Goal: Task Accomplishment & Management: Manage account settings

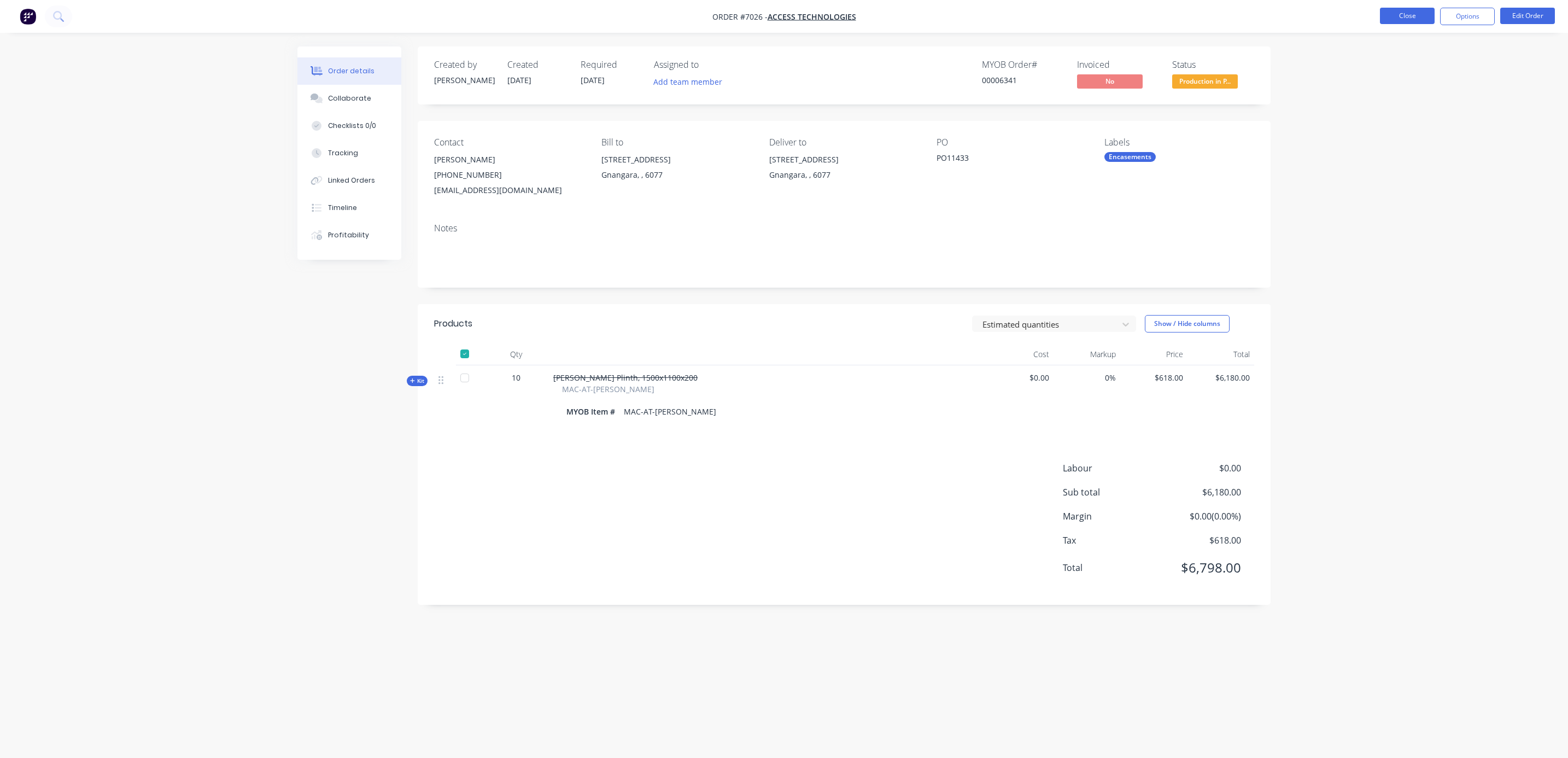
click at [1401, 15] on button "Close" at bounding box center [1407, 16] width 55 height 17
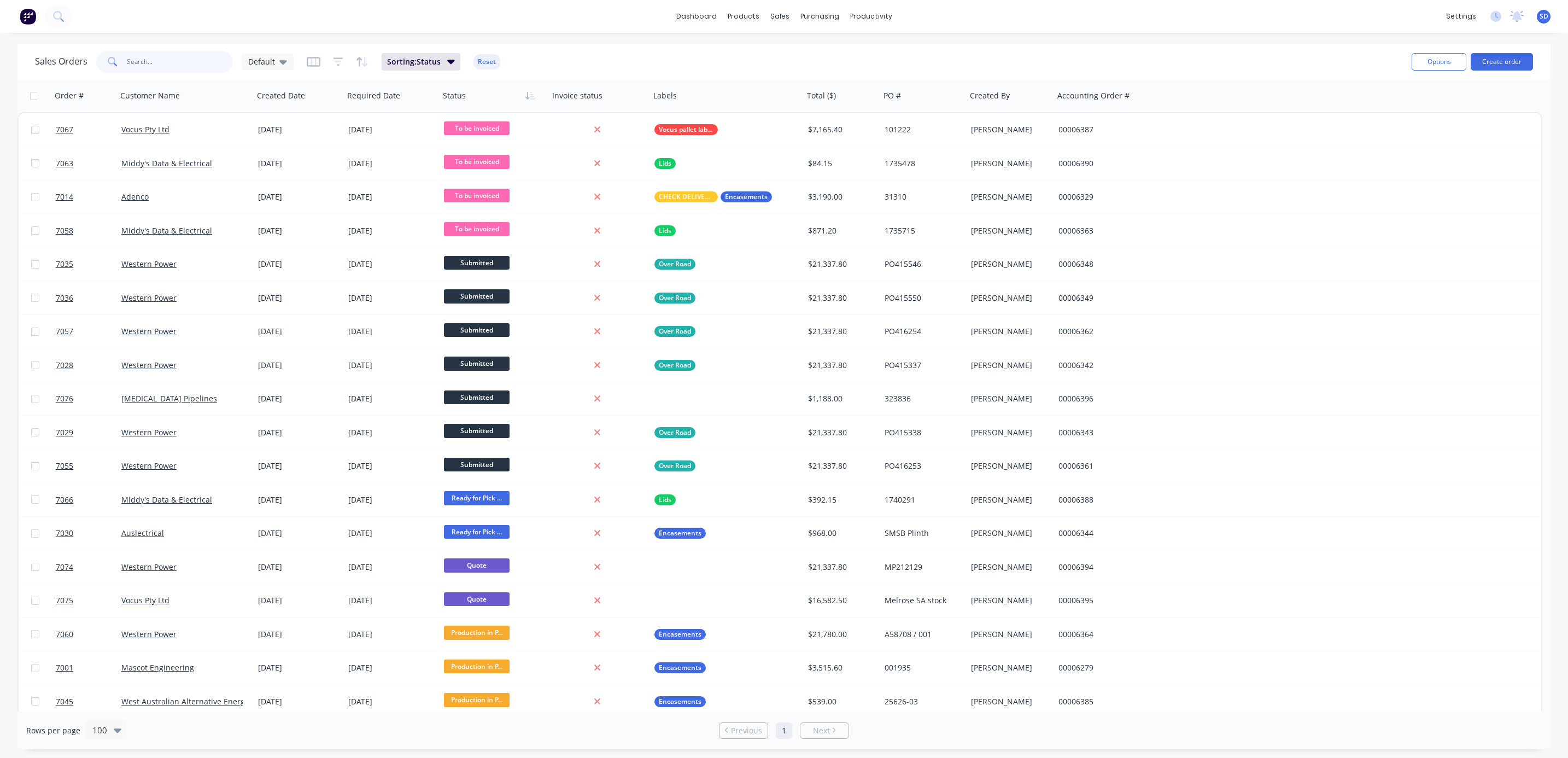
click at [184, 63] on input "text" at bounding box center [180, 62] width 106 height 22
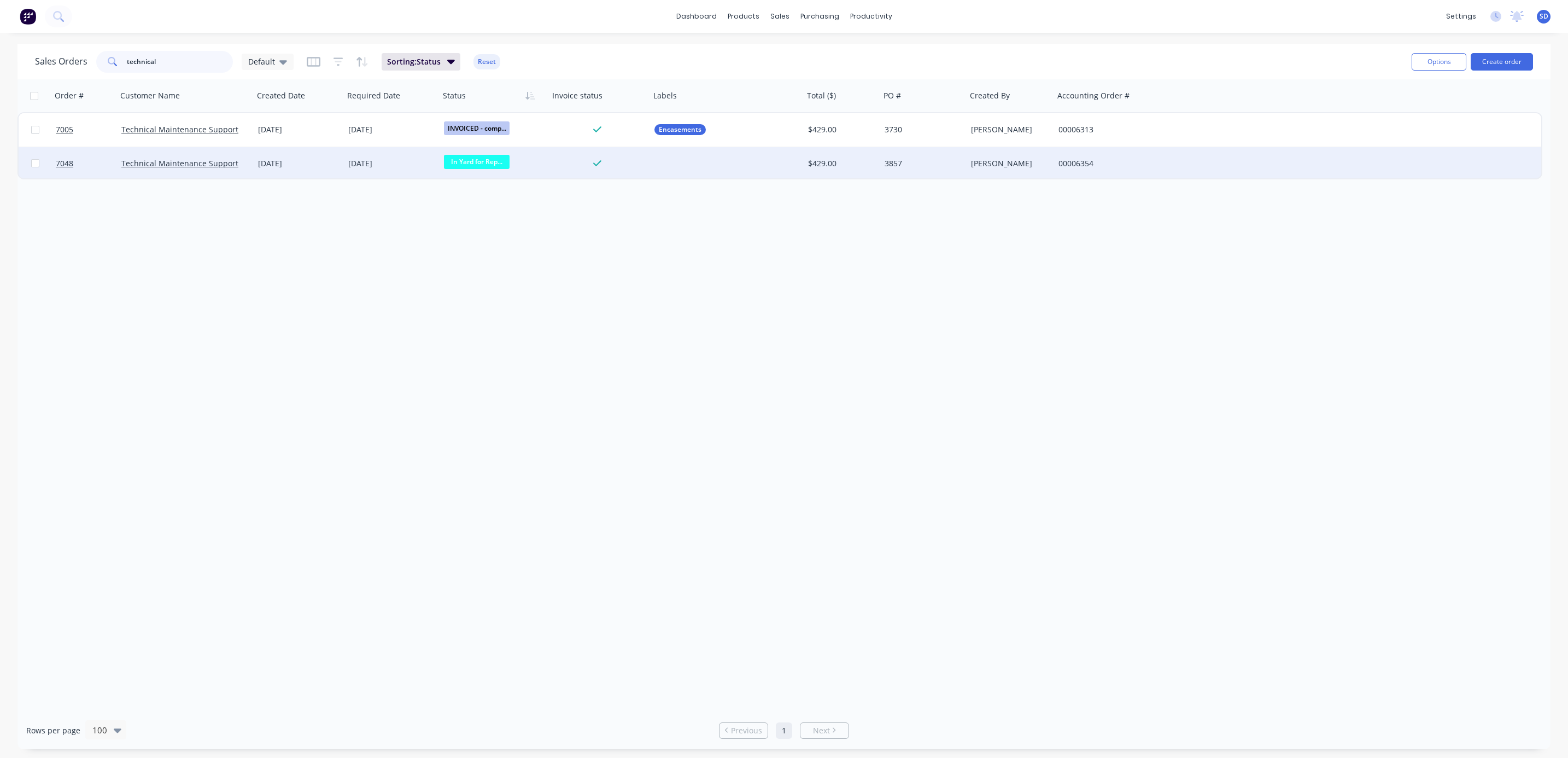
type input "technical"
click at [702, 172] on div at bounding box center [727, 163] width 153 height 33
click at [243, 163] on div "Technical Maintenance Support" at bounding box center [185, 163] width 128 height 11
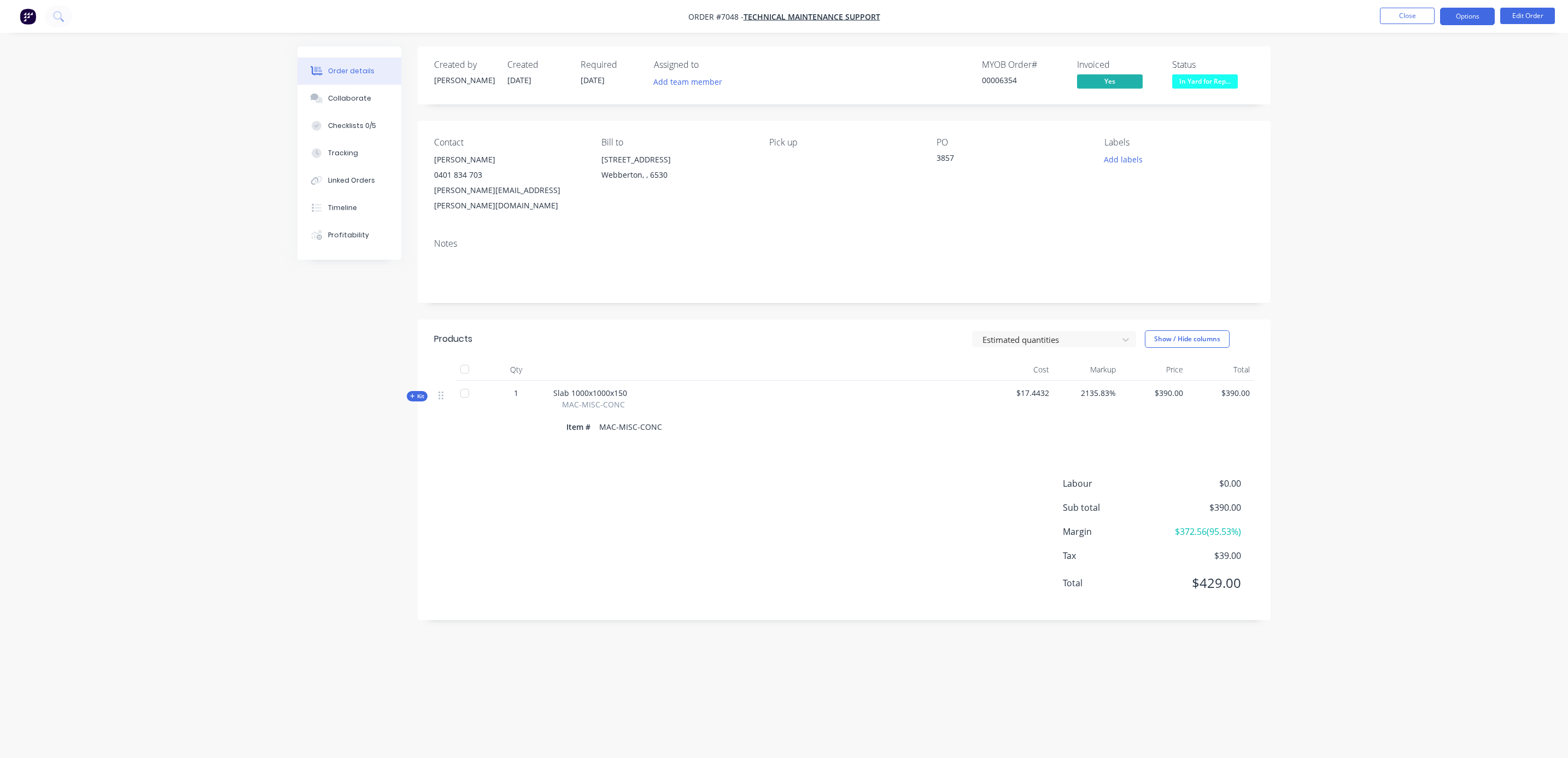
click at [1463, 10] on button "Options" at bounding box center [1467, 16] width 55 height 17
click at [1428, 72] on div "Invoice" at bounding box center [1434, 66] width 100 height 16
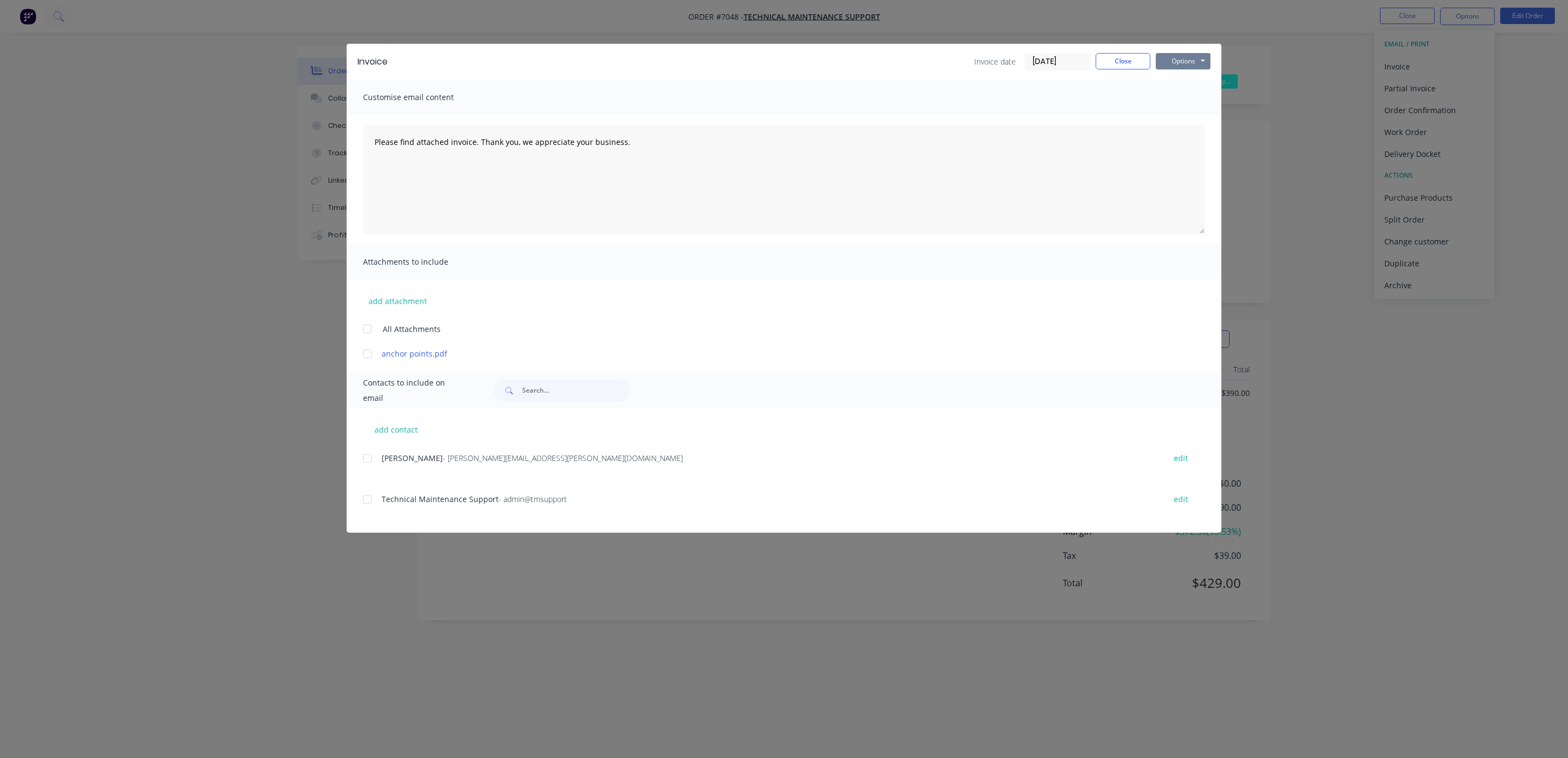
click at [1197, 58] on button "Options" at bounding box center [1183, 62] width 55 height 17
click at [1200, 82] on button "Preview" at bounding box center [1191, 81] width 70 height 18
click at [1115, 58] on button "Close" at bounding box center [1123, 62] width 55 height 17
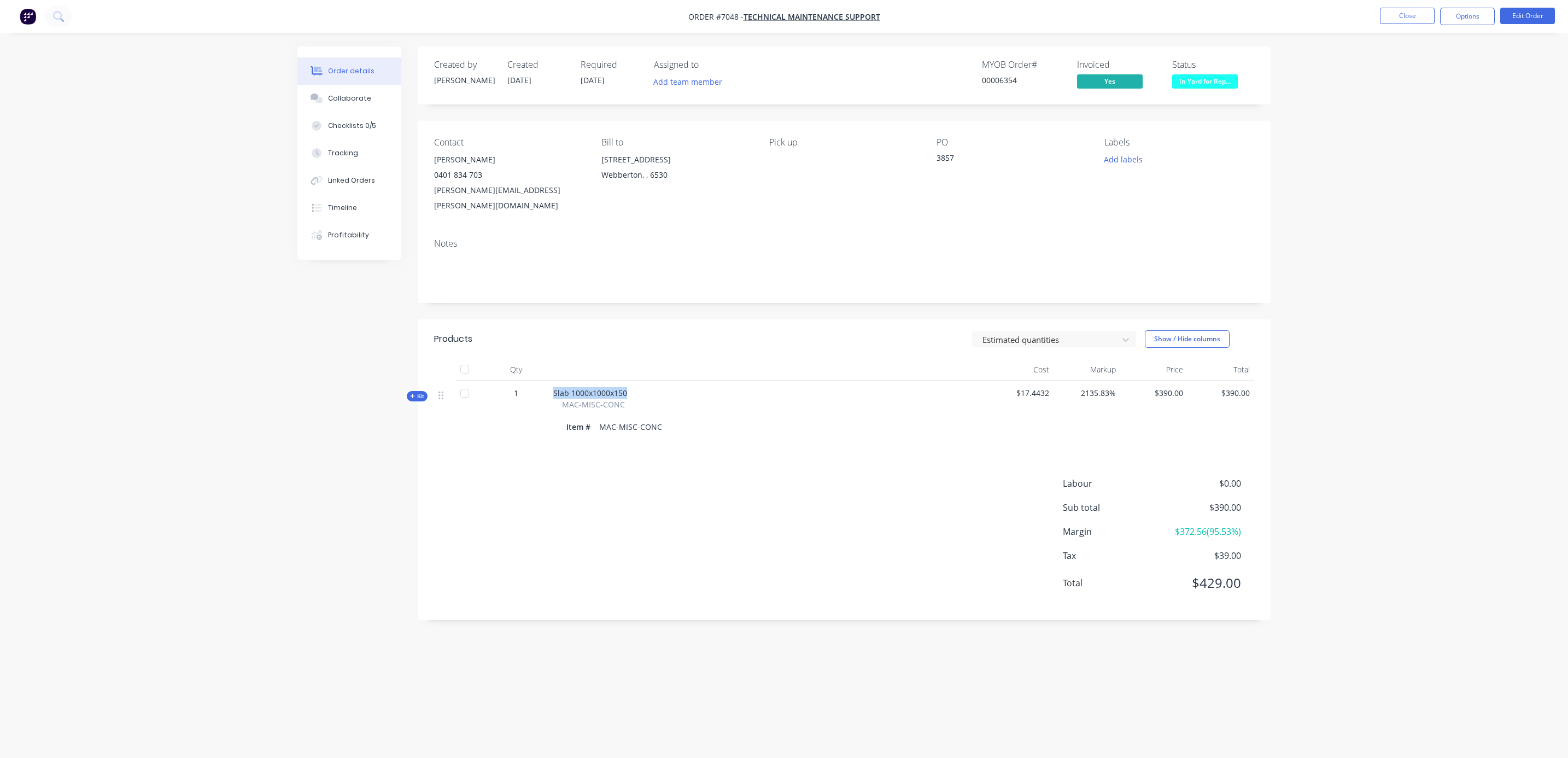
drag, startPoint x: 626, startPoint y: 380, endPoint x: 541, endPoint y: 381, distance: 85.0
click at [541, 381] on div "Kit 1 Slab 1000x1000x150 MAC-MISC-CONC Item # MAC-MISC-CONC $17.4432 2135.83% $…" at bounding box center [844, 411] width 820 height 62
copy div "Slab 1000x1000x150"
click at [1394, 11] on button "Close" at bounding box center [1407, 16] width 55 height 17
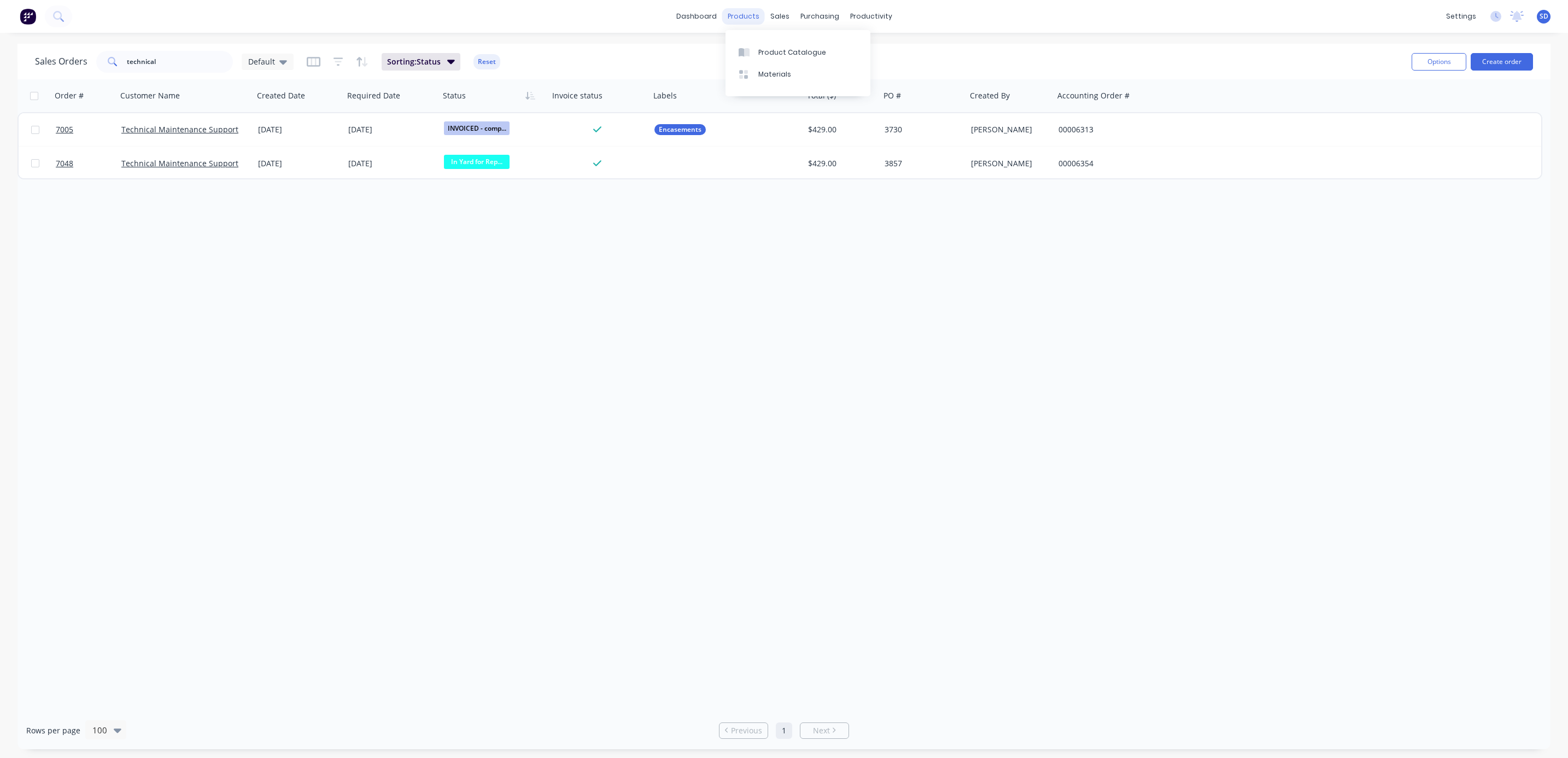
click at [749, 15] on div "products" at bounding box center [743, 17] width 43 height 17
click at [772, 46] on link "Product Catalogue" at bounding box center [797, 52] width 145 height 22
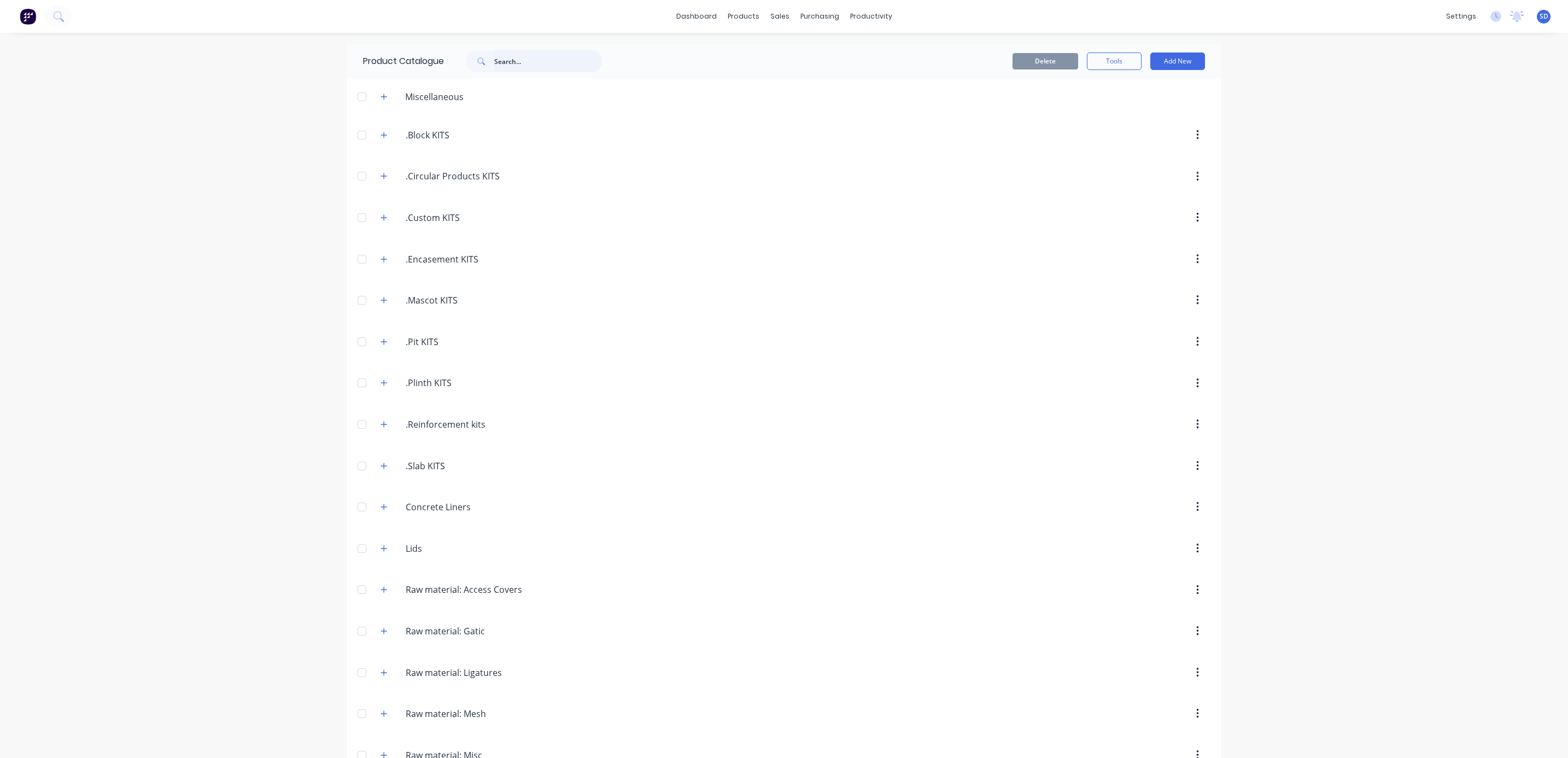
click at [518, 62] on input "text" at bounding box center [548, 61] width 109 height 22
paste input "Slab 1000x1000x150"
type input "S"
drag, startPoint x: 376, startPoint y: 472, endPoint x: 407, endPoint y: 472, distance: 31.0
click at [380, 469] on icon "button" at bounding box center [383, 466] width 7 height 8
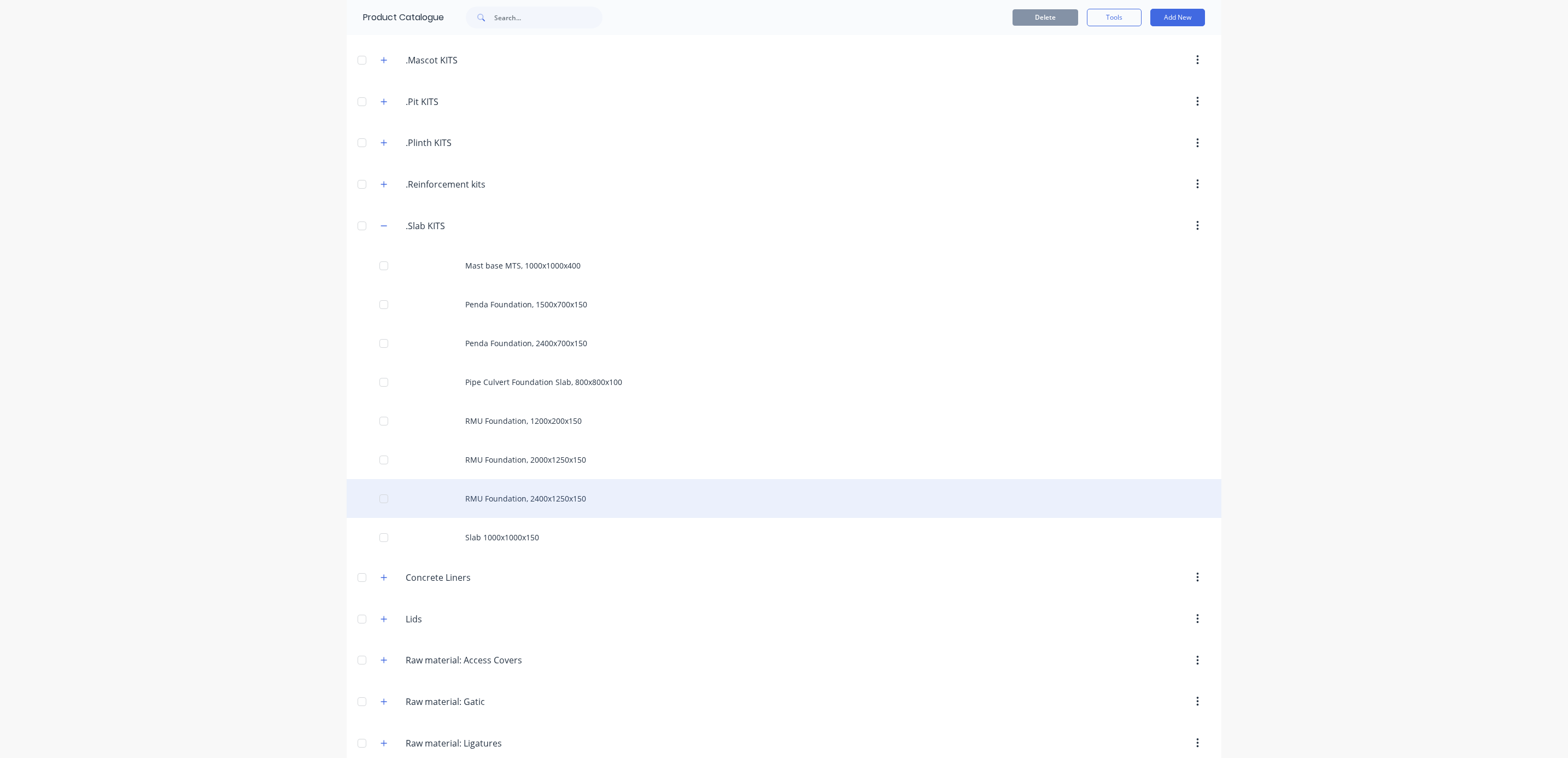
scroll to position [246, 0]
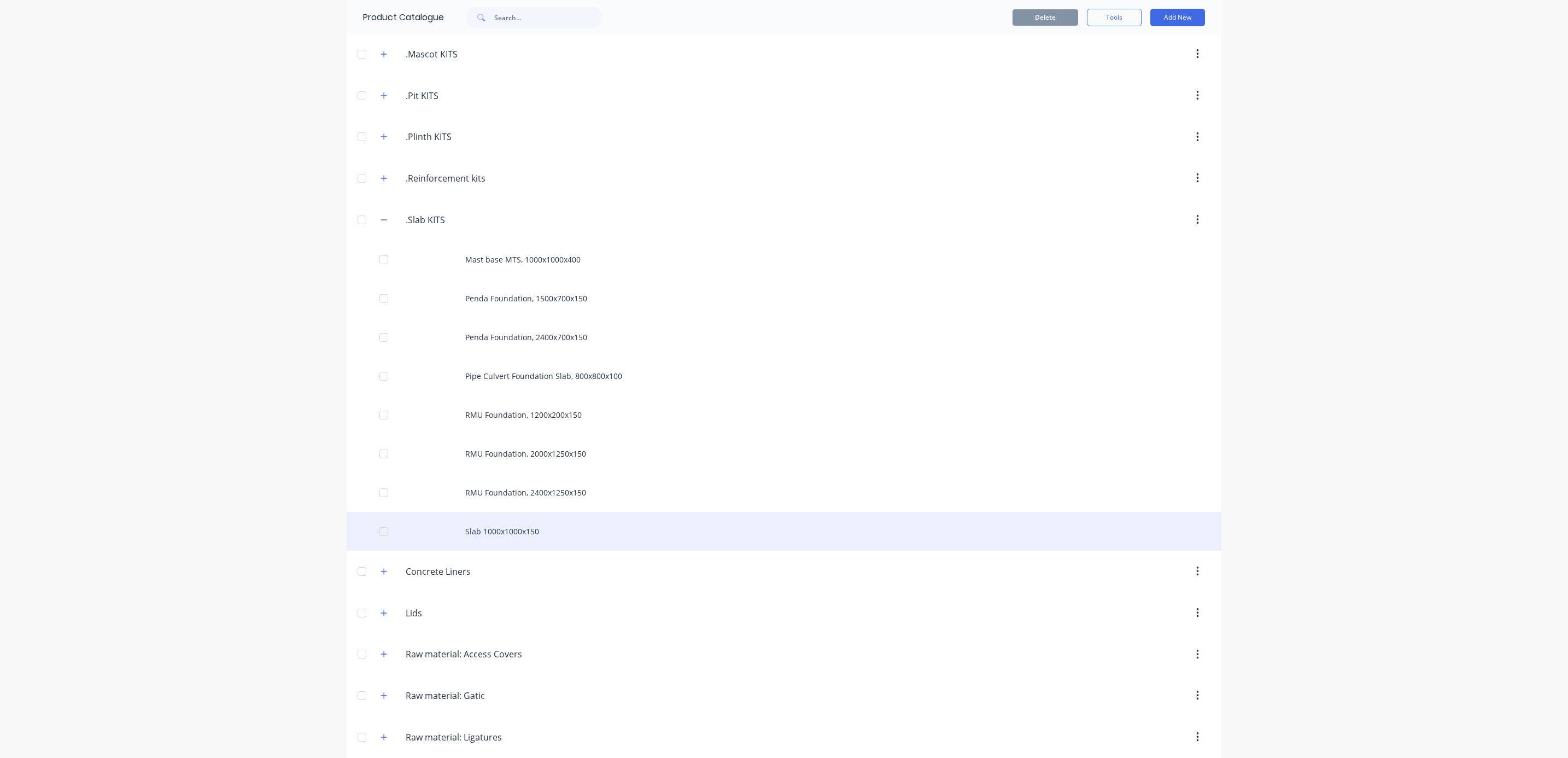
click at [536, 532] on div "Slab 1000x1000x150" at bounding box center [784, 531] width 875 height 39
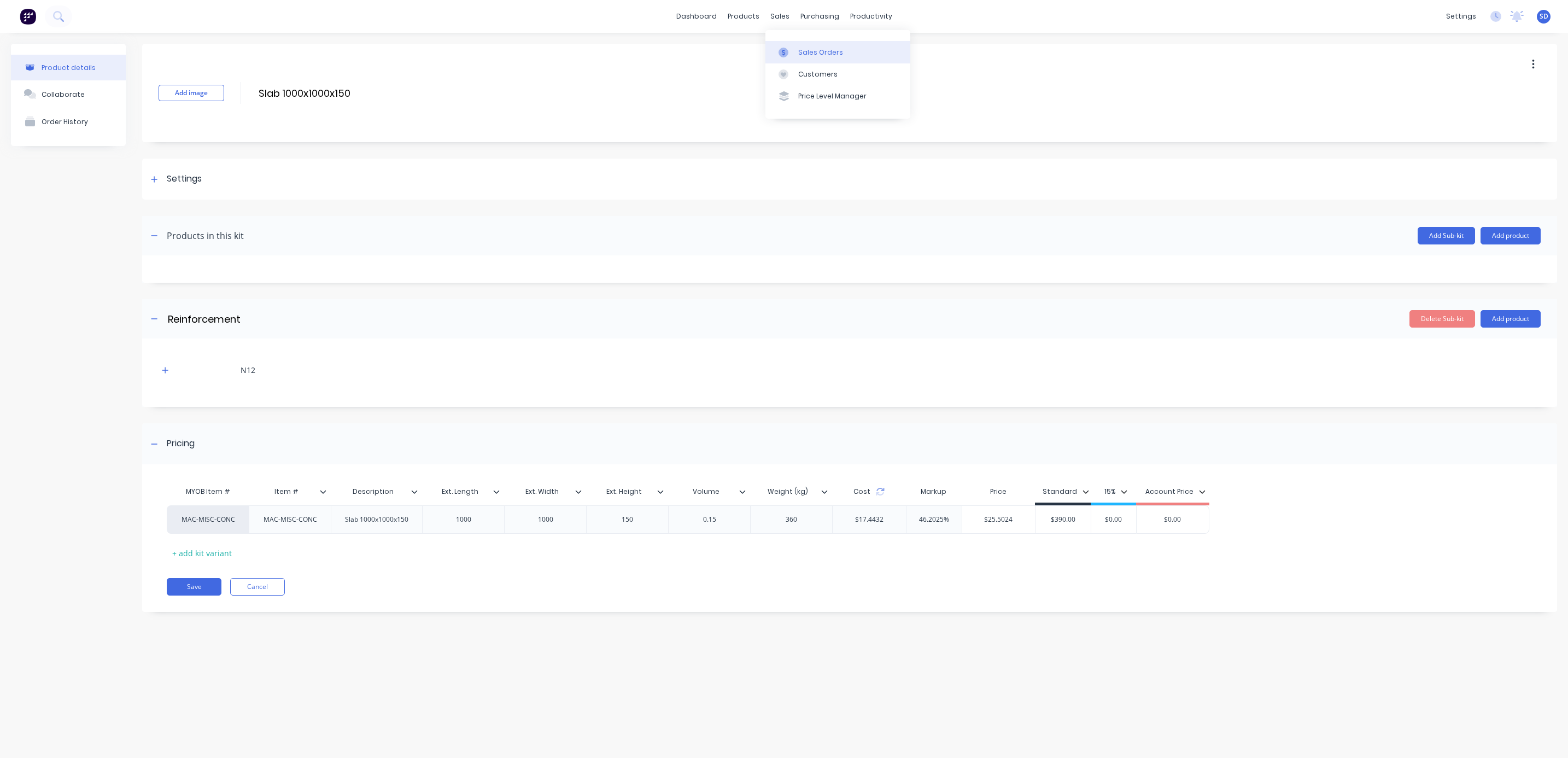
click at [817, 49] on div "Sales Orders" at bounding box center [820, 52] width 45 height 10
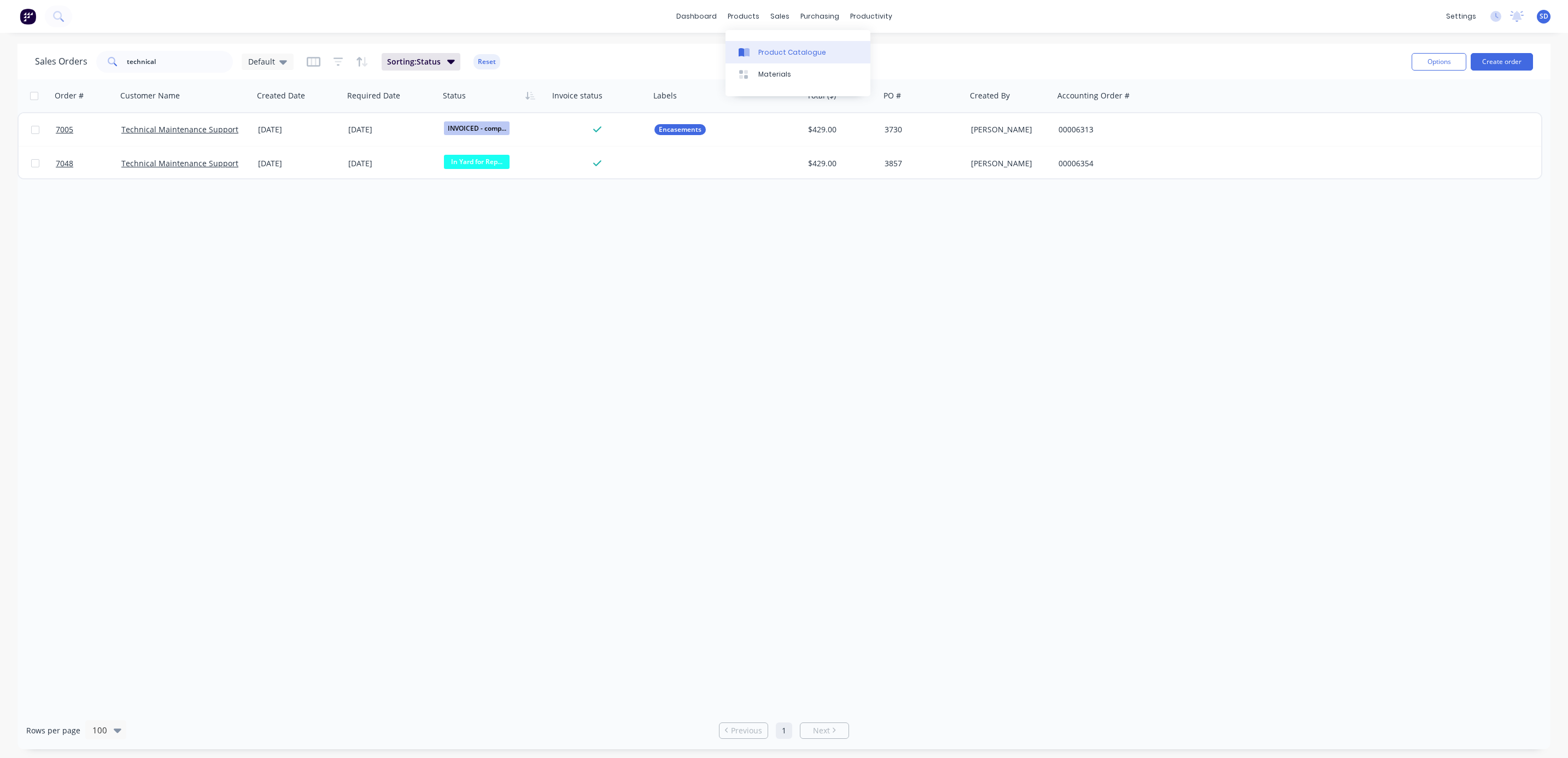
click at [756, 54] on link "Product Catalogue" at bounding box center [797, 52] width 145 height 22
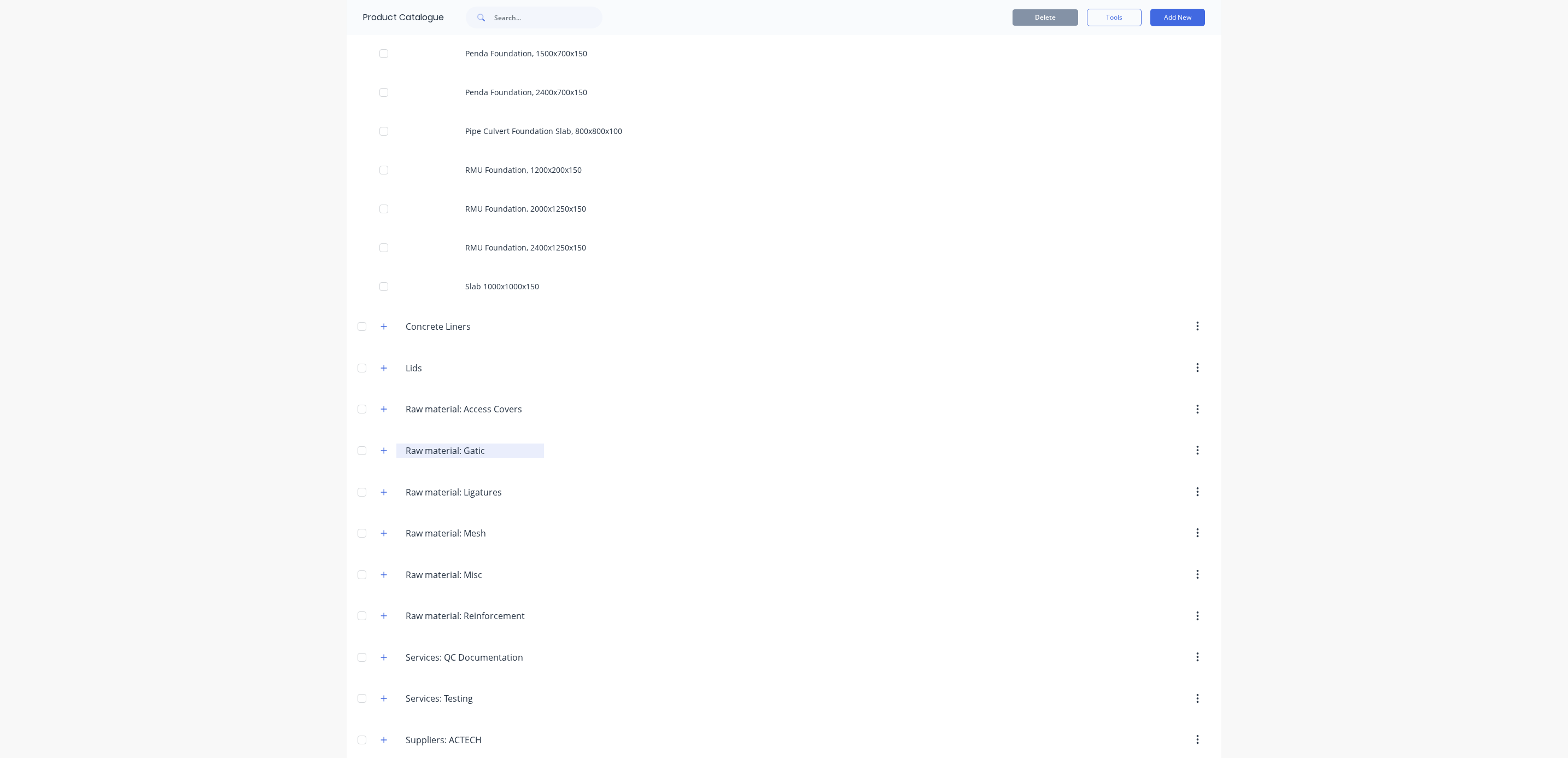
scroll to position [492, 0]
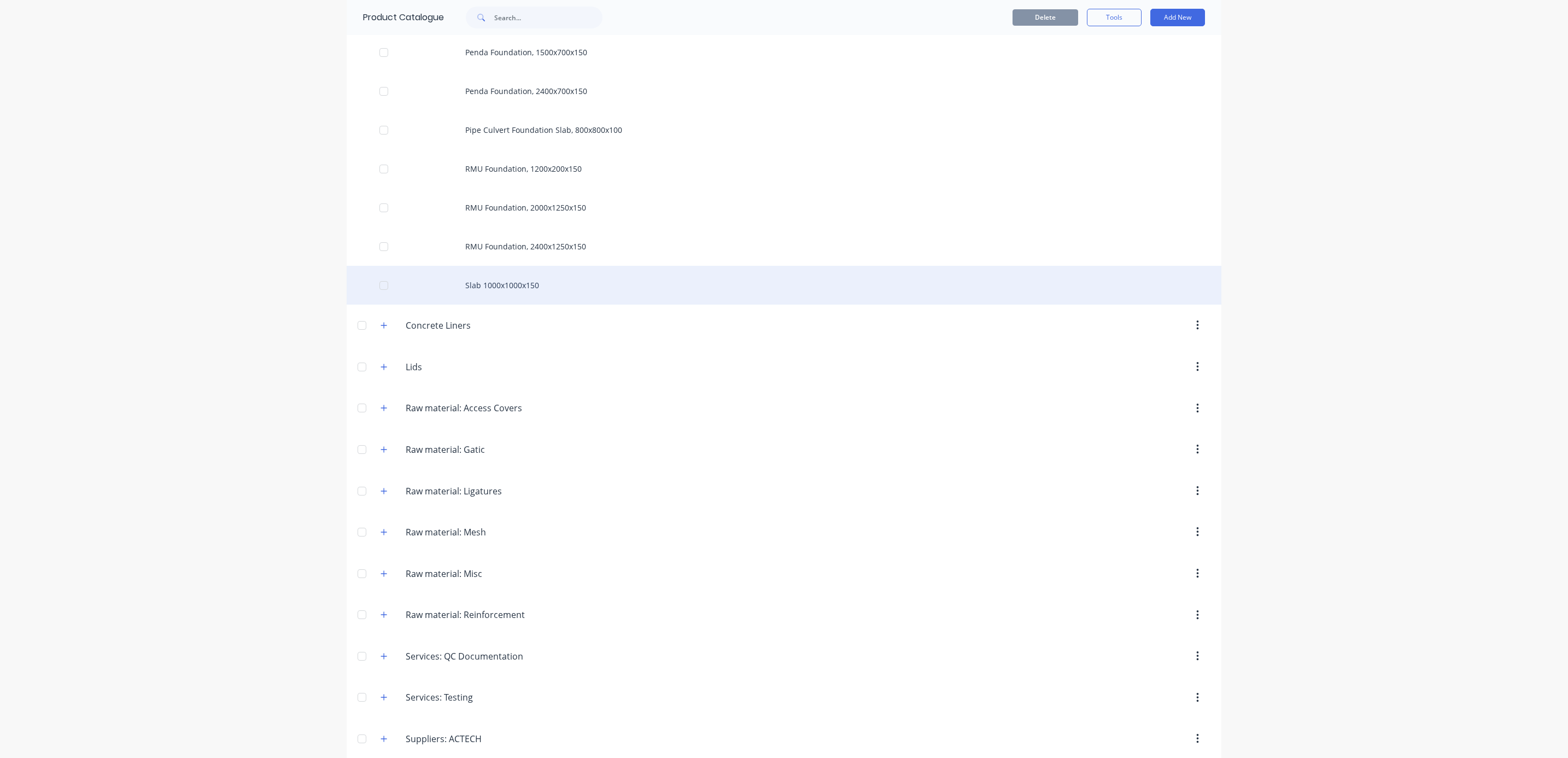
click at [509, 287] on div "Slab 1000x1000x150" at bounding box center [784, 285] width 875 height 39
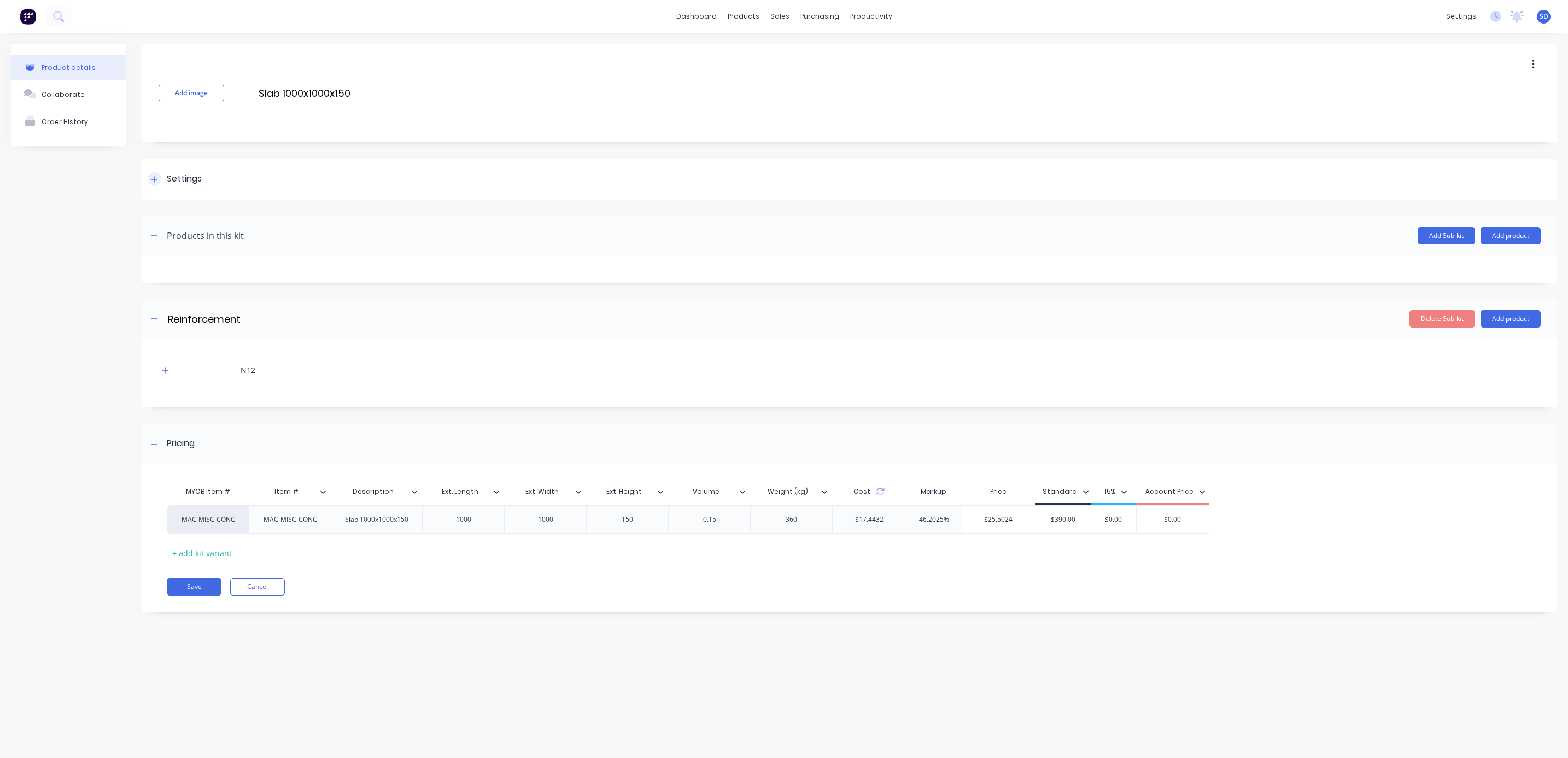
click at [147, 176] on div at bounding box center [154, 179] width 14 height 14
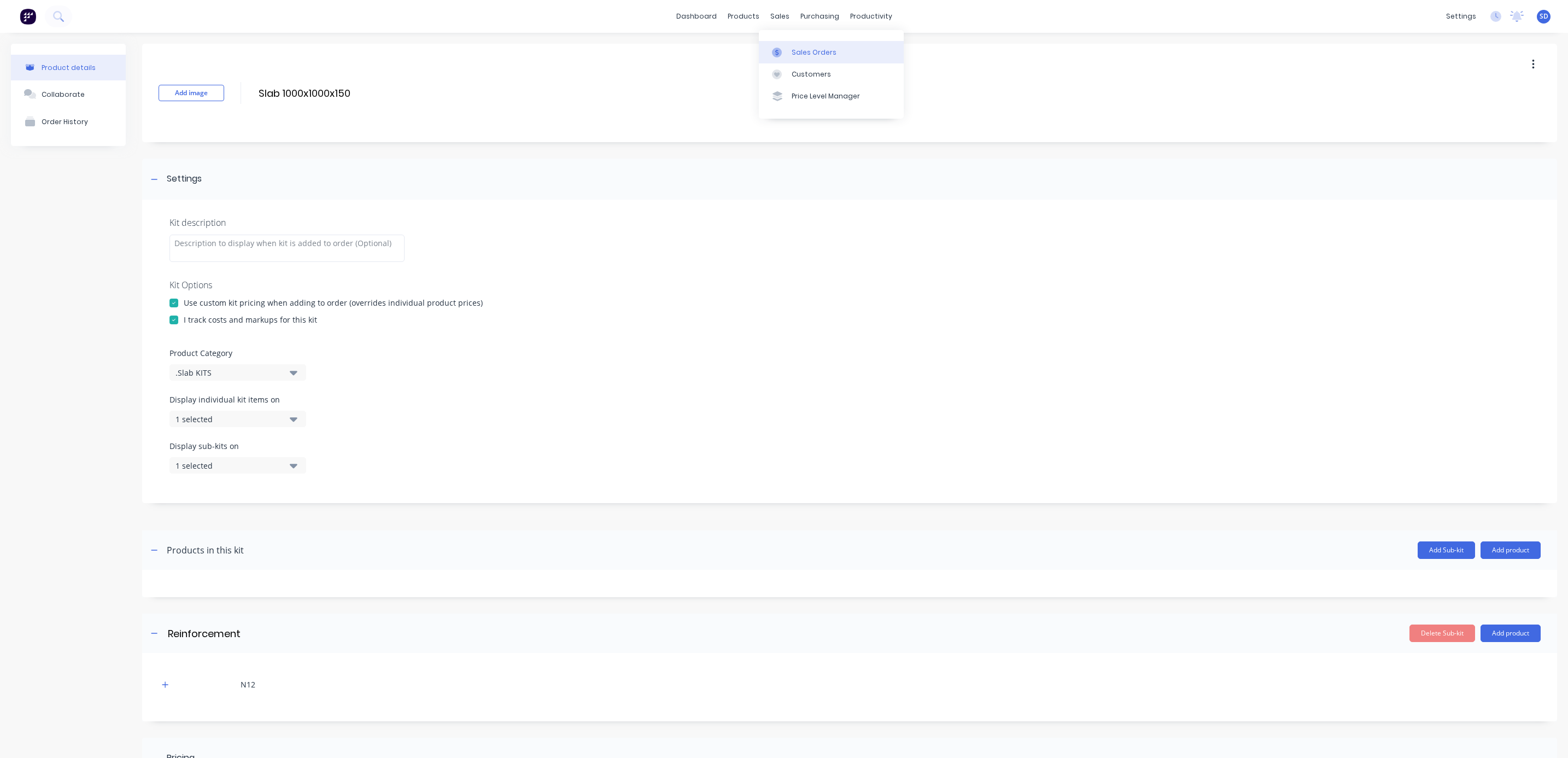
click at [793, 48] on div "Sales Orders" at bounding box center [813, 52] width 45 height 10
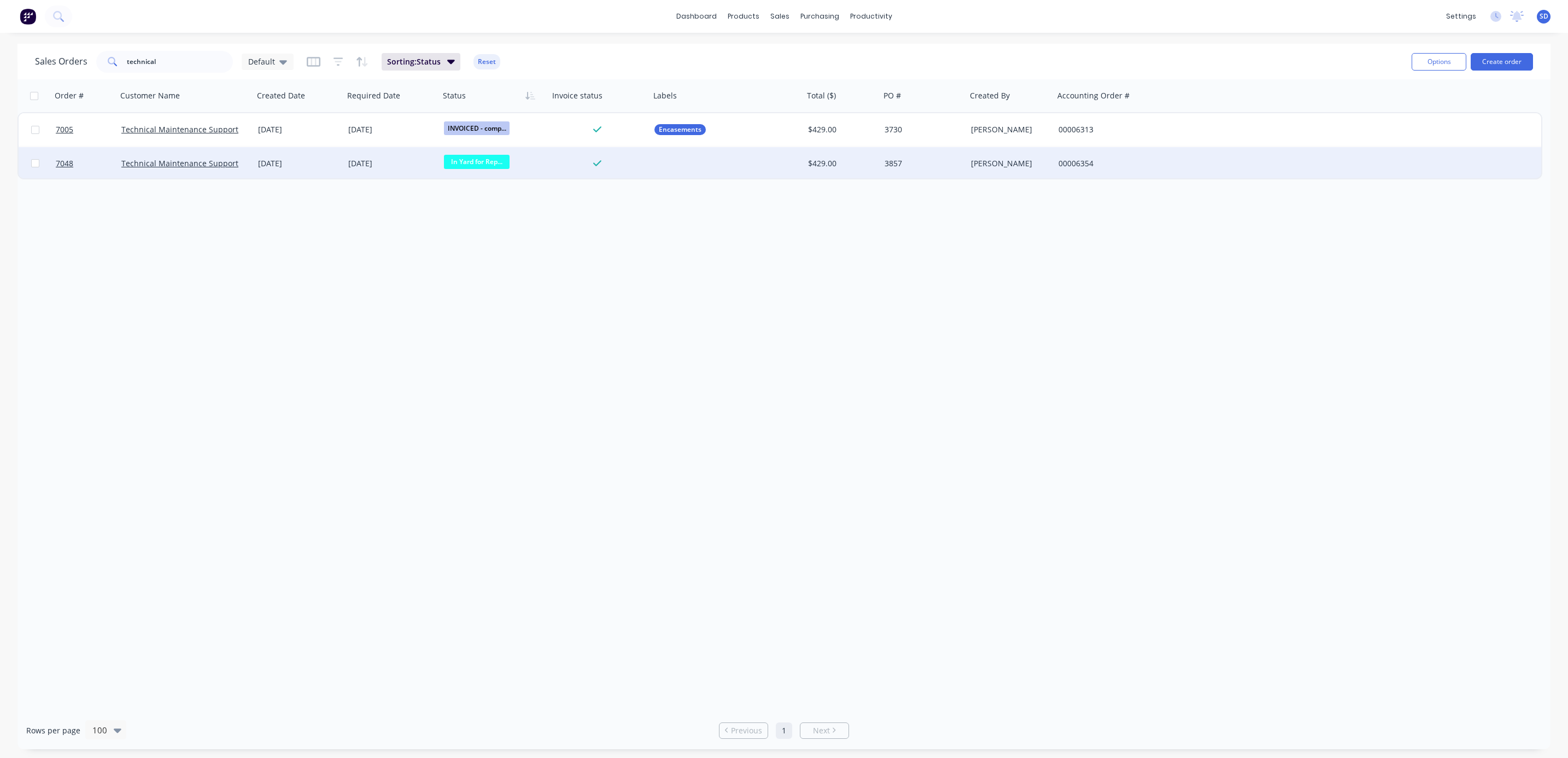
click at [485, 163] on span "In Yard for Rep..." at bounding box center [477, 162] width 65 height 14
click at [494, 269] on span "INVOICED - complete" at bounding box center [486, 272] width 77 height 11
click at [750, 172] on div at bounding box center [727, 163] width 153 height 33
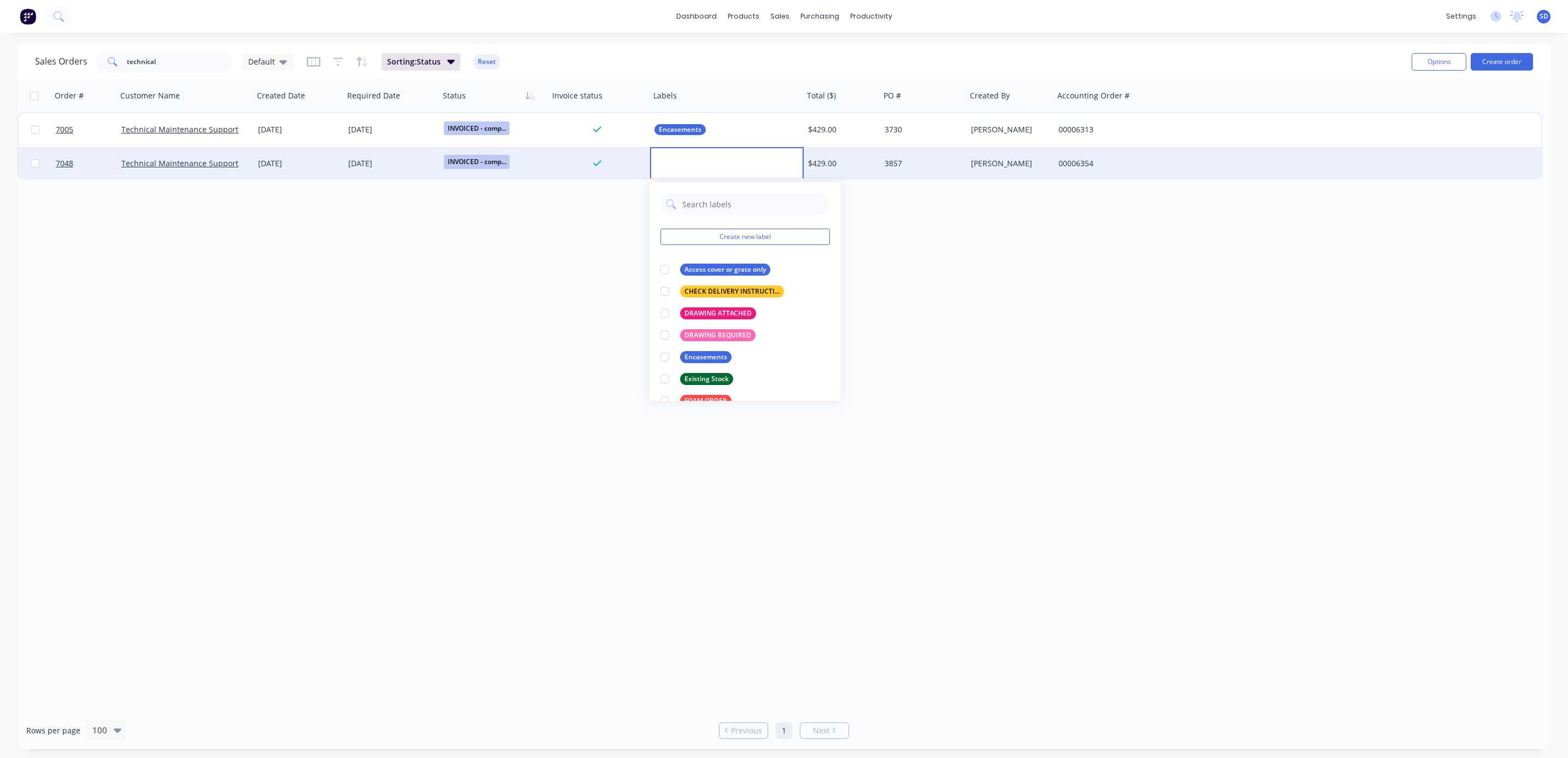
click at [282, 175] on div "[DATE]" at bounding box center [298, 163] width 90 height 33
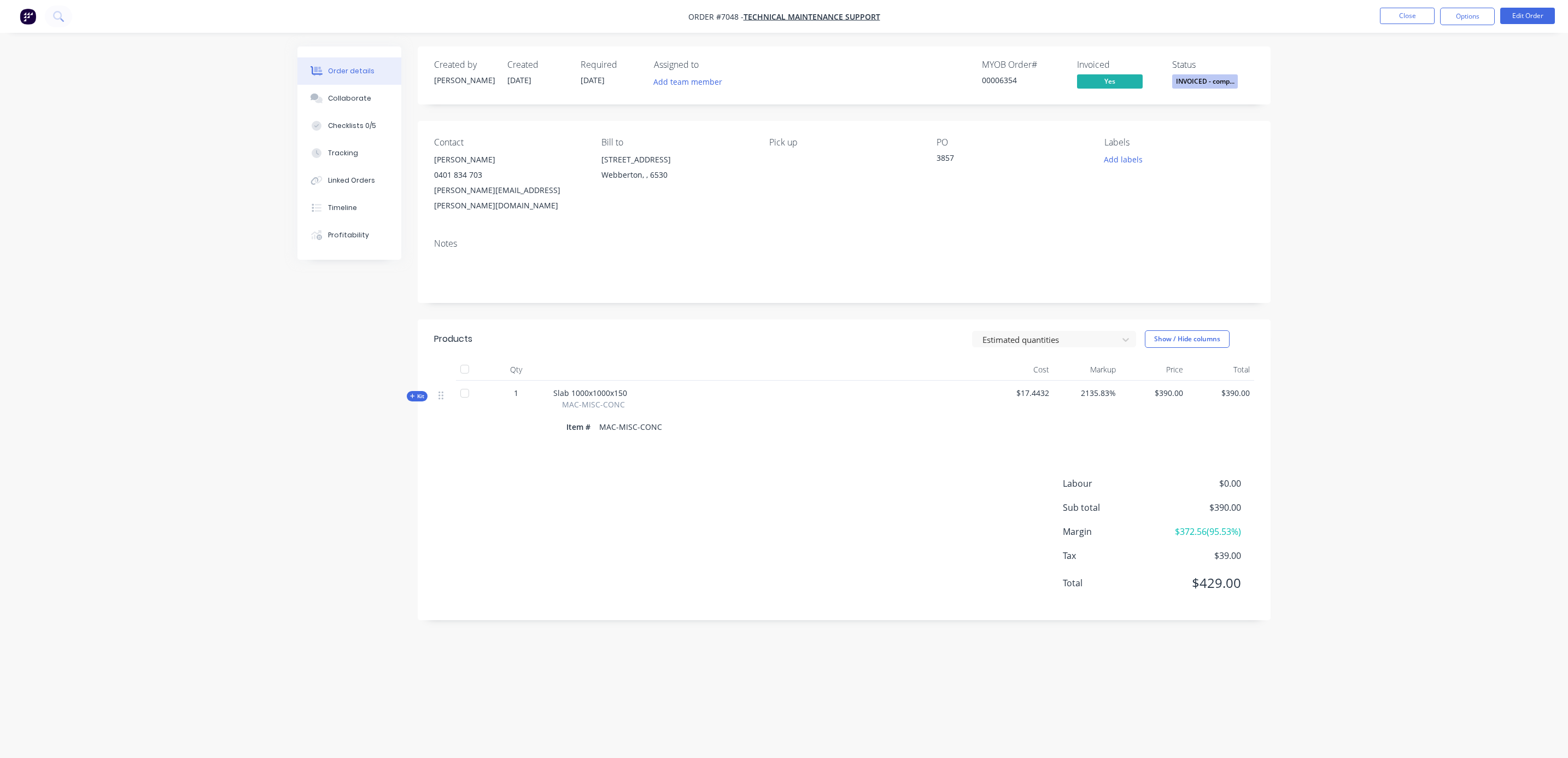
drag, startPoint x: 1424, startPoint y: 219, endPoint x: 1411, endPoint y: 225, distance: 14.3
click at [1424, 219] on div "Order details Collaborate Checklists 0/5 Tracking Linked Orders Timeline Profit…" at bounding box center [784, 379] width 1568 height 758
click at [1419, 17] on button "Close" at bounding box center [1407, 16] width 55 height 17
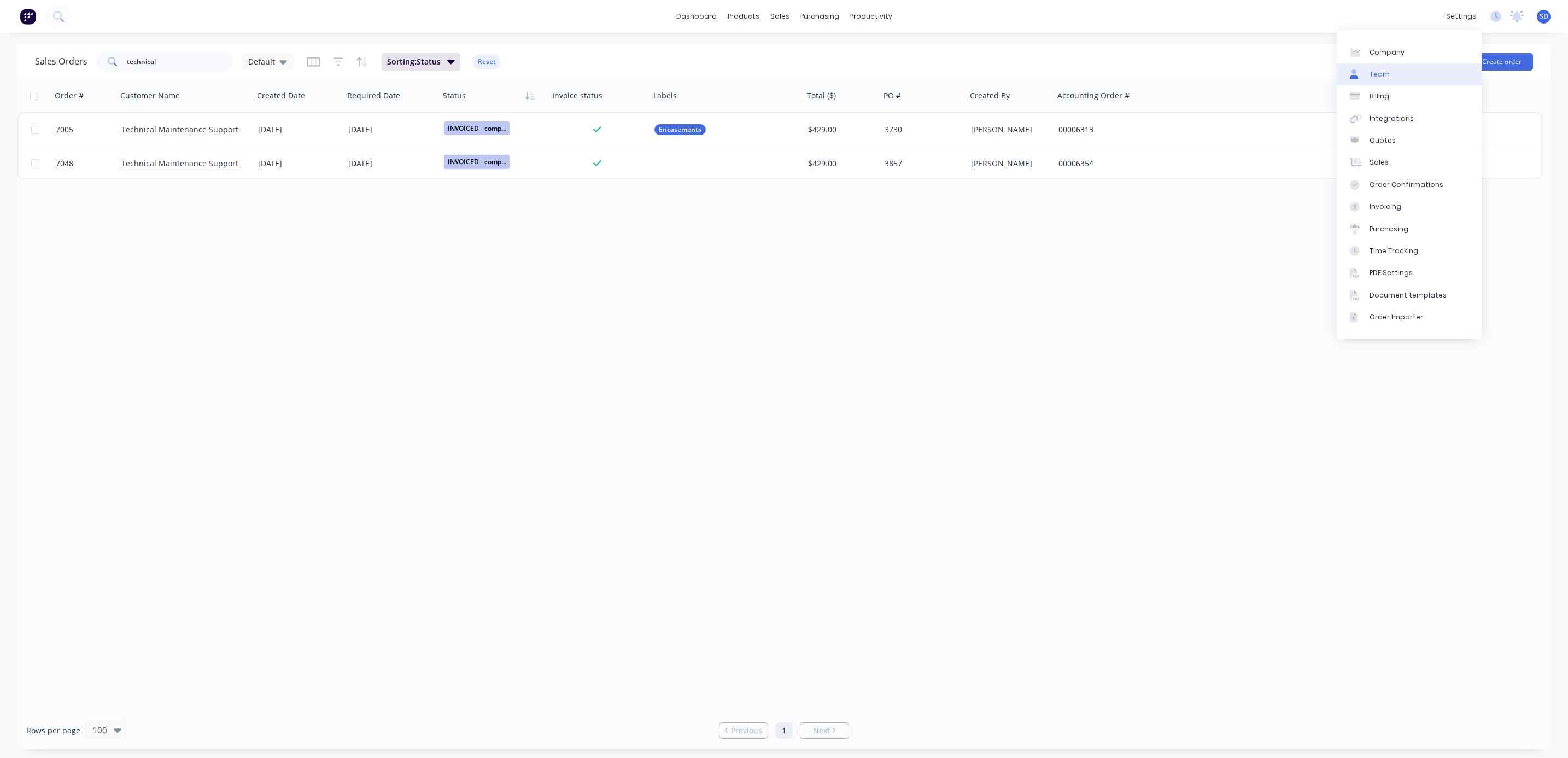
drag, startPoint x: 1390, startPoint y: 58, endPoint x: 1378, endPoint y: 84, distance: 28.6
click at [1390, 58] on link "Company" at bounding box center [1409, 52] width 145 height 22
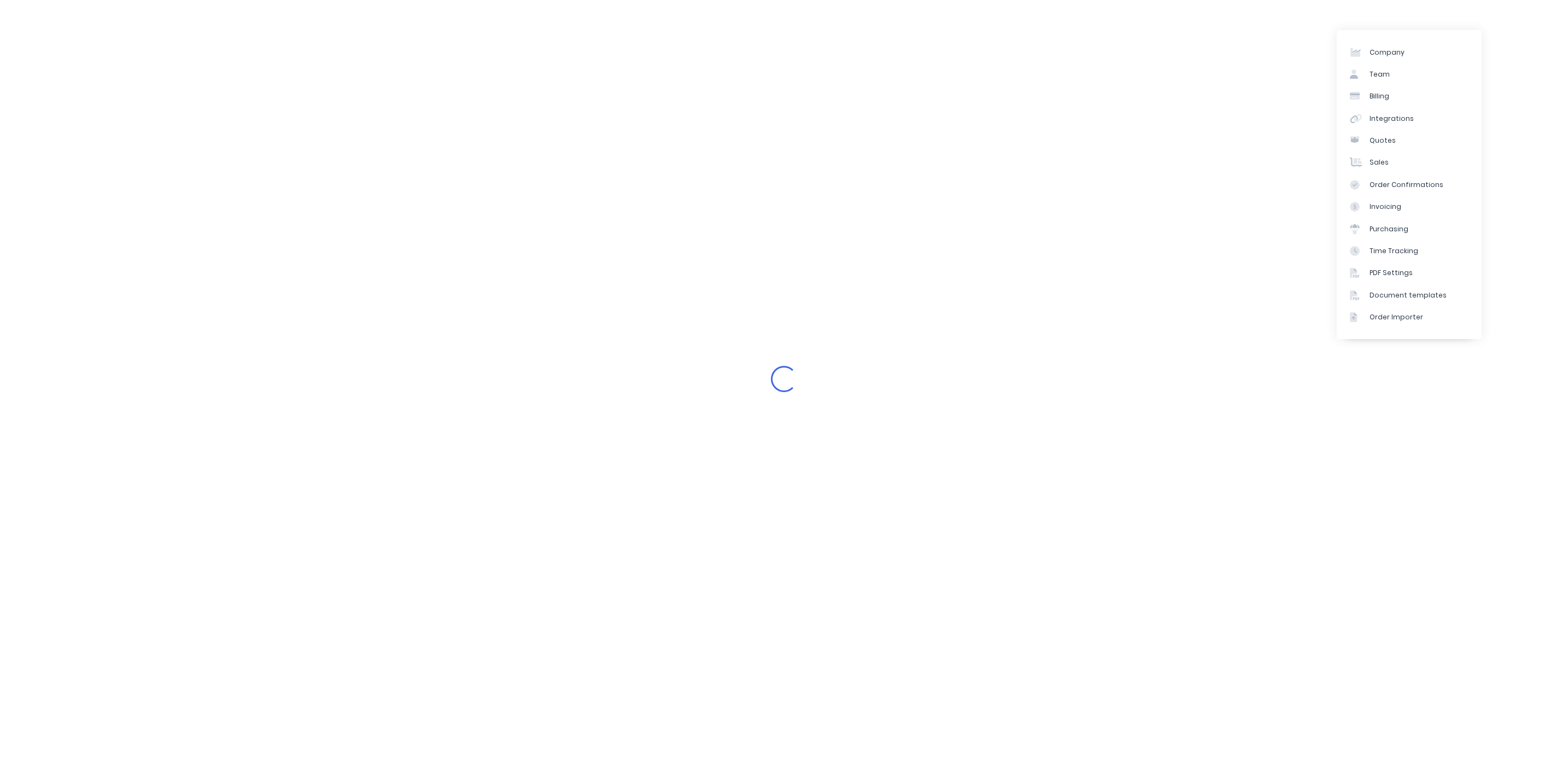
select select "AU"
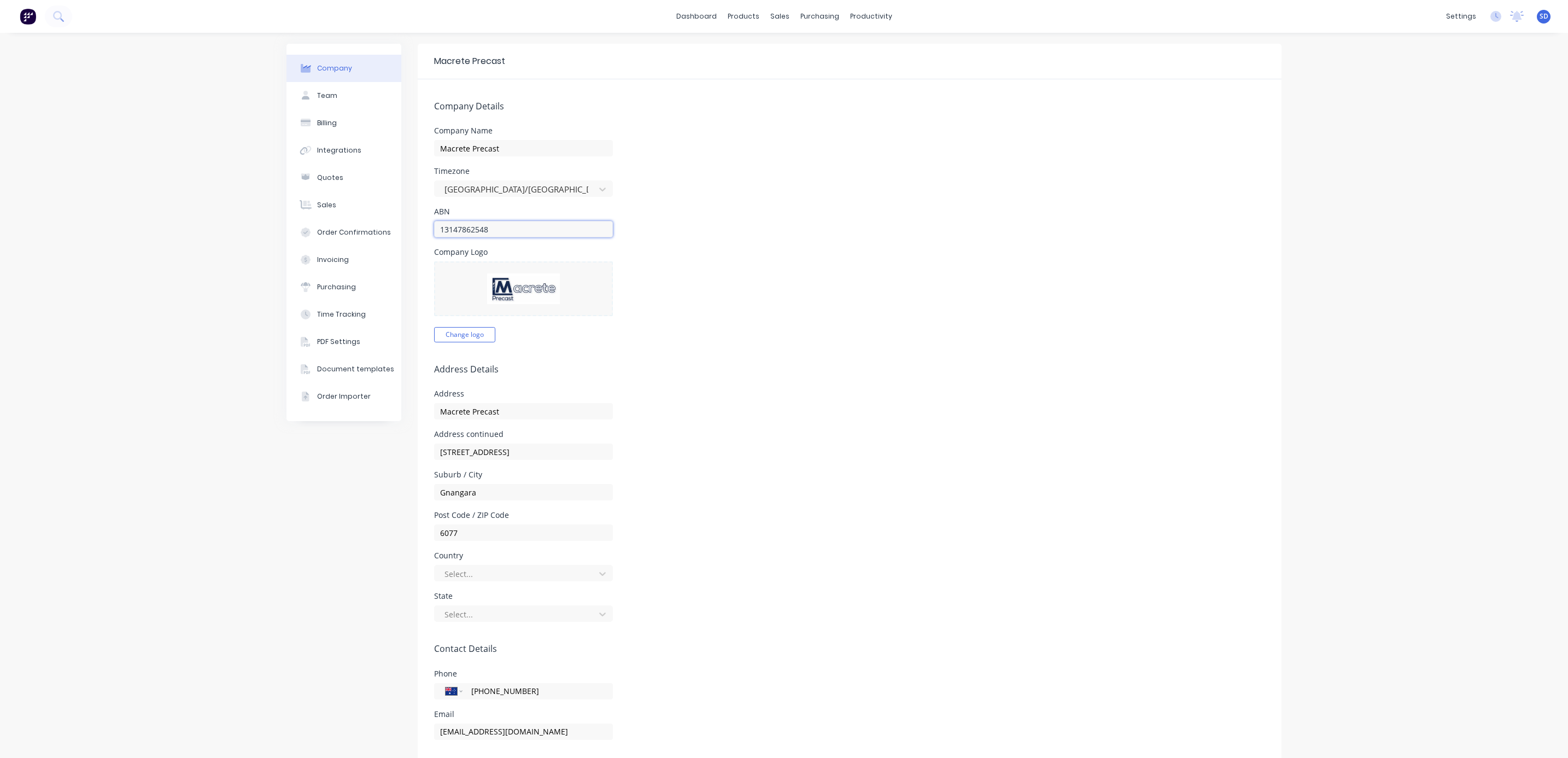
click at [434, 226] on input "13147862548" at bounding box center [523, 229] width 178 height 17
type input "13147862548"
click at [848, 284] on div "Company Logo Change logo" at bounding box center [850, 295] width 831 height 94
click at [333, 336] on div "PDF Settings" at bounding box center [339, 341] width 43 height 10
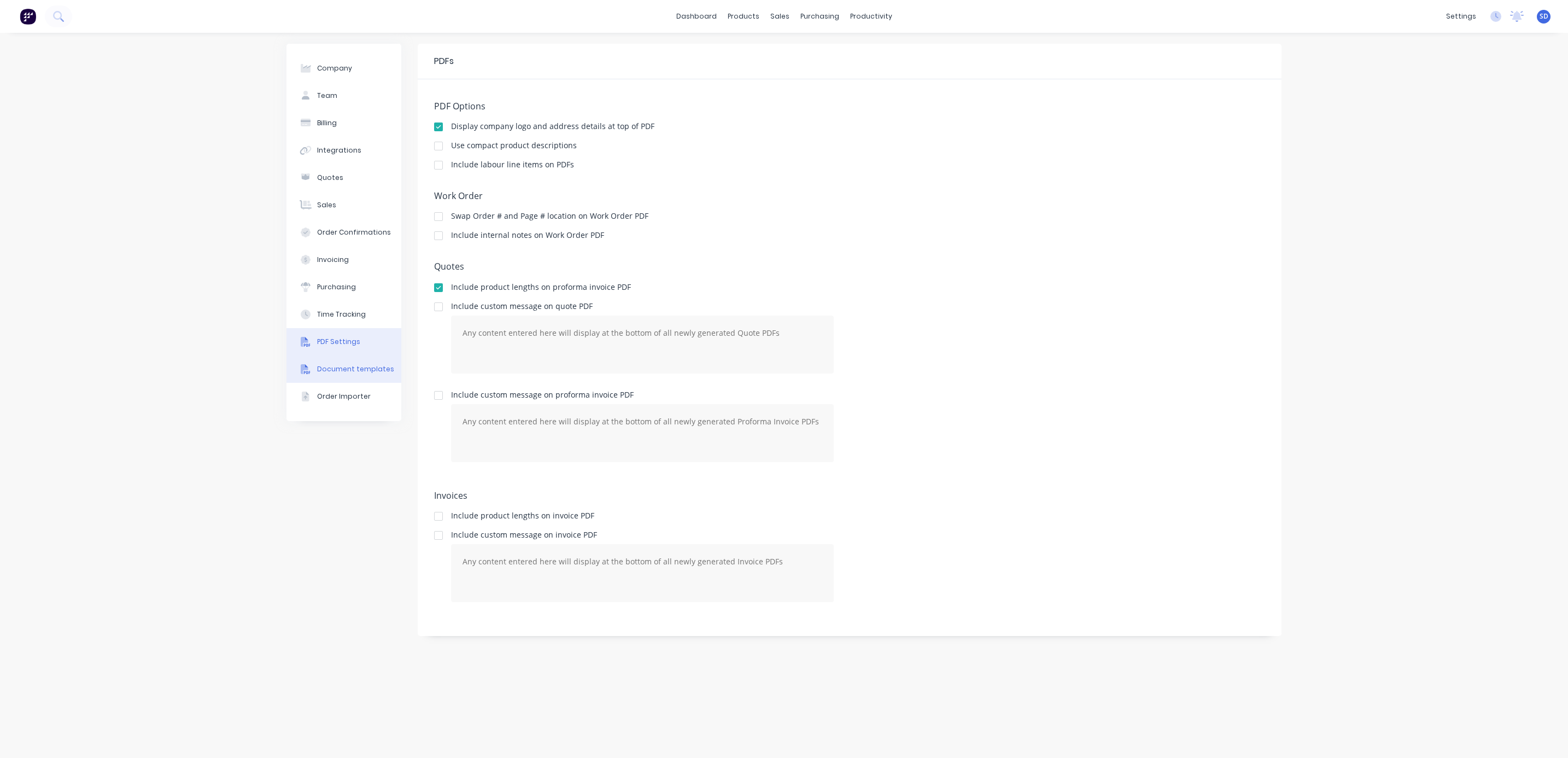
click at [340, 366] on div "Document templates" at bounding box center [356, 368] width 77 height 10
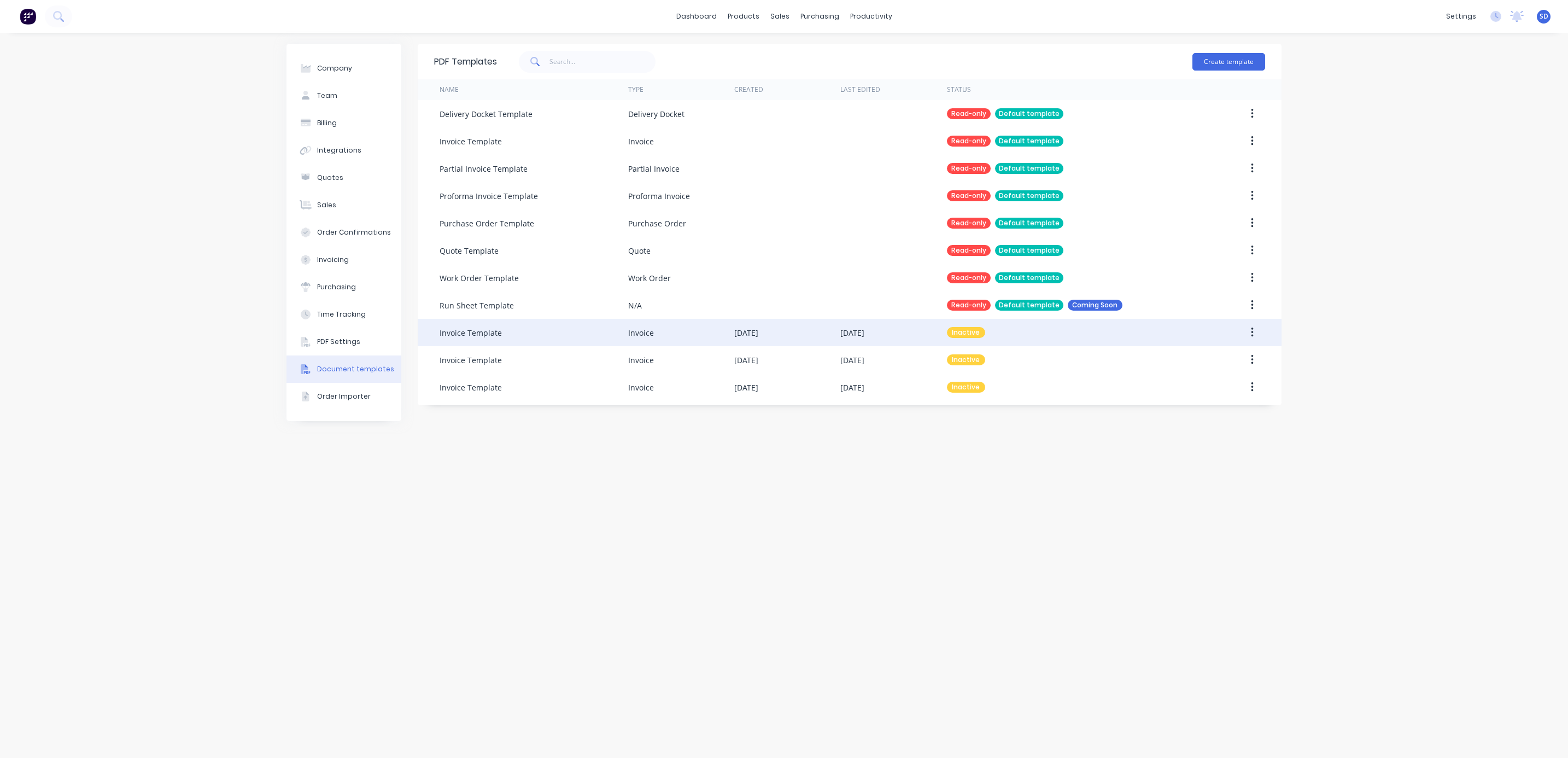
click at [543, 330] on div "Invoice Template" at bounding box center [534, 333] width 188 height 27
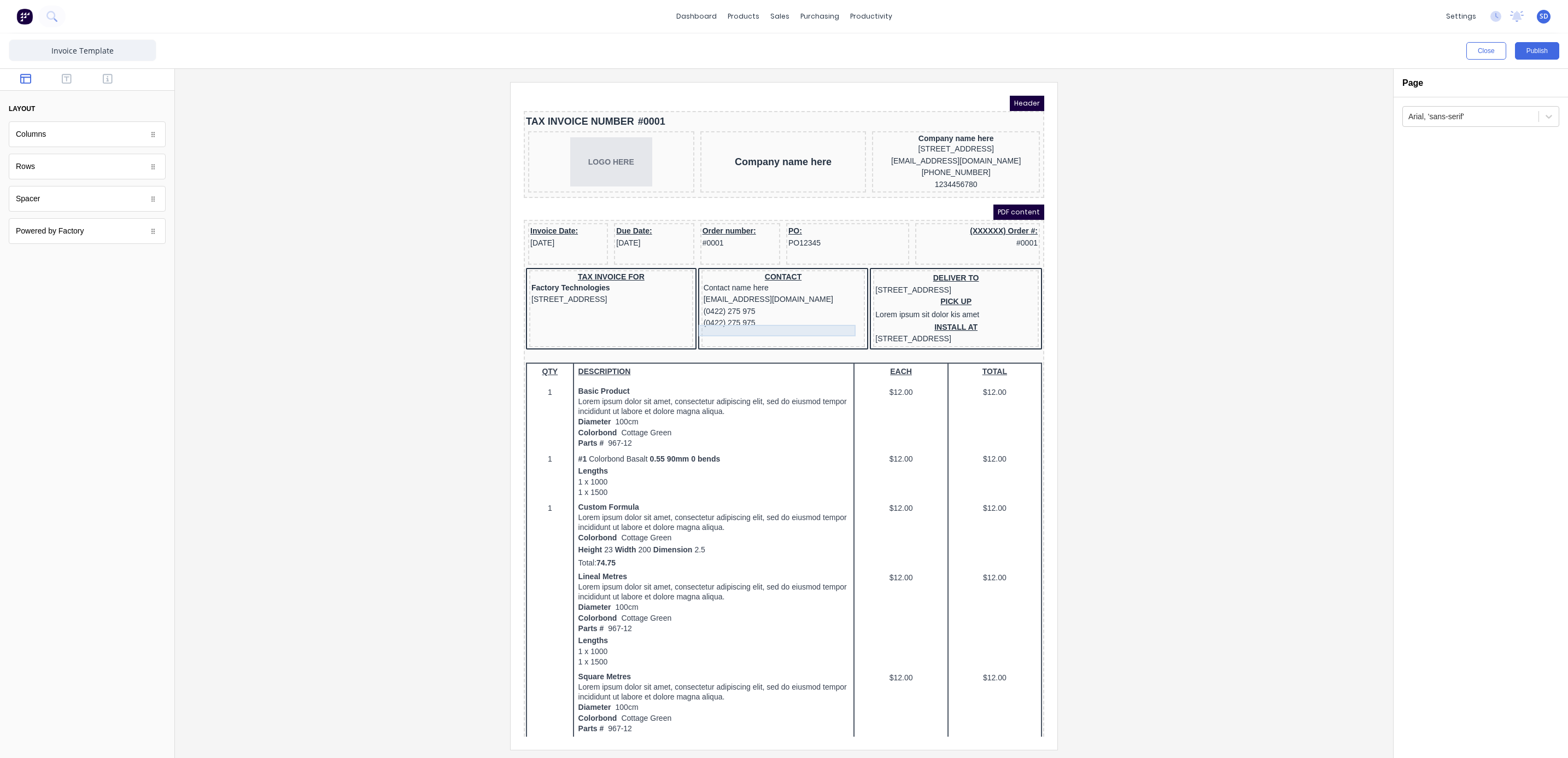
click at [768, 316] on div "(0422) 275 975" at bounding box center [770, 310] width 159 height 12
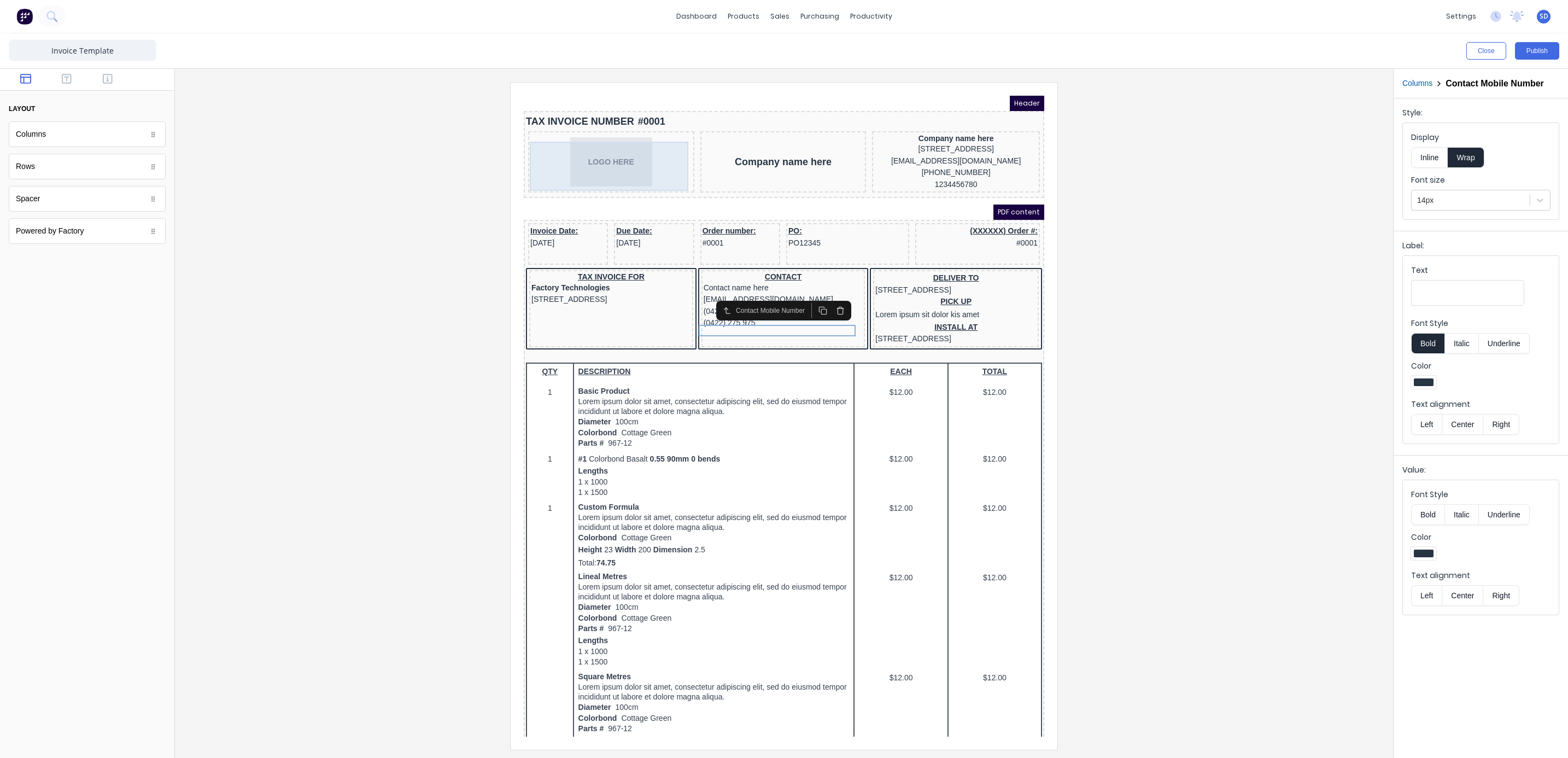
click at [601, 156] on div "LOGO HERE" at bounding box center [598, 148] width 162 height 49
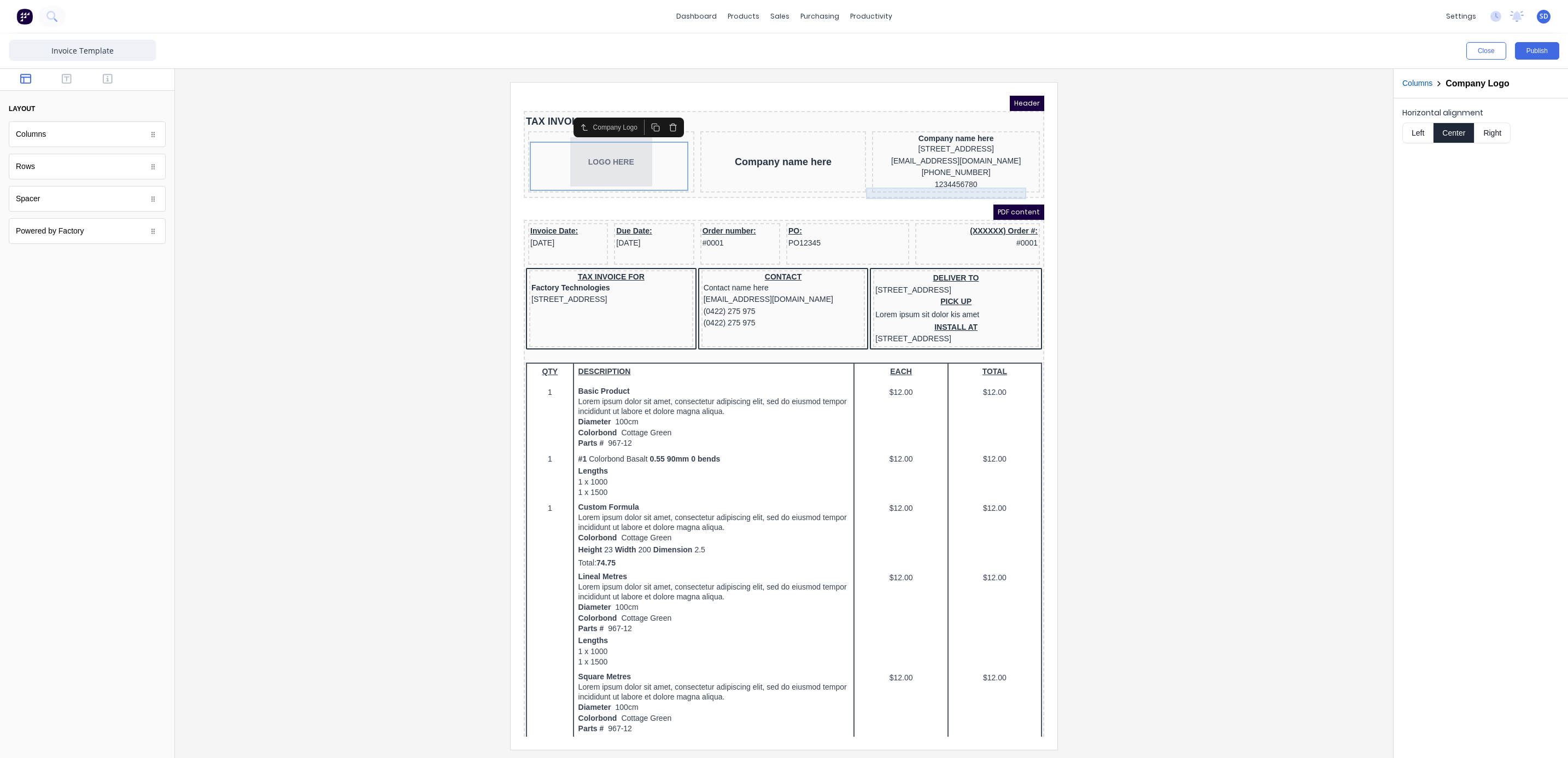
click at [935, 178] on div "1234456780" at bounding box center [942, 172] width 163 height 12
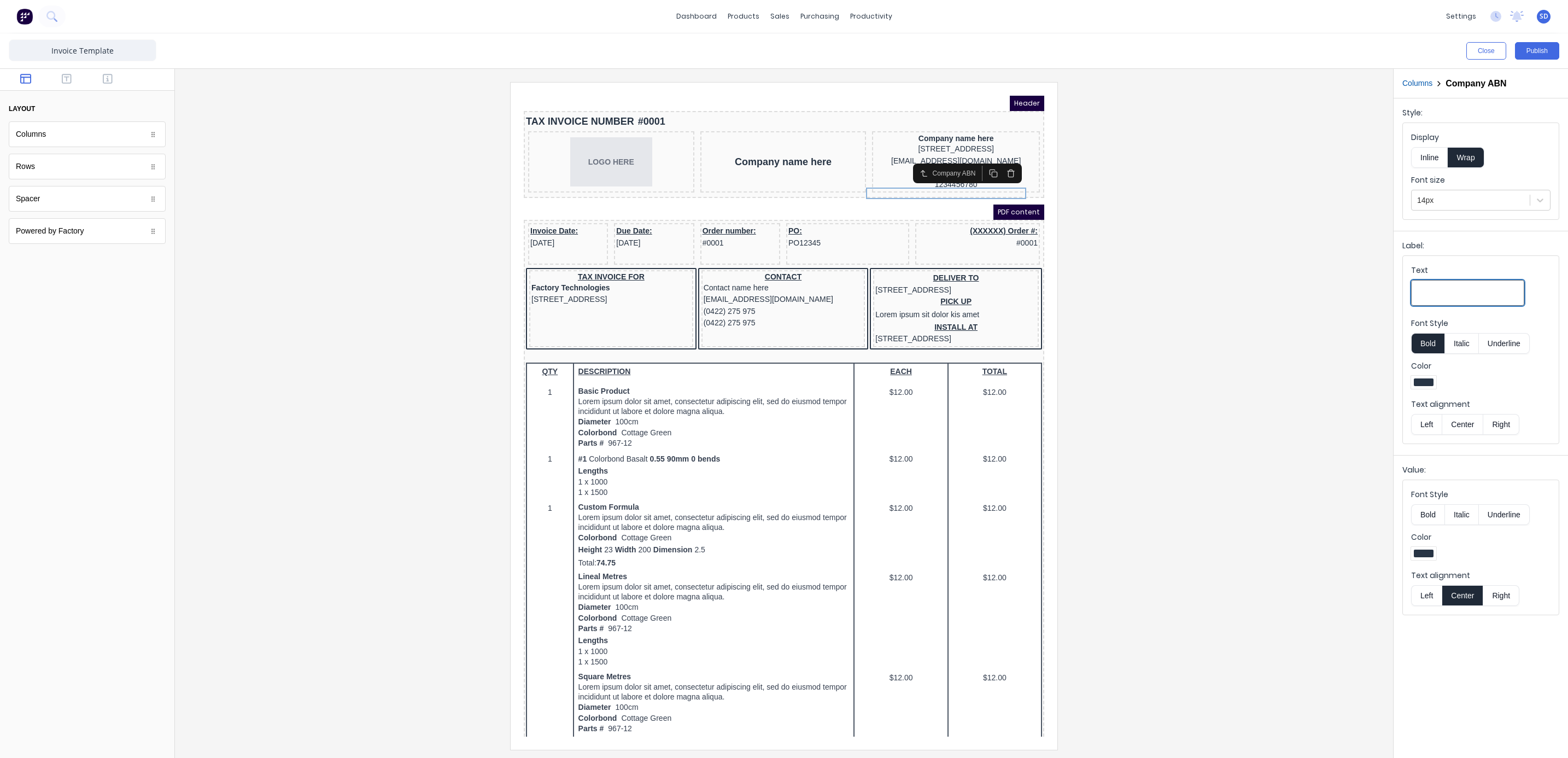
click at [1434, 294] on input "Text" at bounding box center [1467, 293] width 113 height 26
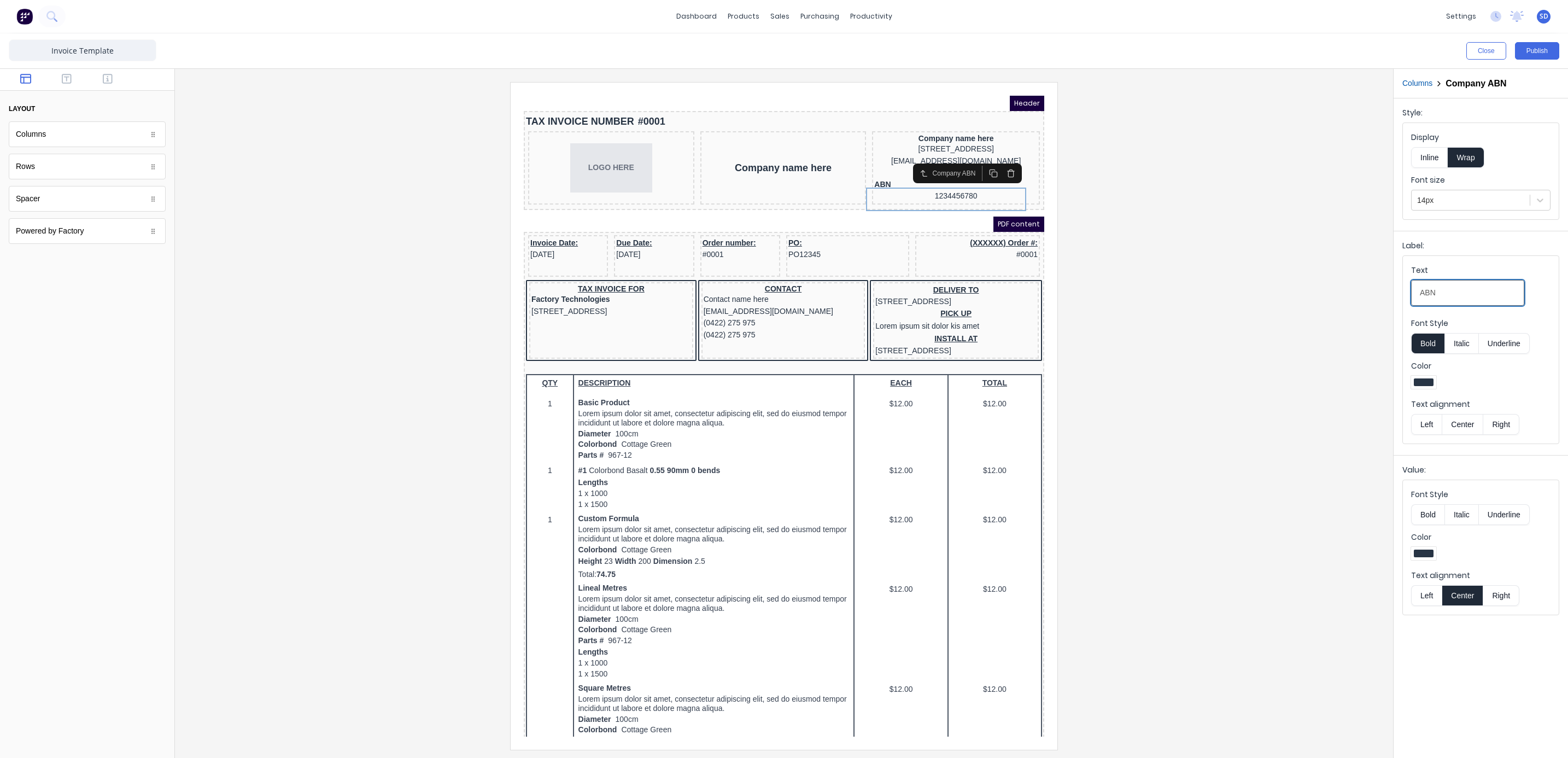
type input "ABN"
click at [1346, 309] on div at bounding box center [784, 415] width 1200 height 667
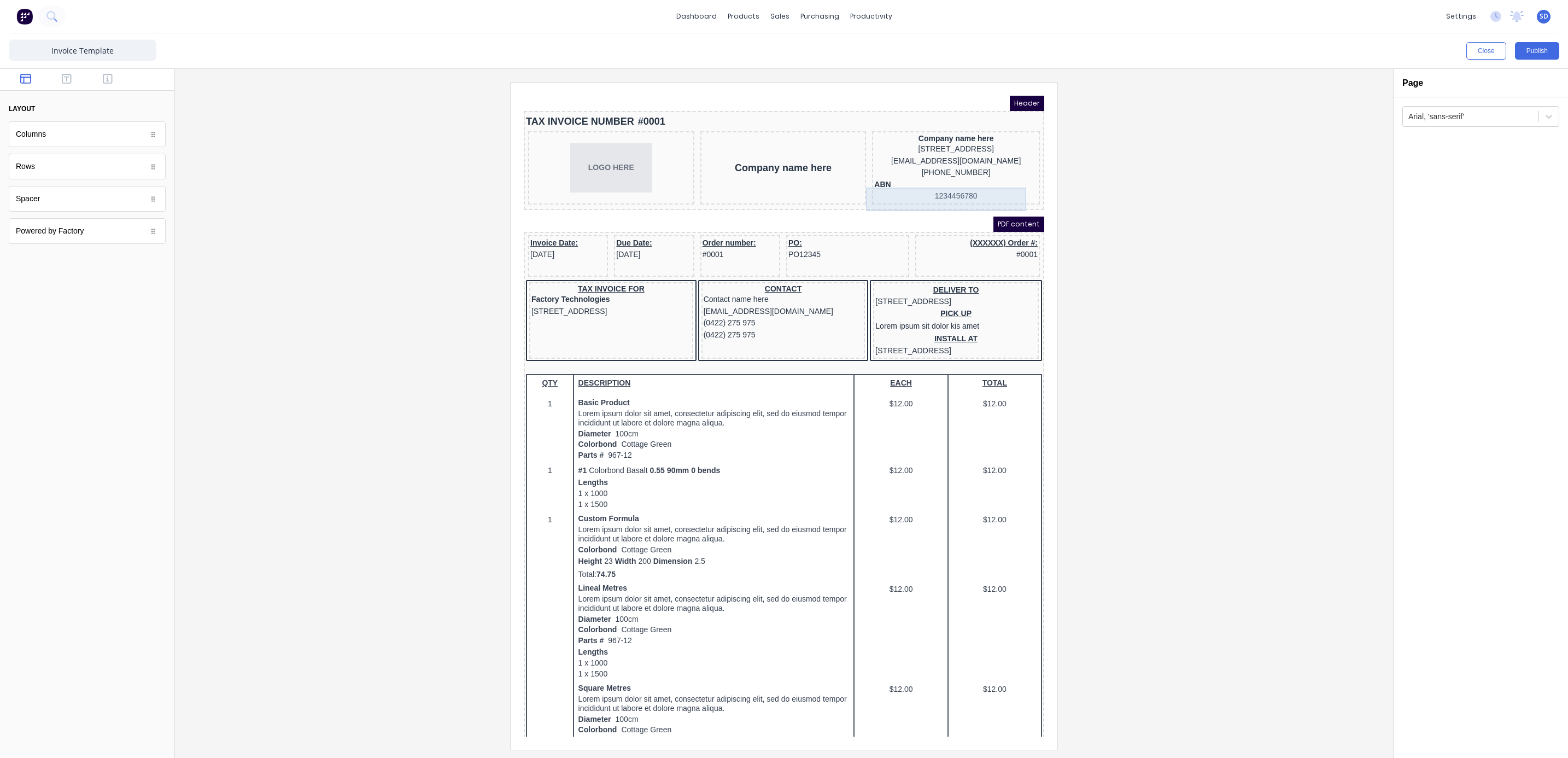
click at [875, 179] on div "ABN 1234456780" at bounding box center [942, 177] width 163 height 24
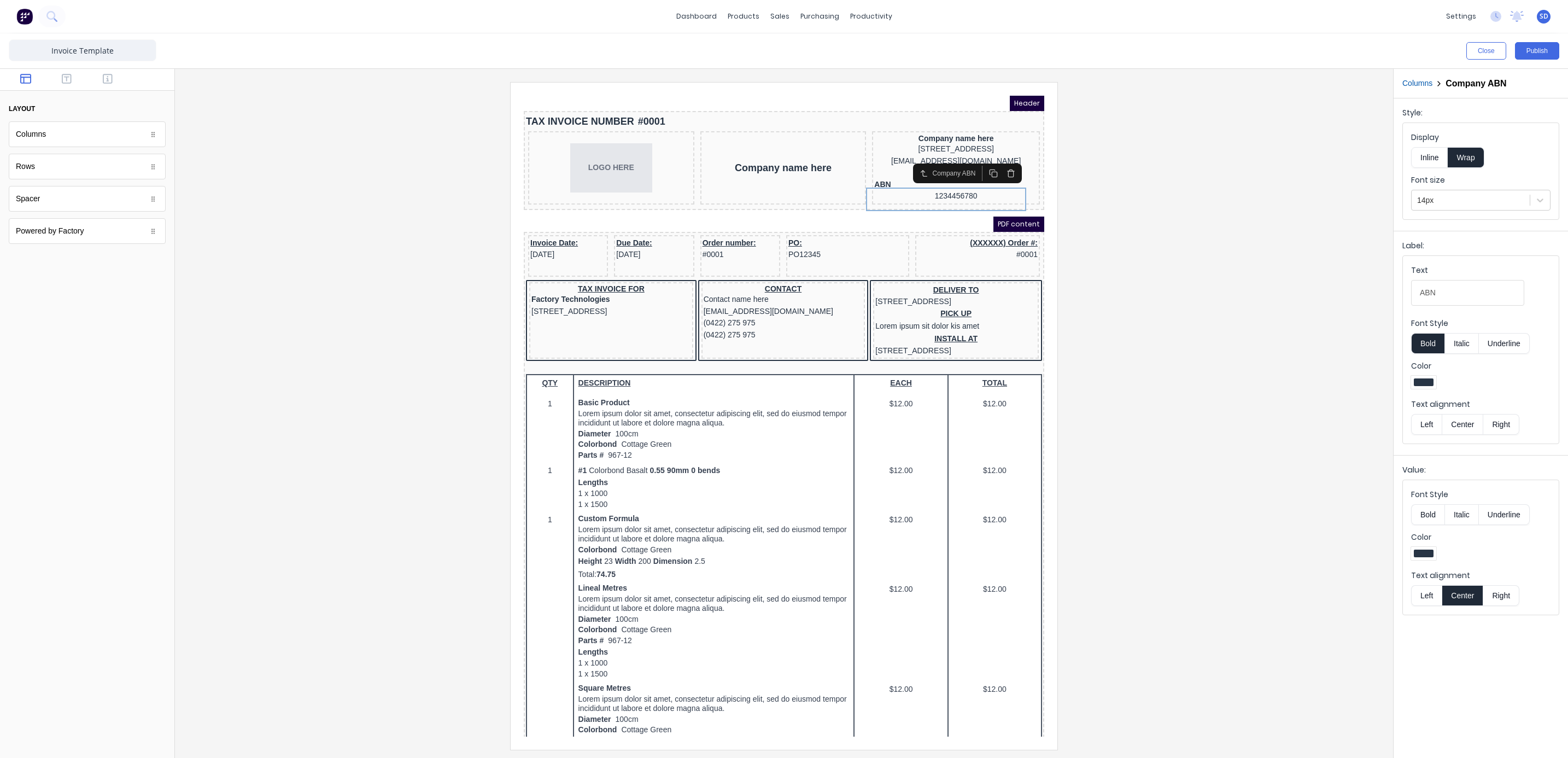
click at [1462, 424] on button "Center" at bounding box center [1462, 424] width 42 height 21
click at [1431, 427] on button "Left" at bounding box center [1426, 424] width 30 height 21
click at [1506, 428] on button "Right" at bounding box center [1501, 424] width 36 height 21
click at [1465, 430] on button "Center" at bounding box center [1462, 424] width 42 height 21
click at [1421, 386] on div at bounding box center [1424, 382] width 20 height 8
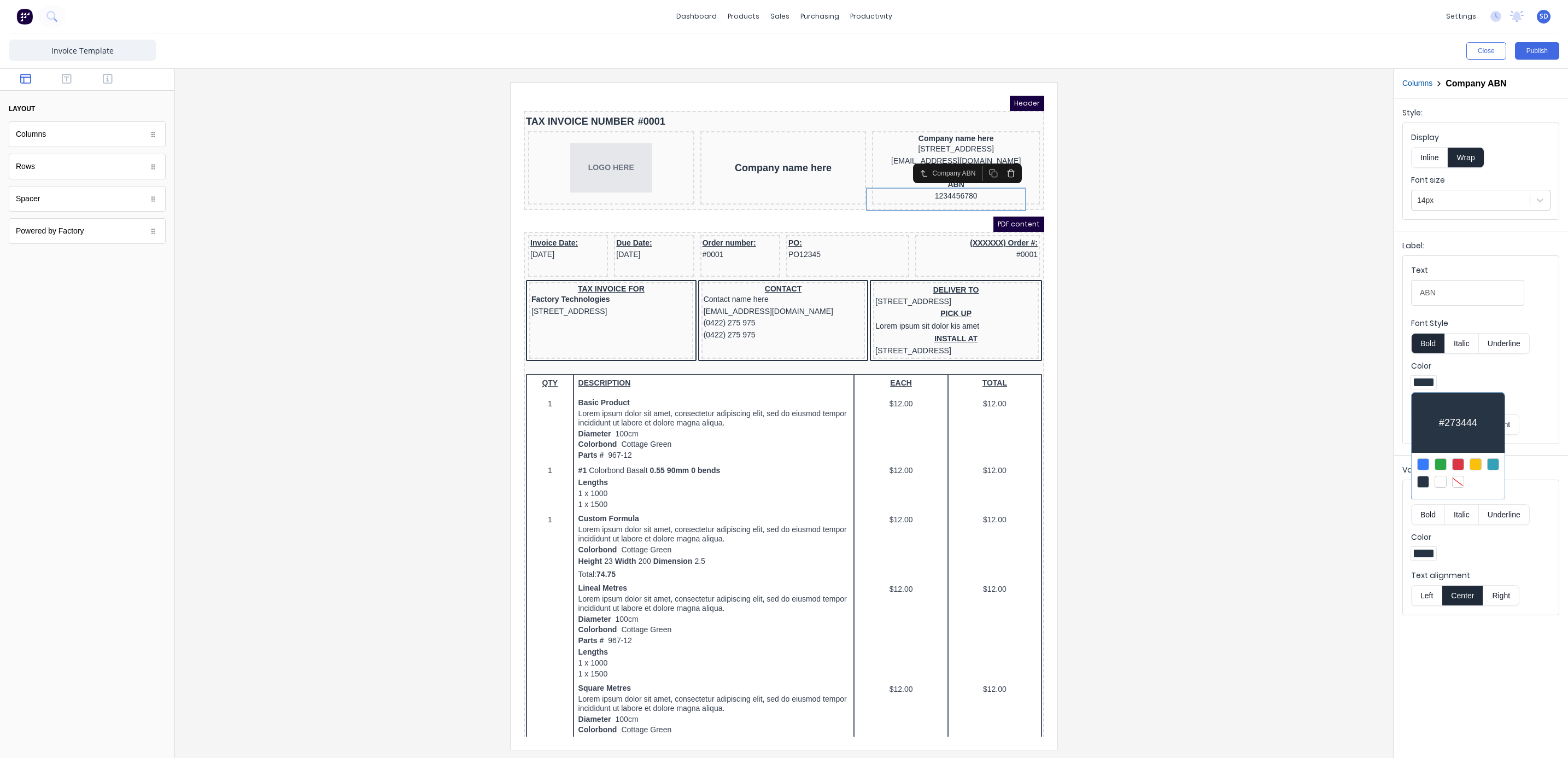
click at [1459, 469] on div at bounding box center [1458, 464] width 12 height 12
click at [1424, 382] on div at bounding box center [1424, 382] width 20 height 8
click at [1422, 485] on div at bounding box center [1423, 482] width 12 height 12
click at [1430, 159] on button "Inline" at bounding box center [1429, 157] width 36 height 21
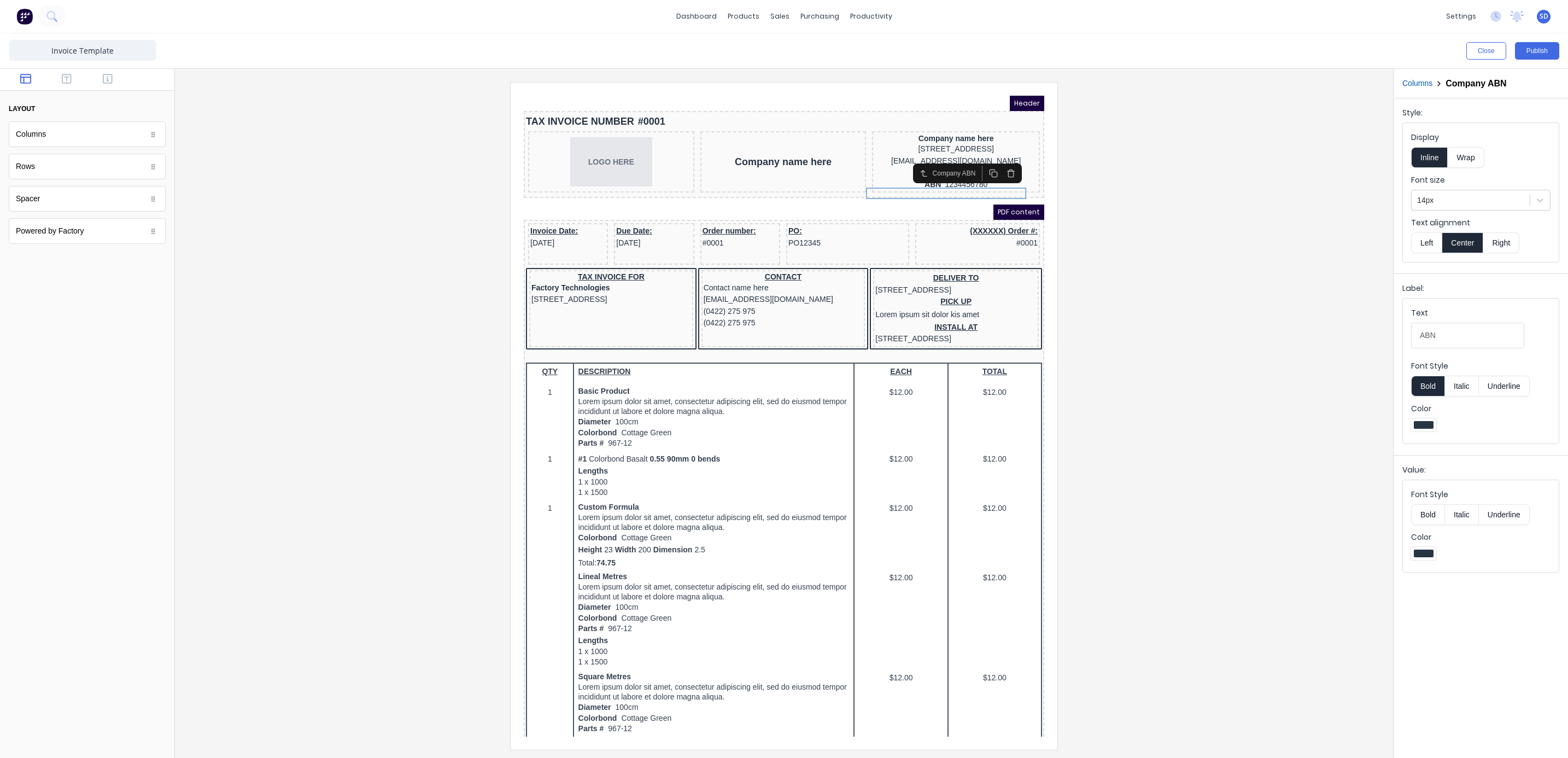
click at [1191, 208] on div at bounding box center [784, 415] width 1200 height 667
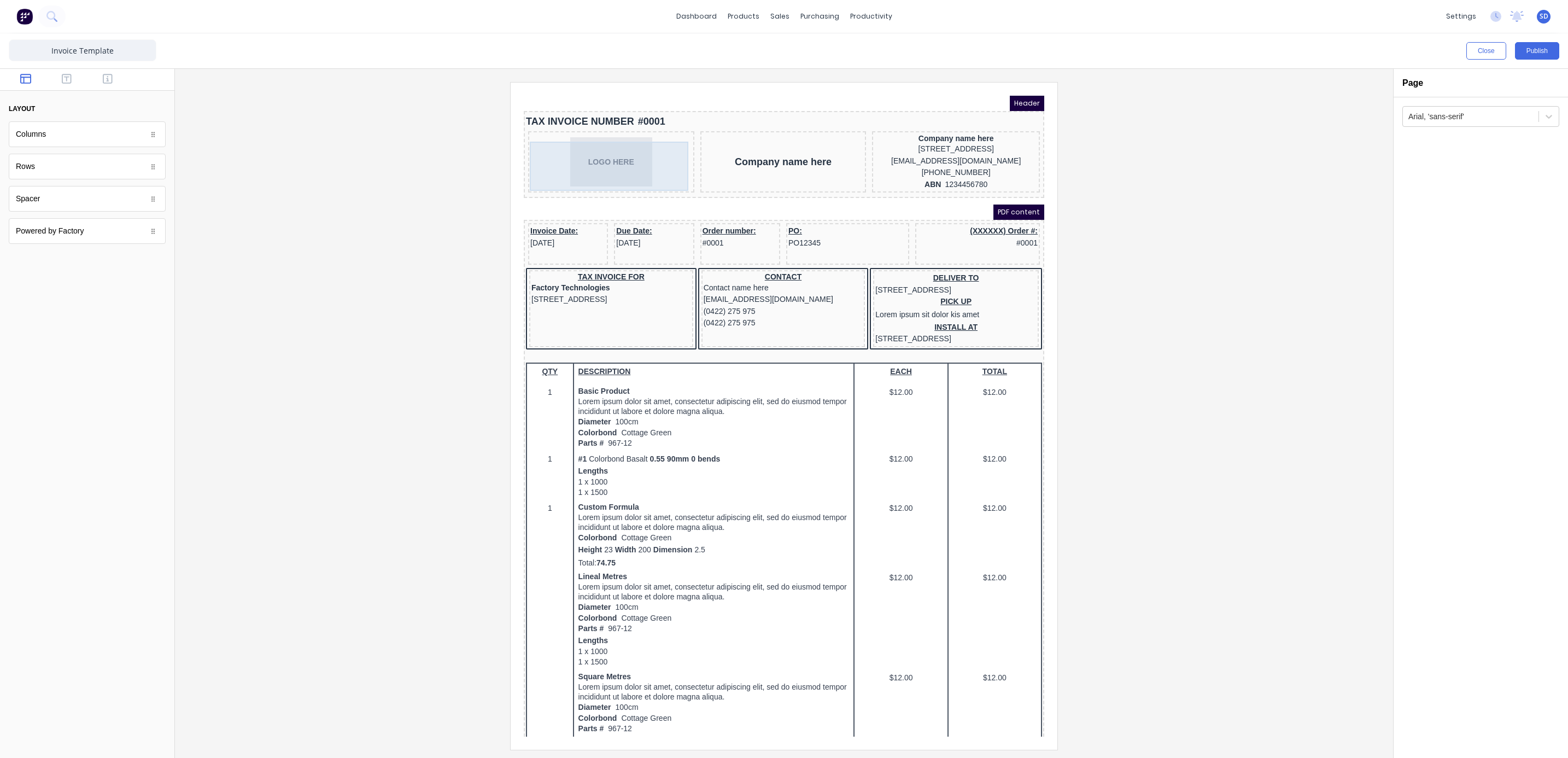
click at [661, 159] on div "LOGO HERE" at bounding box center [598, 148] width 162 height 49
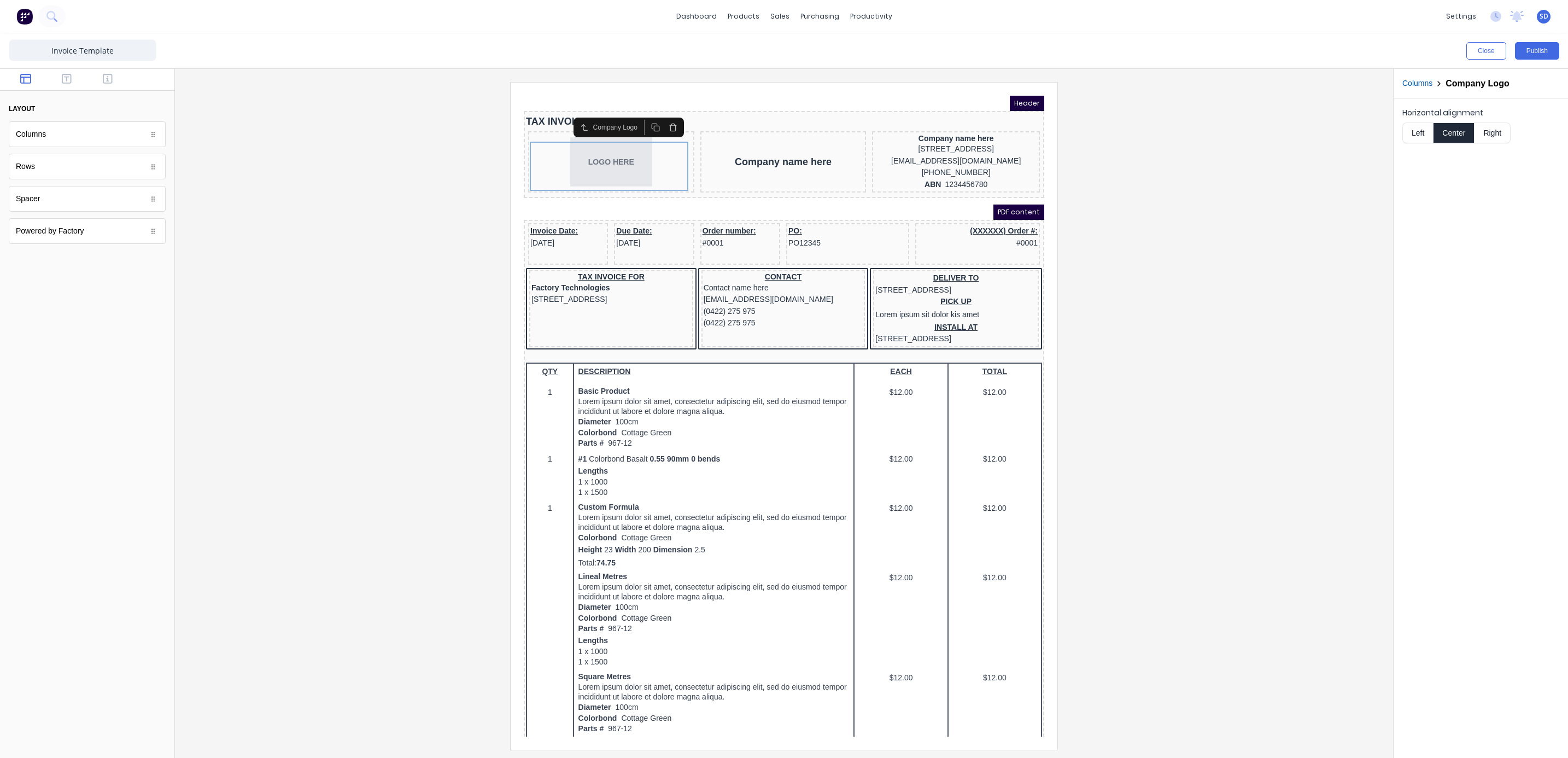
click at [1418, 131] on button "Left" at bounding box center [1418, 132] width 30 height 21
click at [1453, 144] on div "Horizontal alignment Left Center Right" at bounding box center [1481, 125] width 175 height 52
click at [1457, 137] on button "Center" at bounding box center [1453, 132] width 42 height 21
click at [606, 151] on div "LOGO HERE" at bounding box center [598, 148] width 162 height 49
click at [64, 81] on icon "button" at bounding box center [66, 78] width 10 height 11
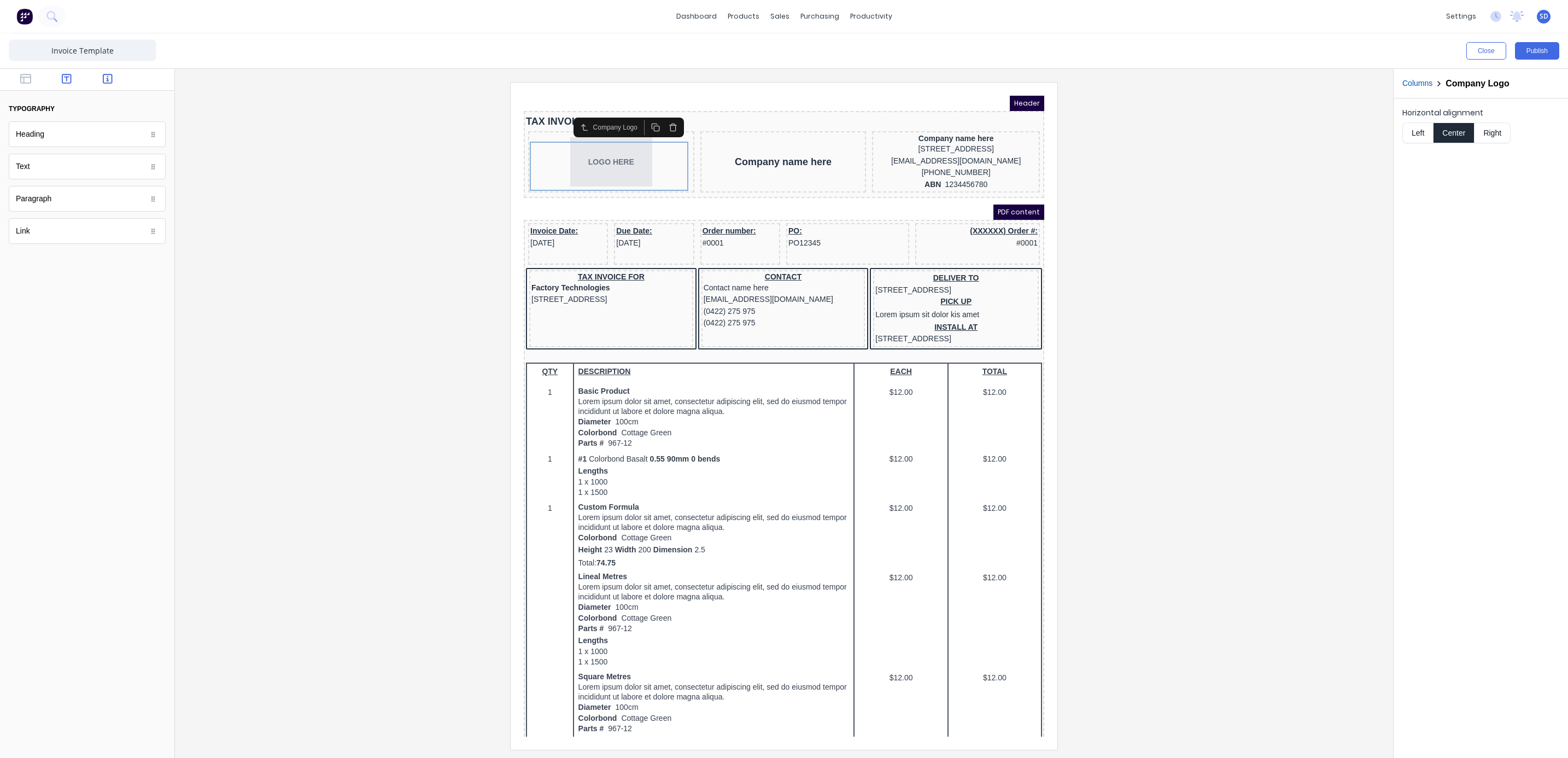
click at [100, 81] on button "button" at bounding box center [108, 79] width 34 height 13
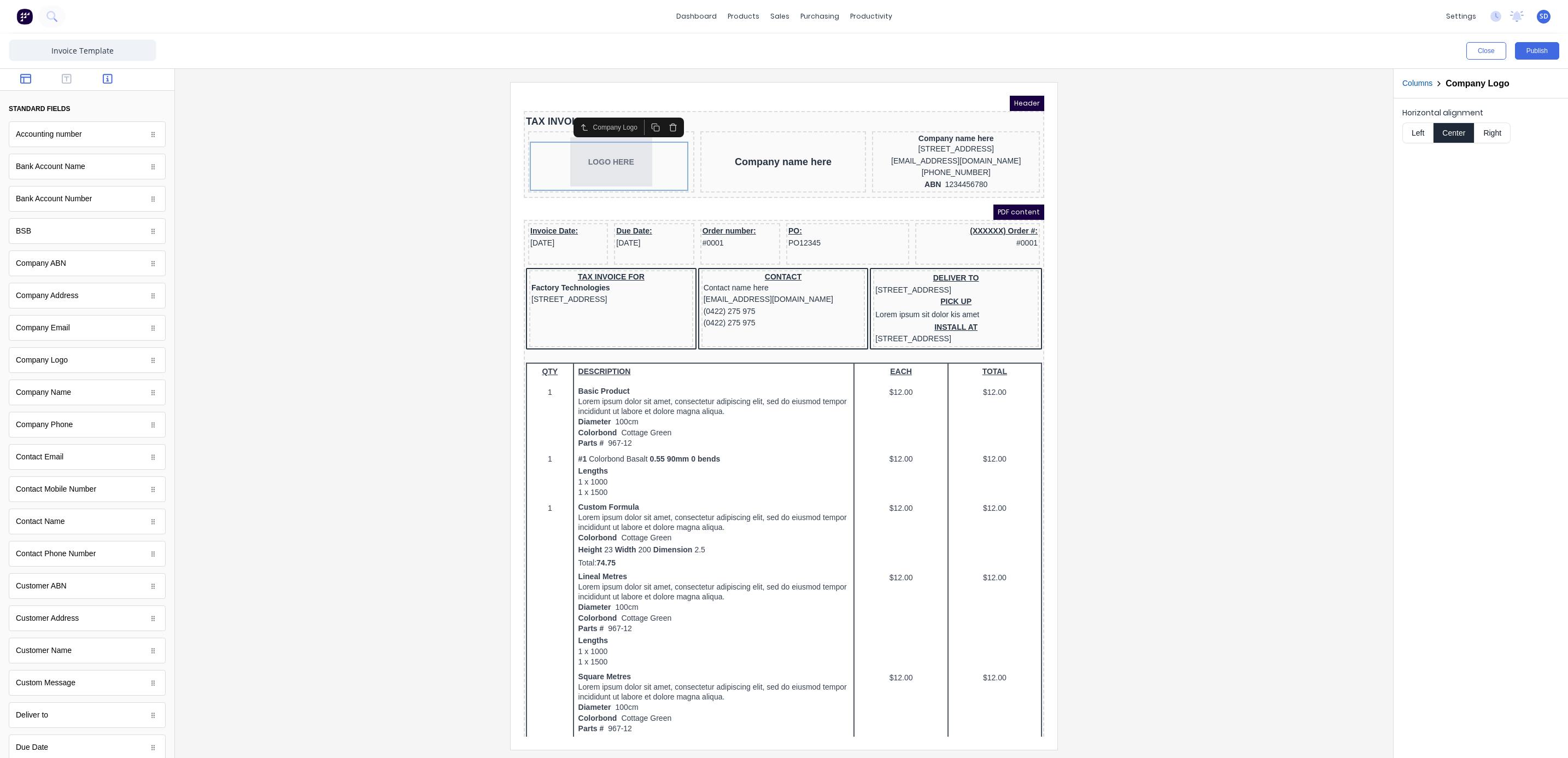
click at [21, 77] on icon "button" at bounding box center [26, 78] width 11 height 10
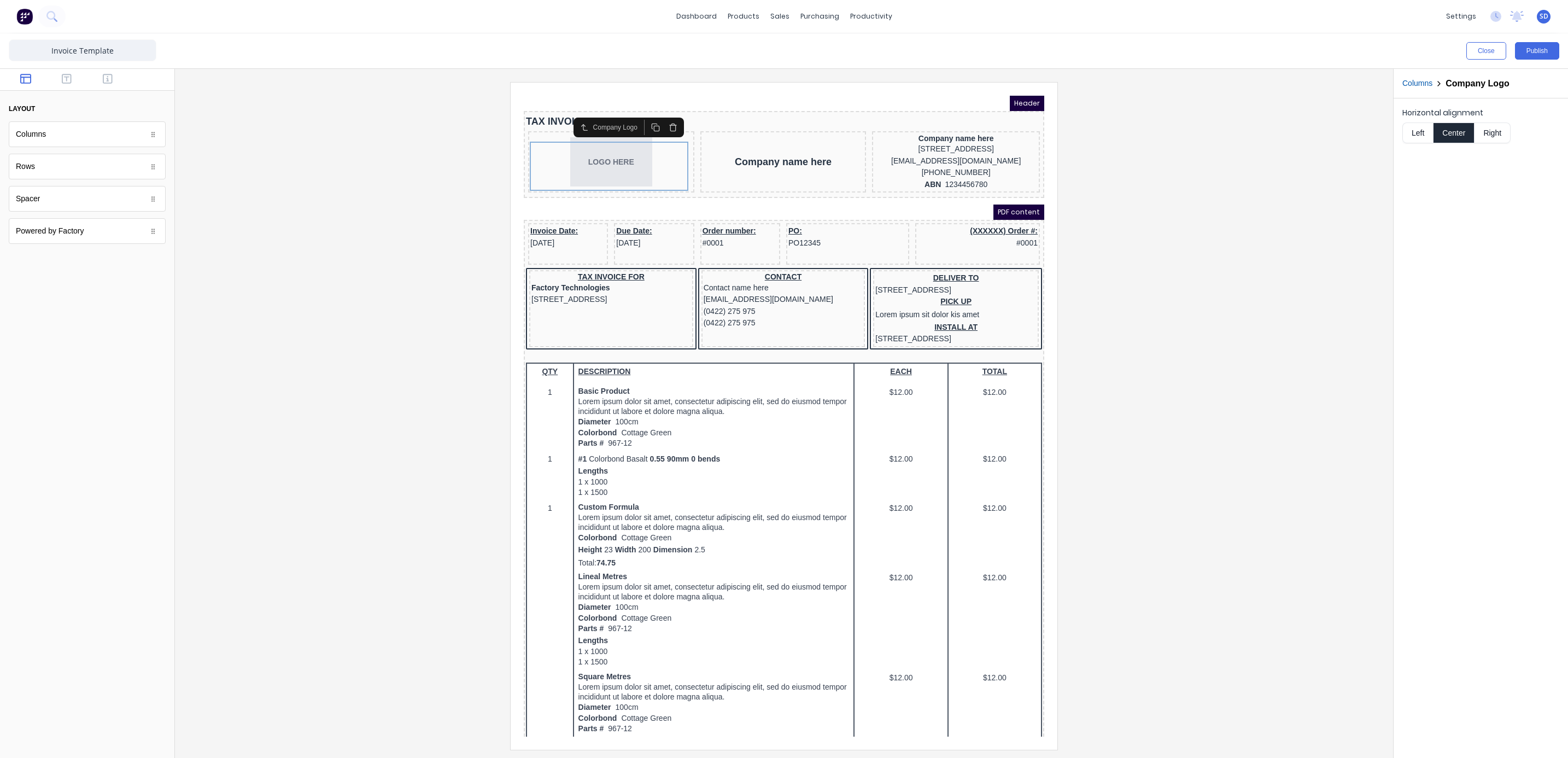
click at [128, 239] on div "Powered by Factory" at bounding box center [87, 231] width 157 height 26
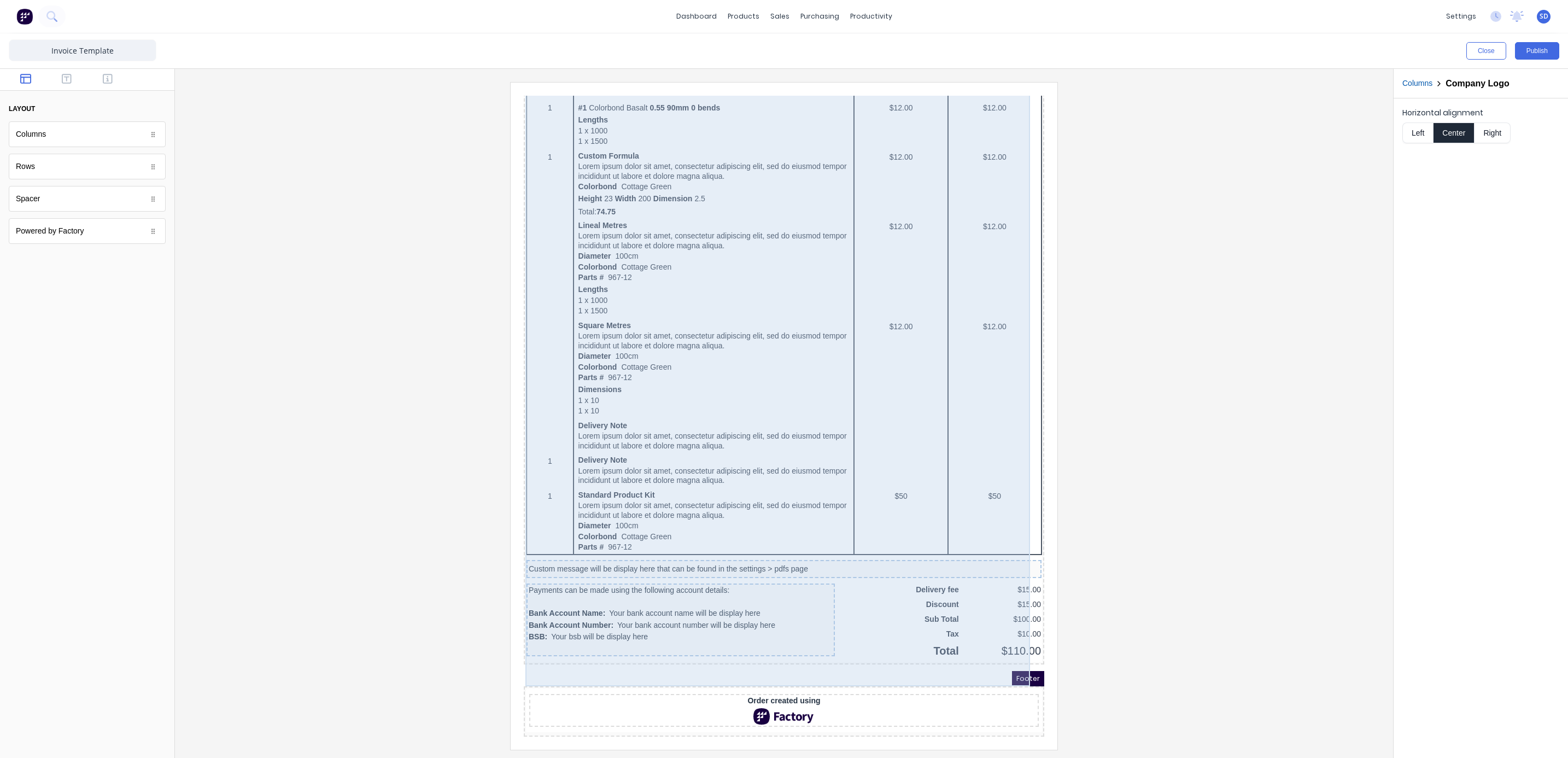
scroll to position [379, 0]
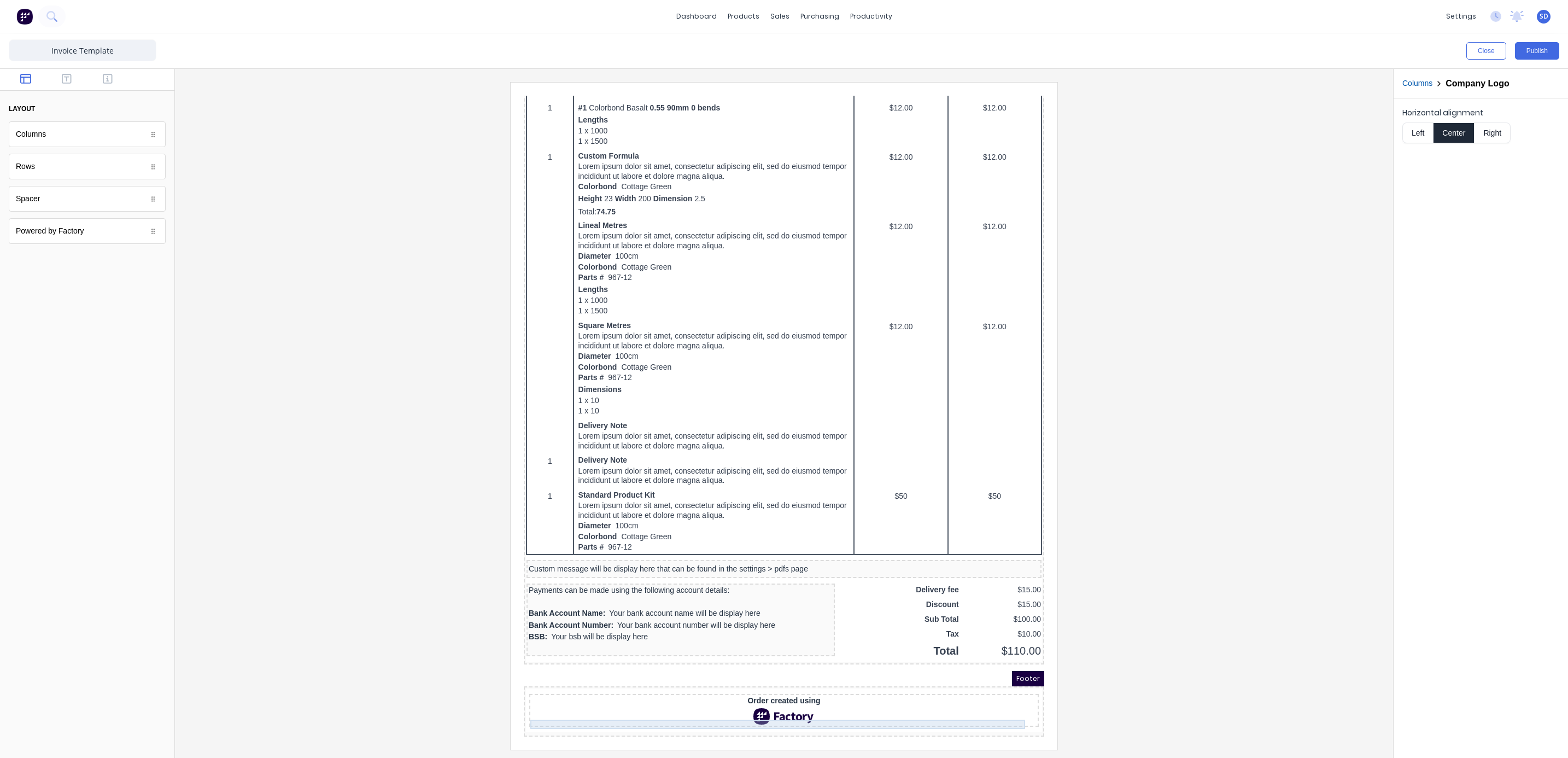
click at [795, 684] on div "Order created using" at bounding box center [770, 687] width 505 height 10
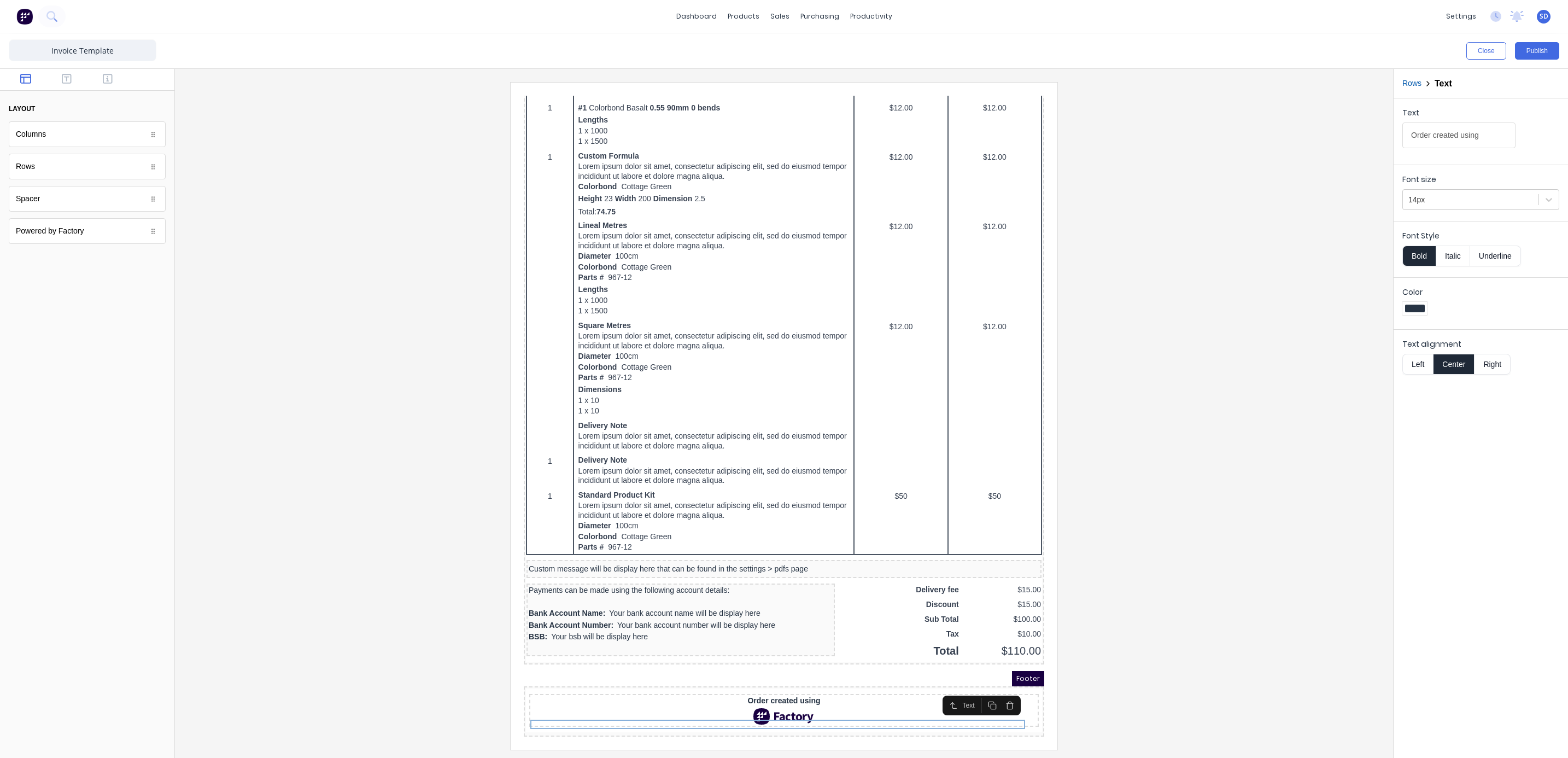
click at [996, 688] on icon "button" at bounding box center [997, 693] width 9 height 9
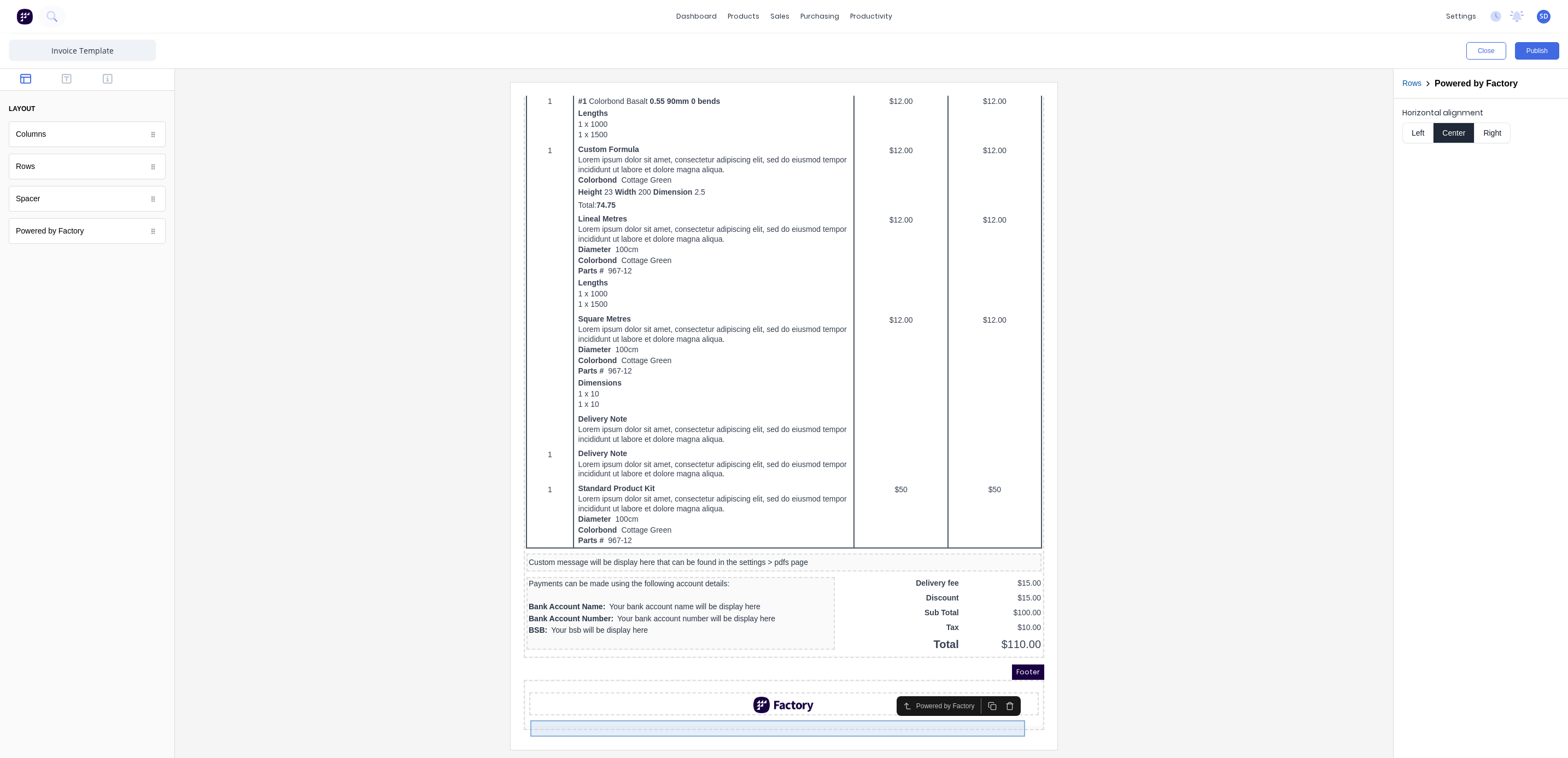
click at [791, 691] on div at bounding box center [770, 692] width 505 height 17
click at [996, 688] on icon "button" at bounding box center [997, 693] width 9 height 9
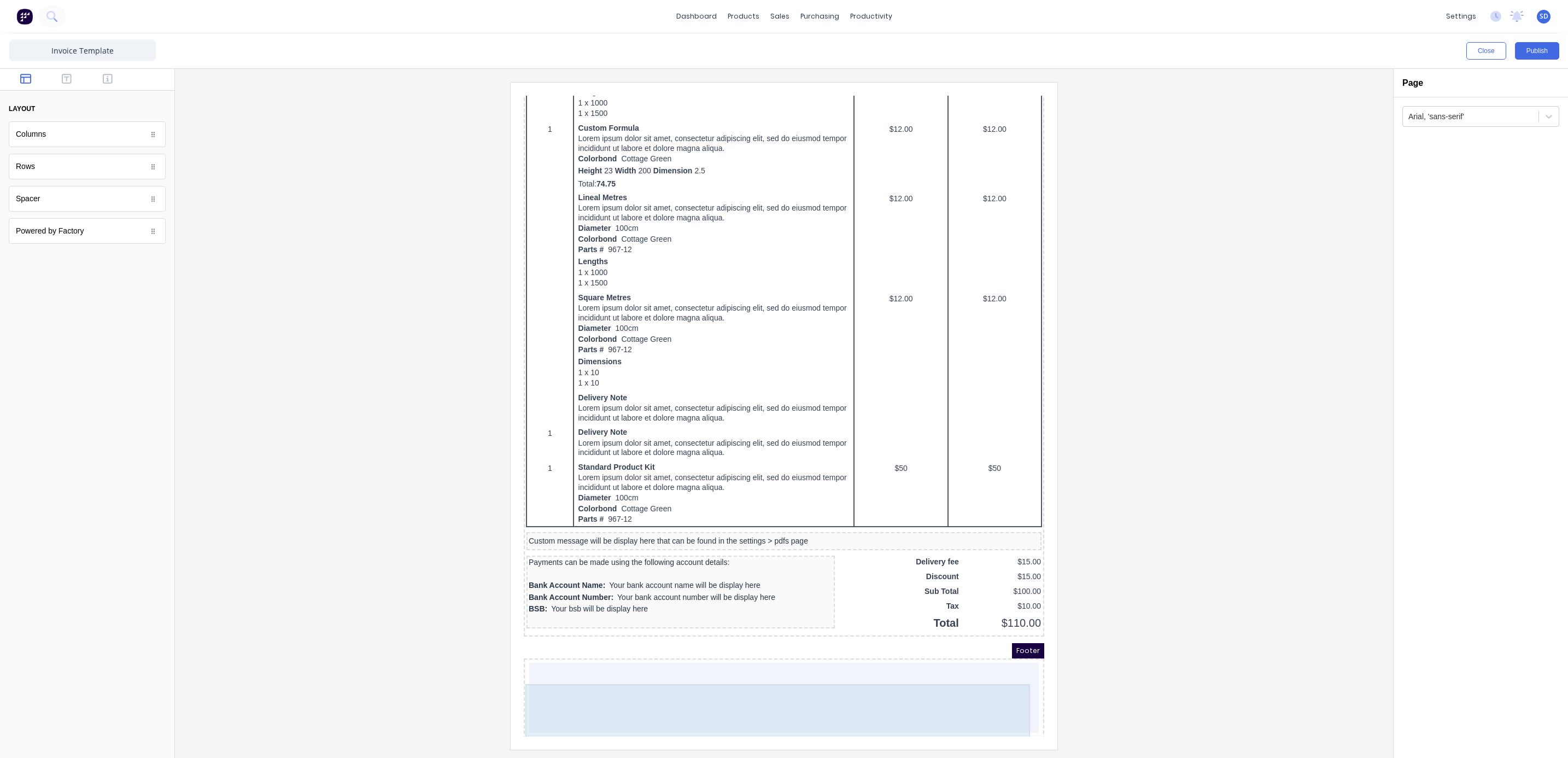
click at [724, 701] on div at bounding box center [771, 684] width 510 height 70
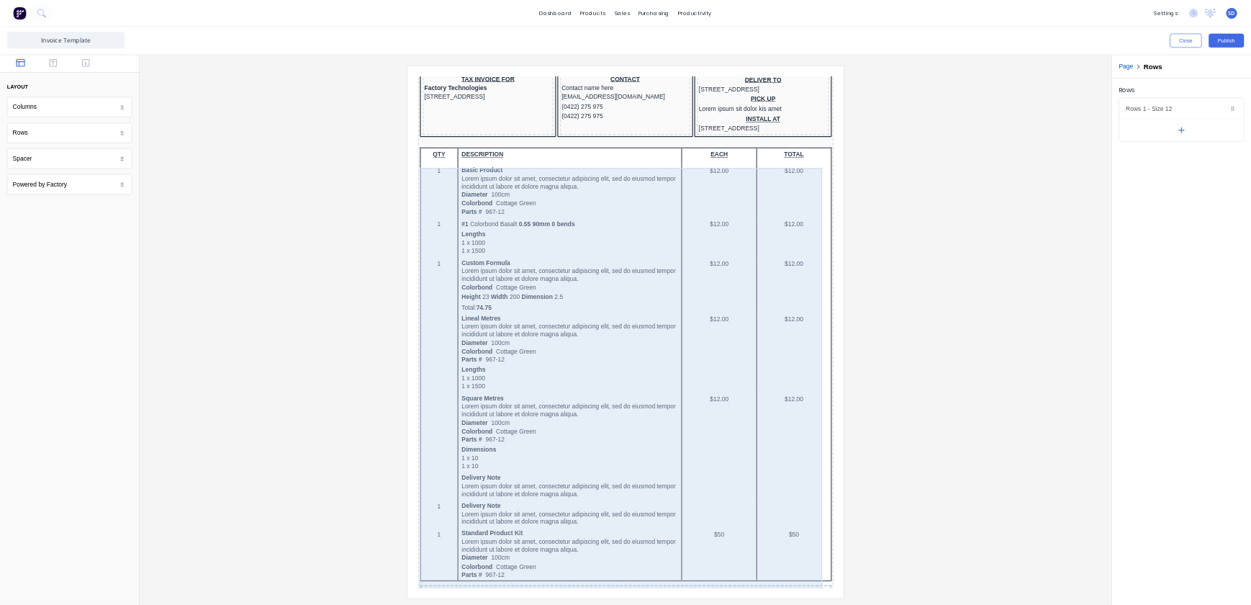
scroll to position [0, 0]
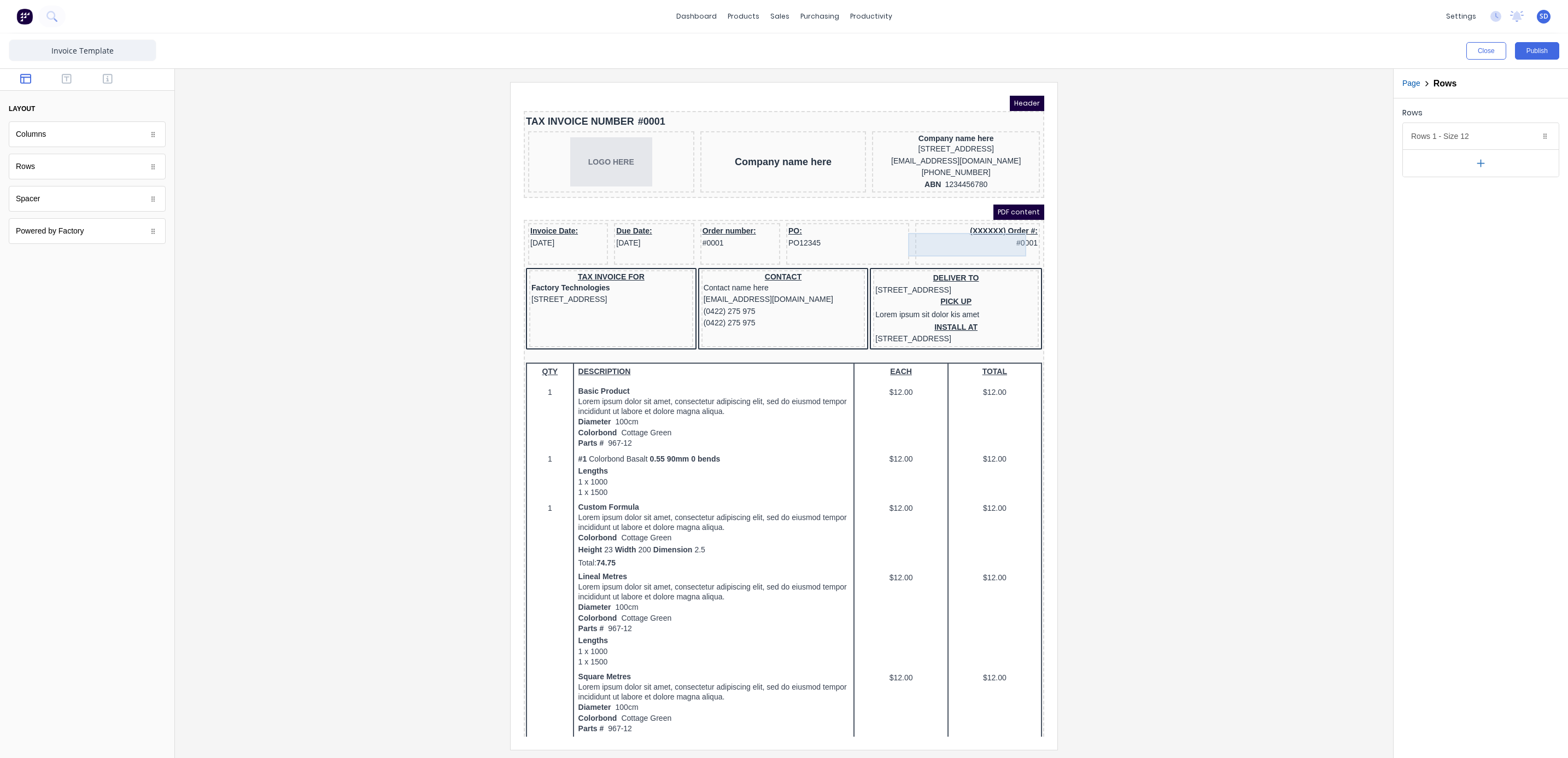
click at [964, 235] on div "(XXXXXX) Order #: #0001" at bounding box center [964, 223] width 120 height 24
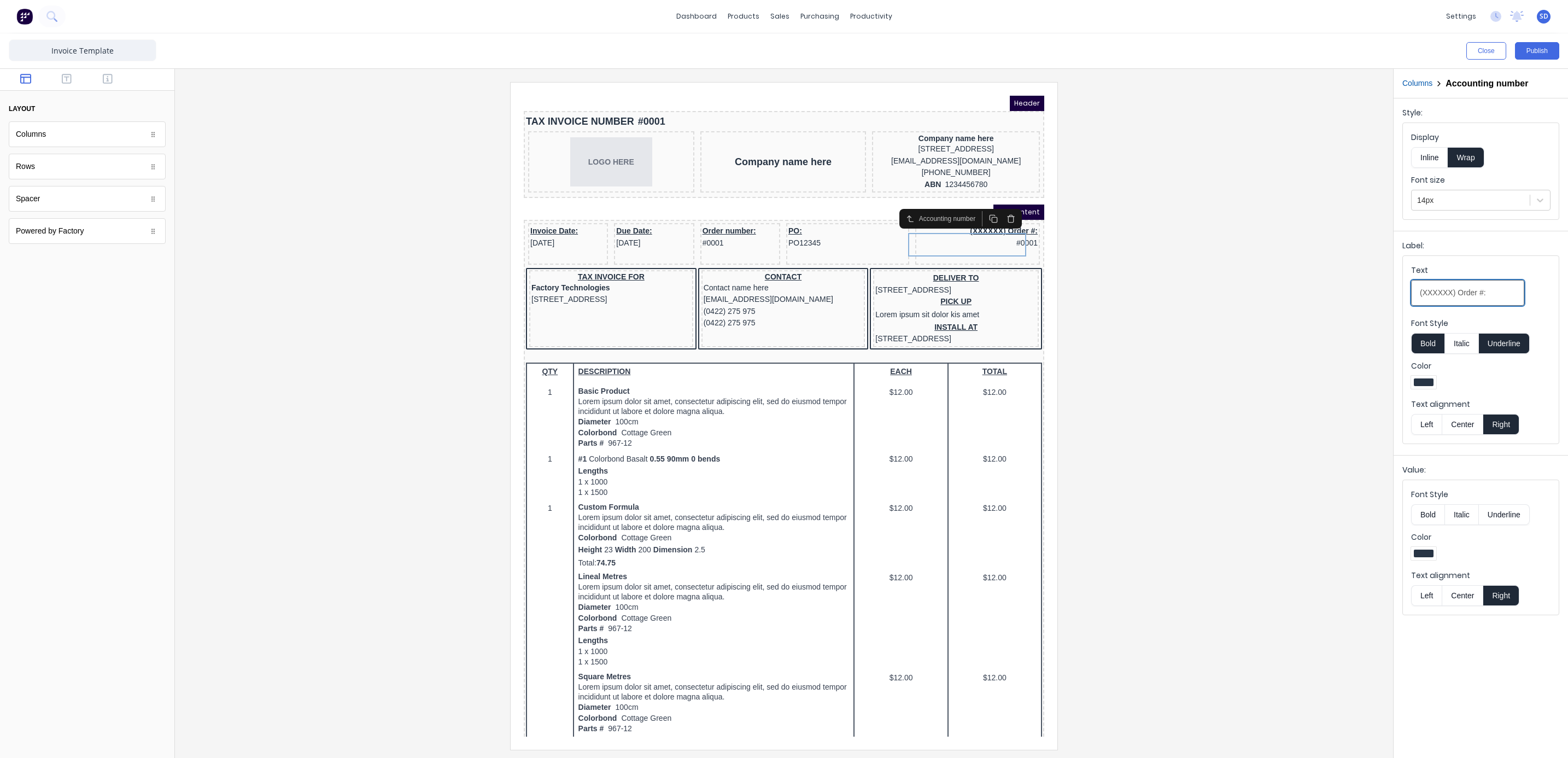
drag, startPoint x: 1453, startPoint y: 294, endPoint x: 1363, endPoint y: 298, distance: 90.1
click at [1363, 298] on div "Close Publish Components layout Columns Columns Rows Rows Spacer Spacer Powered…" at bounding box center [784, 396] width 1568 height 725
type input "Order #:"
click at [1328, 302] on div at bounding box center [784, 415] width 1200 height 667
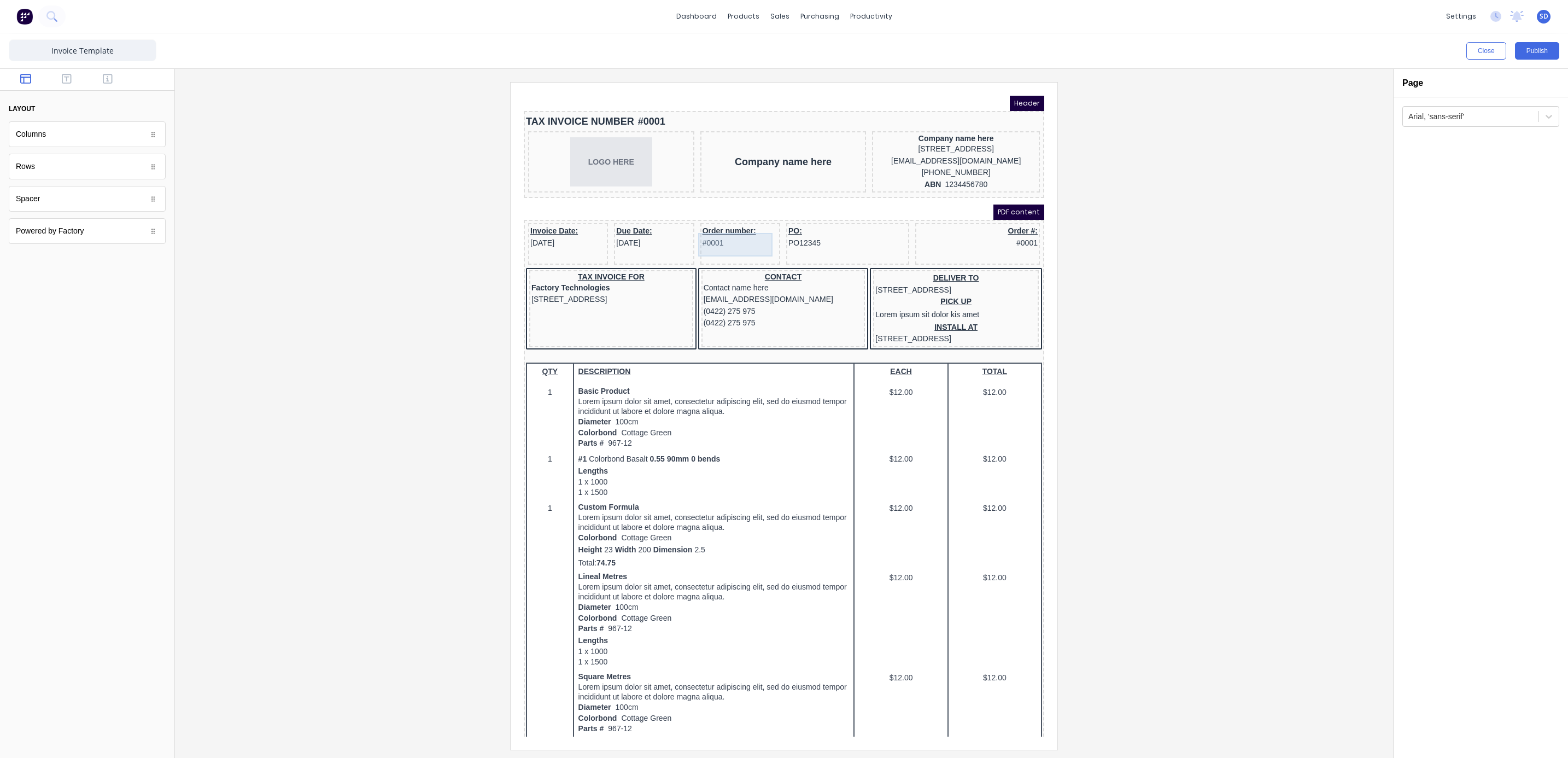
click at [715, 235] on div "Order number: #0001" at bounding box center [727, 223] width 75 height 24
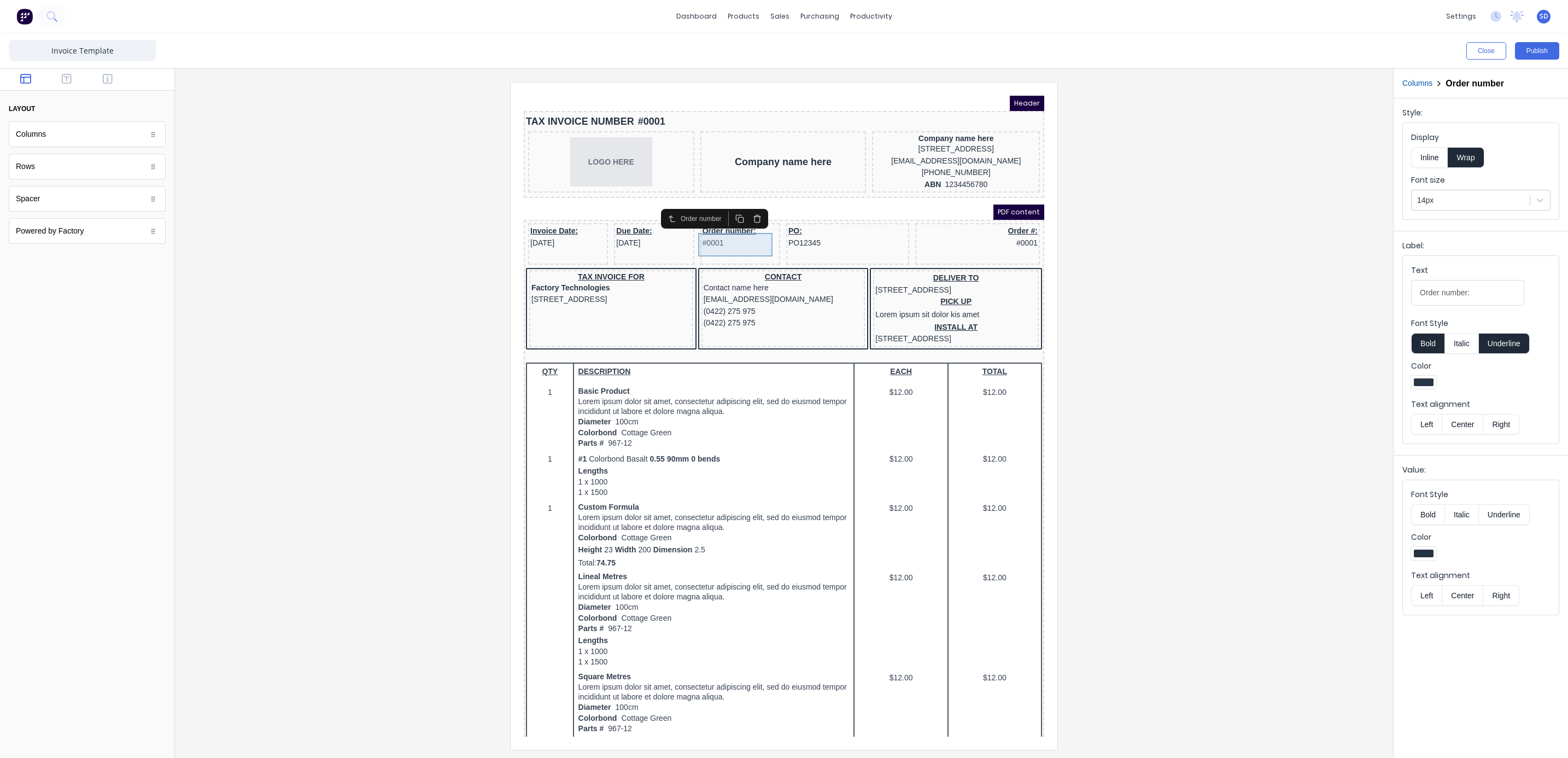
click at [714, 226] on div "Order number: #0001" at bounding box center [727, 223] width 75 height 24
drag, startPoint x: 1440, startPoint y: 295, endPoint x: 1397, endPoint y: 294, distance: 43.0
click at [1397, 294] on div "Label: Text Order number: Font Style Bold Italic Underline Color Text alignment…" at bounding box center [1481, 340] width 175 height 220
type input "Delivery number:"
click at [680, 109] on div "TAX INVOICE NUMBER #0001" at bounding box center [771, 109] width 516 height 17
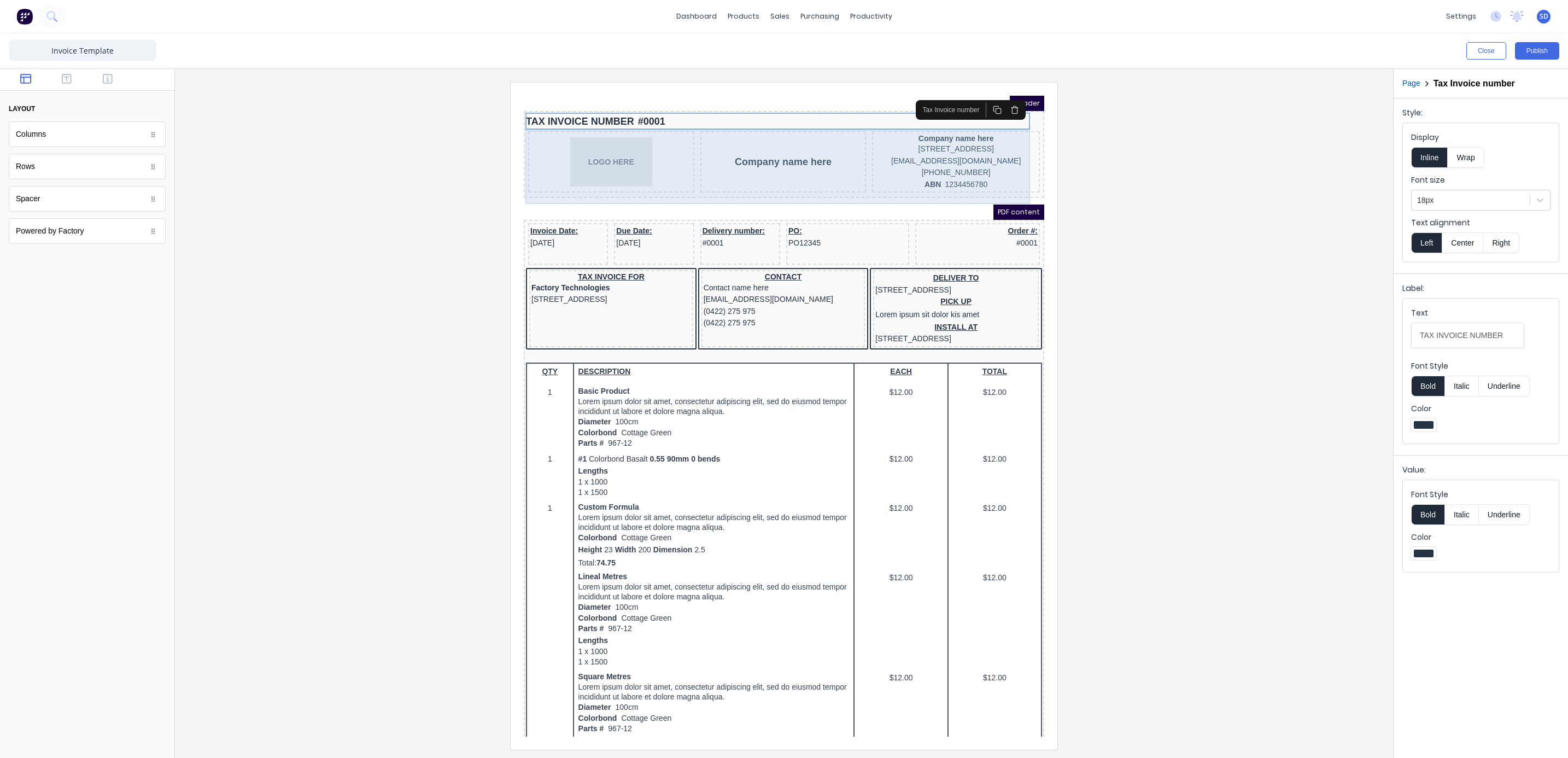
click at [680, 135] on div "LOGO HERE Company name here Company name here [STREET_ADDRESS], 4217 [EMAIL_ADD…" at bounding box center [771, 150] width 516 height 65
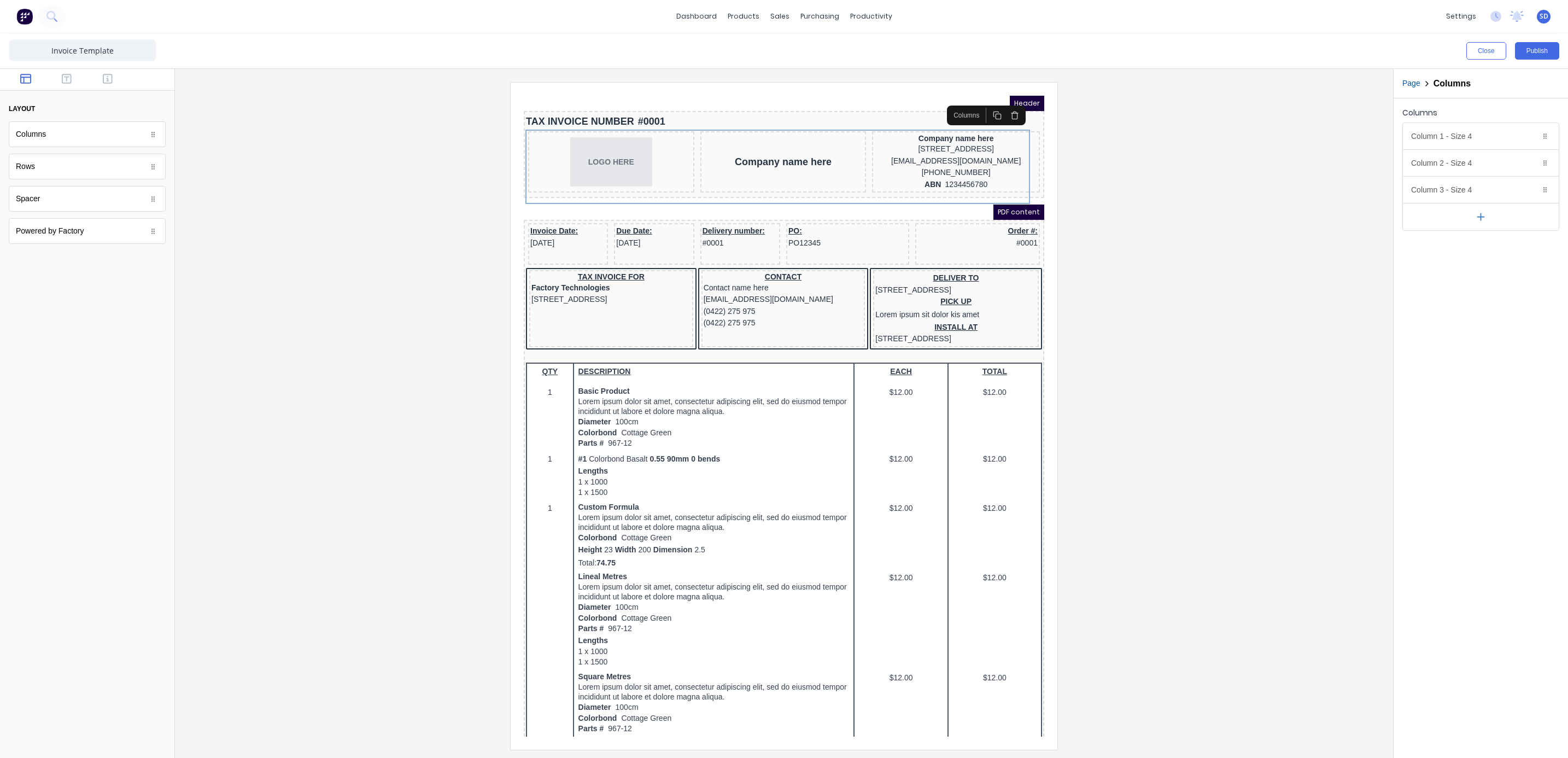
click at [151, 131] on icon at bounding box center [153, 134] width 7 height 7
click at [661, 136] on div "LOGO HERE" at bounding box center [598, 148] width 162 height 49
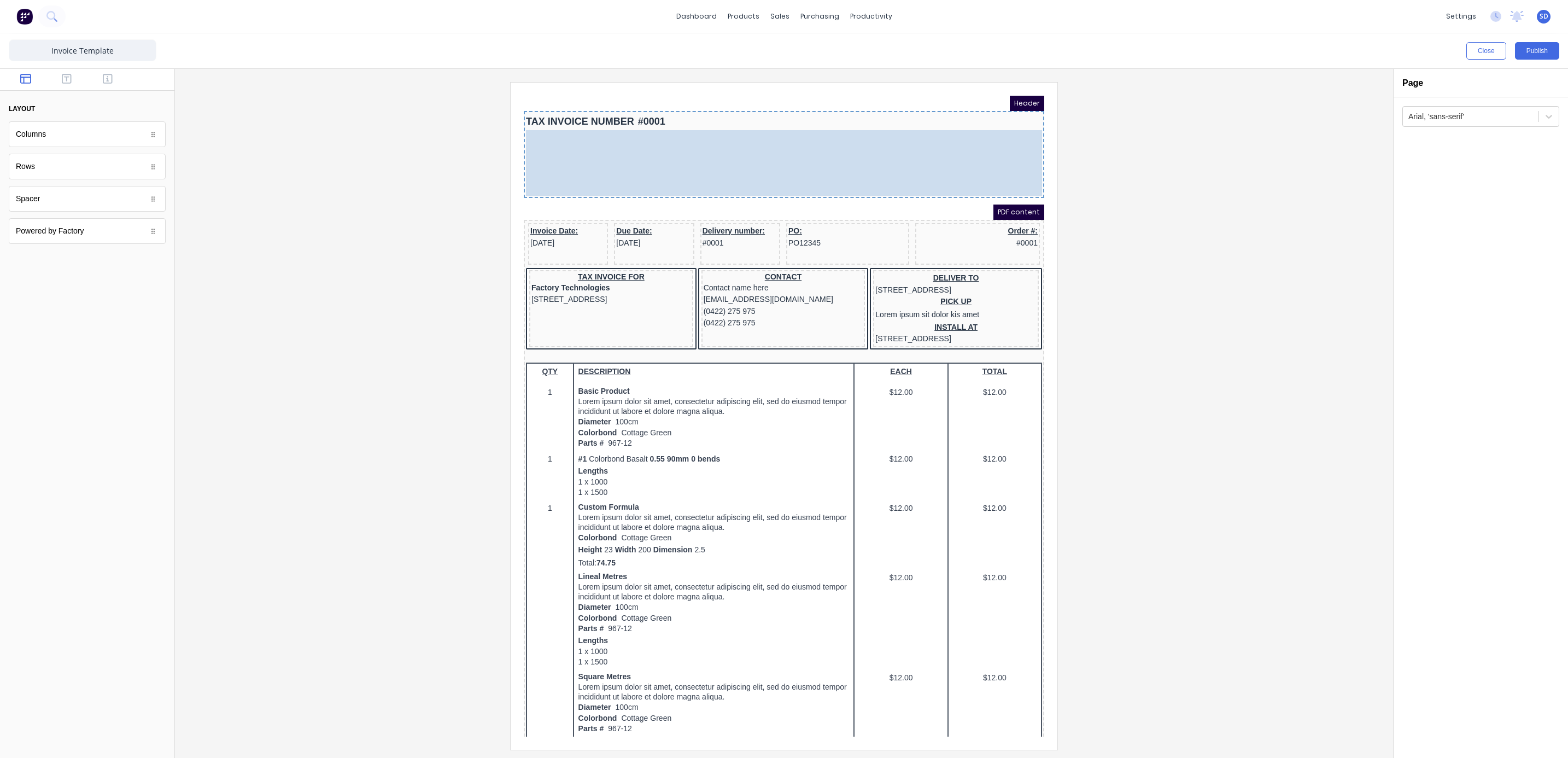
drag, startPoint x: 675, startPoint y: 138, endPoint x: 729, endPoint y: 144, distance: 54.3
click at [729, 144] on body "Header TAX INVOICE NUMBER #0001 LOGO HERE Company name here Company name here […" at bounding box center [770, 403] width 520 height 641
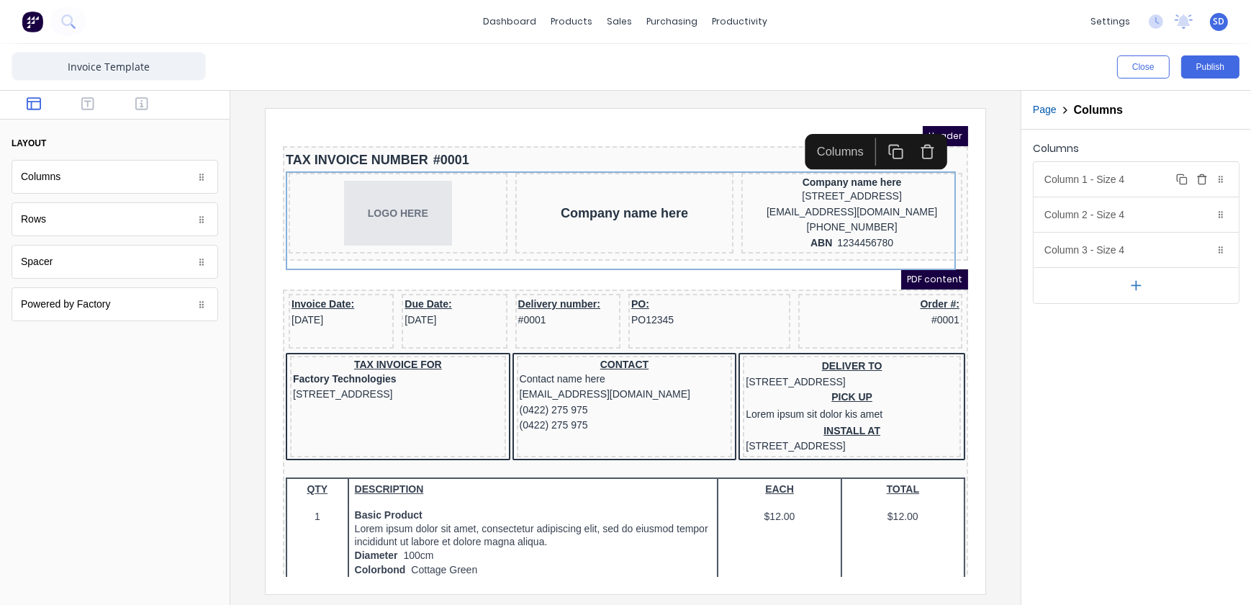
click at [1132, 178] on div "Column 1 - Size 4 Duplicate Delete" at bounding box center [1136, 179] width 205 height 35
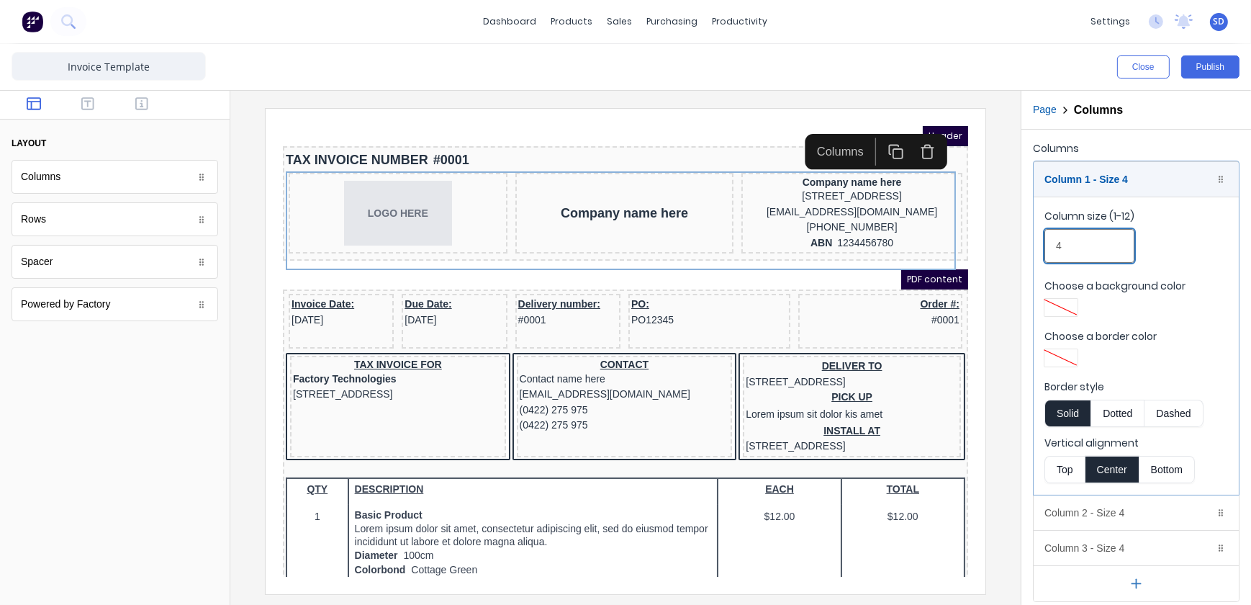
click at [1108, 251] on input "4" at bounding box center [1090, 246] width 90 height 34
drag, startPoint x: 1081, startPoint y: 246, endPoint x: 1022, endPoint y: 248, distance: 58.4
click at [1022, 248] on div "Columns Column 1 - Size 4 Duplicate Delete Column size (1-12) 4 Choose a backgr…" at bounding box center [1137, 370] width 230 height 481
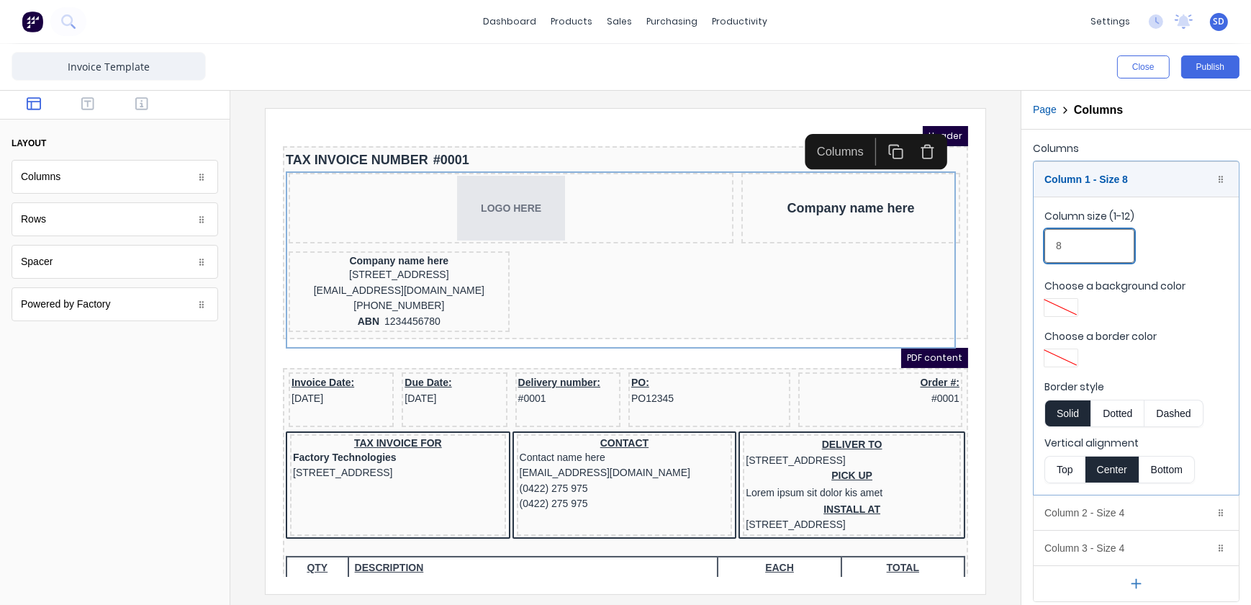
type input "8"
click at [1203, 252] on div "Column size (1-12) 8" at bounding box center [1137, 239] width 184 height 61
click at [1172, 236] on div "Column size (1-12) 8" at bounding box center [1137, 239] width 184 height 61
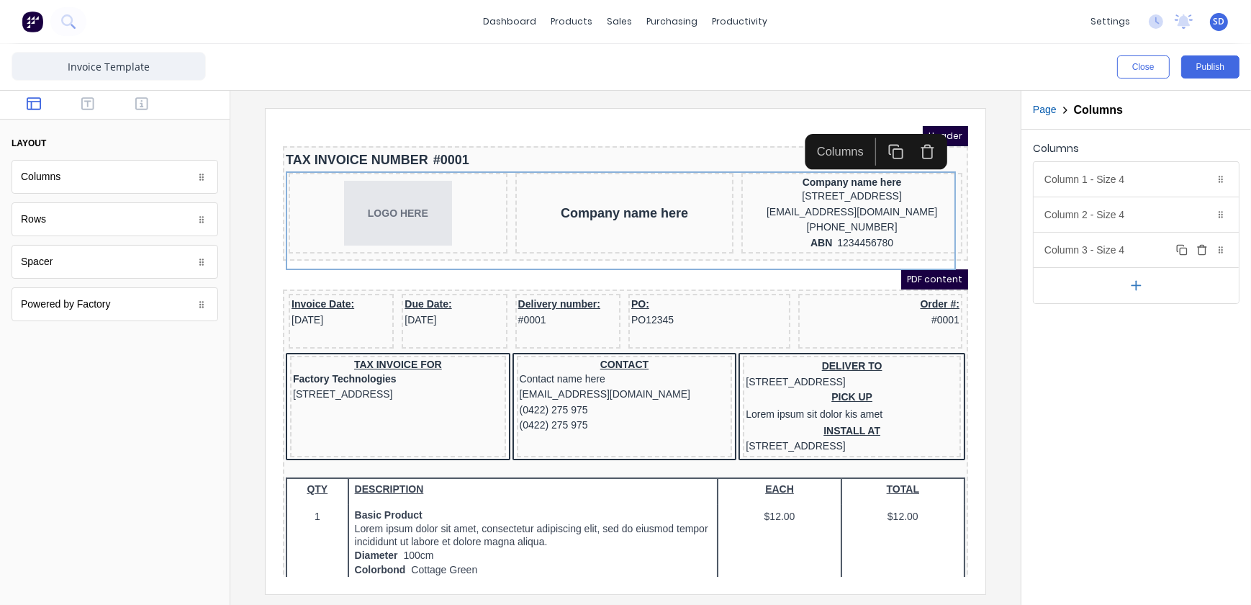
click at [1137, 242] on div "Column 3 - Size 4 Duplicate Delete" at bounding box center [1136, 250] width 205 height 35
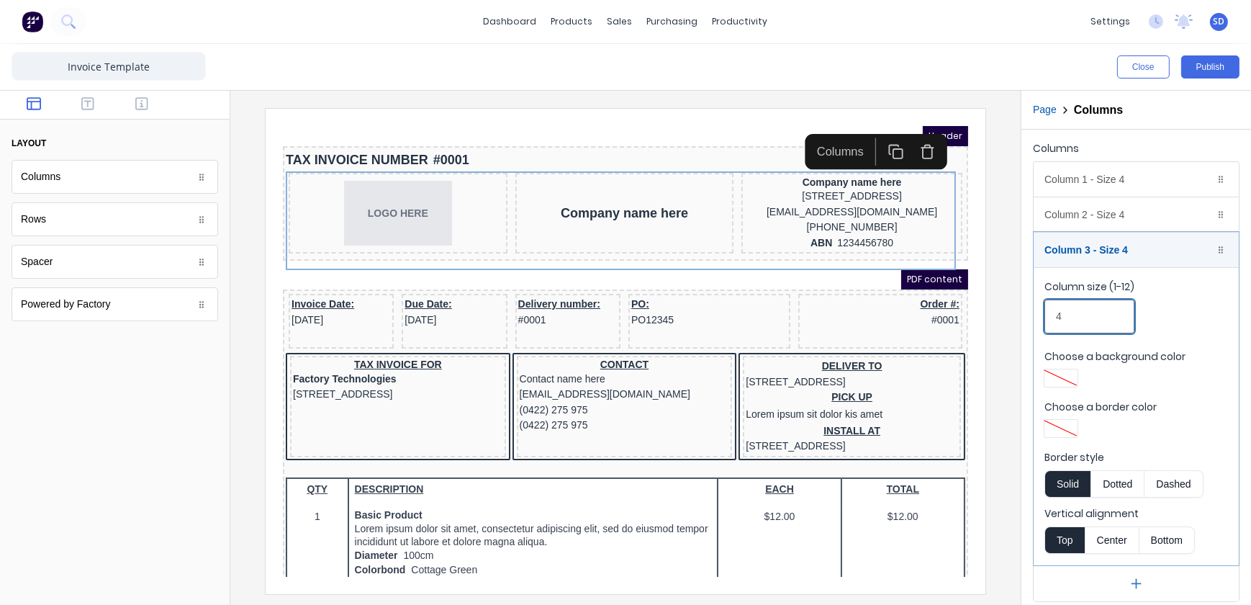
drag, startPoint x: 1065, startPoint y: 319, endPoint x: 1043, endPoint y: 320, distance: 22.3
click at [1043, 320] on fieldset "Column size (1-12) 4 Choose a background color Choose a border color Border sty…" at bounding box center [1136, 416] width 205 height 298
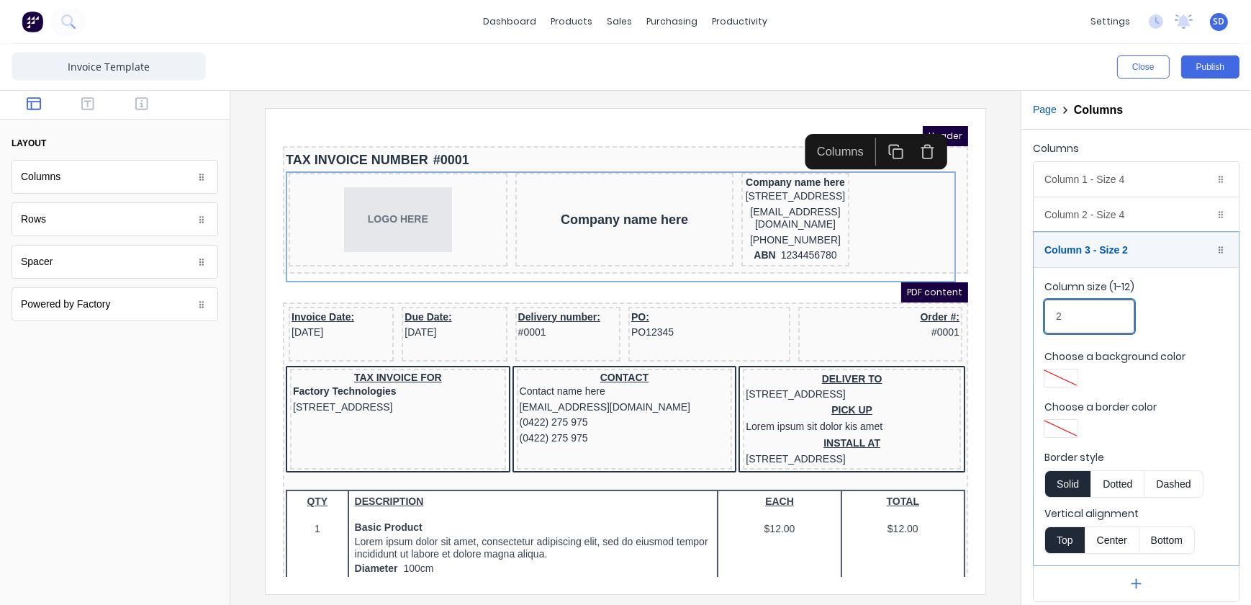
type input "2"
click at [1166, 421] on div at bounding box center [1137, 431] width 184 height 22
click at [1127, 221] on div "Column 2 - Size 4 Duplicate Delete" at bounding box center [1136, 214] width 205 height 35
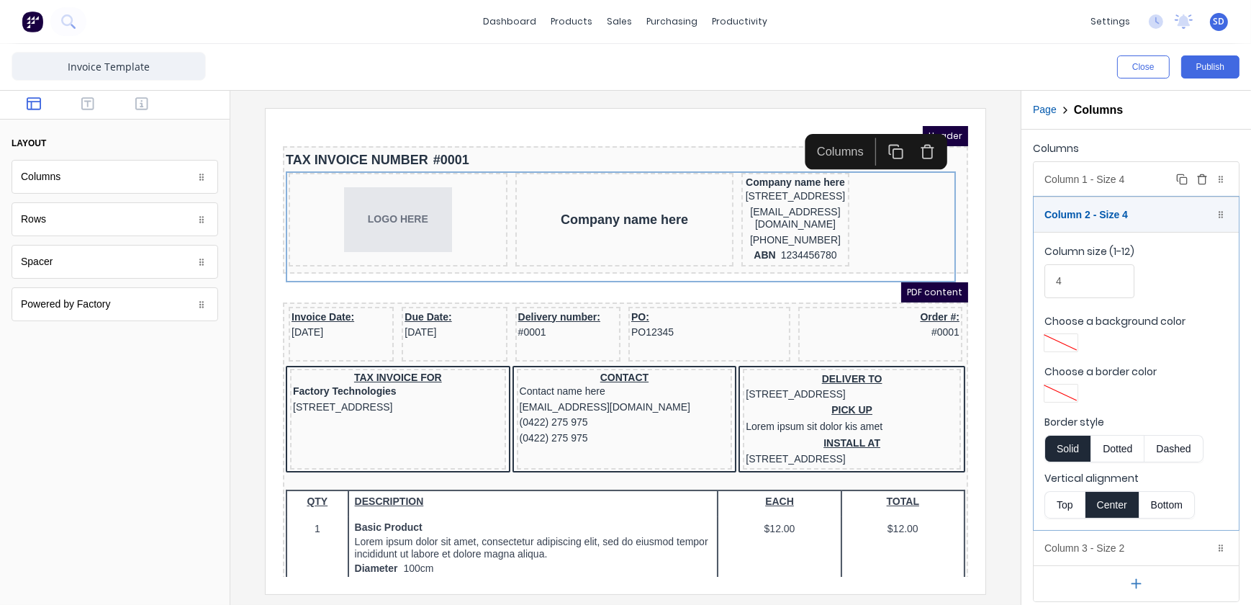
click at [1135, 180] on div "Column 1 - Size 4 Duplicate Delete" at bounding box center [1136, 179] width 205 height 35
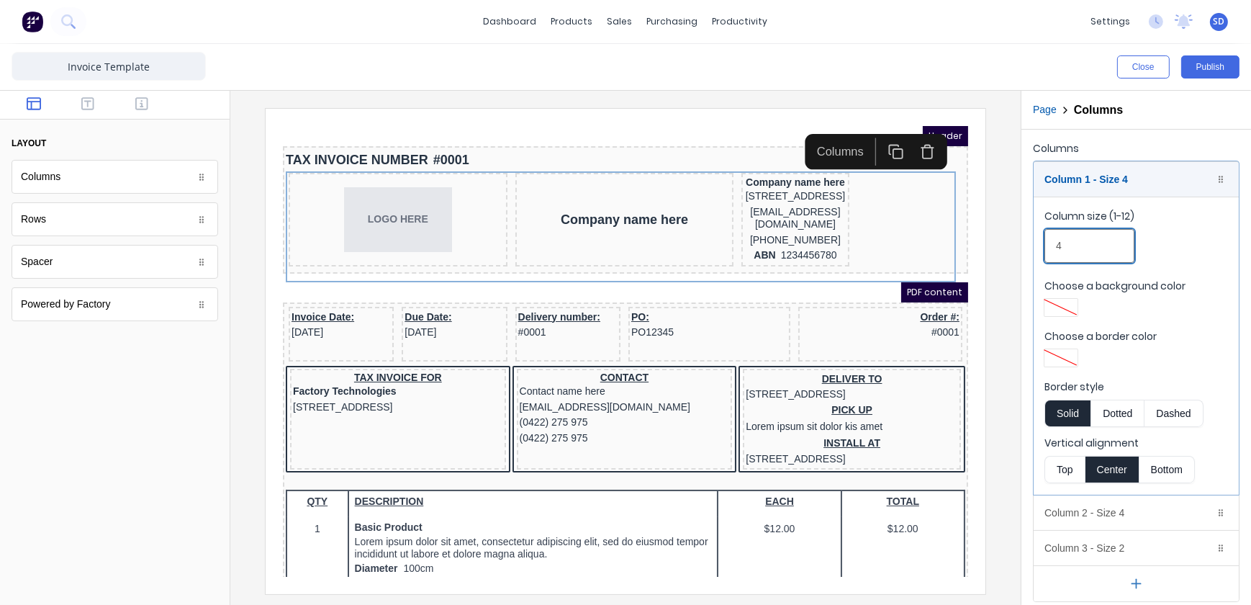
drag, startPoint x: 1086, startPoint y: 241, endPoint x: 1030, endPoint y: 245, distance: 55.6
click at [1030, 245] on div "Columns Column 1 - Size 4 Duplicate Delete Column size (1-12) 4 Choose a backgr…" at bounding box center [1137, 370] width 230 height 481
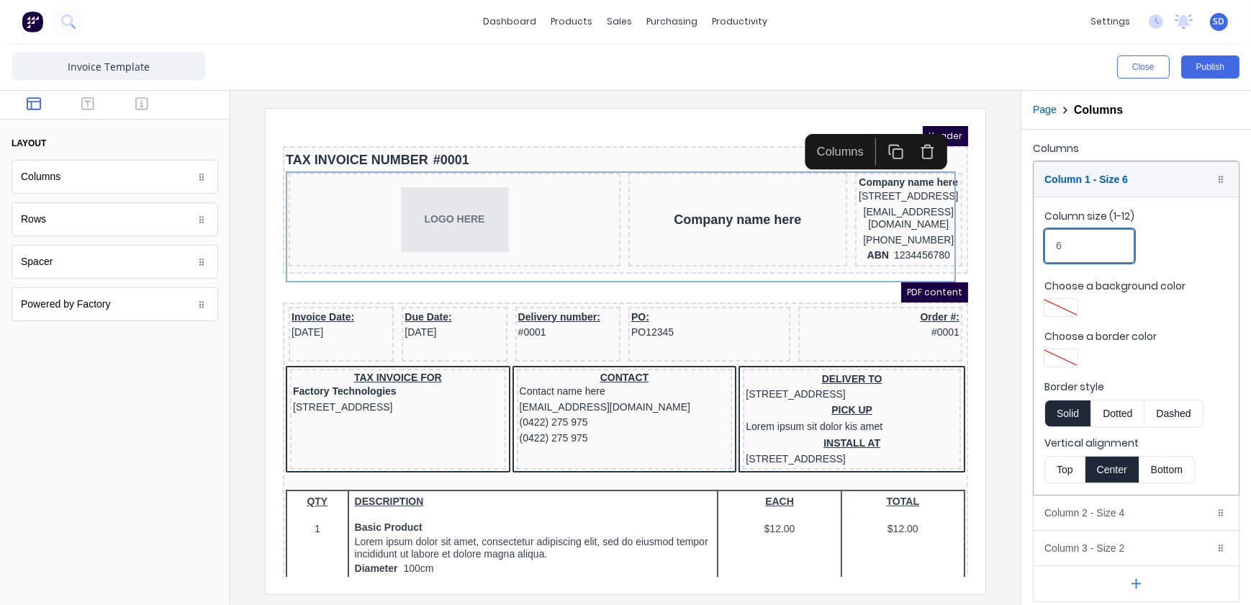
type input "6"
click at [1179, 254] on div "Column size (1-12) 6" at bounding box center [1137, 239] width 184 height 61
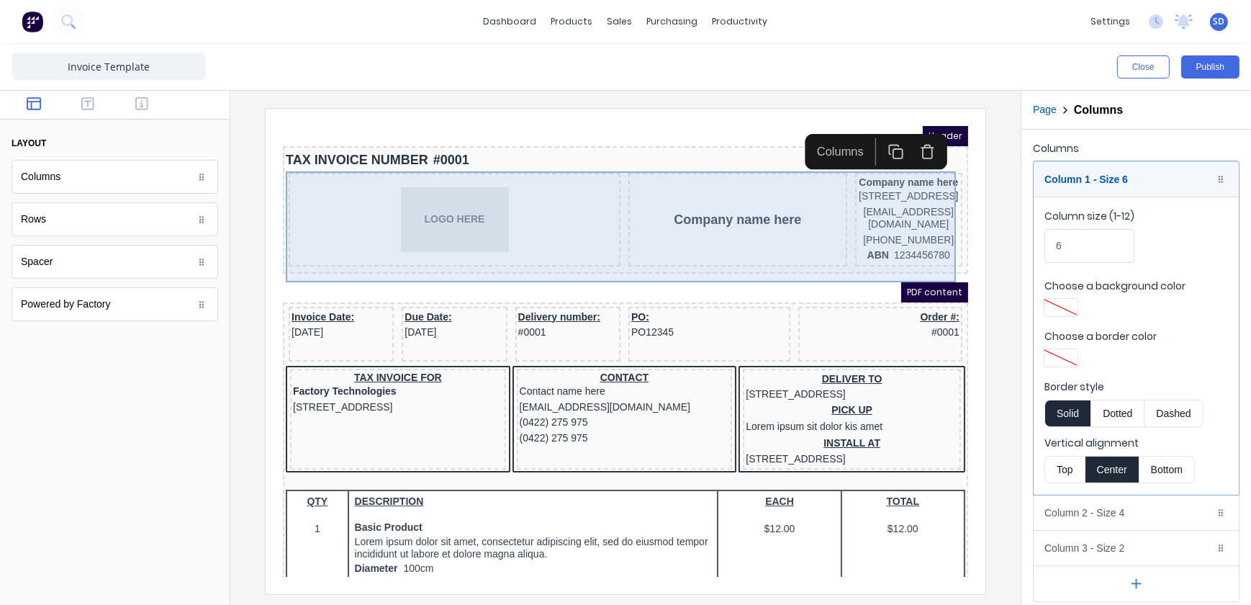
click at [518, 225] on div "LOGO HERE" at bounding box center [437, 201] width 326 height 65
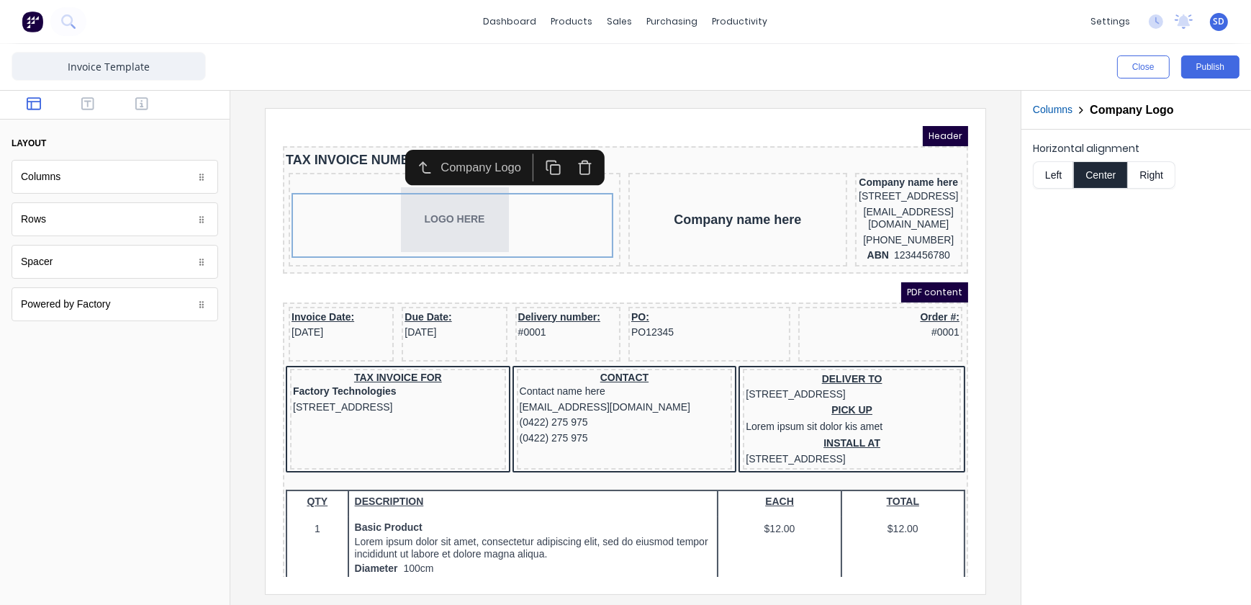
click at [199, 261] on icon at bounding box center [201, 262] width 9 height 9
click at [168, 221] on div "Rows" at bounding box center [115, 219] width 207 height 34
click at [117, 185] on div "Columns" at bounding box center [115, 177] width 207 height 34
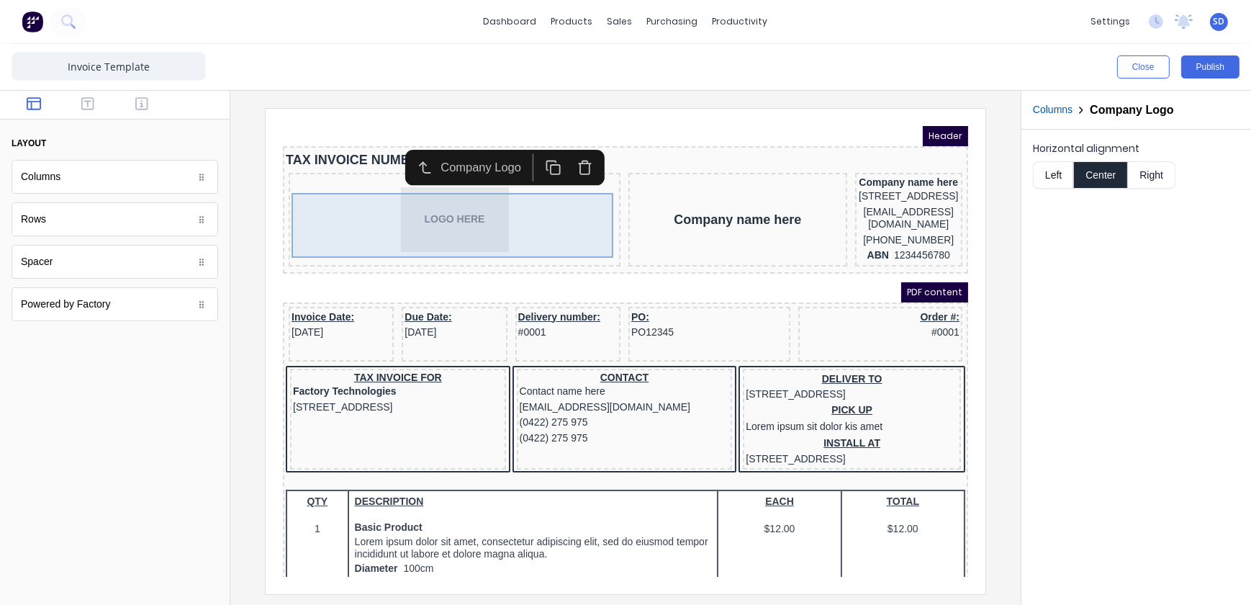
drag, startPoint x: 378, startPoint y: 196, endPoint x: 345, endPoint y: 166, distance: 44.4
click at [345, 165] on div "LOGO HERE" at bounding box center [437, 202] width 332 height 94
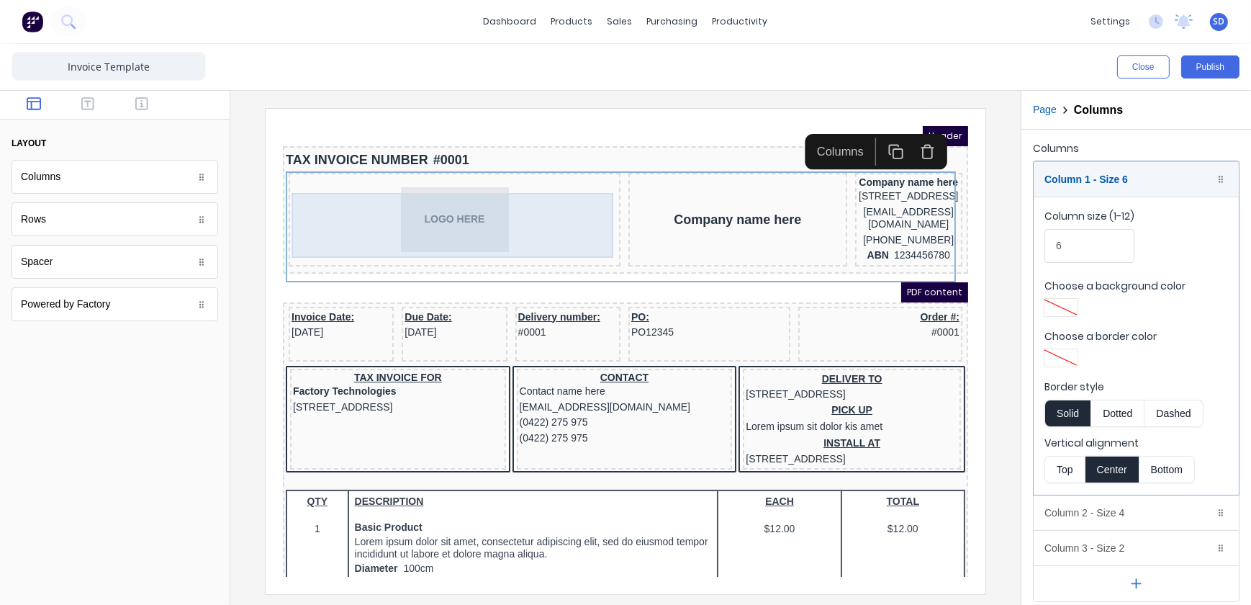
click at [388, 220] on div "LOGO HERE" at bounding box center [437, 201] width 326 height 65
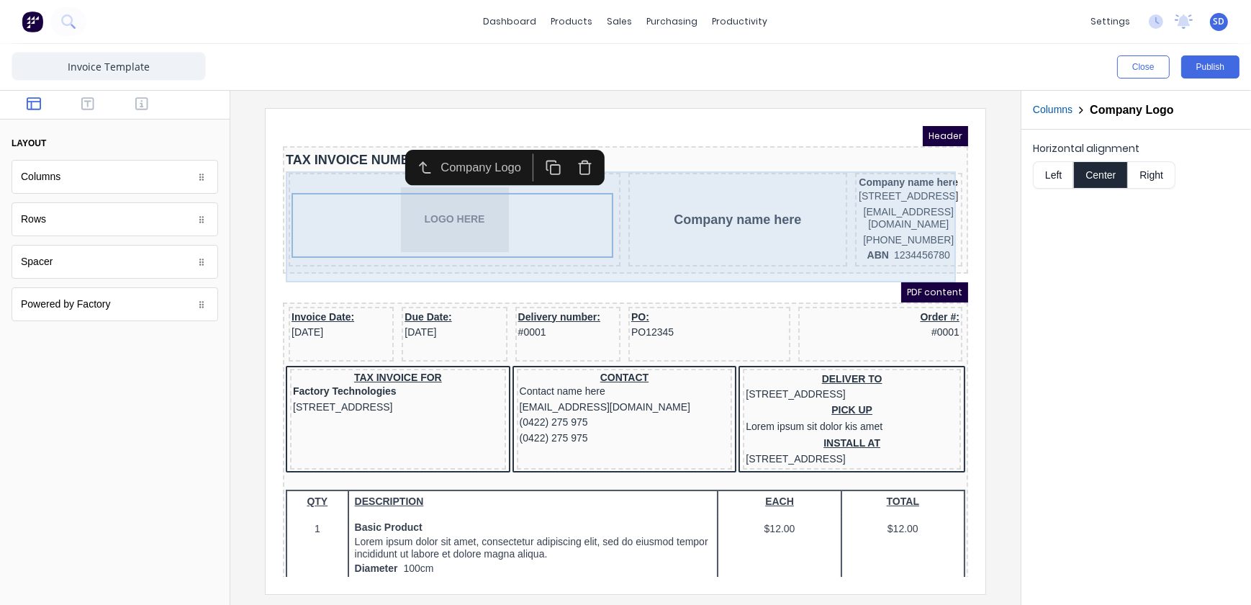
click at [718, 236] on div "Company name here" at bounding box center [719, 202] width 219 height 94
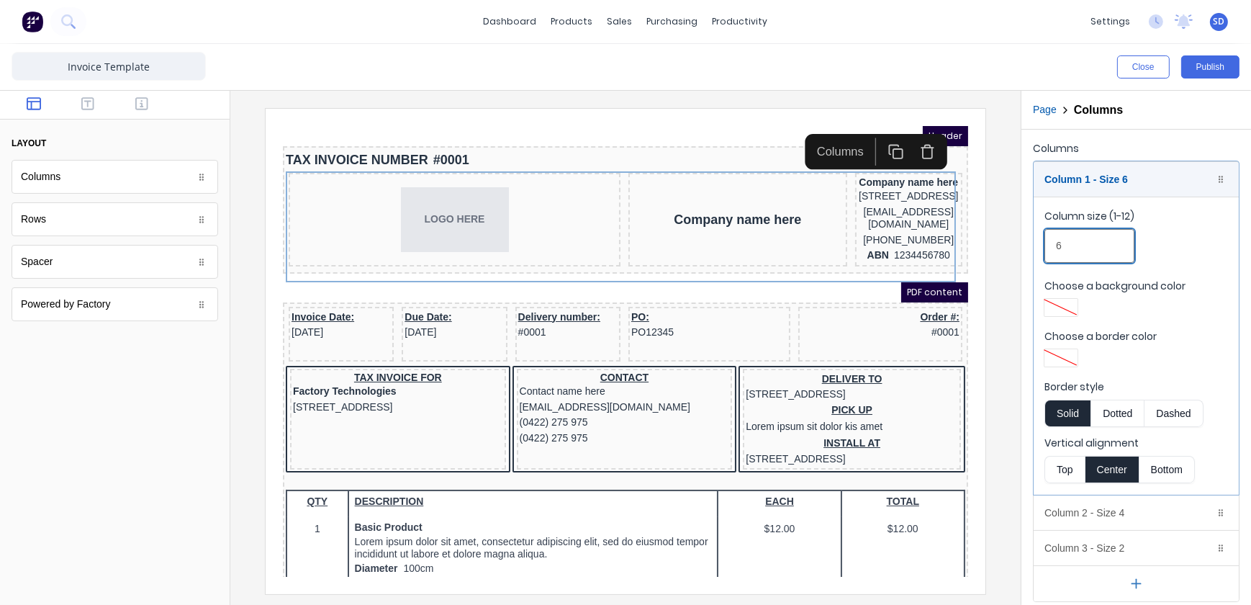
drag, startPoint x: 1074, startPoint y: 241, endPoint x: 1028, endPoint y: 247, distance: 46.4
click at [1028, 247] on div "Columns Column 1 - Size 6 Duplicate Delete Column size (1-12) 6 Choose a backgr…" at bounding box center [1137, 370] width 230 height 481
click at [1183, 243] on div "Column size (1-12) 6" at bounding box center [1137, 239] width 184 height 61
click at [1138, 541] on div "Column 3 - Size 2 Duplicate Delete" at bounding box center [1136, 548] width 205 height 35
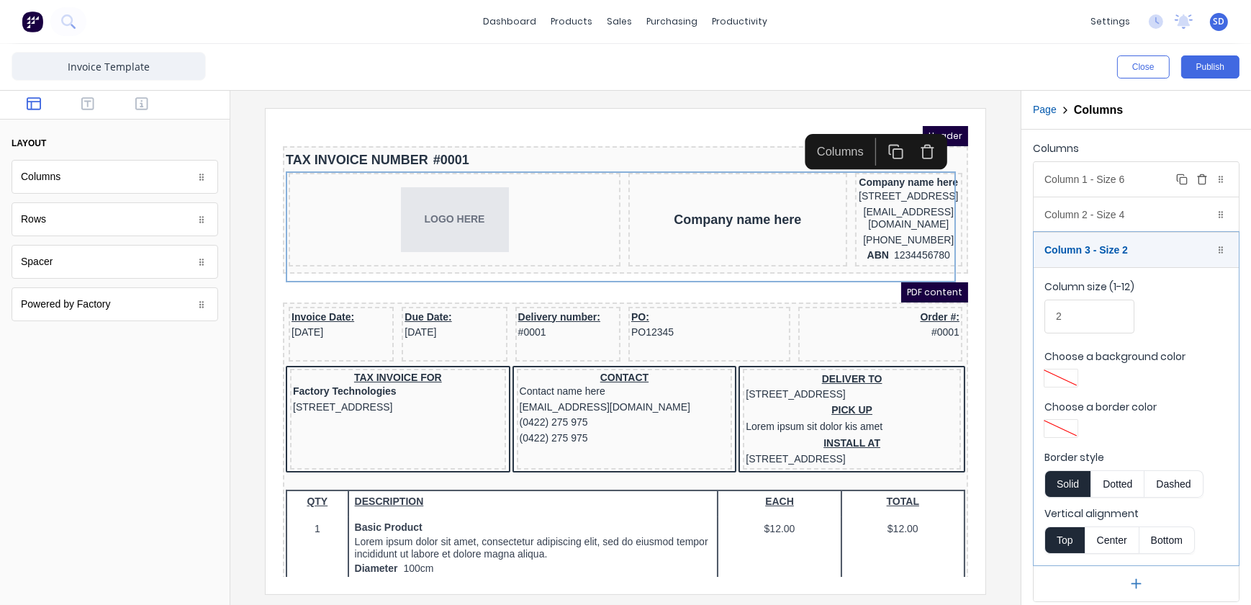
click at [1140, 171] on div "Column 1 - Size 6 Duplicate Delete" at bounding box center [1136, 179] width 205 height 35
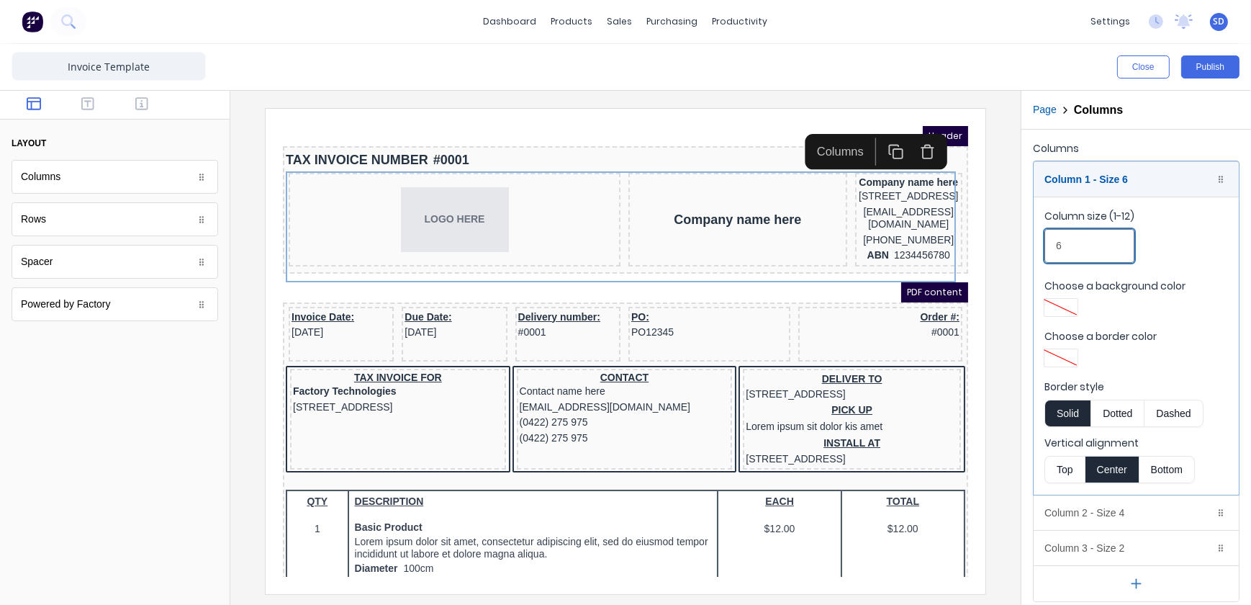
drag, startPoint x: 1067, startPoint y: 253, endPoint x: 1024, endPoint y: 251, distance: 42.5
click at [1024, 251] on div "Columns Column 1 - Size 6 Duplicate Delete Column size (1-12) 6 Choose a backgr…" at bounding box center [1137, 370] width 230 height 481
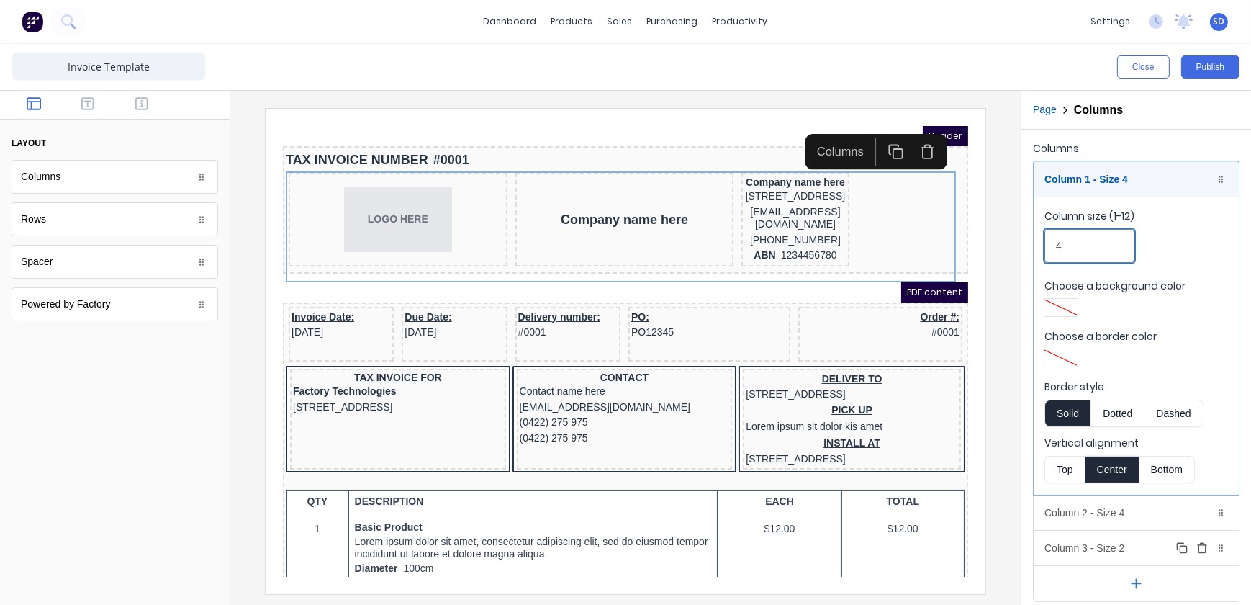
type input "4"
click at [1122, 540] on div "Column 3 - Size 2 Duplicate Delete" at bounding box center [1136, 548] width 205 height 35
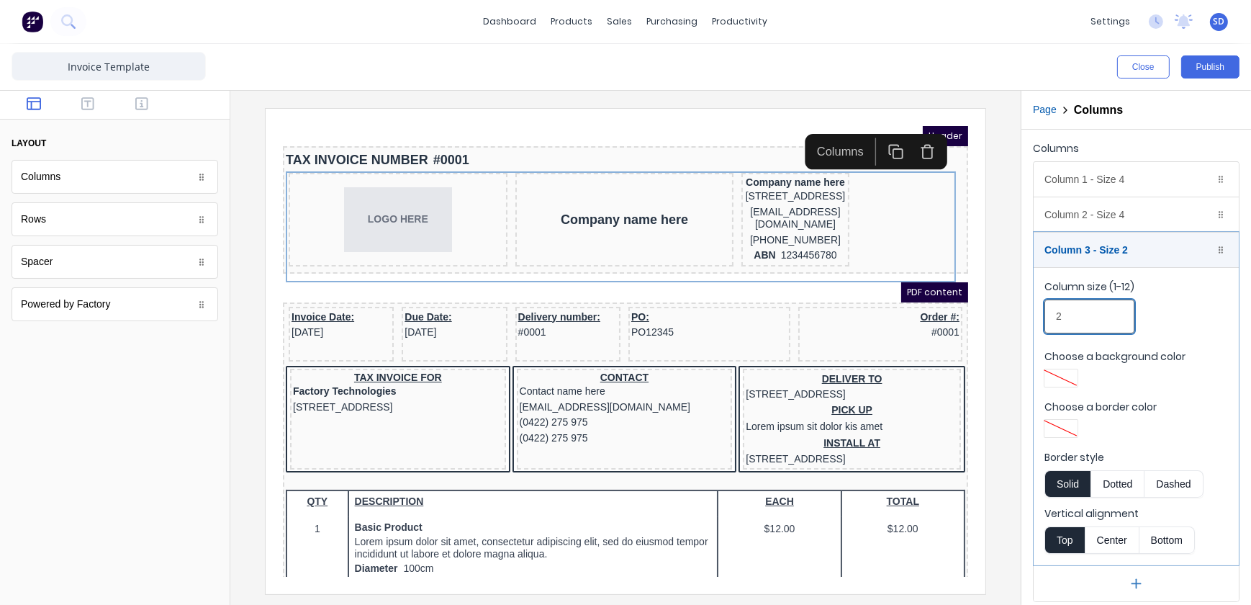
drag, startPoint x: 1081, startPoint y: 316, endPoint x: 1032, endPoint y: 317, distance: 49.7
click at [1032, 317] on div "Columns Column 1 - Size 4 Duplicate Delete Column size (1-12) 4 Choose a backgr…" at bounding box center [1137, 370] width 230 height 481
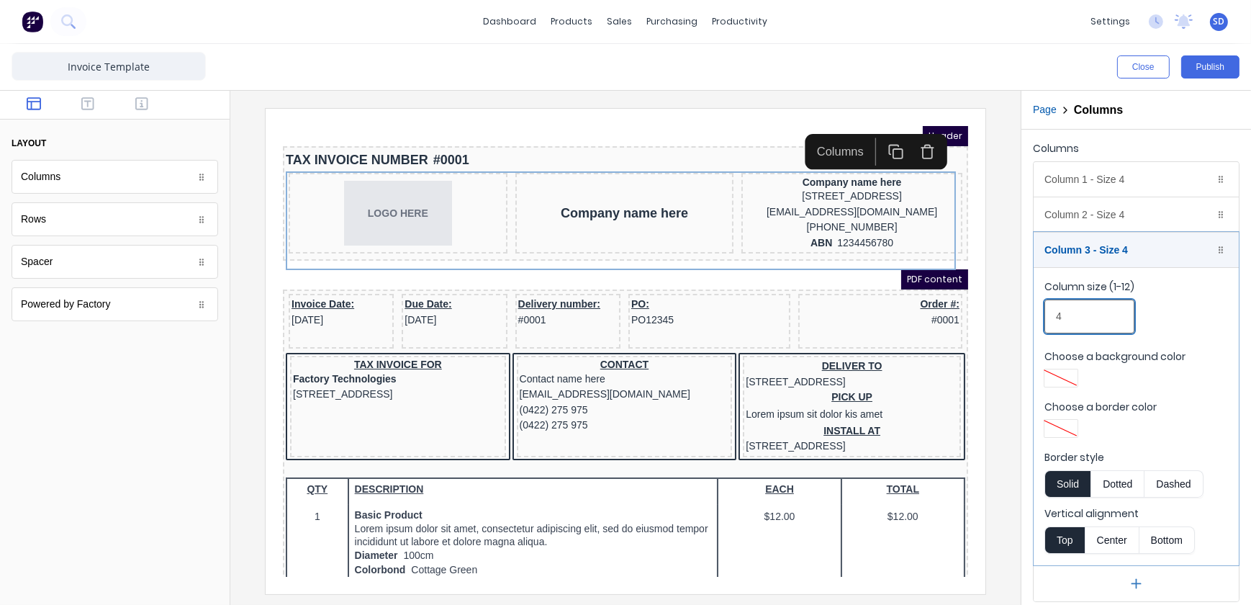
type input "4"
click at [1184, 323] on div "Column size (1-12) 4" at bounding box center [1137, 309] width 184 height 61
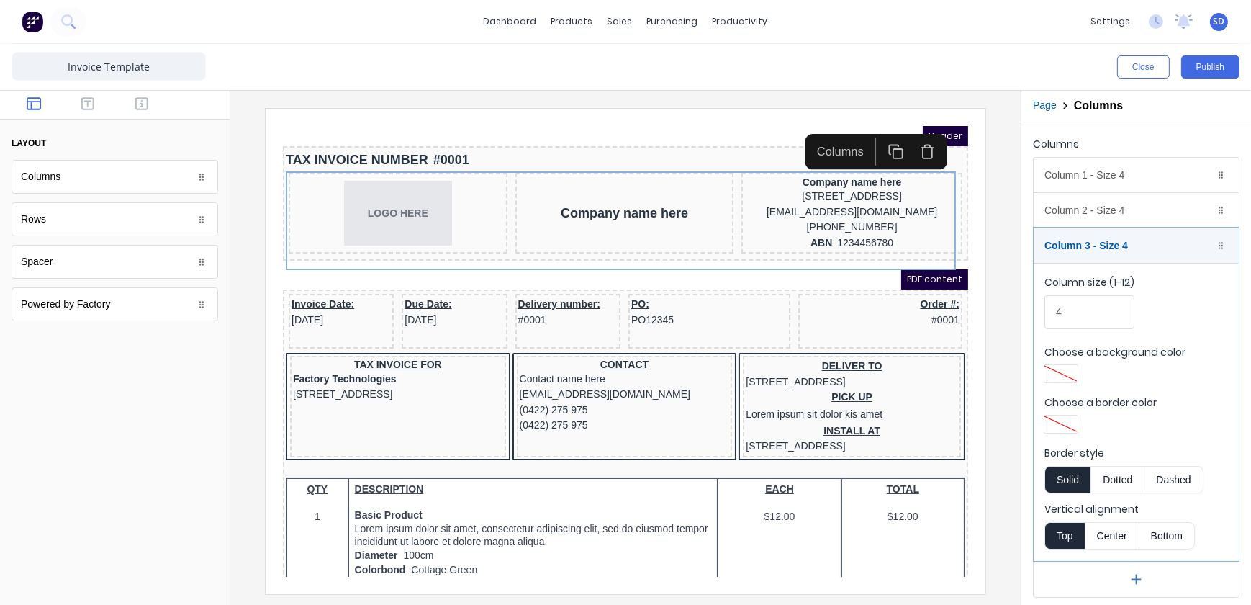
scroll to position [5, 0]
click at [1117, 533] on button "Center" at bounding box center [1112, 534] width 55 height 27
click at [1176, 537] on button "Bottom" at bounding box center [1167, 534] width 55 height 27
click at [1071, 533] on button "Top" at bounding box center [1065, 534] width 40 height 27
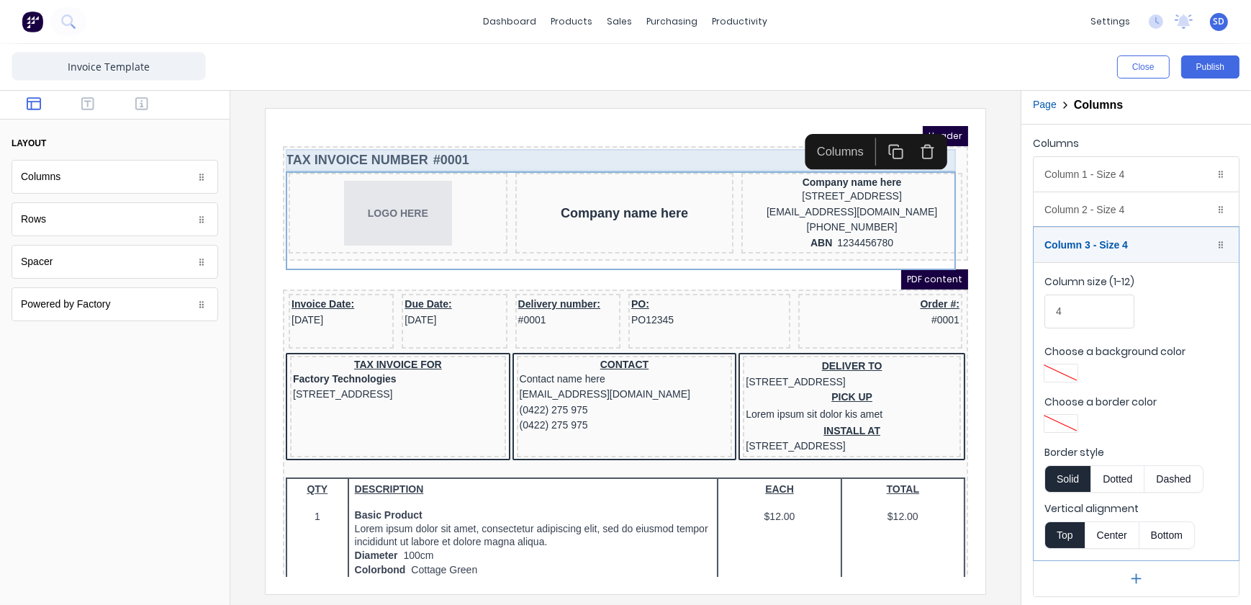
click at [608, 143] on div "TAX INVOICE NUMBER #0001" at bounding box center [608, 142] width 680 height 22
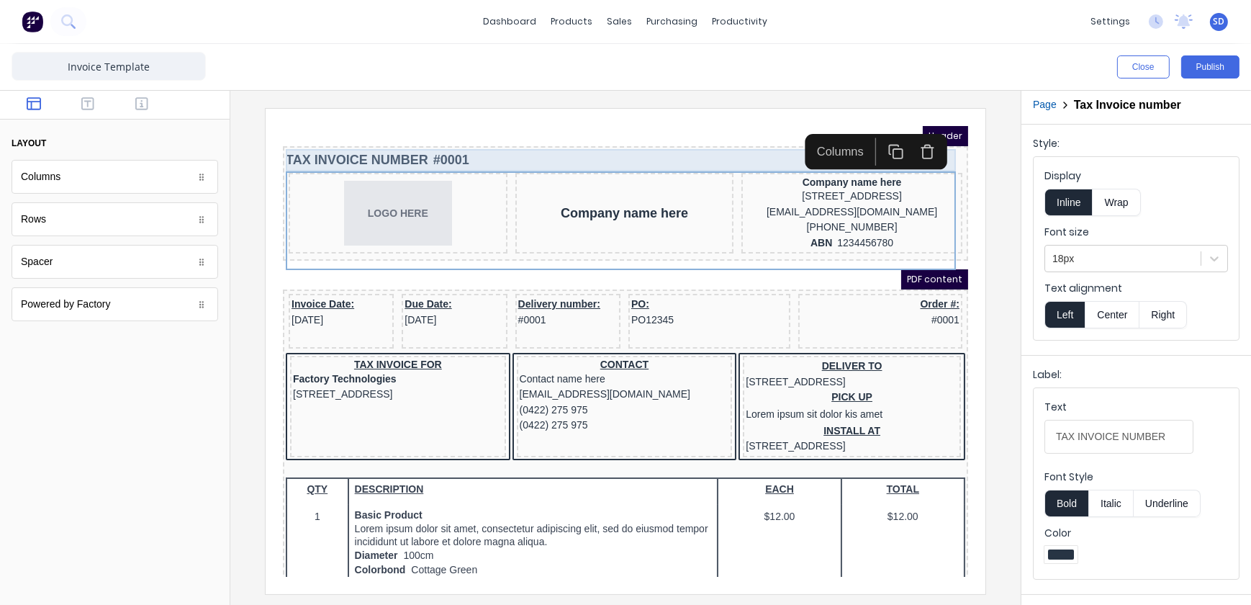
scroll to position [0, 0]
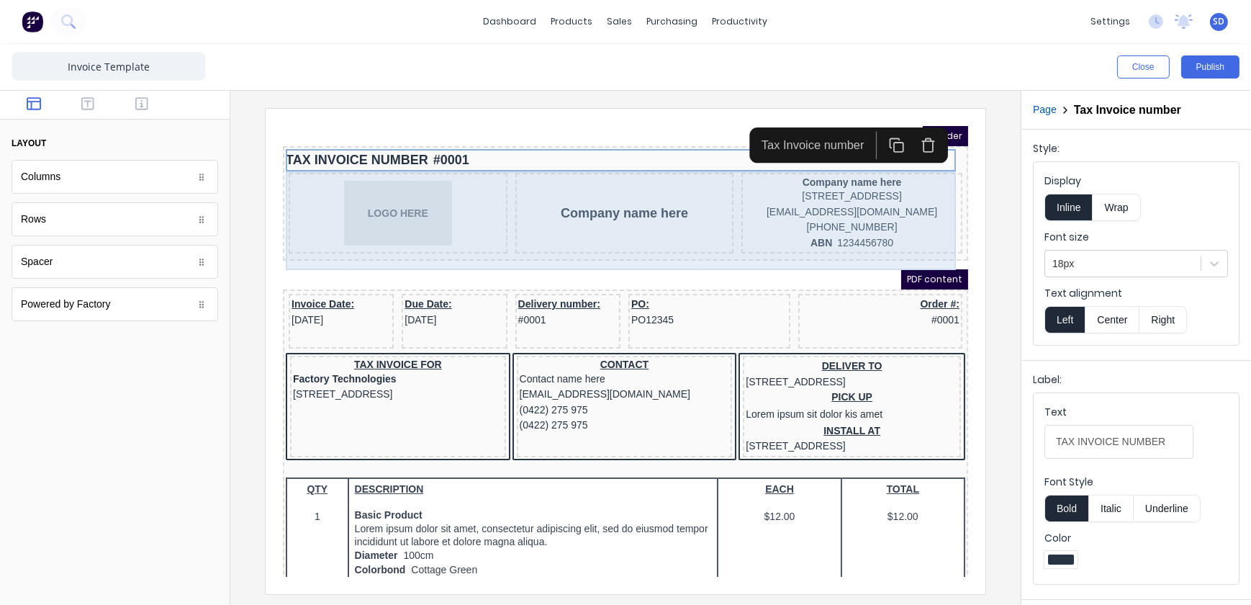
click at [605, 174] on div "Company name here" at bounding box center [606, 195] width 219 height 81
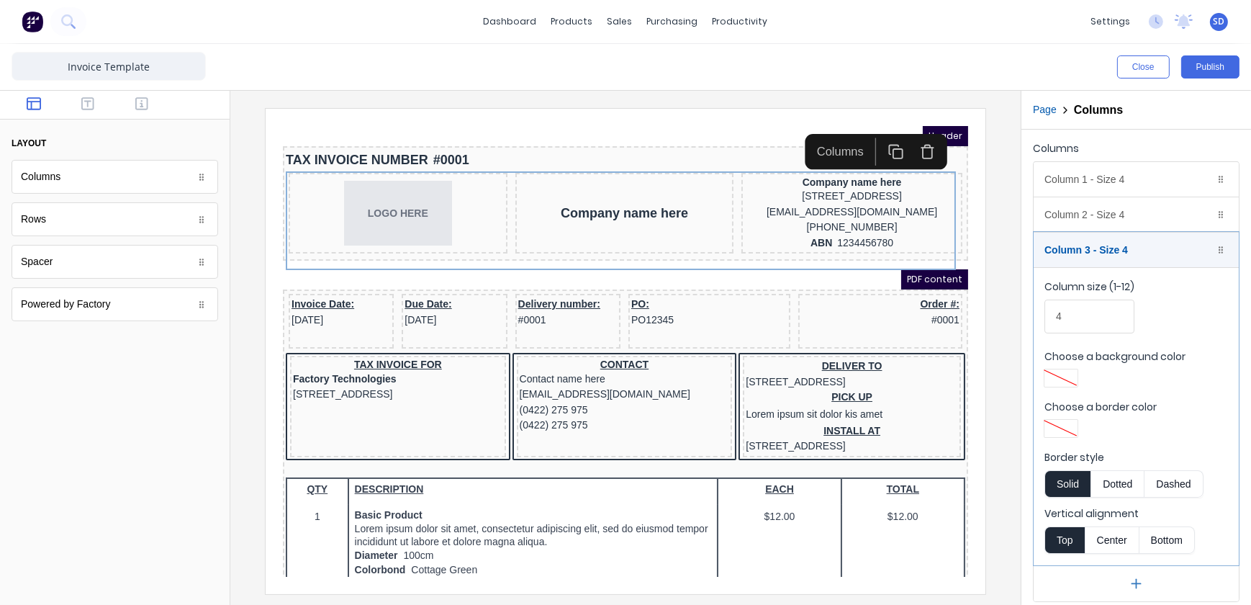
click at [1111, 538] on button "Center" at bounding box center [1112, 539] width 55 height 27
drag, startPoint x: 1166, startPoint y: 538, endPoint x: 1129, endPoint y: 536, distance: 37.5
click at [1169, 538] on button "Bottom" at bounding box center [1167, 539] width 55 height 27
click at [1059, 535] on button "Top" at bounding box center [1065, 539] width 40 height 27
click at [1211, 427] on div at bounding box center [1137, 431] width 184 height 22
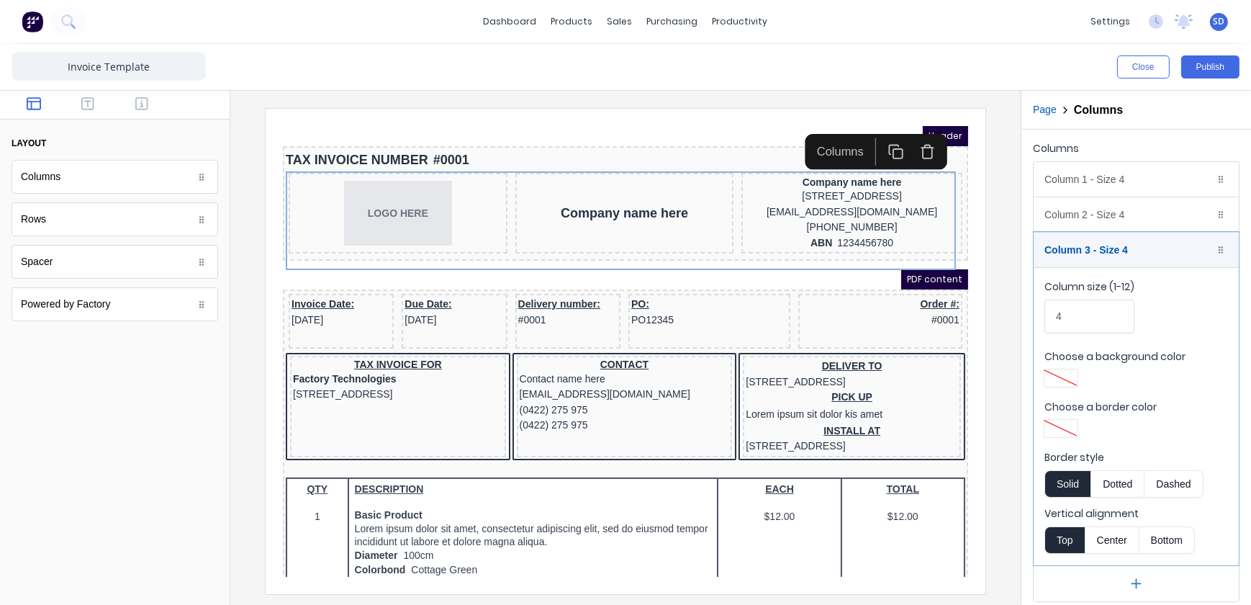
scroll to position [5, 0]
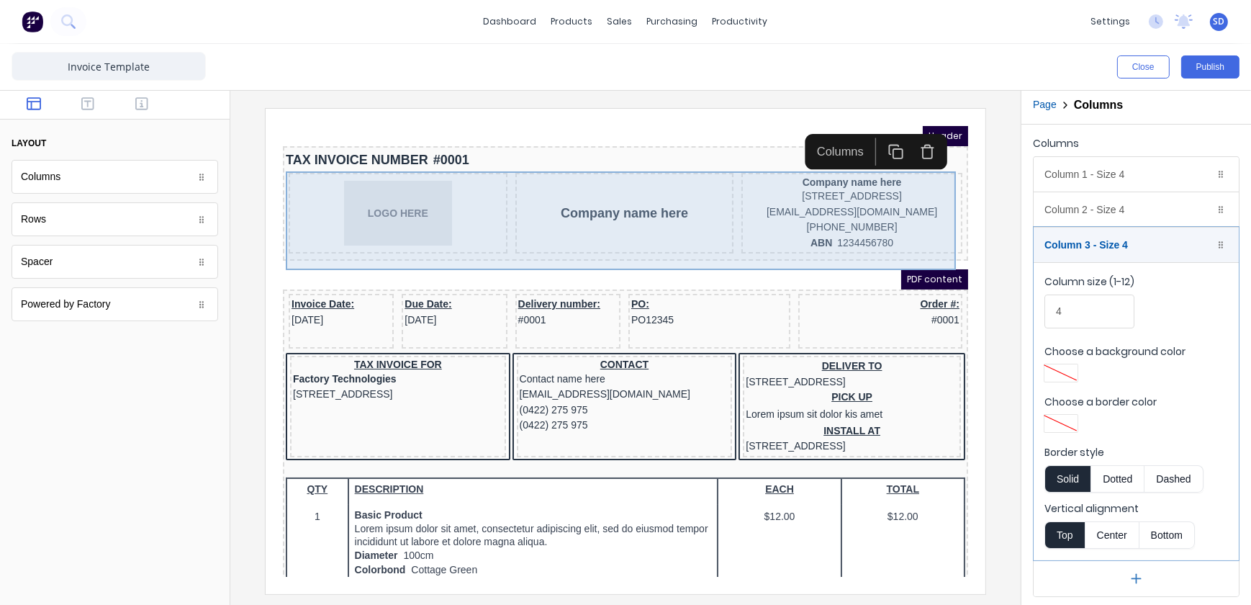
click at [694, 225] on div "Company name here" at bounding box center [606, 195] width 219 height 81
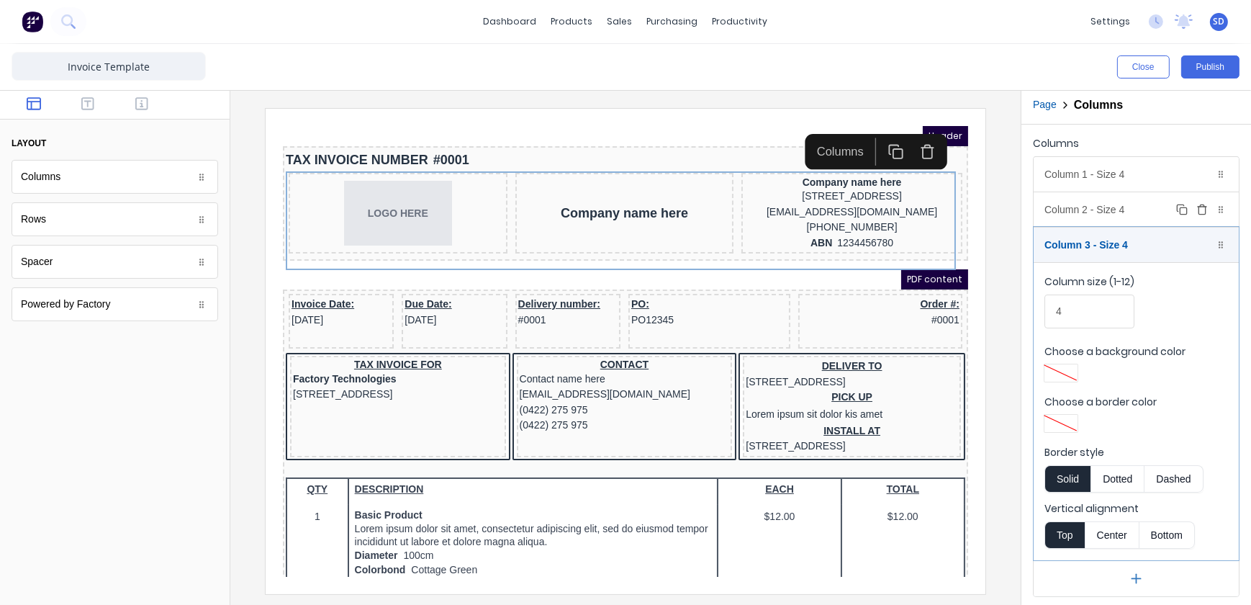
click at [1117, 219] on div "Column 2 - Size 4 Duplicate Delete" at bounding box center [1136, 209] width 205 height 35
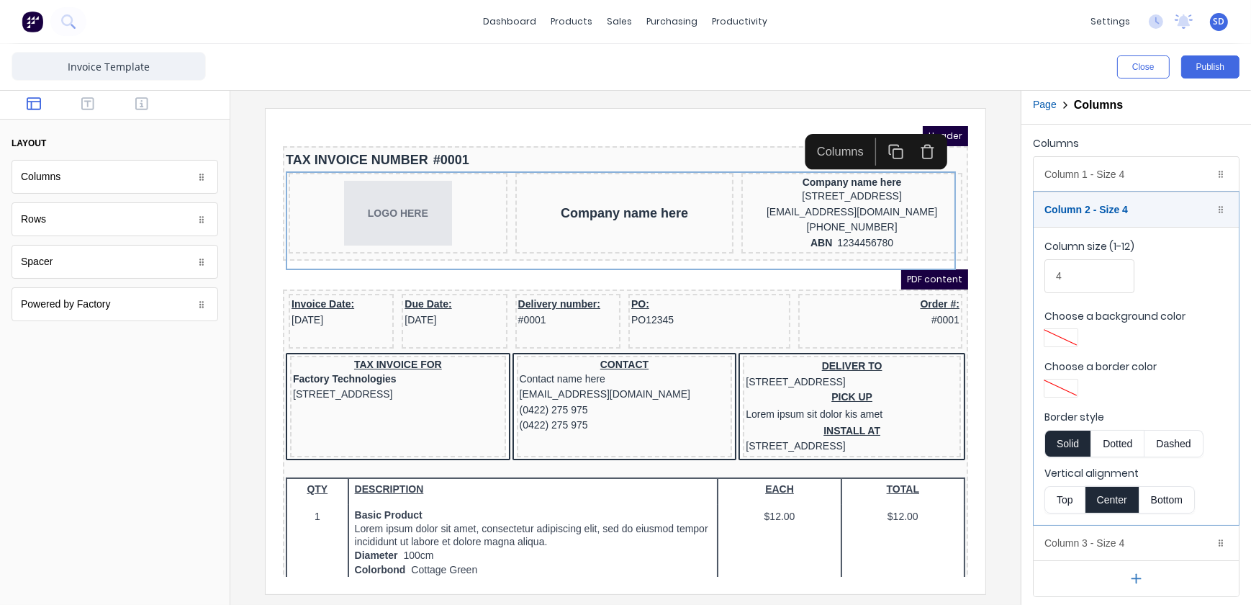
click at [1151, 495] on button "Bottom" at bounding box center [1167, 499] width 55 height 27
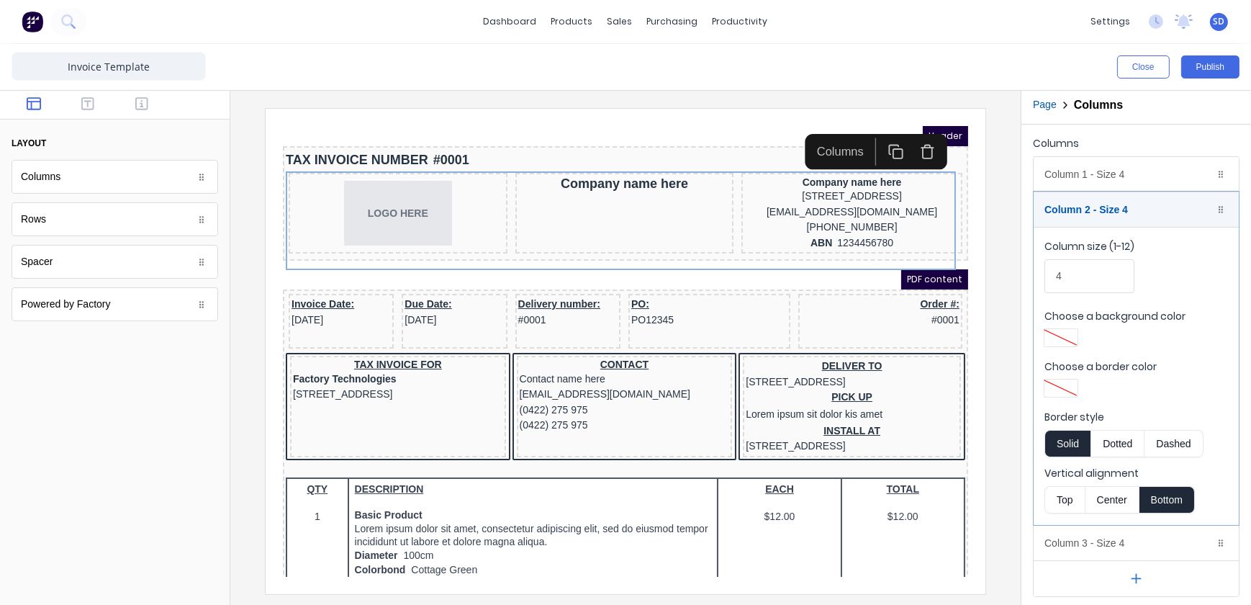
click at [1068, 497] on button "Top" at bounding box center [1065, 499] width 40 height 27
click at [1119, 496] on button "Center" at bounding box center [1112, 499] width 55 height 27
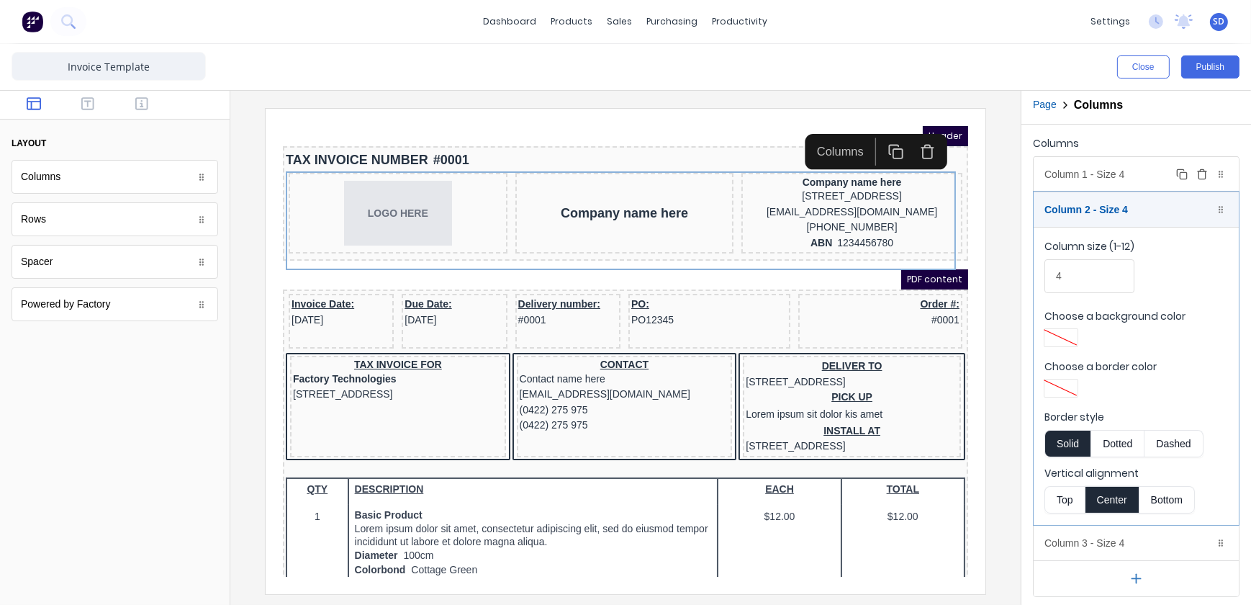
click at [1116, 158] on div "Column 1 - Size 4 Duplicate Delete" at bounding box center [1136, 174] width 205 height 35
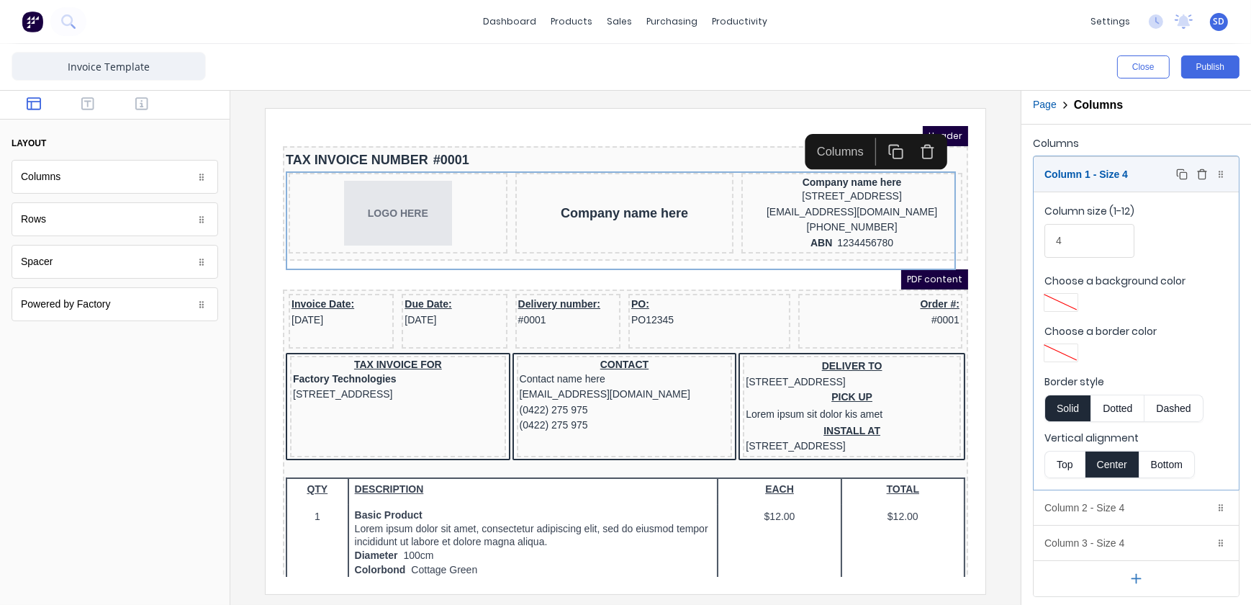
click at [1217, 173] on icon at bounding box center [1221, 174] width 9 height 9
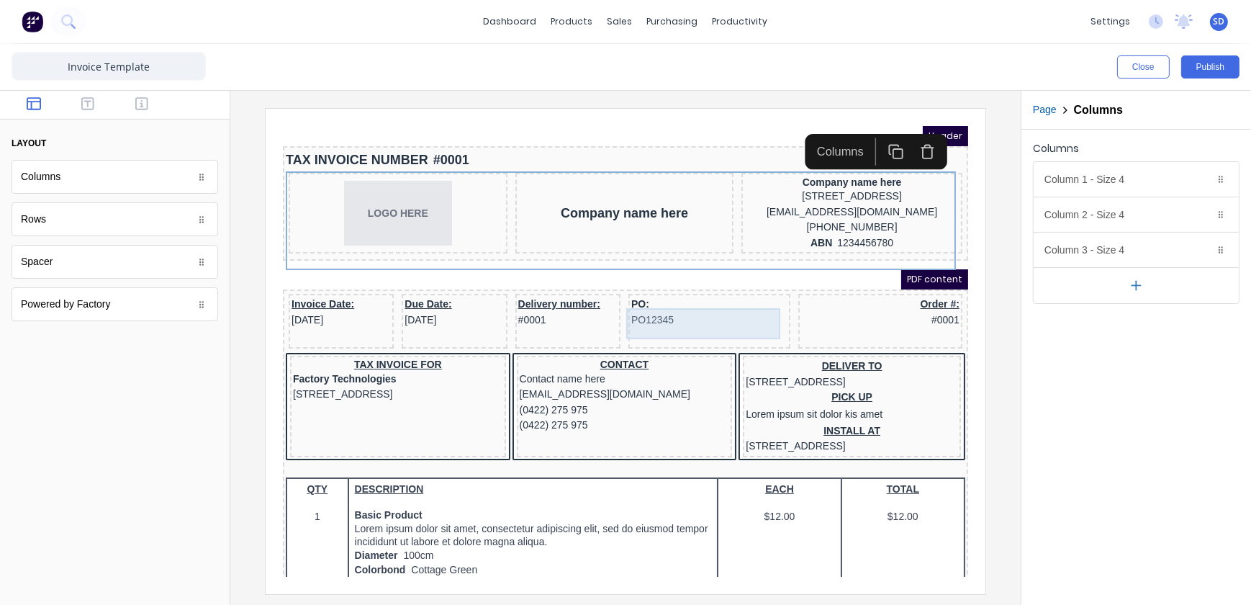
click at [616, 292] on div "PO: PO12345" at bounding box center [691, 294] width 156 height 31
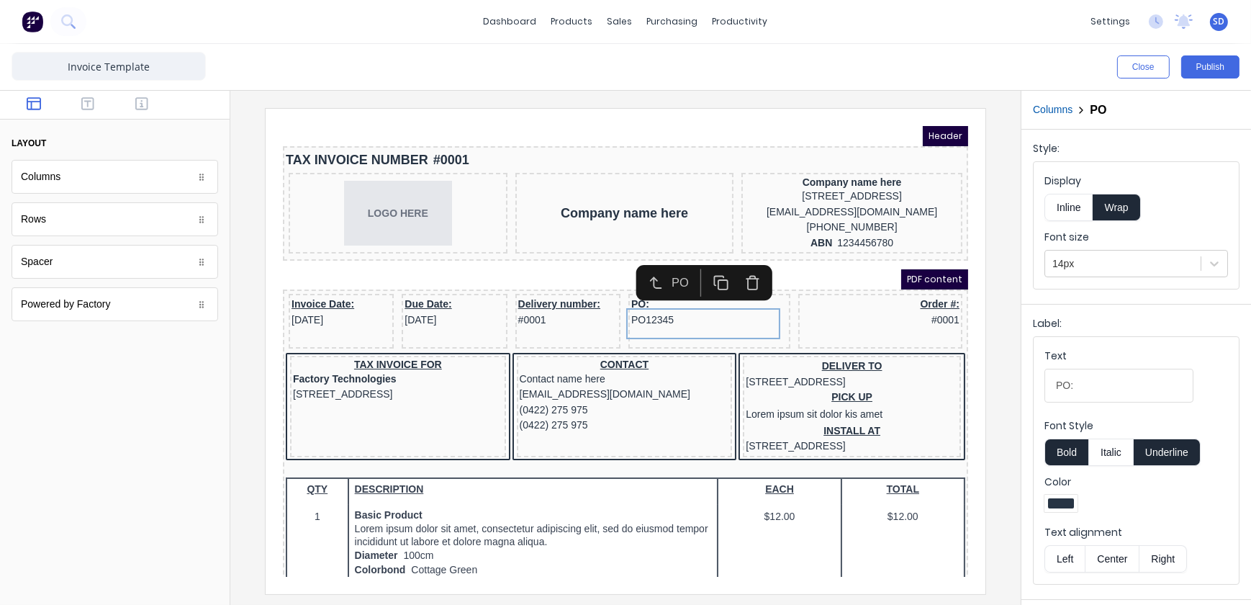
click at [998, 346] on div at bounding box center [625, 350] width 767 height 485
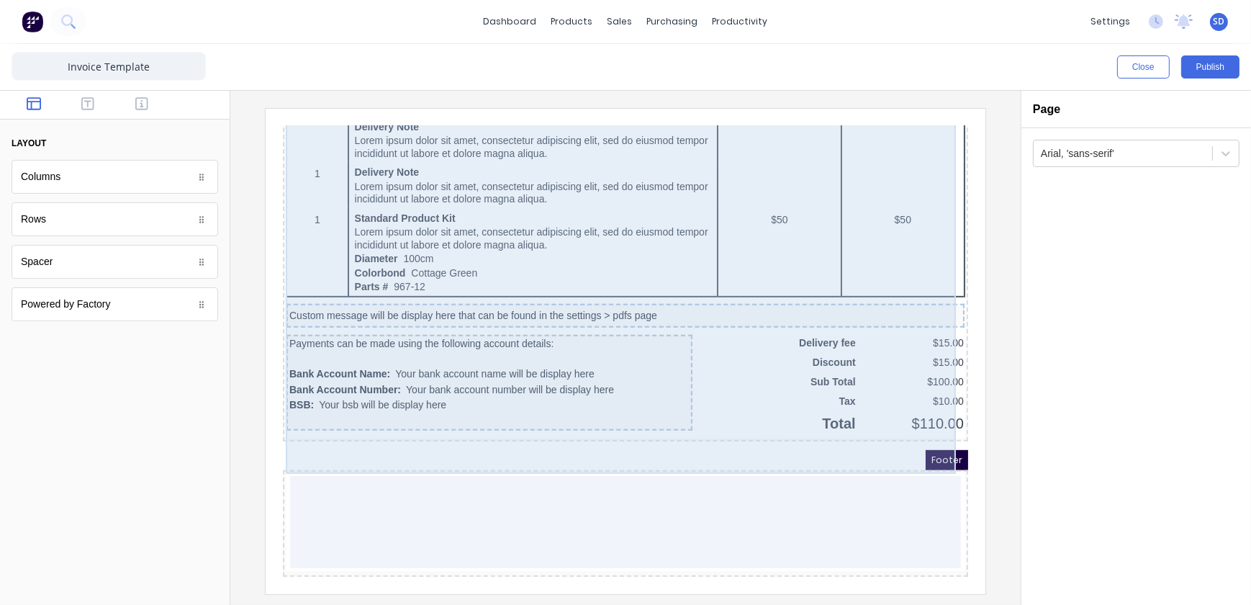
scroll to position [936, 0]
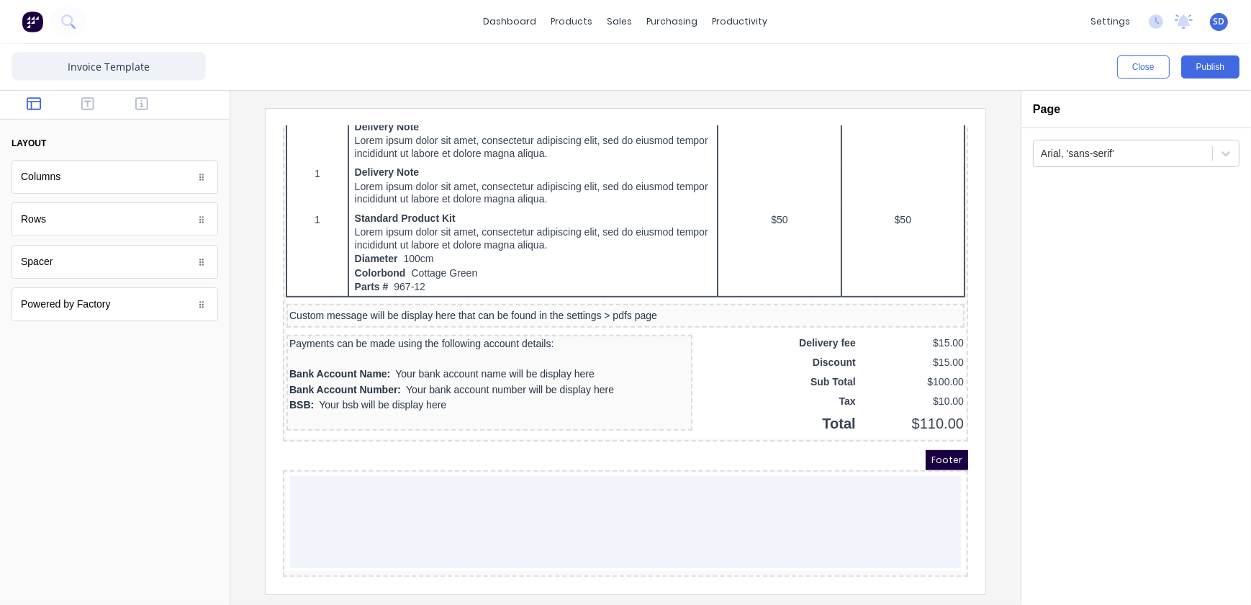
click at [1008, 476] on div at bounding box center [625, 348] width 790 height 514
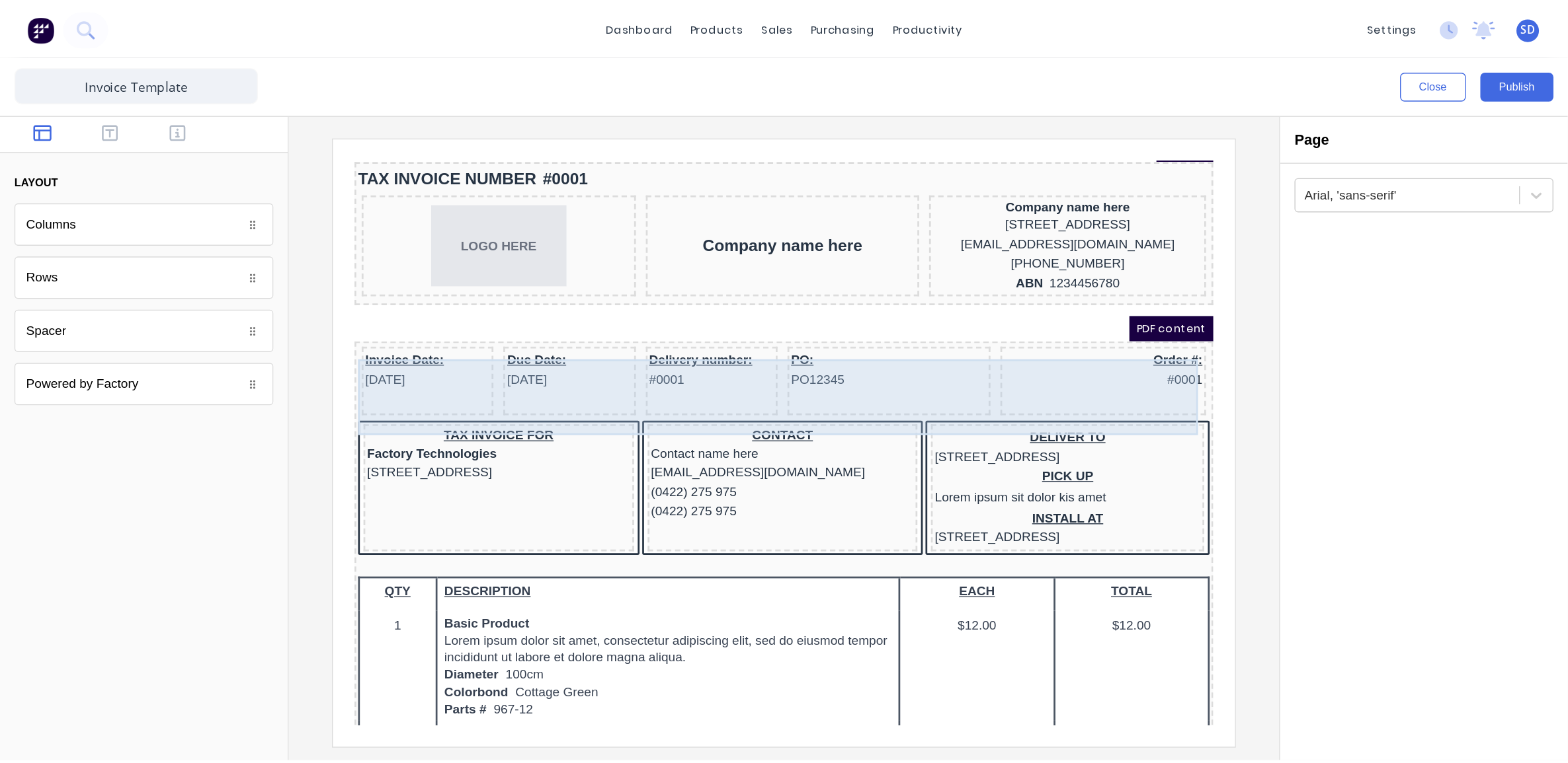
scroll to position [0, 0]
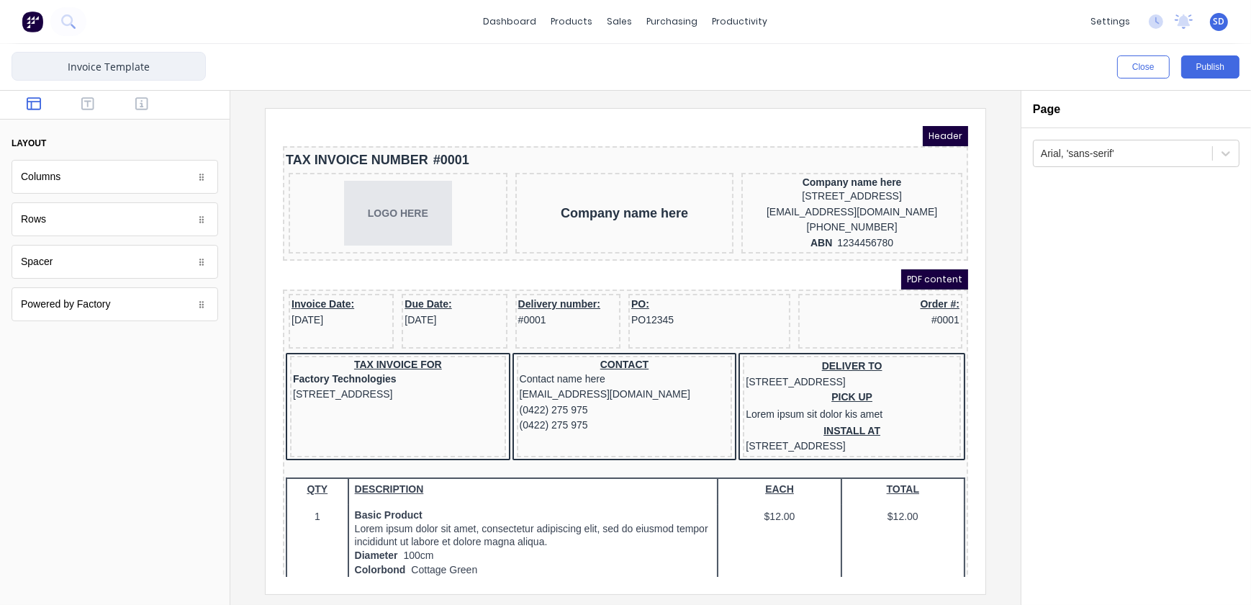
click at [158, 58] on input "Invoice Template" at bounding box center [109, 66] width 194 height 29
click at [106, 66] on input "Invoice Template" at bounding box center [109, 66] width 194 height 29
type input "Invoice NEW Template"
click at [1197, 70] on button "Publish" at bounding box center [1210, 66] width 58 height 23
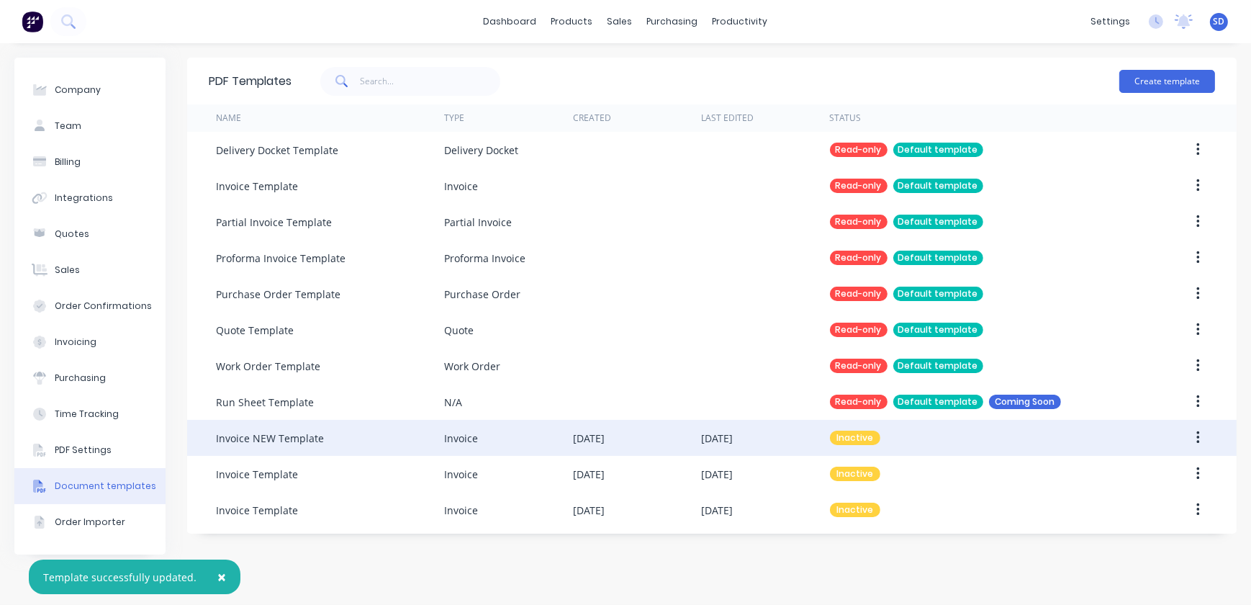
click at [1209, 438] on button "button" at bounding box center [1198, 438] width 34 height 26
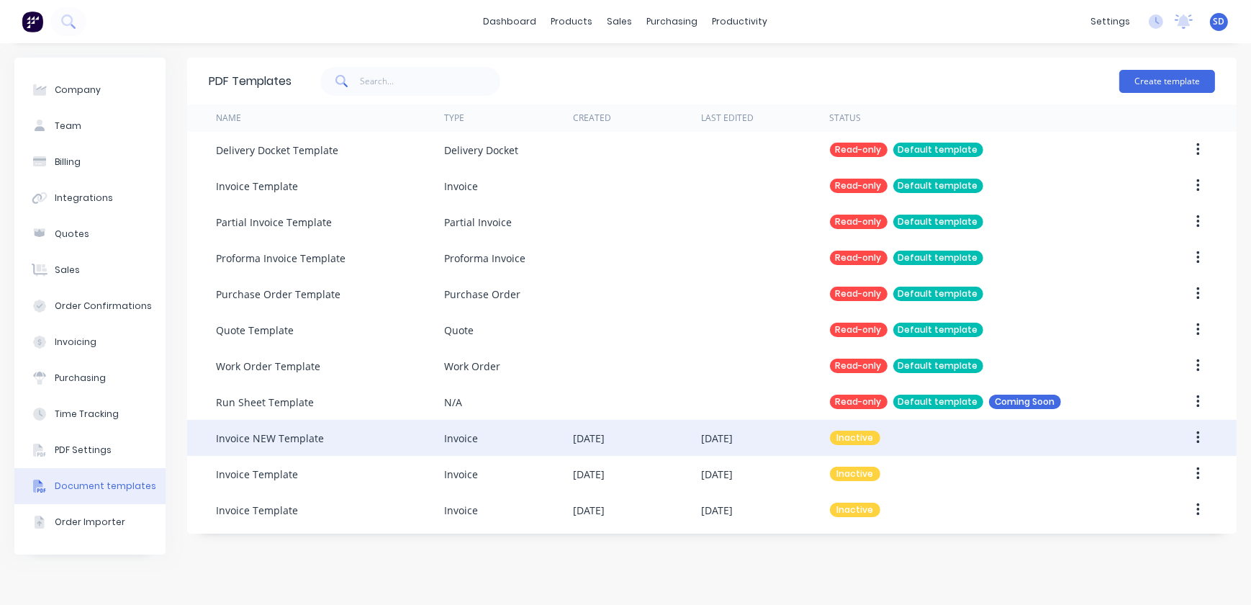
click at [1196, 440] on icon "button" at bounding box center [1198, 438] width 4 height 16
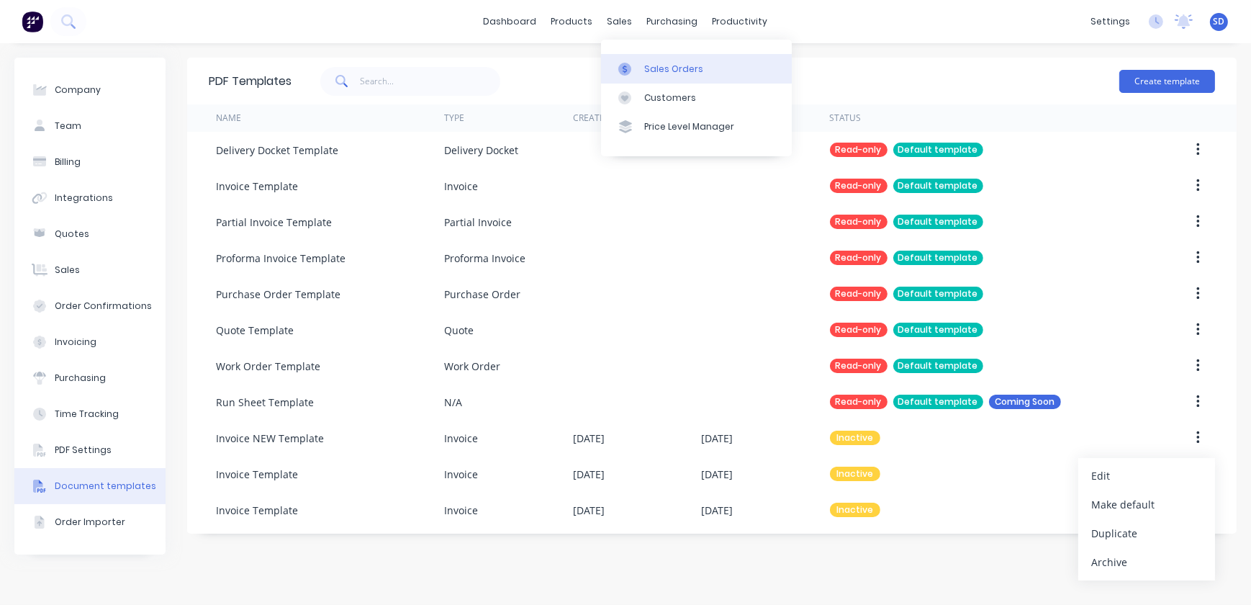
click at [678, 73] on div "Sales Orders" at bounding box center [673, 69] width 59 height 13
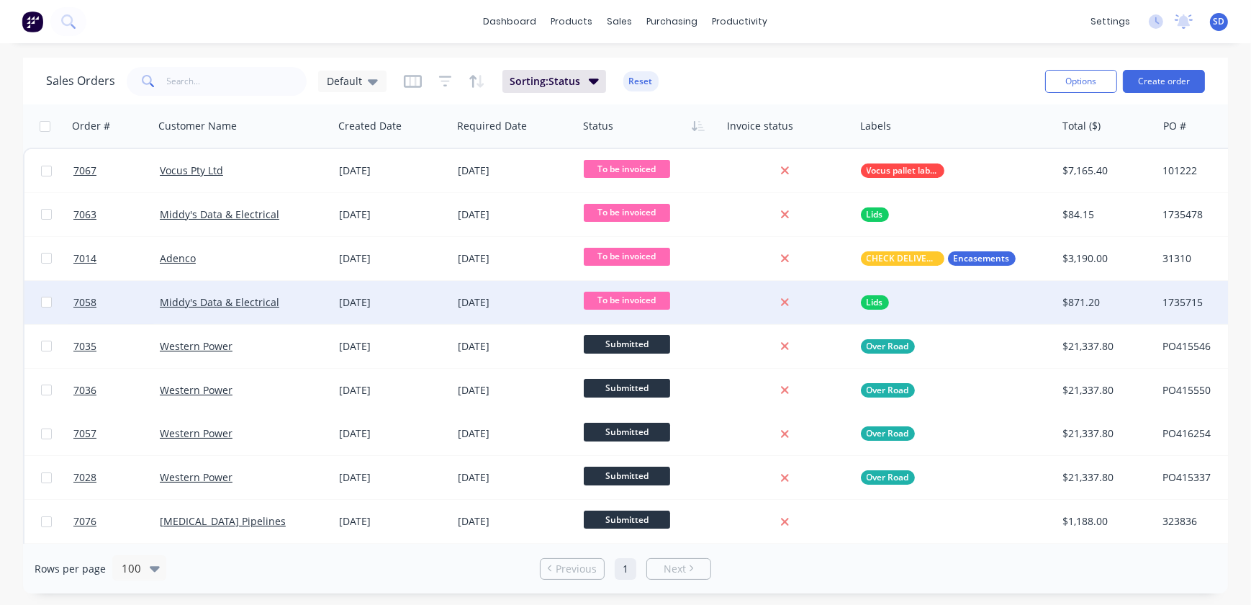
click at [302, 301] on div "Middy's Data & Electrical" at bounding box center [240, 302] width 160 height 14
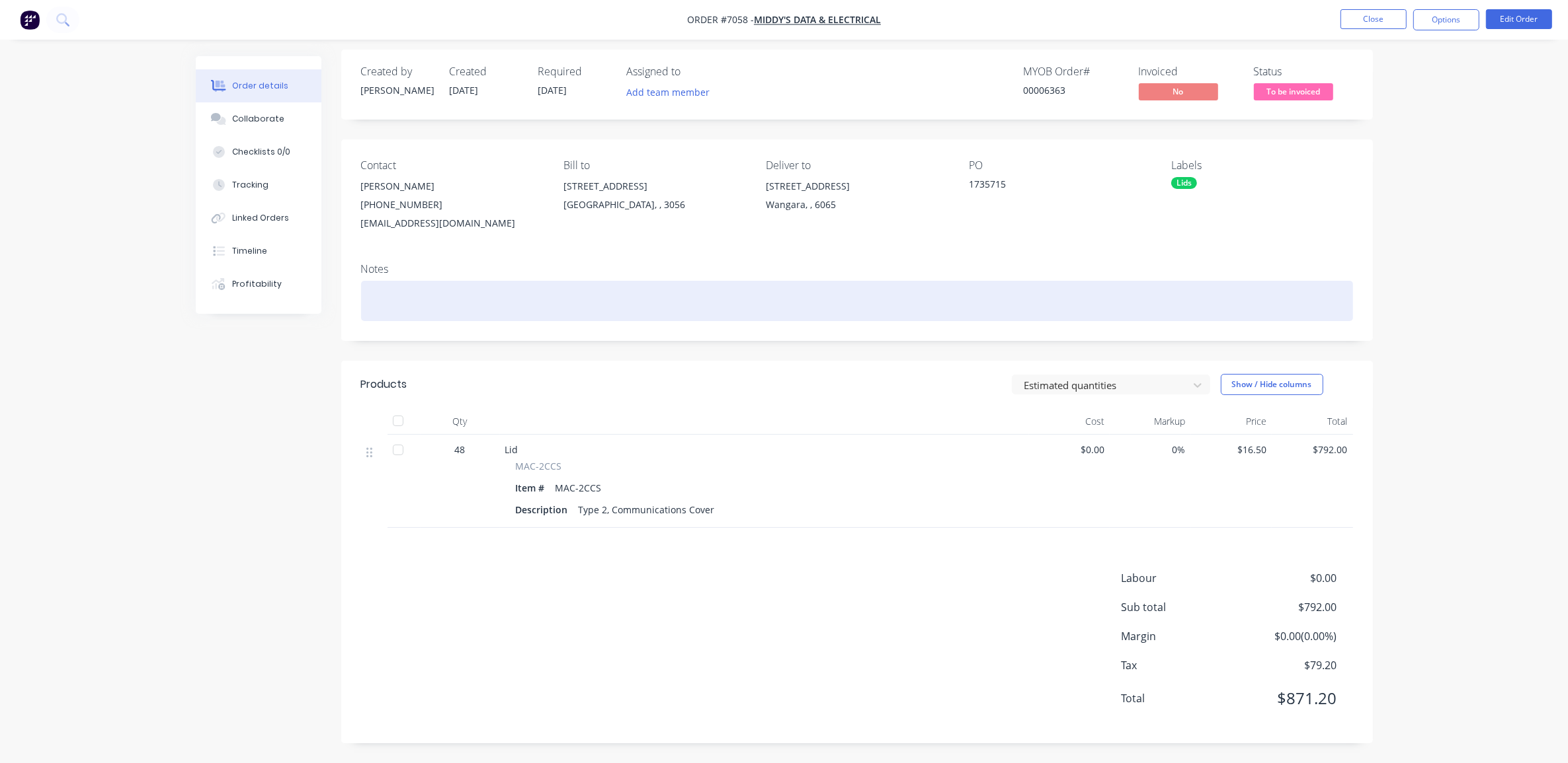
scroll to position [7, 0]
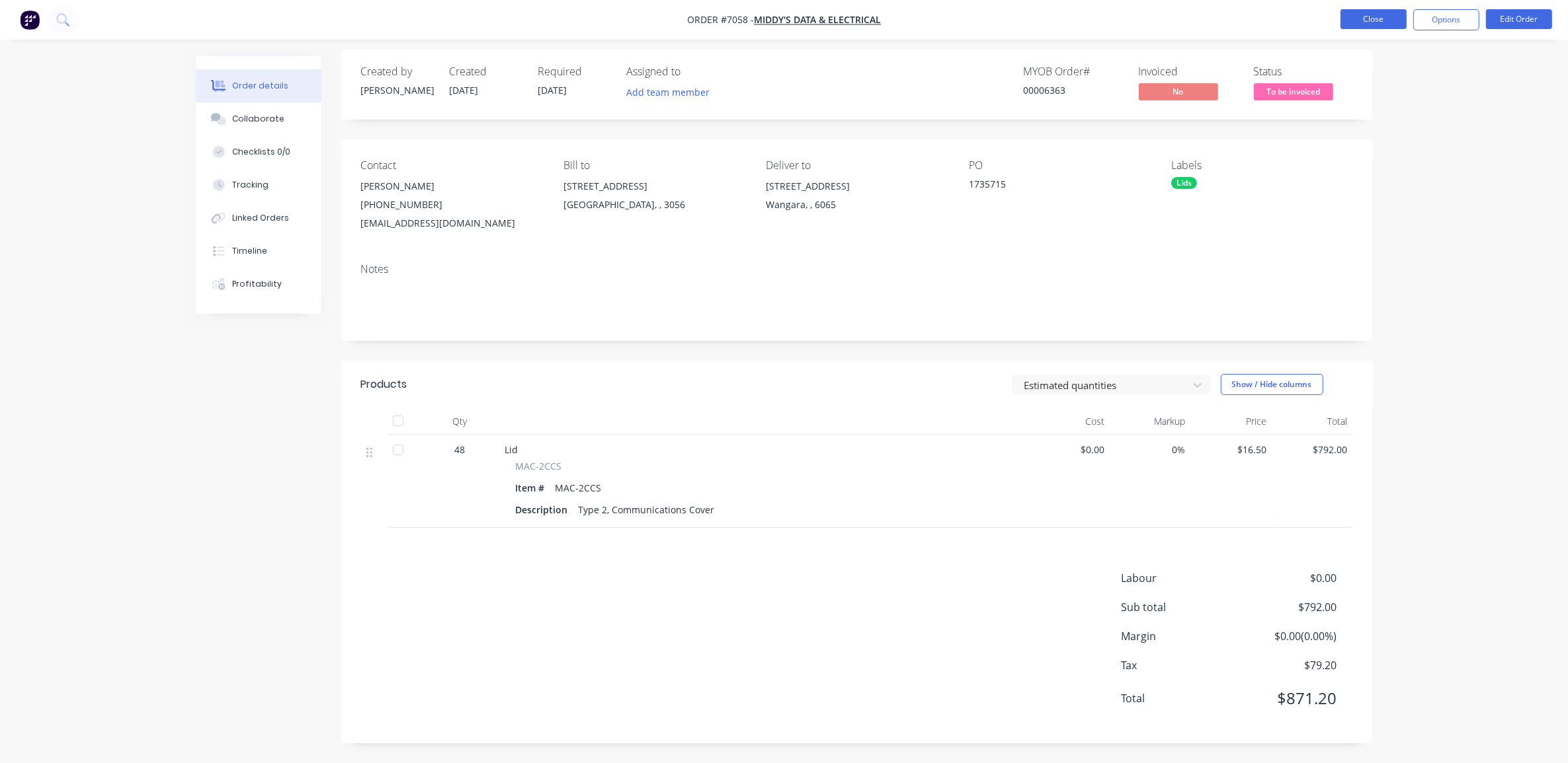
click at [1358, 13] on button "Close" at bounding box center [1373, 19] width 66 height 20
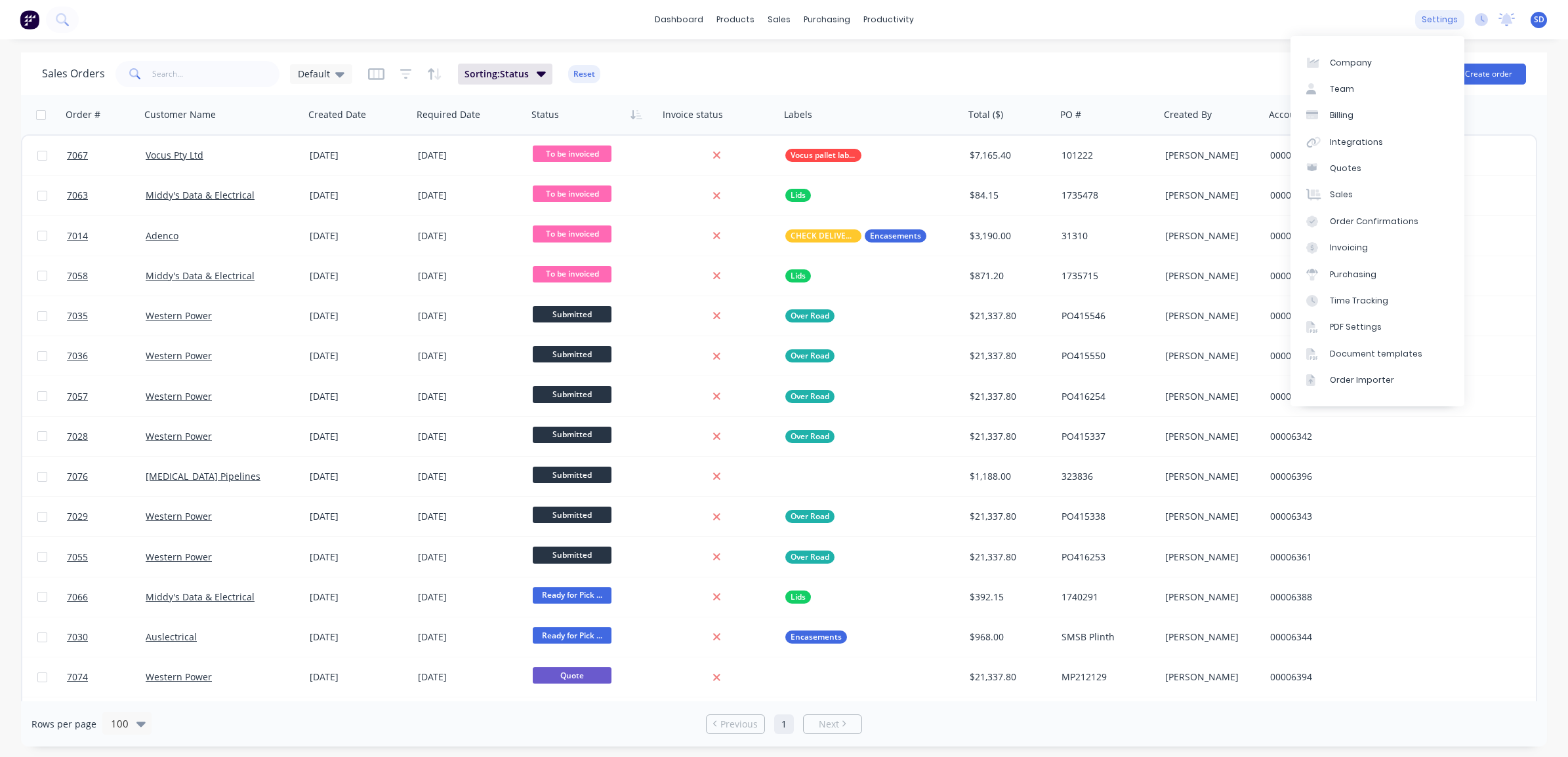
click at [1439, 23] on div "settings" at bounding box center [1440, 20] width 49 height 20
click at [1383, 328] on link "PDF Settings" at bounding box center [1377, 327] width 174 height 26
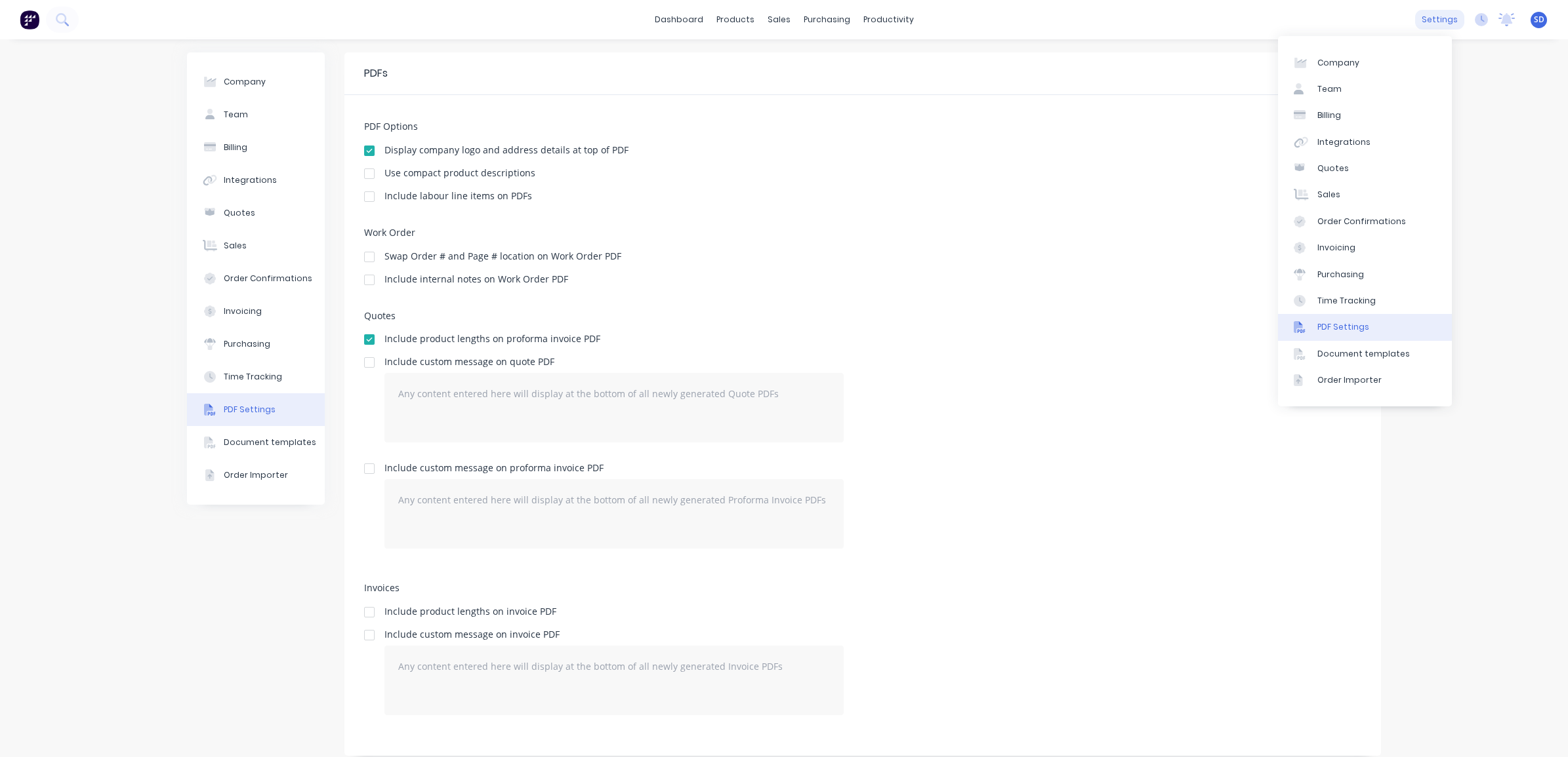
click at [1427, 18] on div "settings" at bounding box center [1440, 20] width 49 height 20
click at [1352, 354] on div "Document templates" at bounding box center [1364, 353] width 93 height 12
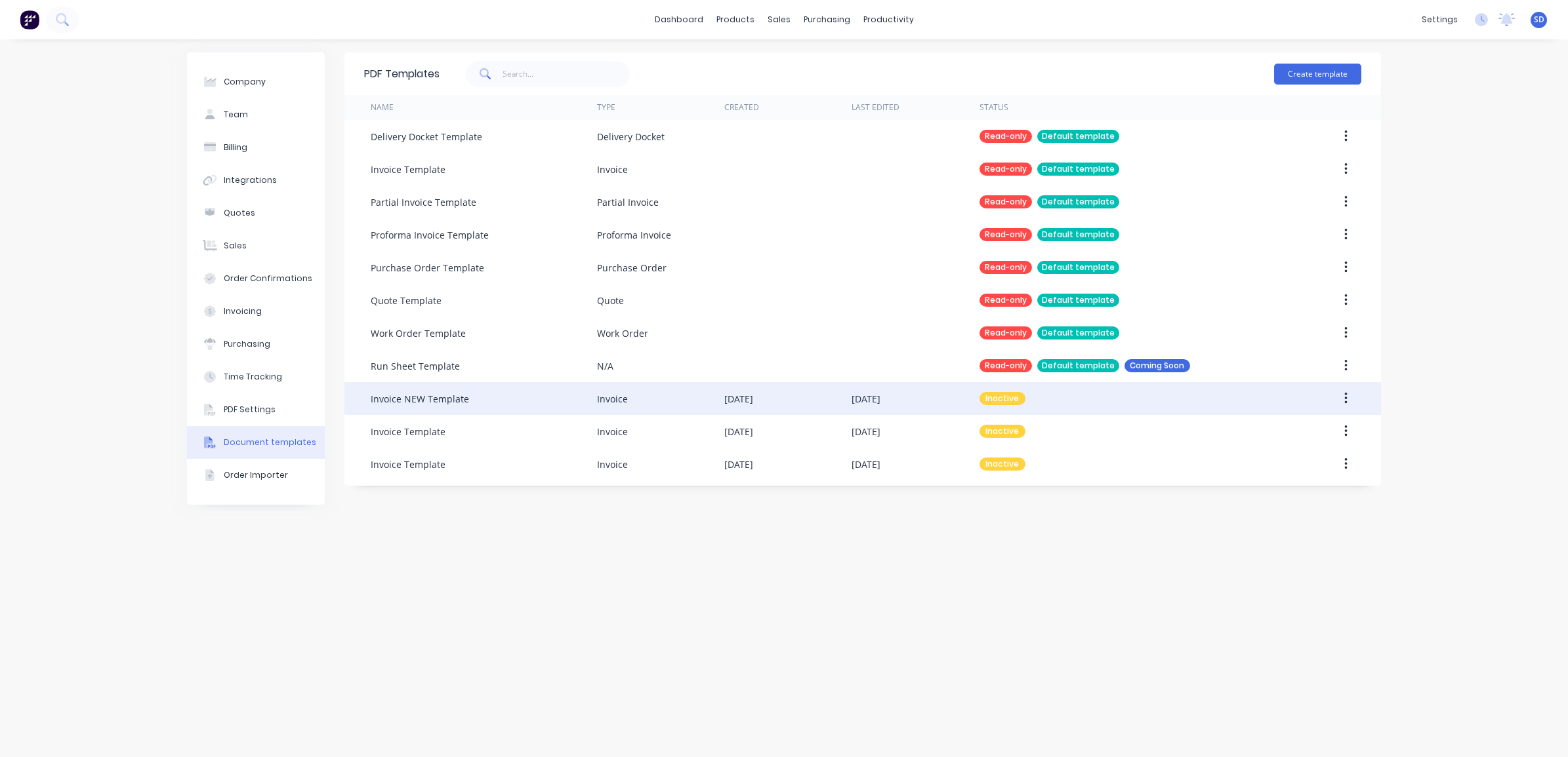
click at [1341, 398] on button "button" at bounding box center [1346, 399] width 31 height 24
click at [1312, 456] on div "Make default" at bounding box center [1298, 459] width 101 height 19
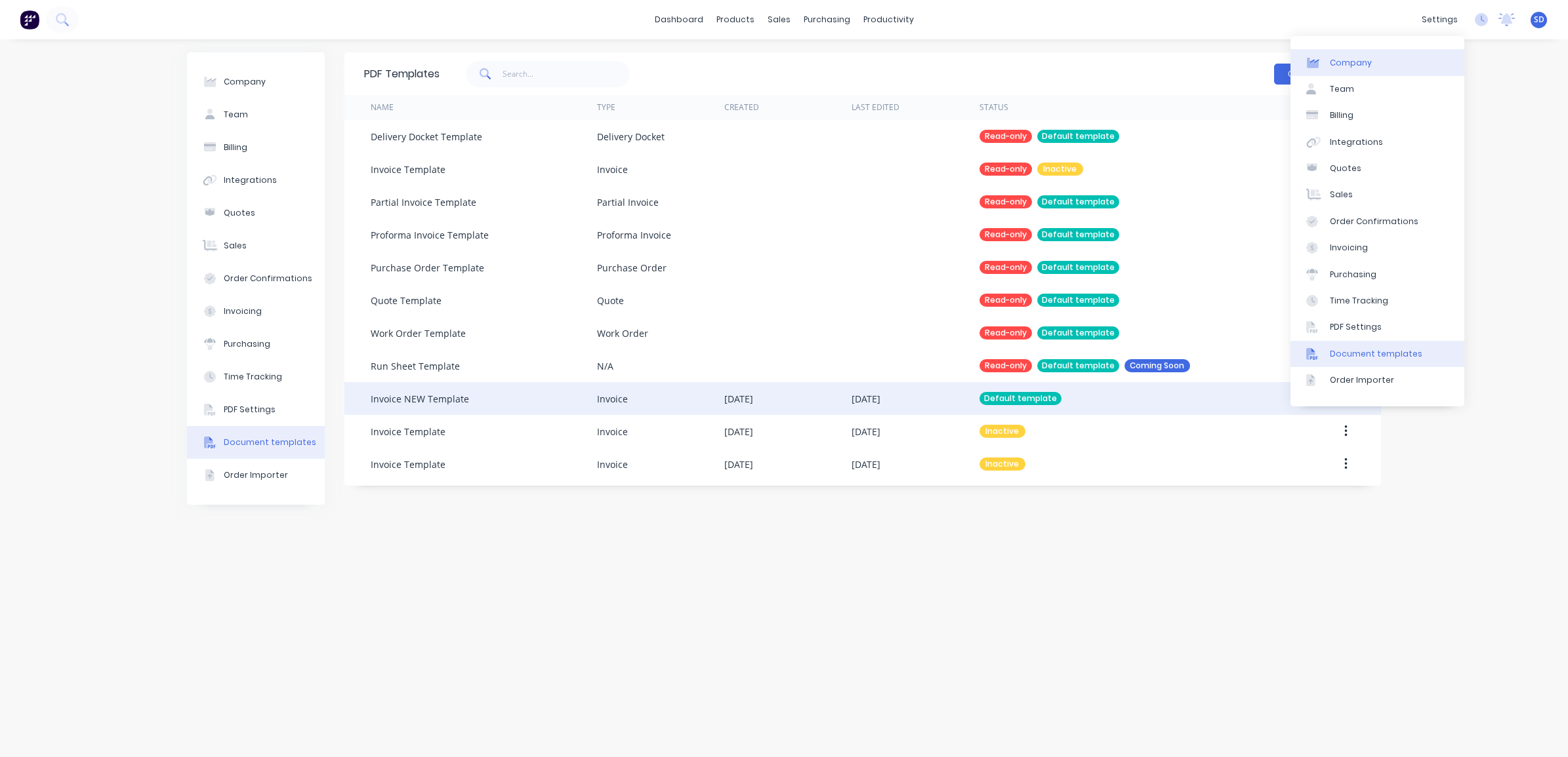
click at [1359, 53] on link "Company" at bounding box center [1377, 62] width 174 height 26
select select "AU"
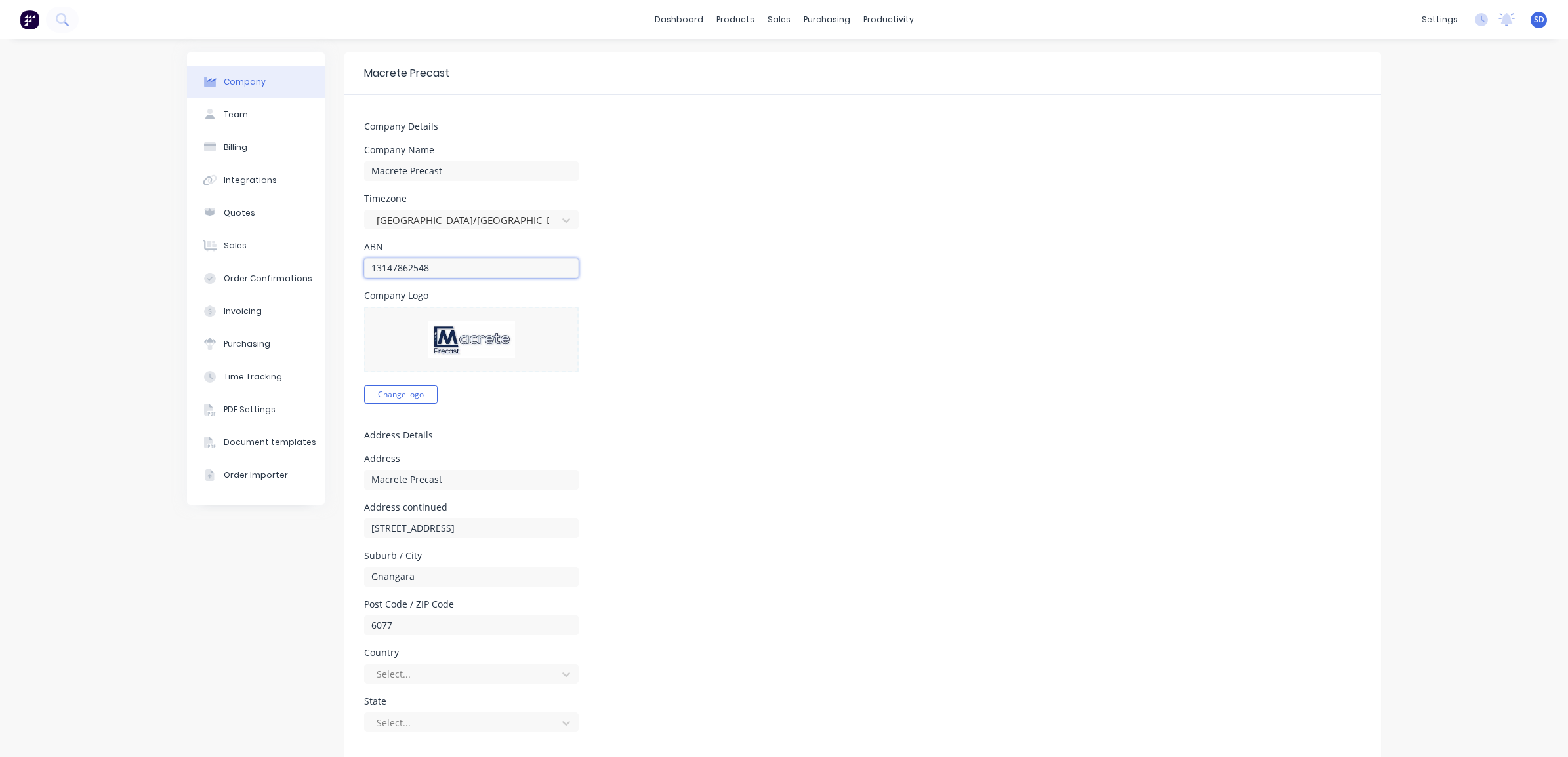
click at [378, 268] on input "13147862548" at bounding box center [471, 269] width 214 height 20
click at [392, 270] on input "131 47862548" at bounding box center [471, 269] width 214 height 20
click at [392, 269] on input "131 47862548" at bounding box center [471, 269] width 214 height 20
click at [393, 269] on input "131 47862548" at bounding box center [471, 269] width 214 height 20
click at [382, 266] on input "131 47862548" at bounding box center [471, 269] width 214 height 20
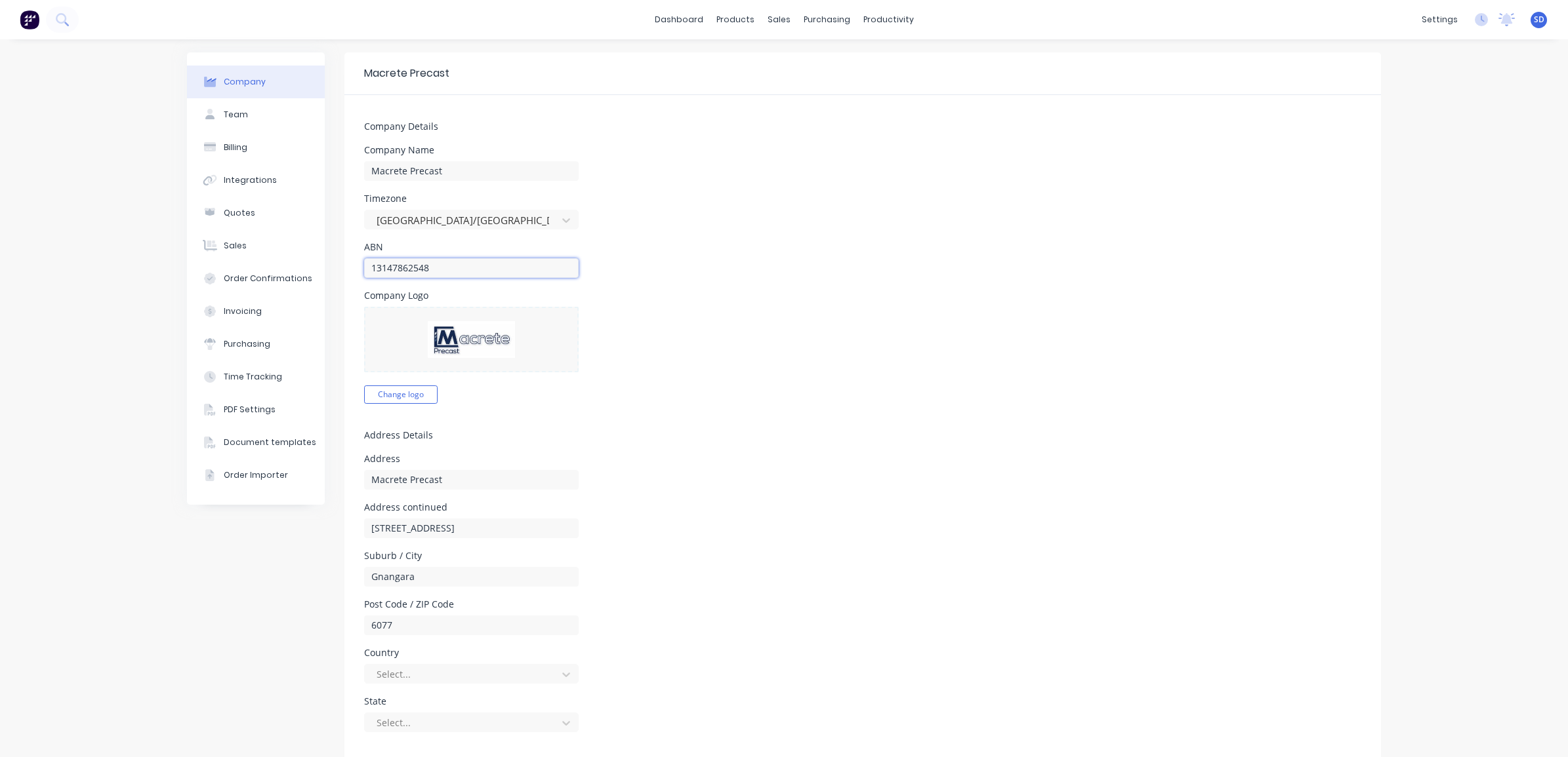
click at [375, 269] on input "13147862548" at bounding box center [471, 269] width 214 height 20
click at [394, 269] on input "13.147862548" at bounding box center [471, 269] width 214 height 20
click at [411, 267] on input "13.147.862548" at bounding box center [471, 269] width 214 height 20
click at [397, 267] on input "13.147.862548" at bounding box center [471, 269] width 214 height 20
click at [378, 266] on input "13.147862548" at bounding box center [471, 269] width 214 height 20
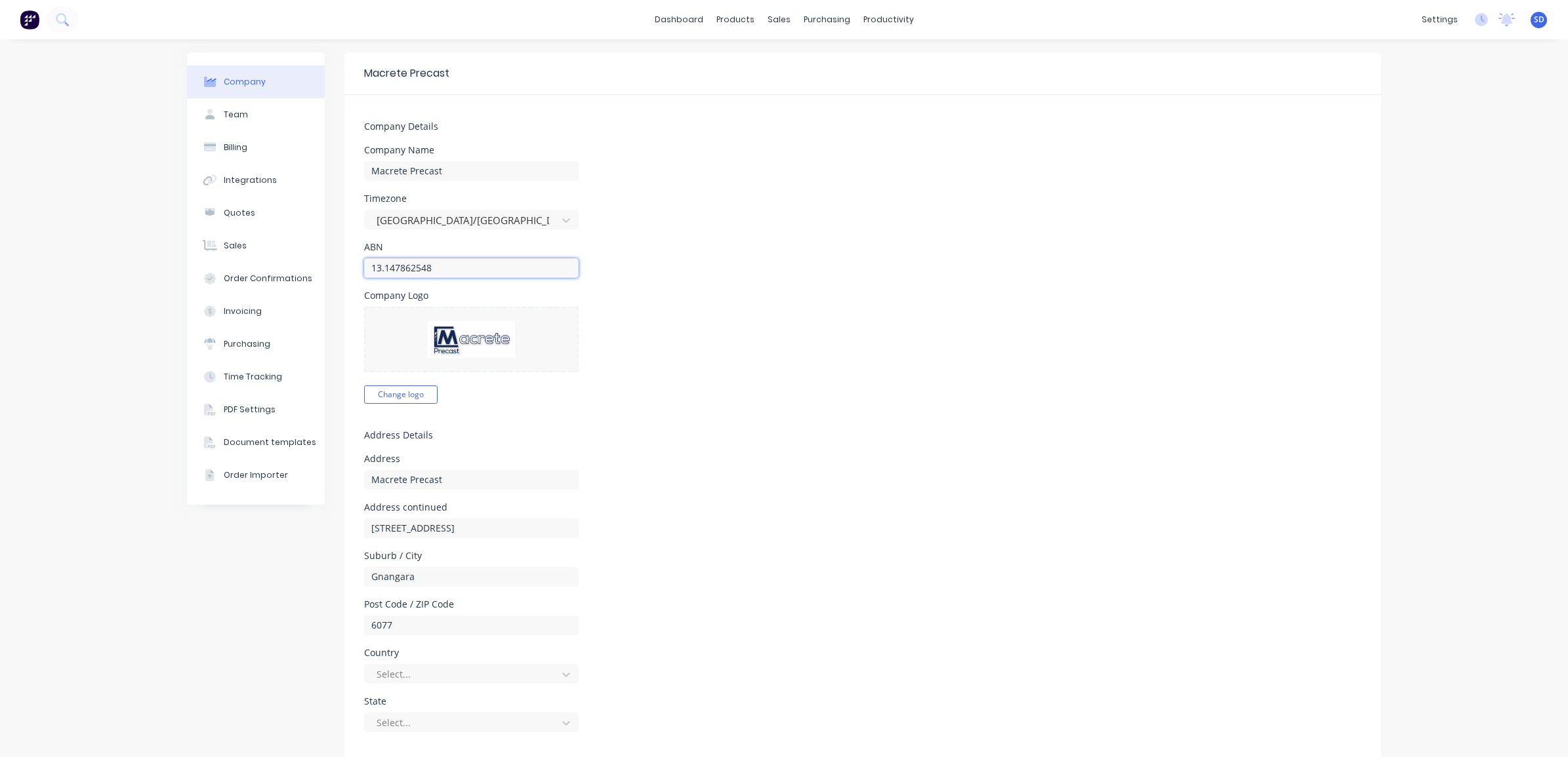
type input "13147862548"
click at [799, 333] on div "Company Logo Change logo" at bounding box center [863, 348] width 997 height 113
click at [799, 57] on div "Sales Orders" at bounding box center [821, 63] width 54 height 12
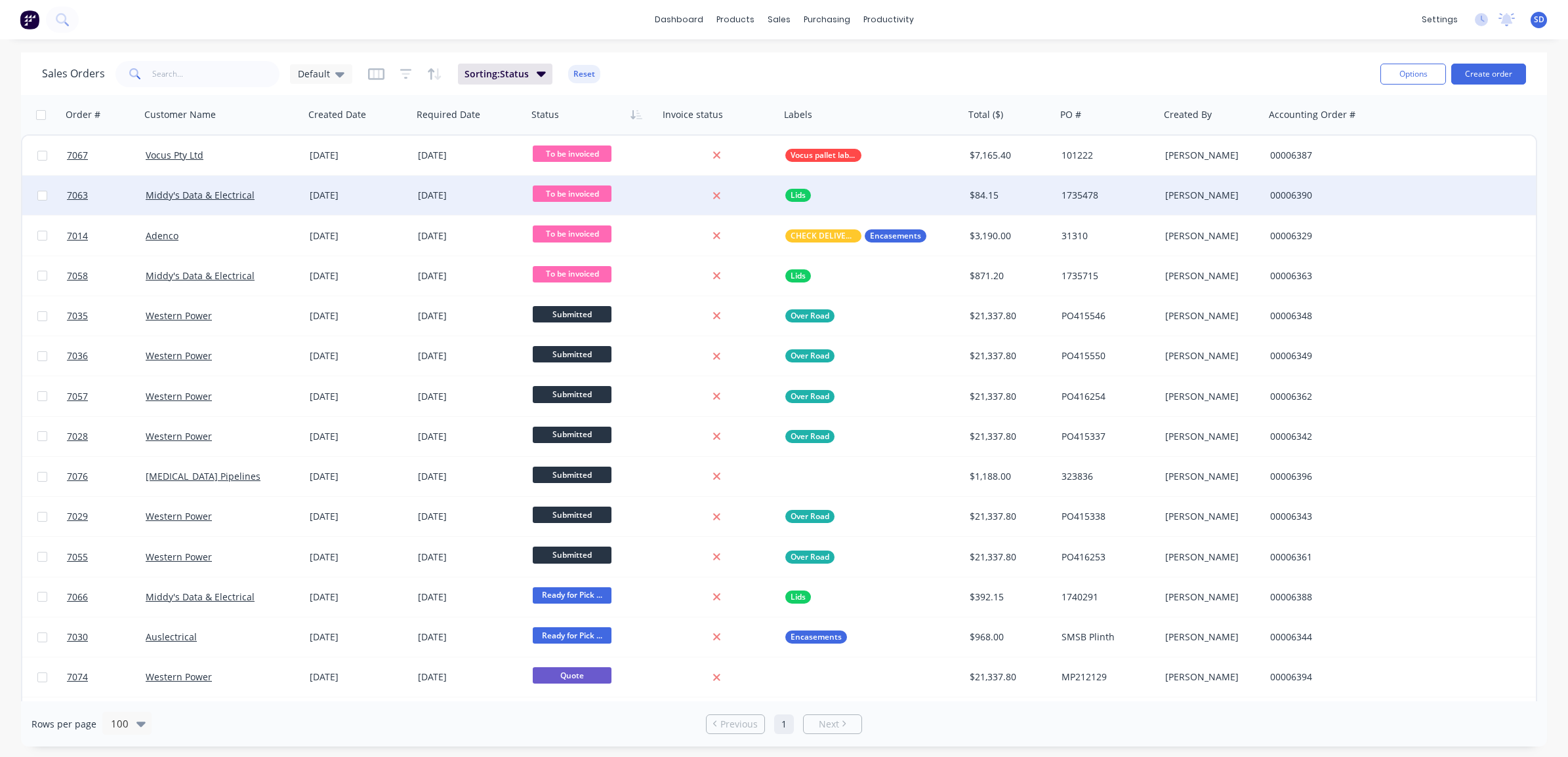
click at [272, 194] on div "Middy's Data & Electrical" at bounding box center [219, 195] width 146 height 13
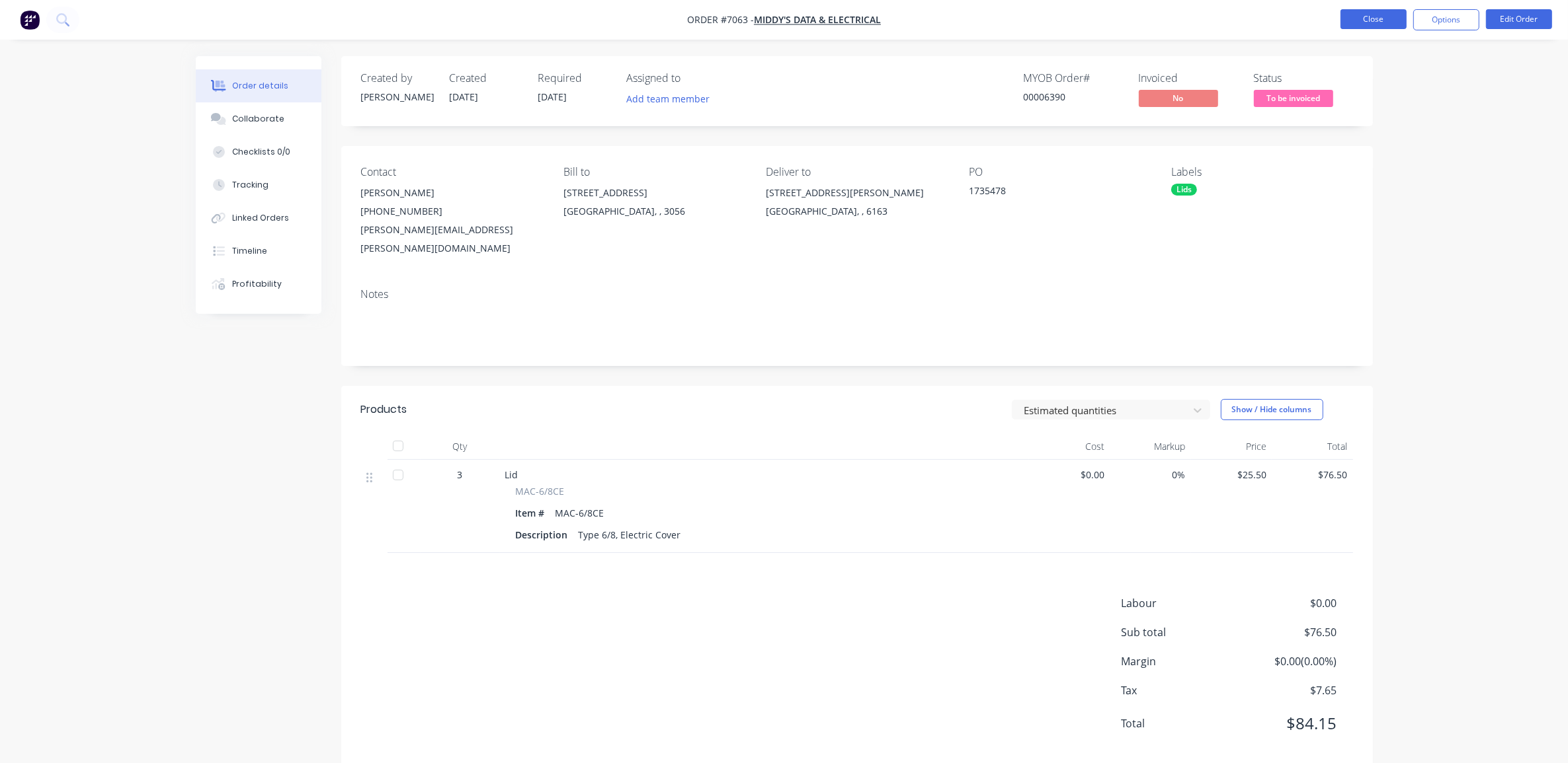
click at [1366, 22] on button "Close" at bounding box center [1373, 19] width 66 height 20
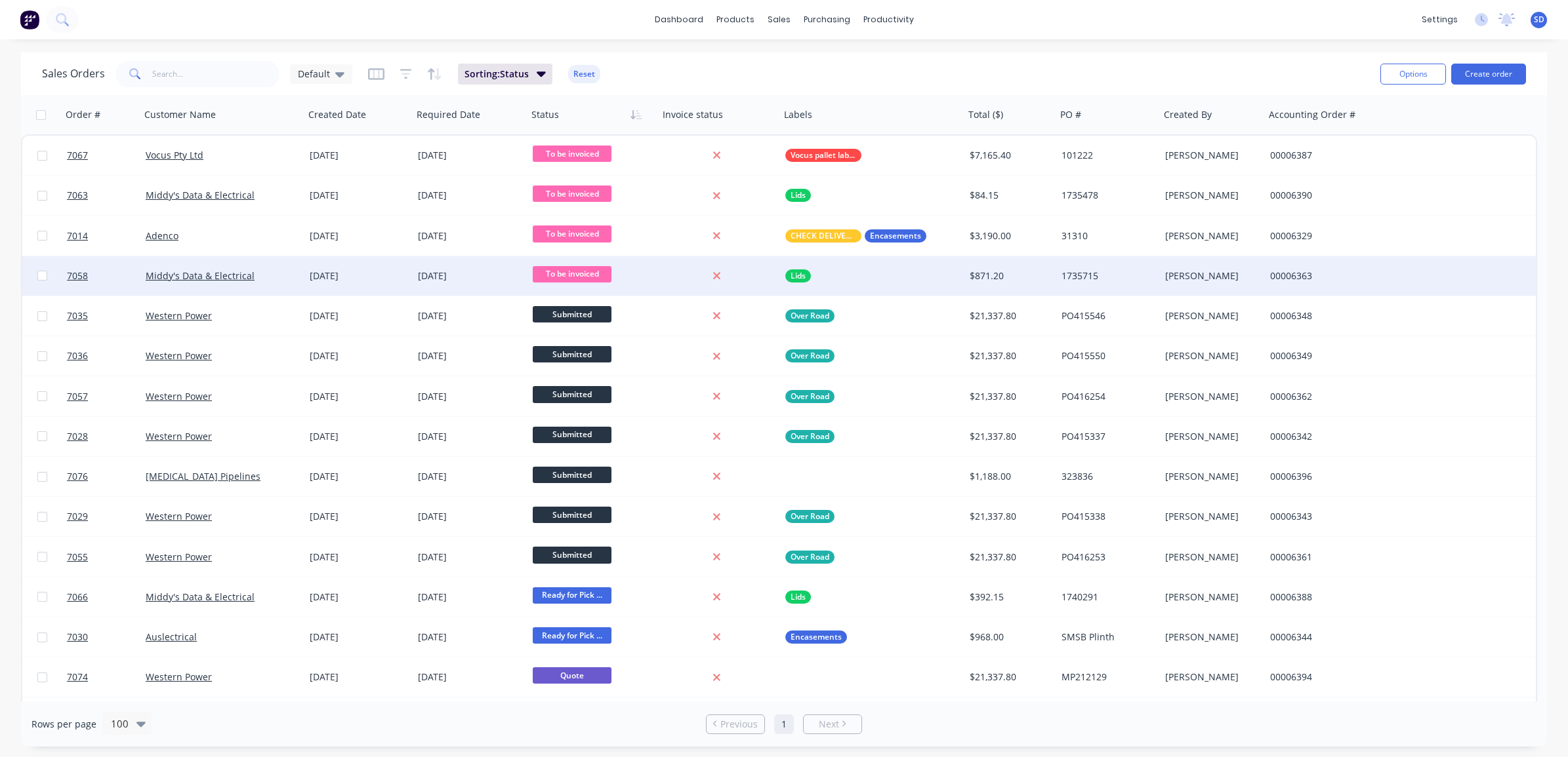
click at [1030, 278] on div "$871.20" at bounding box center [1008, 276] width 77 height 13
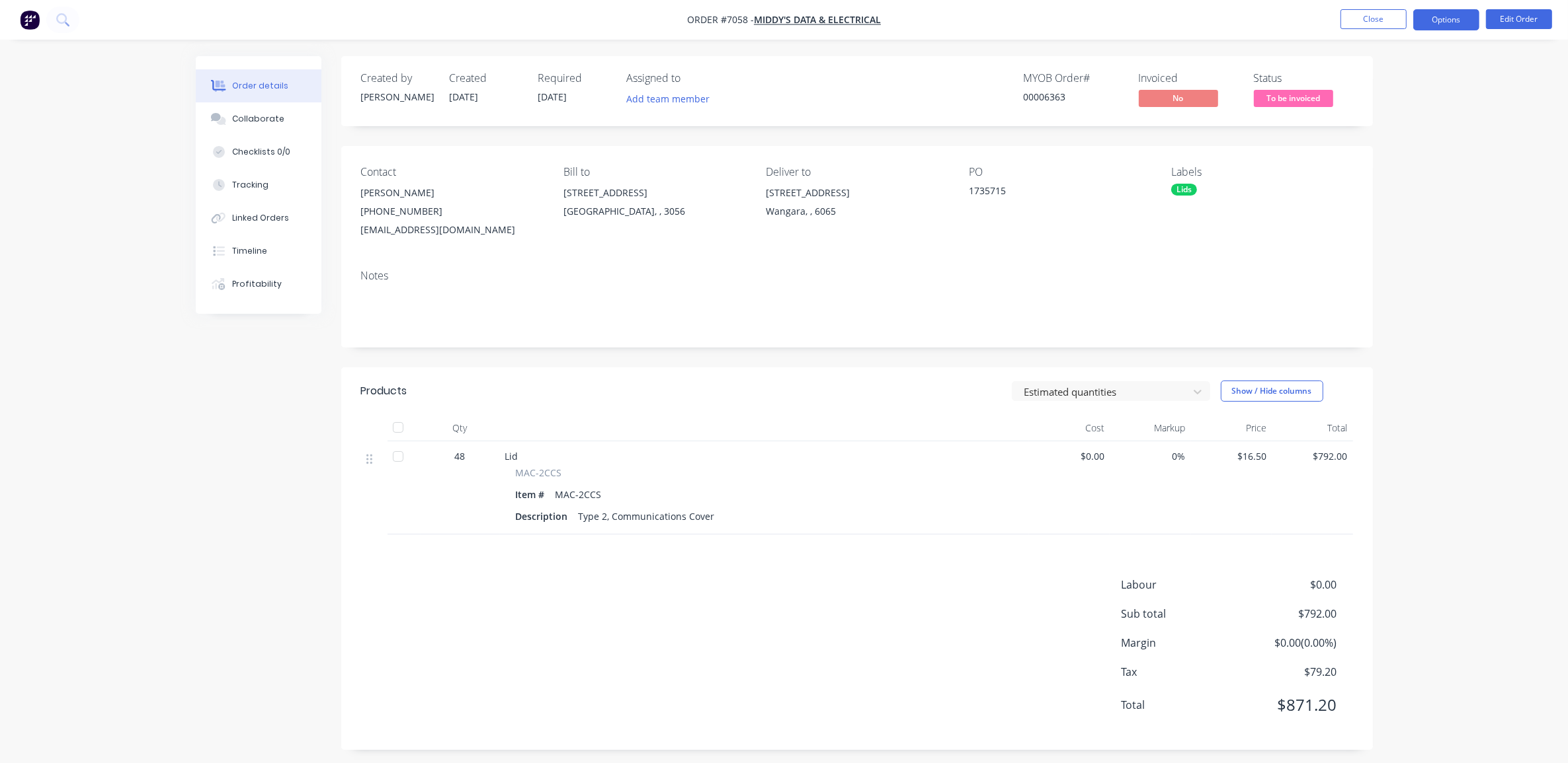
click at [1446, 13] on button "Options" at bounding box center [1446, 19] width 66 height 21
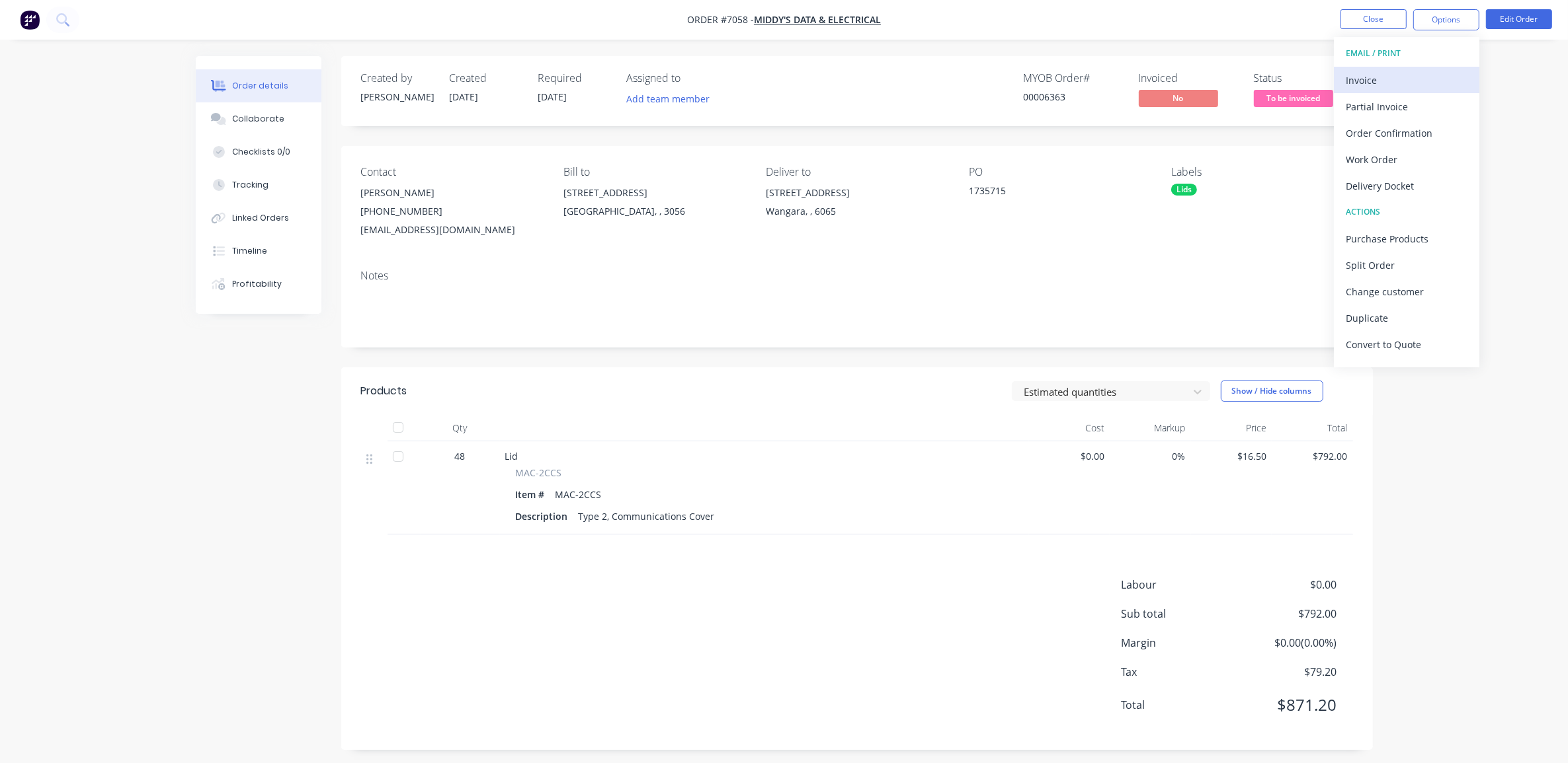
click at [1396, 80] on div "Invoice" at bounding box center [1406, 80] width 121 height 19
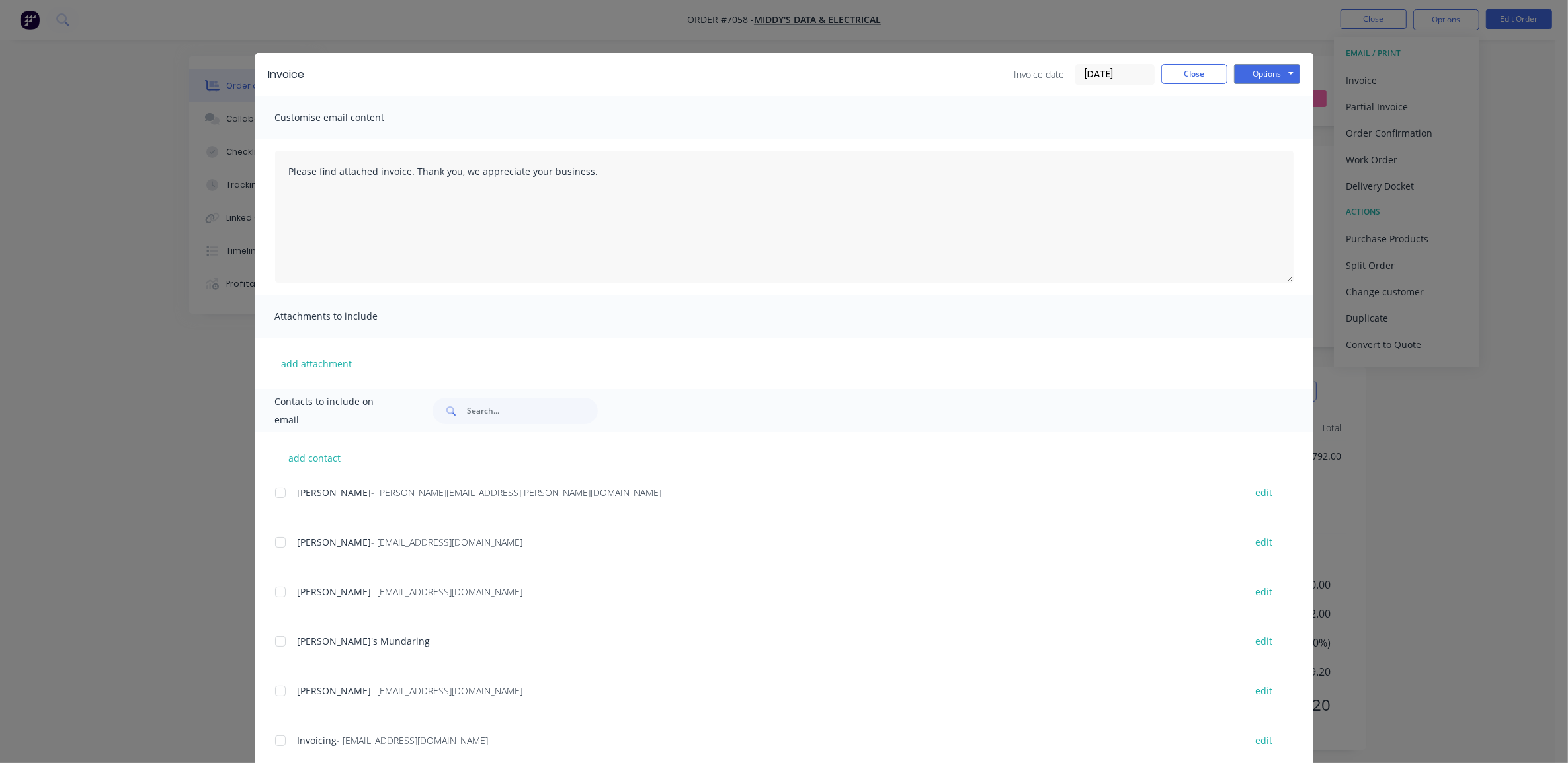
scroll to position [86, 0]
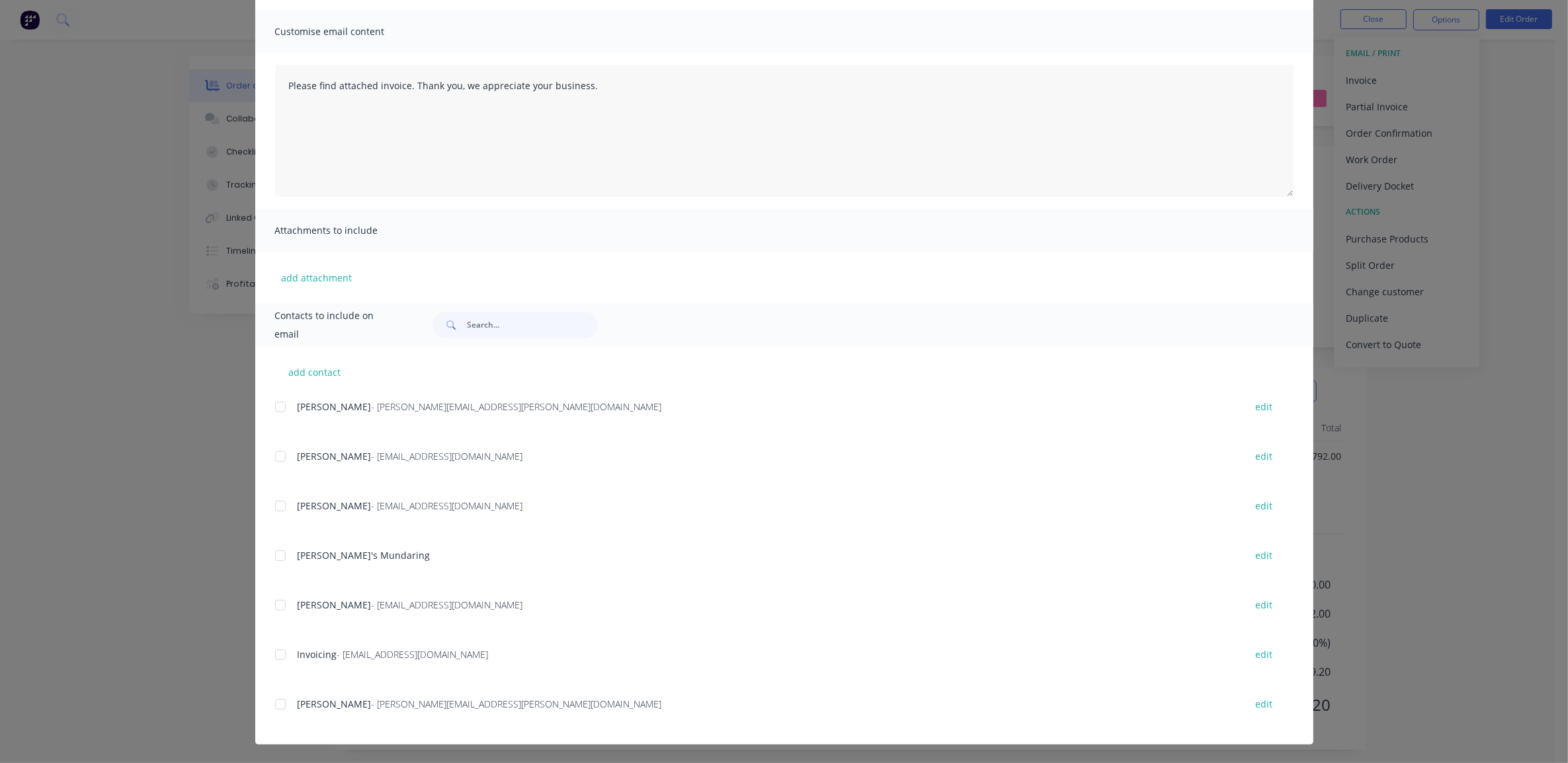
click at [275, 651] on div at bounding box center [280, 655] width 27 height 27
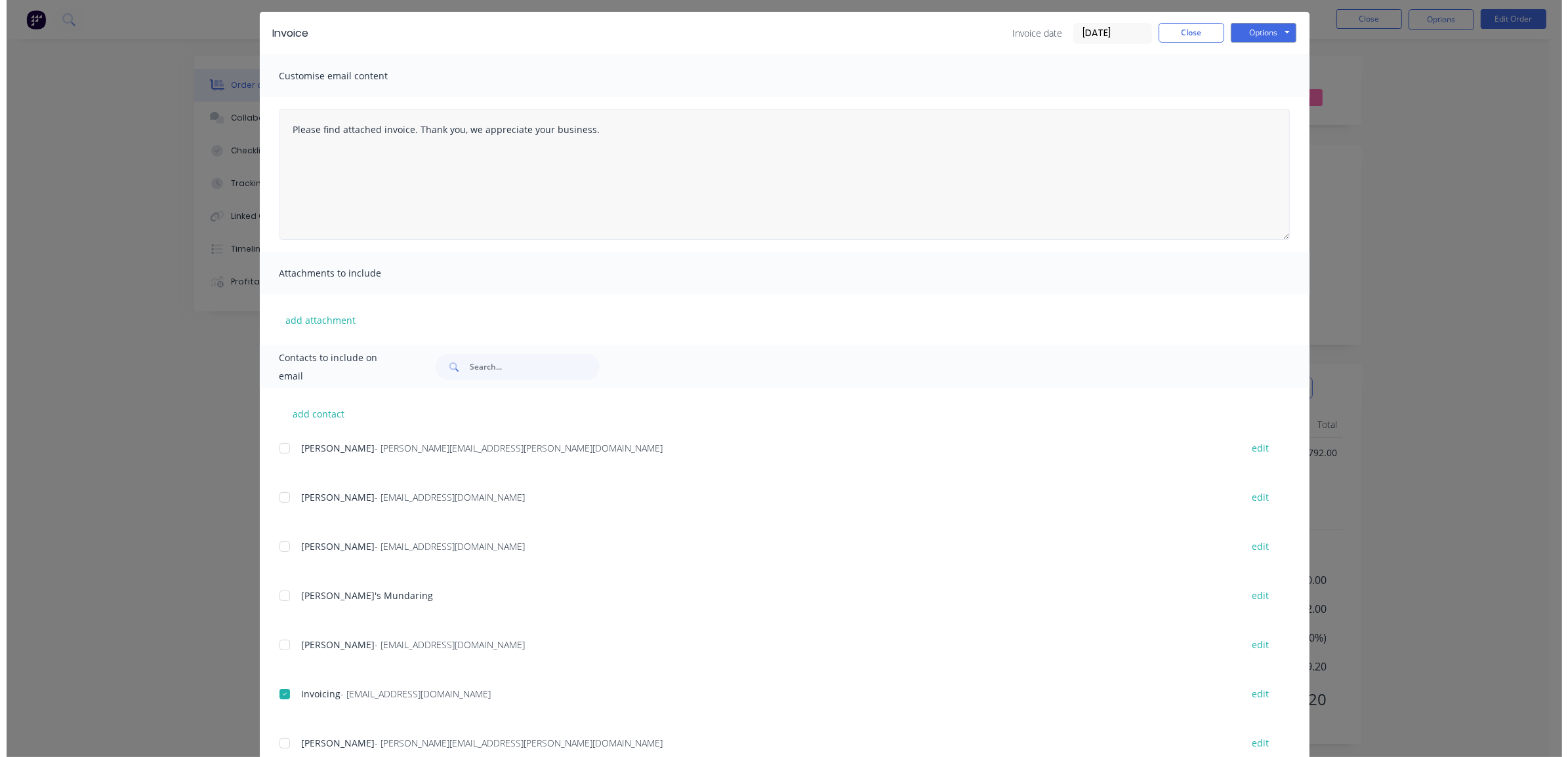
scroll to position [0, 0]
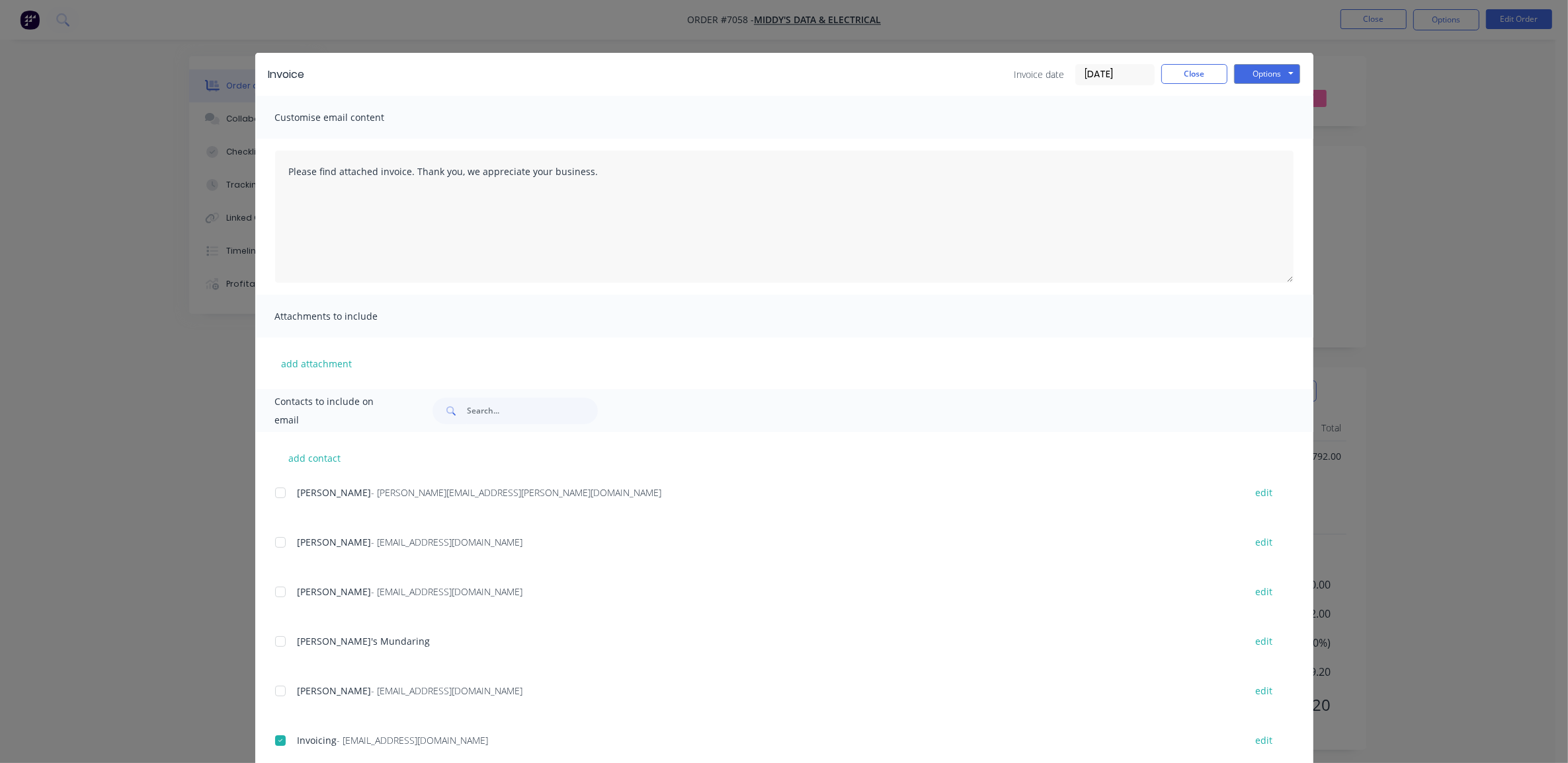
drag, startPoint x: 1085, startPoint y: 73, endPoint x: 1066, endPoint y: 74, distance: 19.0
click at [1066, 74] on div "Invoice date [DATE]" at bounding box center [1084, 74] width 141 height 21
type input "[DATE]"
click at [1279, 70] on button "Options" at bounding box center [1267, 74] width 66 height 20
click at [1276, 96] on button "Preview" at bounding box center [1276, 98] width 85 height 22
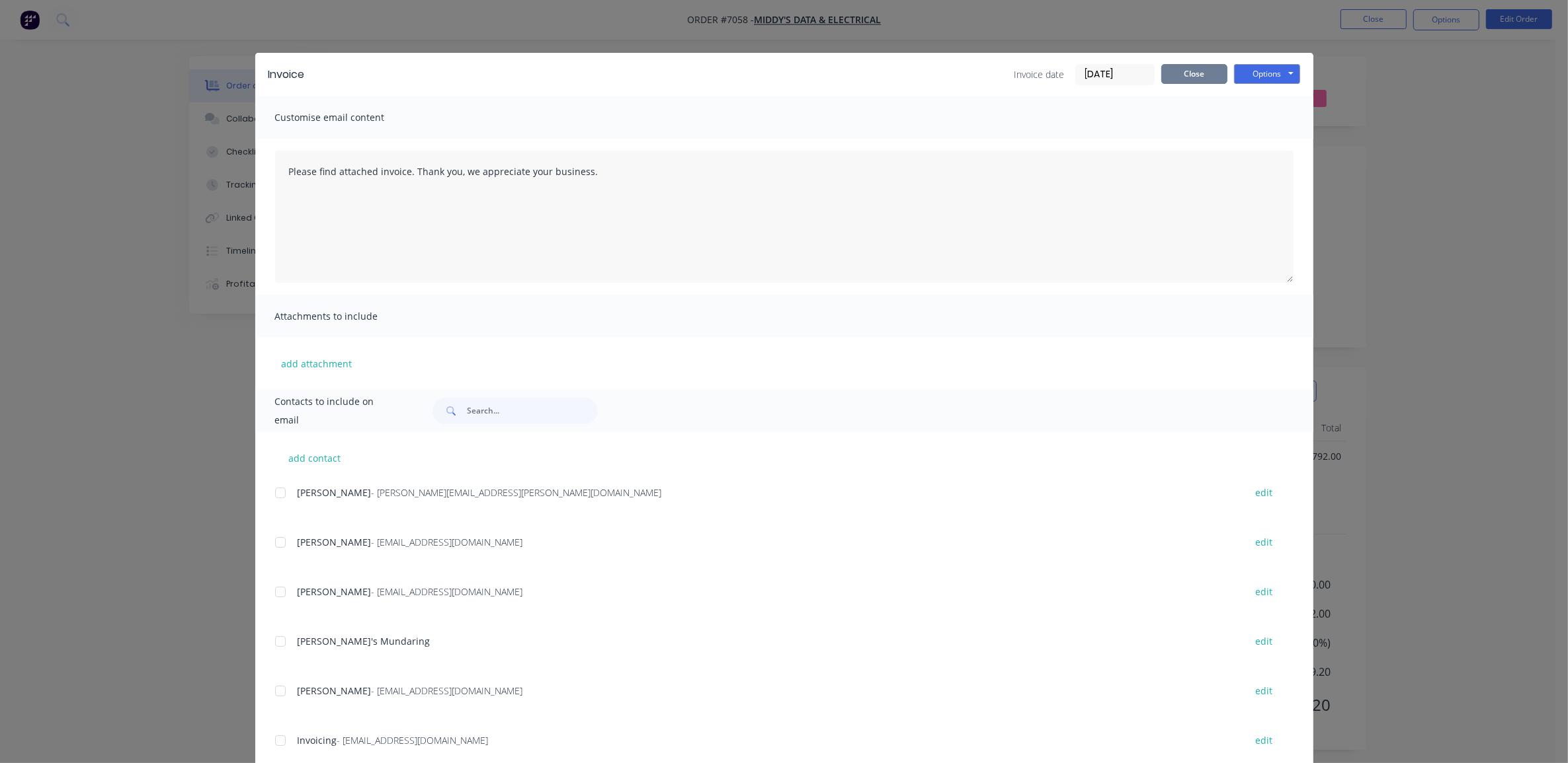
click at [1181, 73] on button "Close" at bounding box center [1194, 74] width 66 height 20
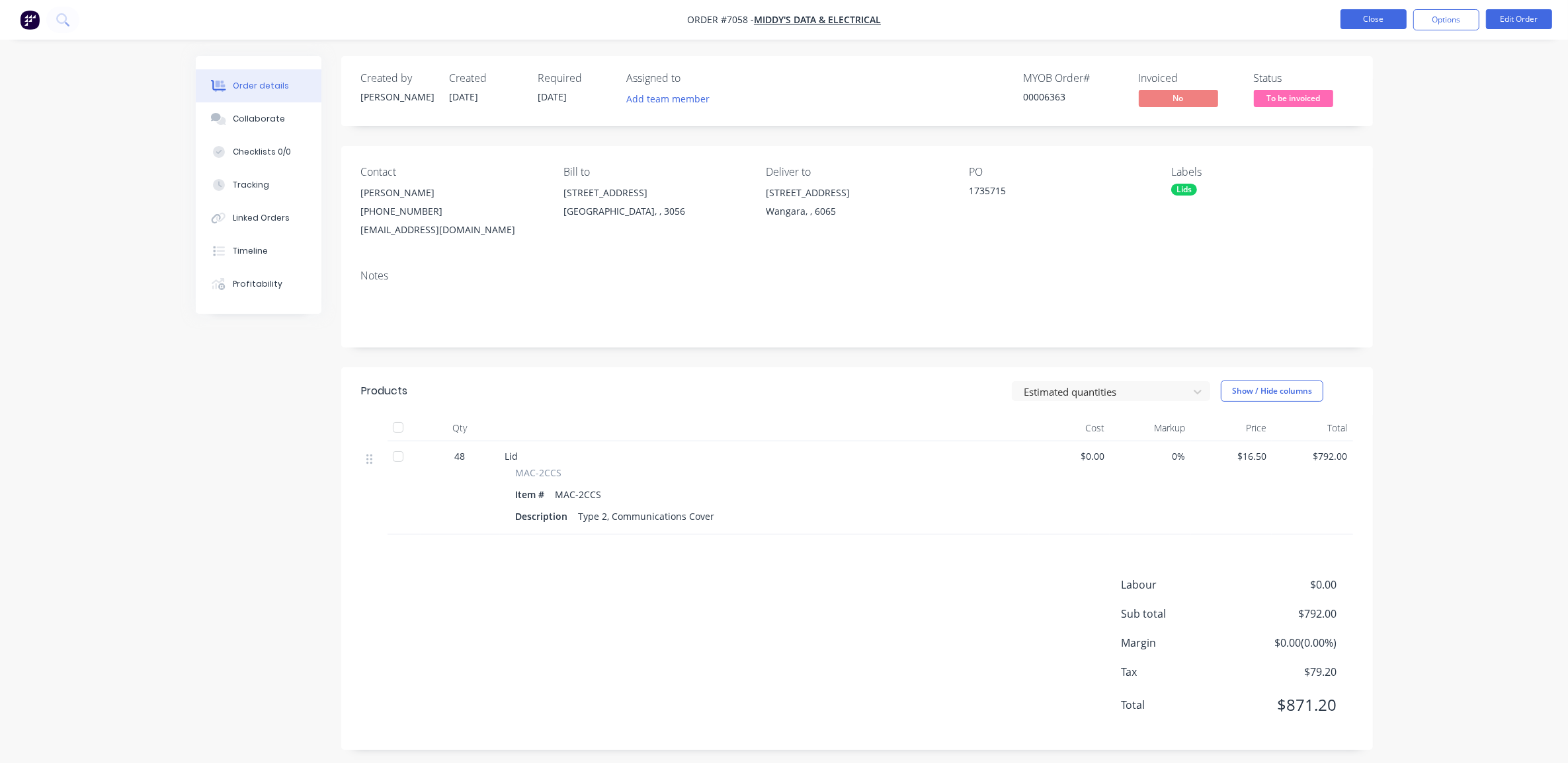
click at [1366, 25] on button "Close" at bounding box center [1373, 19] width 66 height 20
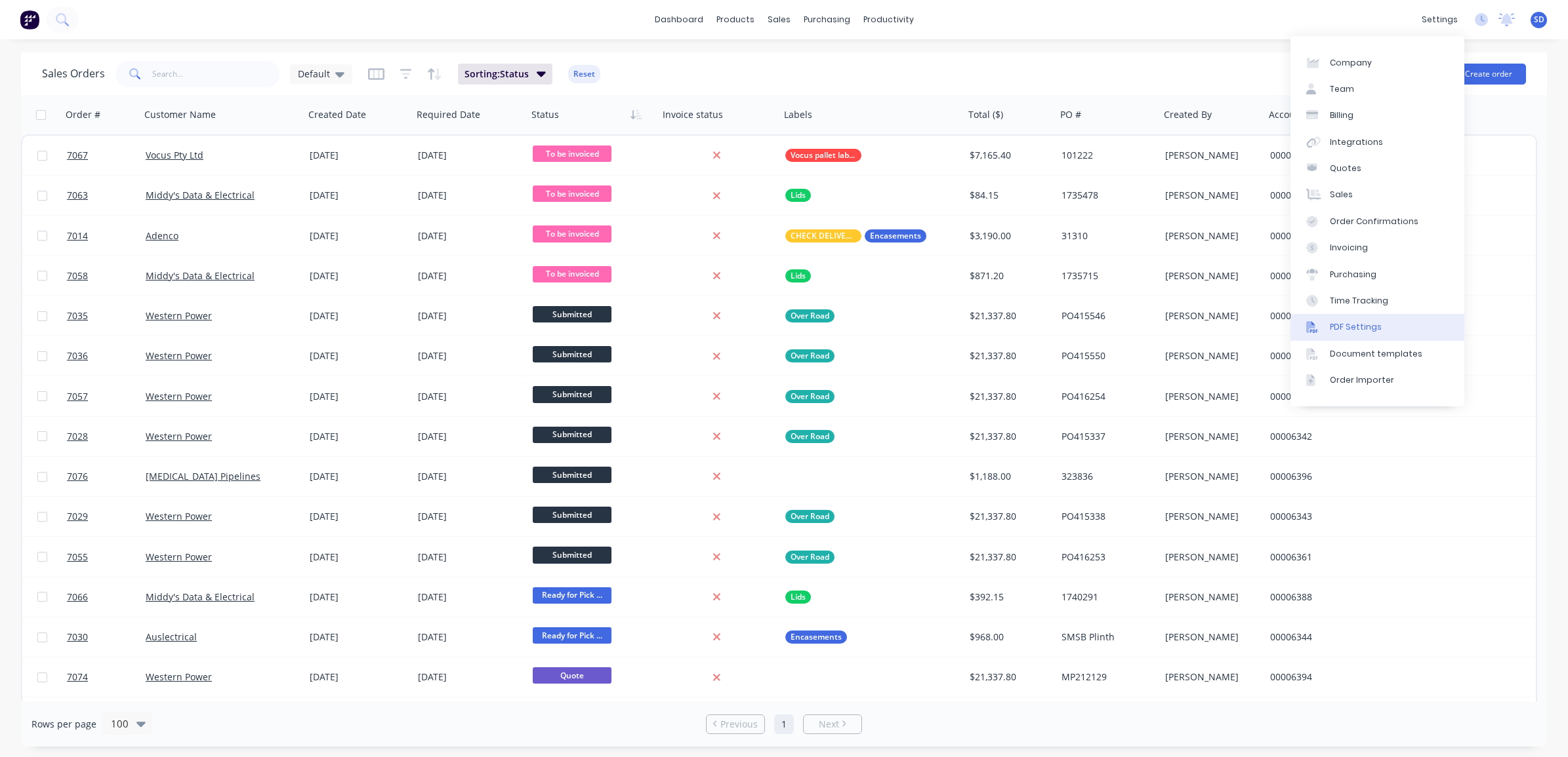
click at [1358, 320] on link "PDF Settings" at bounding box center [1377, 327] width 174 height 26
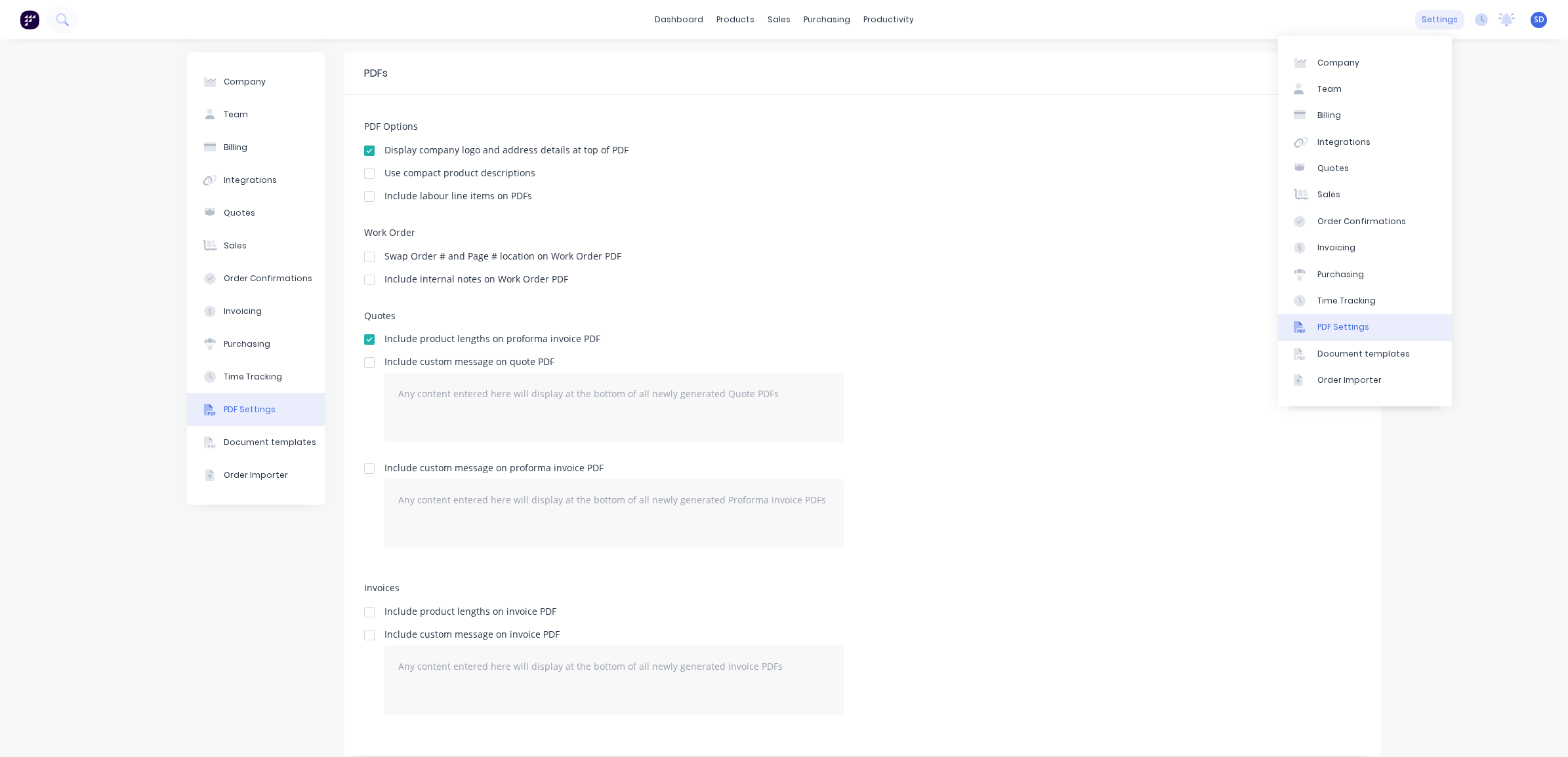
click at [1444, 16] on div "settings" at bounding box center [1440, 20] width 49 height 20
click at [1365, 360] on link "Document templates" at bounding box center [1364, 353] width 174 height 26
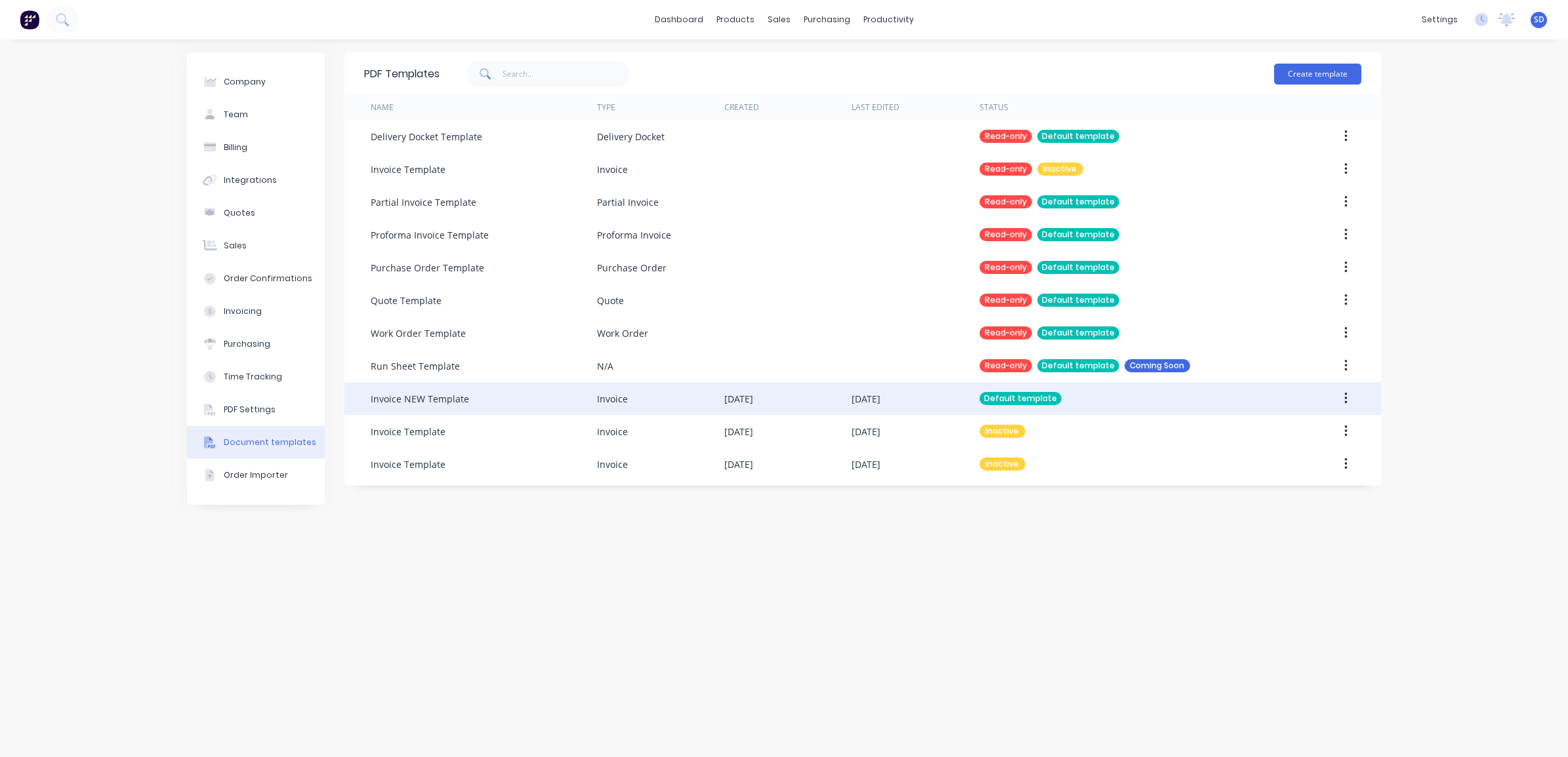
click at [1340, 400] on button "button" at bounding box center [1346, 399] width 31 height 24
click at [1289, 431] on div "Edit" at bounding box center [1298, 433] width 101 height 19
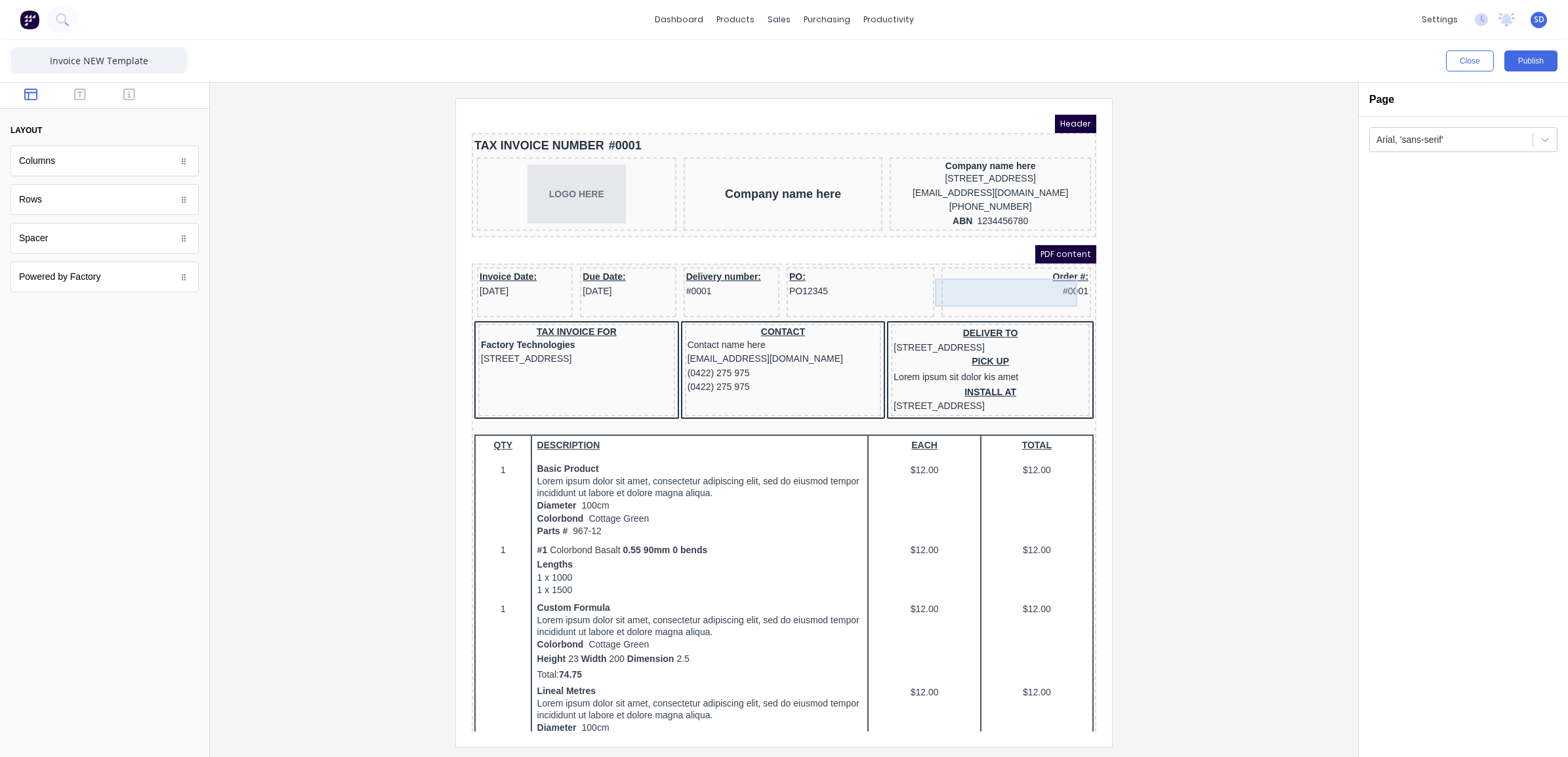
click at [1011, 281] on div "Order #: #0001" at bounding box center [1000, 268] width 144 height 28
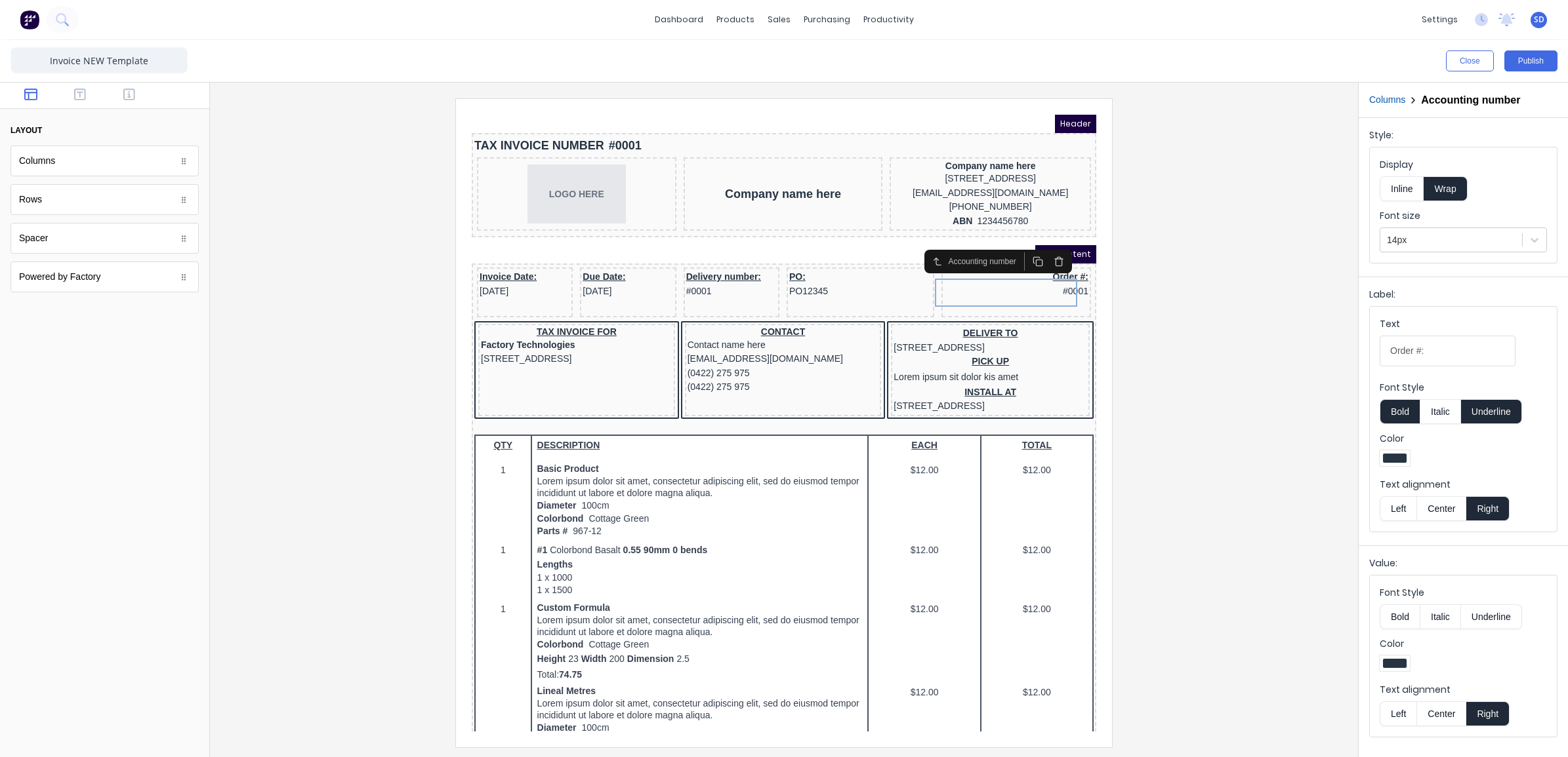
drag, startPoint x: 1440, startPoint y: 349, endPoint x: 1283, endPoint y: 349, distance: 157.0
click at [1283, 349] on div "Close Publish Components layout Columns Columns Rows Rows Spacer Spacer Powered…" at bounding box center [784, 399] width 1568 height 718
click at [1537, 672] on div at bounding box center [1463, 666] width 168 height 20
click at [1392, 336] on div "Text" at bounding box center [1447, 326] width 136 height 18
click at [1392, 336] on input "Text" at bounding box center [1447, 352] width 136 height 31
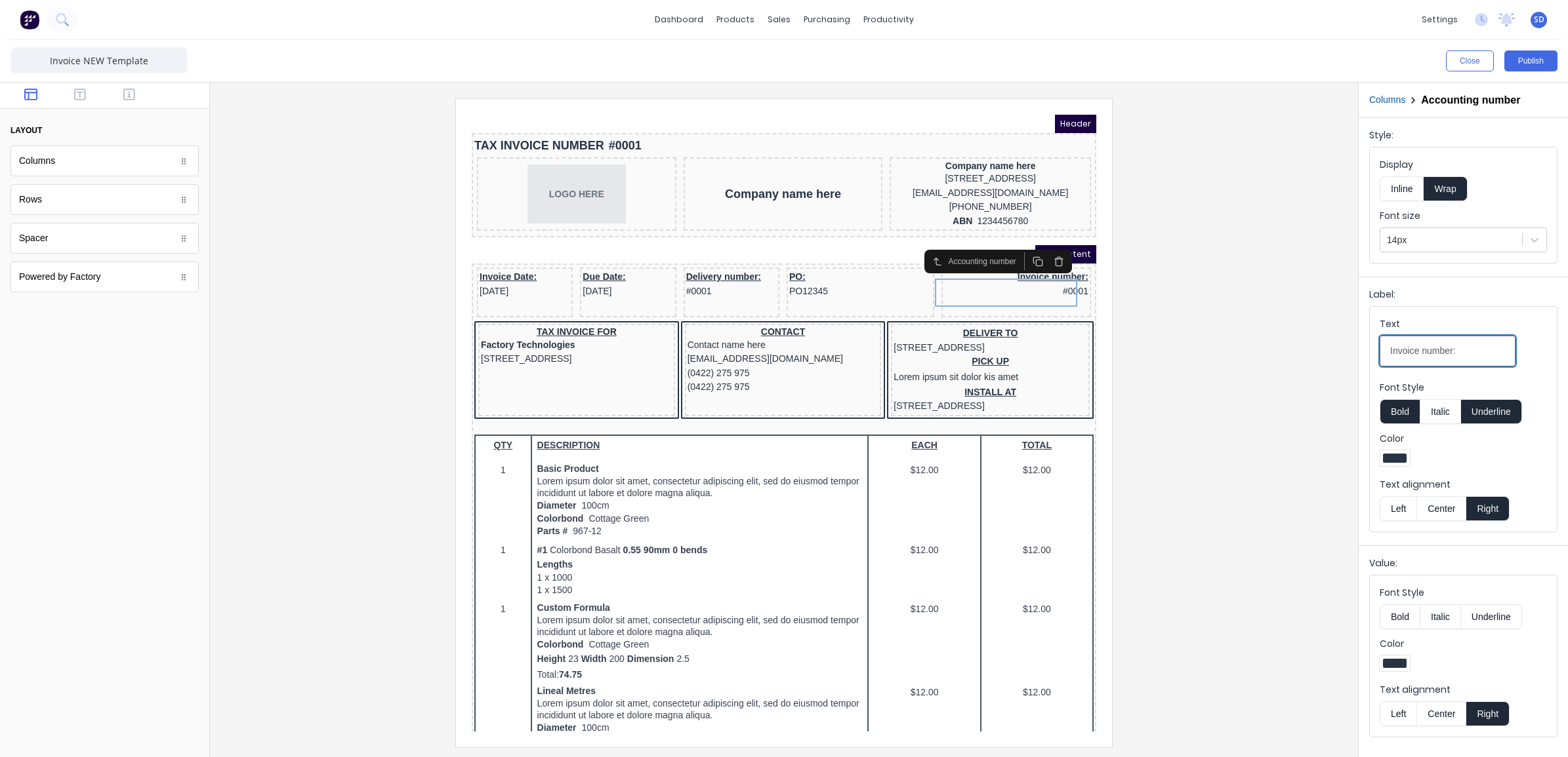
type input "Invoice number:"
click at [1235, 383] on div at bounding box center [784, 423] width 1127 height 649
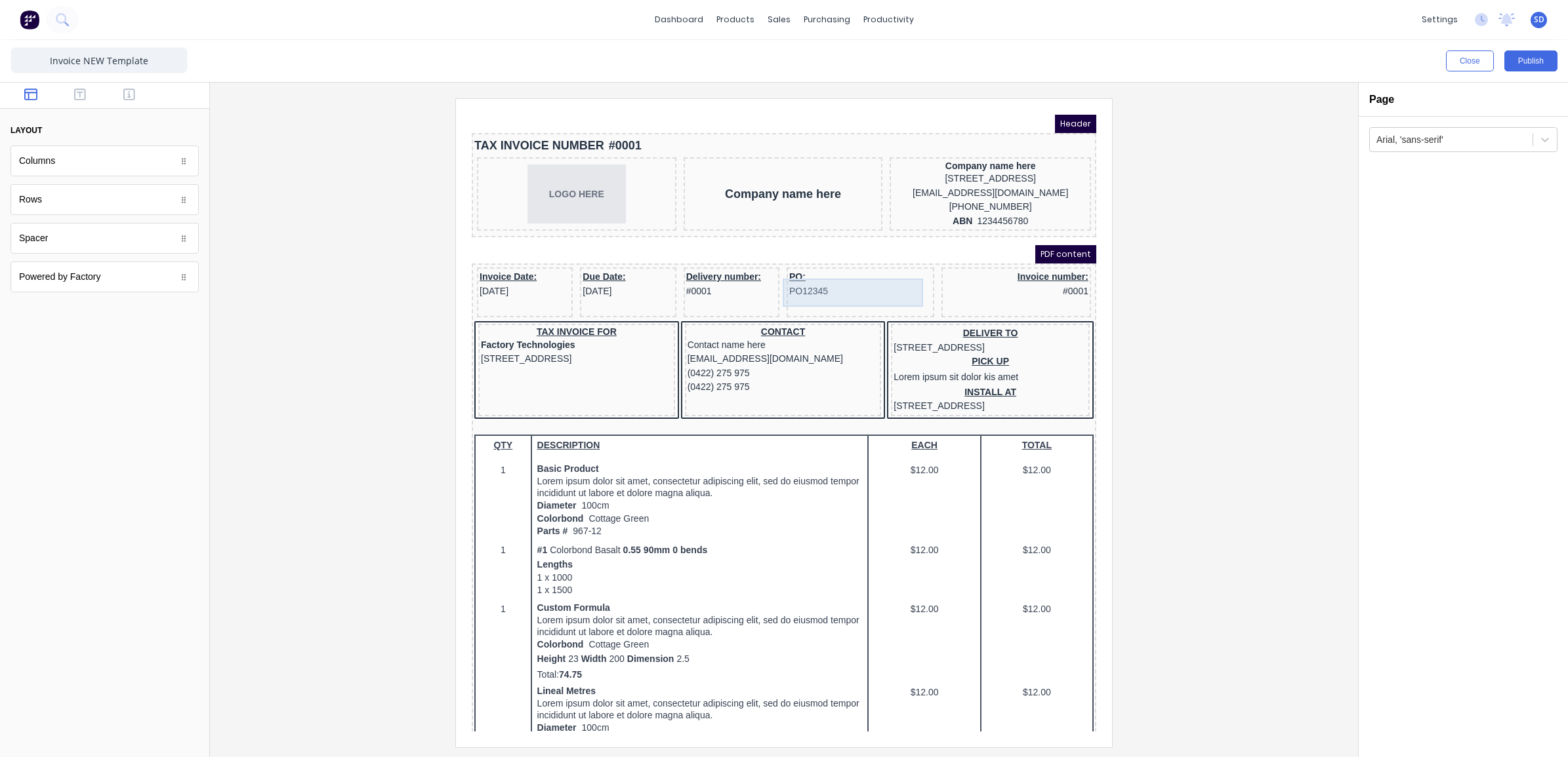
click at [774, 271] on div "PO: PO12345" at bounding box center [845, 268] width 142 height 28
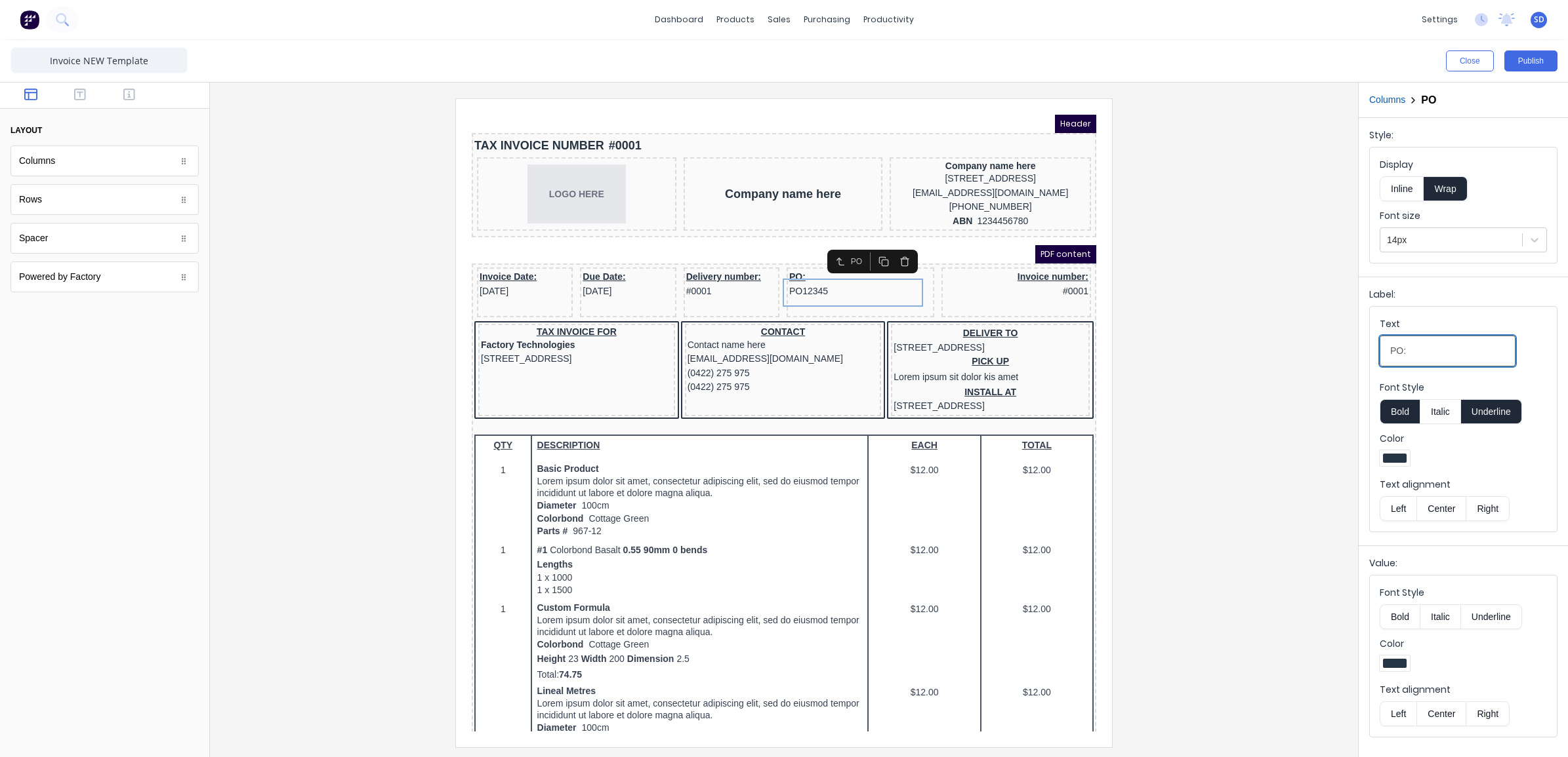
click at [1394, 351] on input "PO:" at bounding box center [1447, 352] width 136 height 31
type input "Purchase Order:"
click at [1261, 343] on div at bounding box center [784, 423] width 1127 height 649
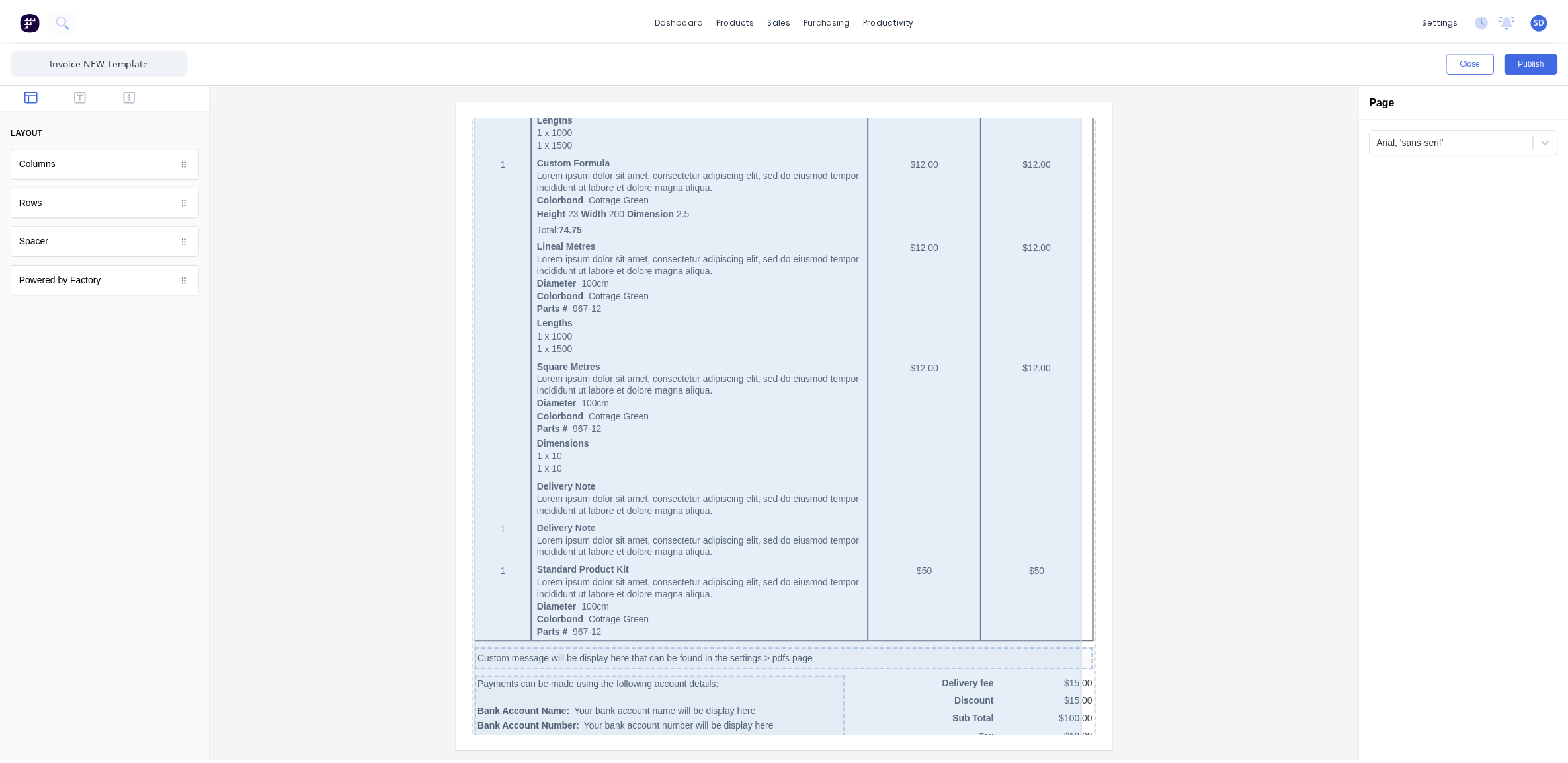
scroll to position [645, 0]
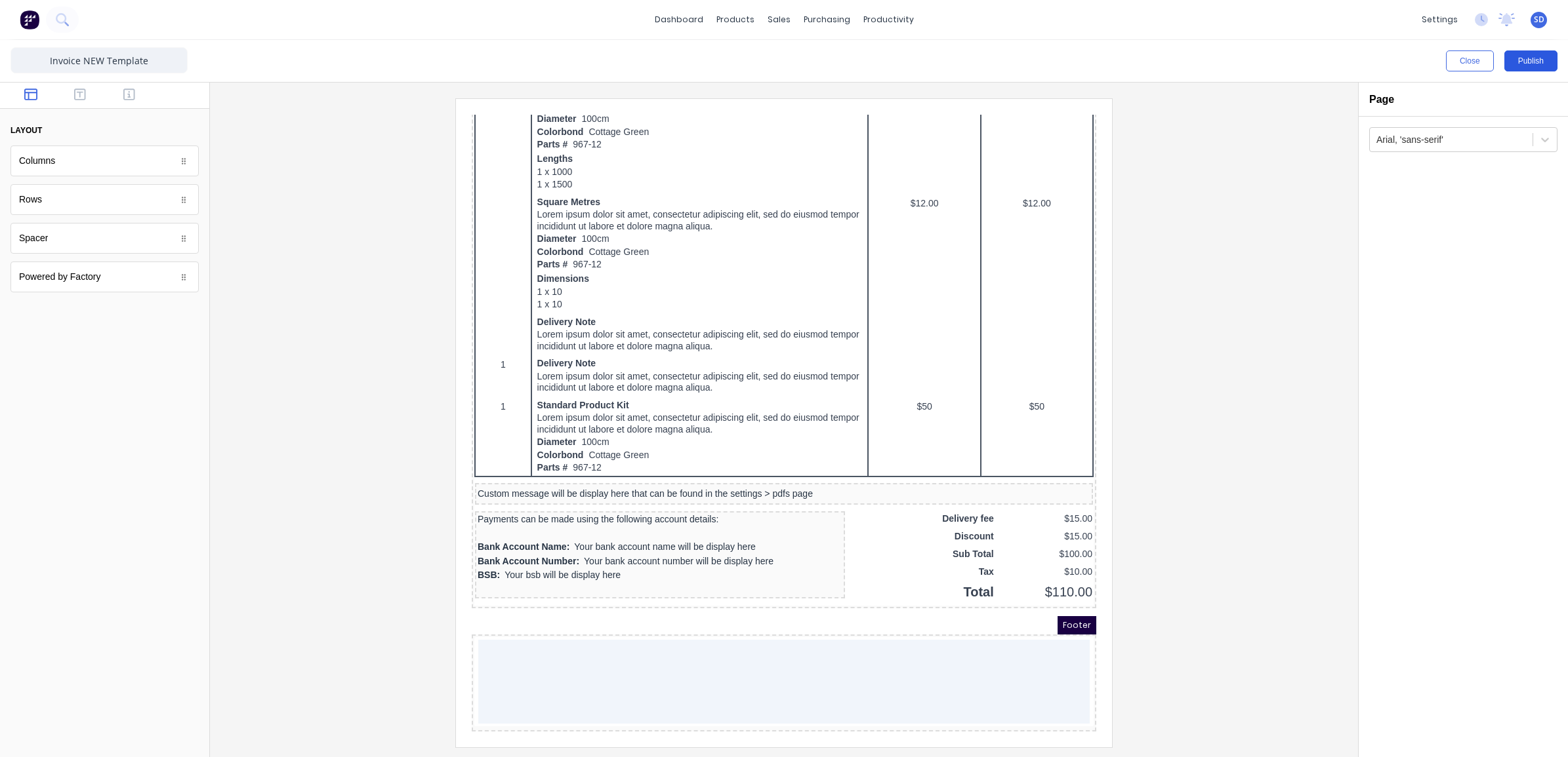
click at [1525, 61] on button "Publish" at bounding box center [1531, 60] width 53 height 21
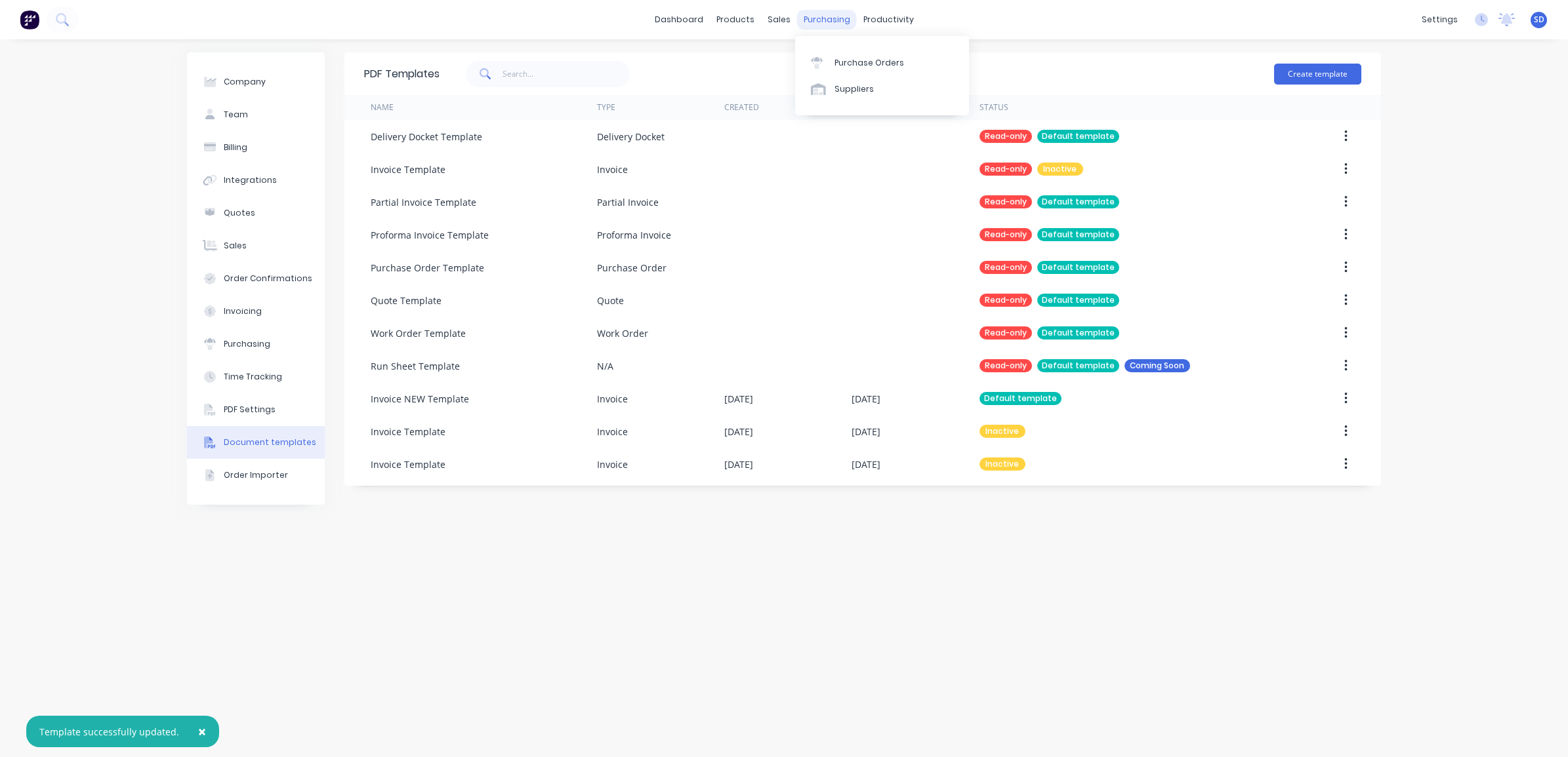
click at [835, 26] on div "purchasing" at bounding box center [827, 20] width 60 height 20
click at [804, 60] on div "Sales Orders" at bounding box center [826, 63] width 54 height 12
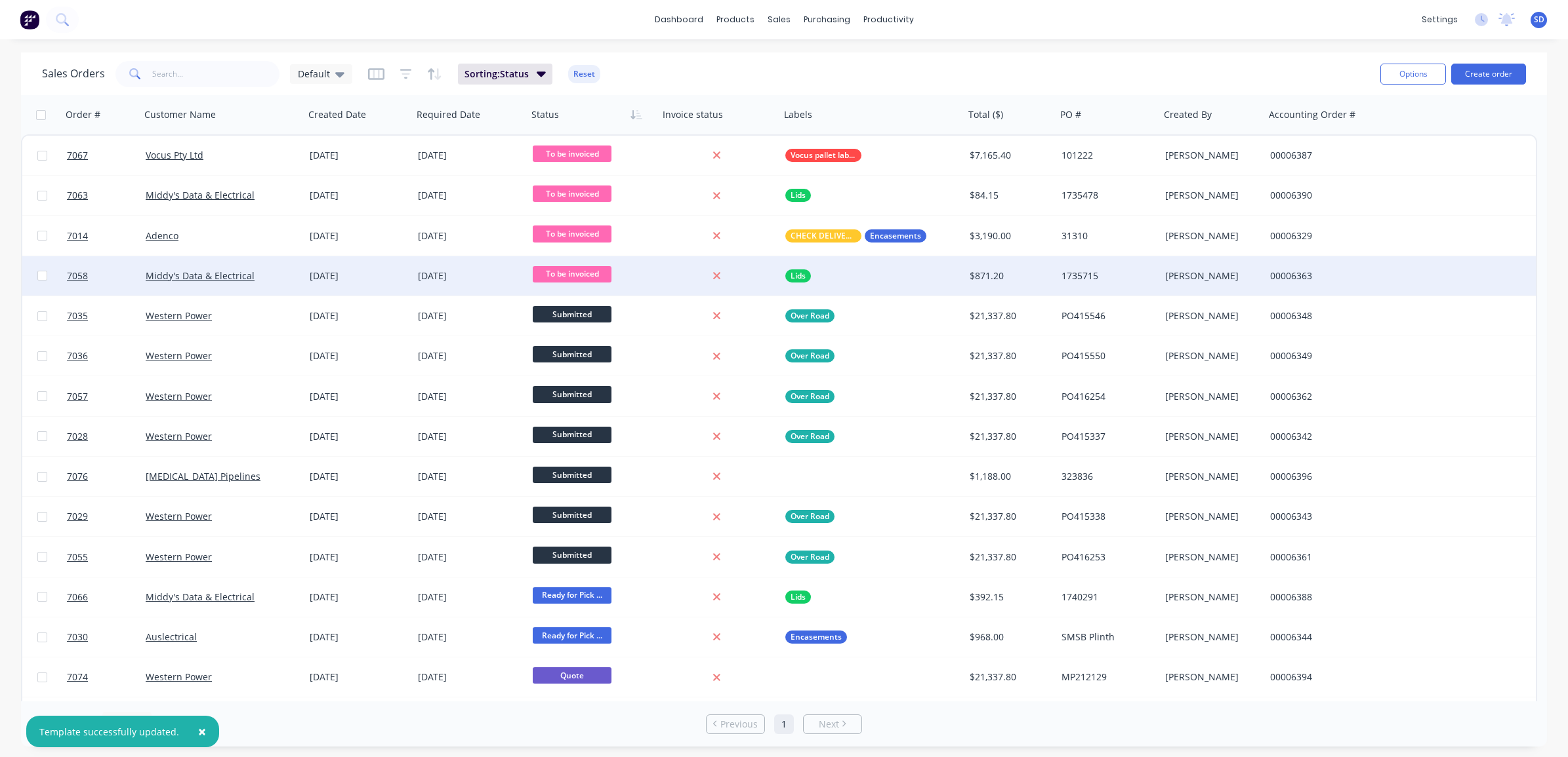
click at [888, 270] on div "Lids" at bounding box center [867, 276] width 165 height 13
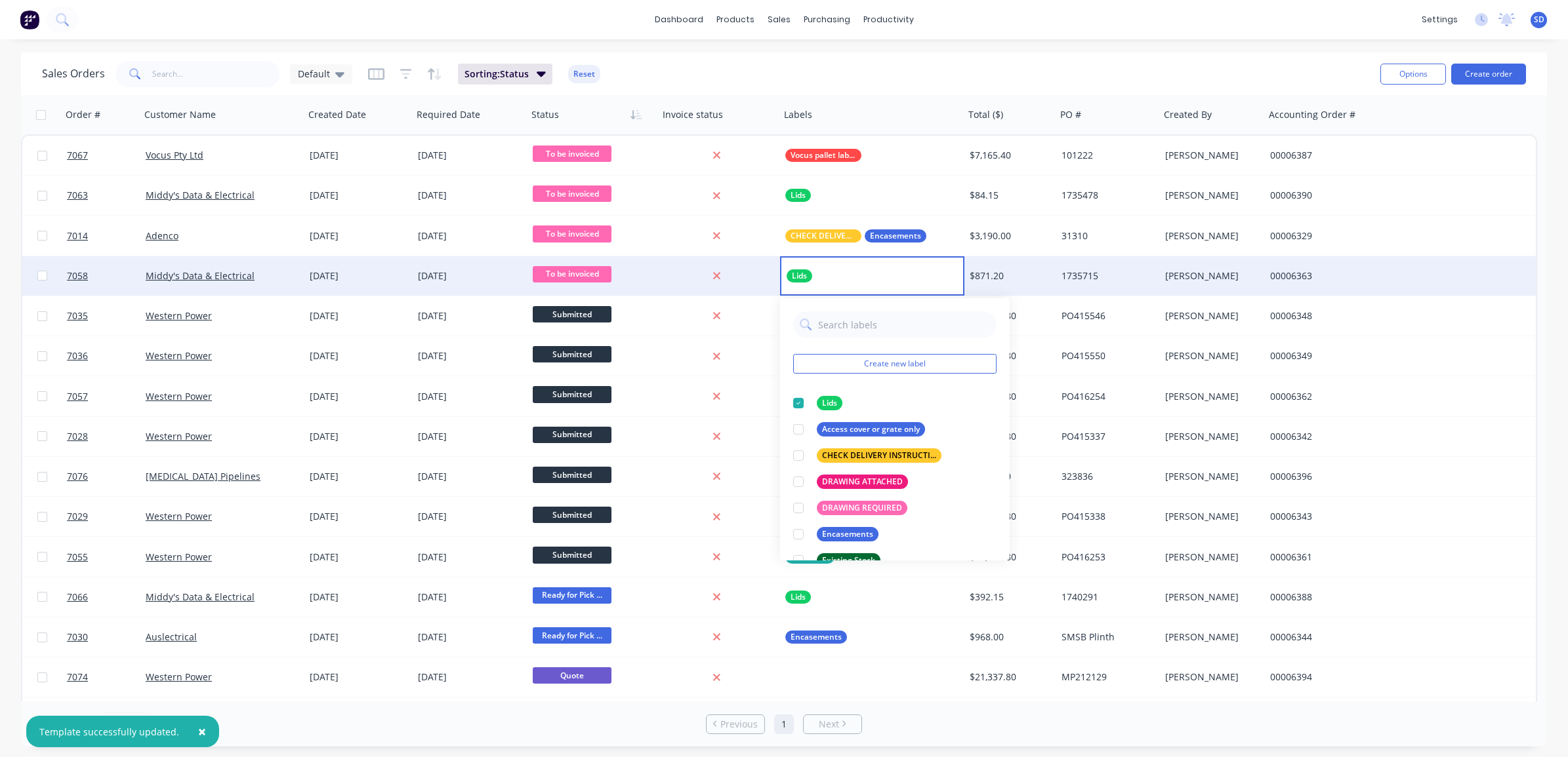
click at [393, 275] on div "[DATE]" at bounding box center [358, 276] width 97 height 13
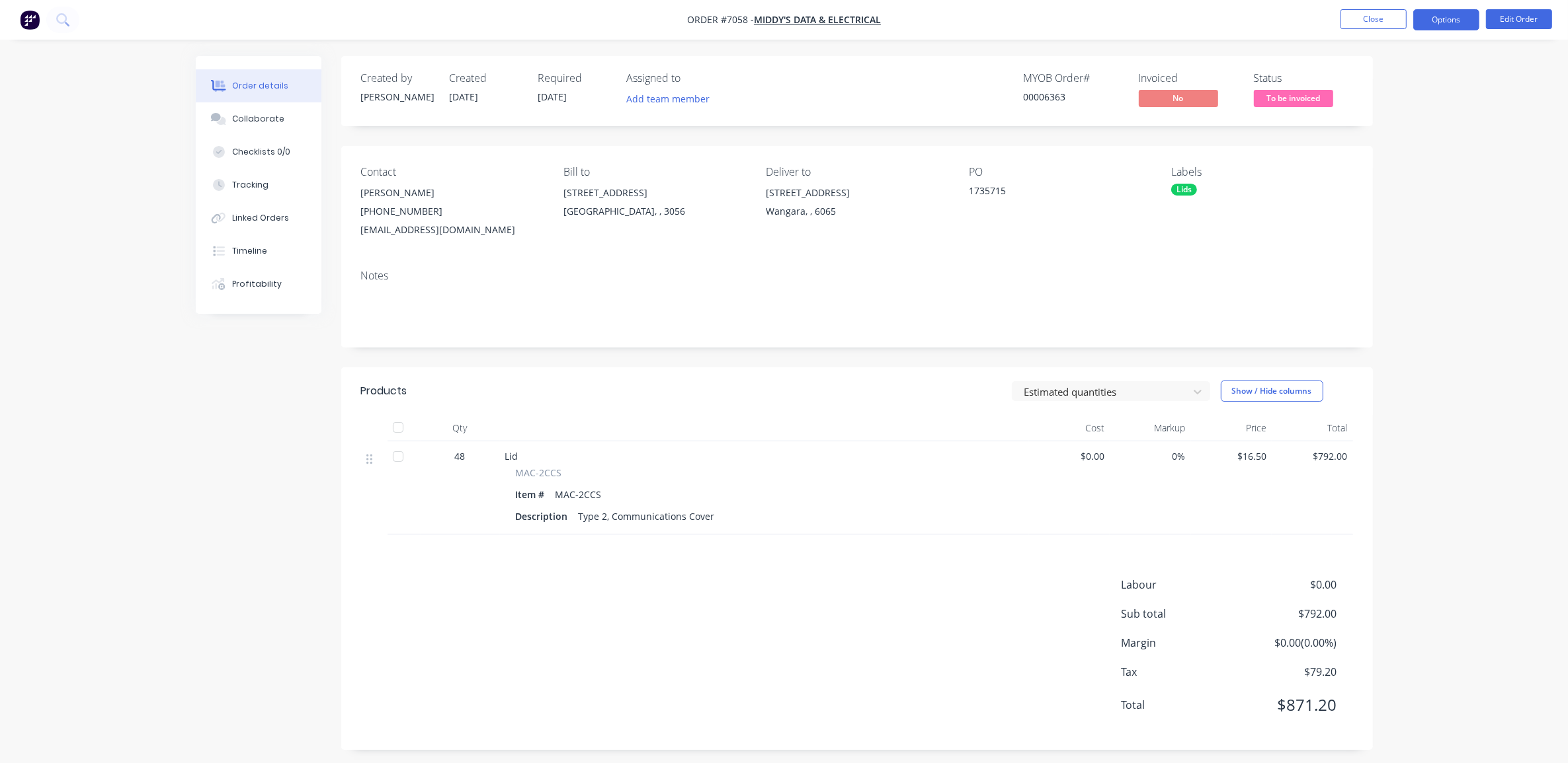
click at [1446, 25] on button "Options" at bounding box center [1446, 19] width 66 height 21
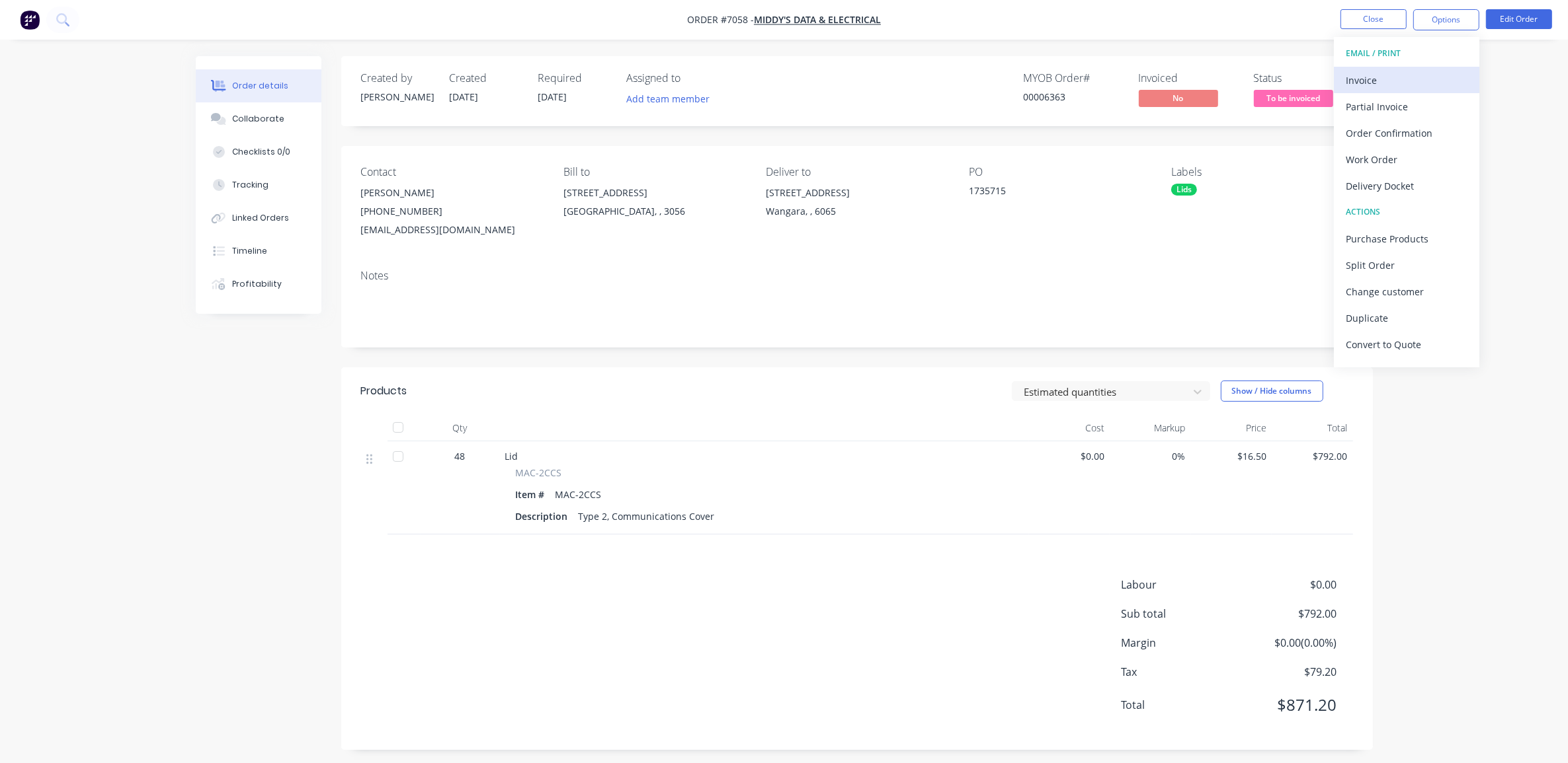
click at [1399, 79] on div "Invoice" at bounding box center [1406, 80] width 121 height 19
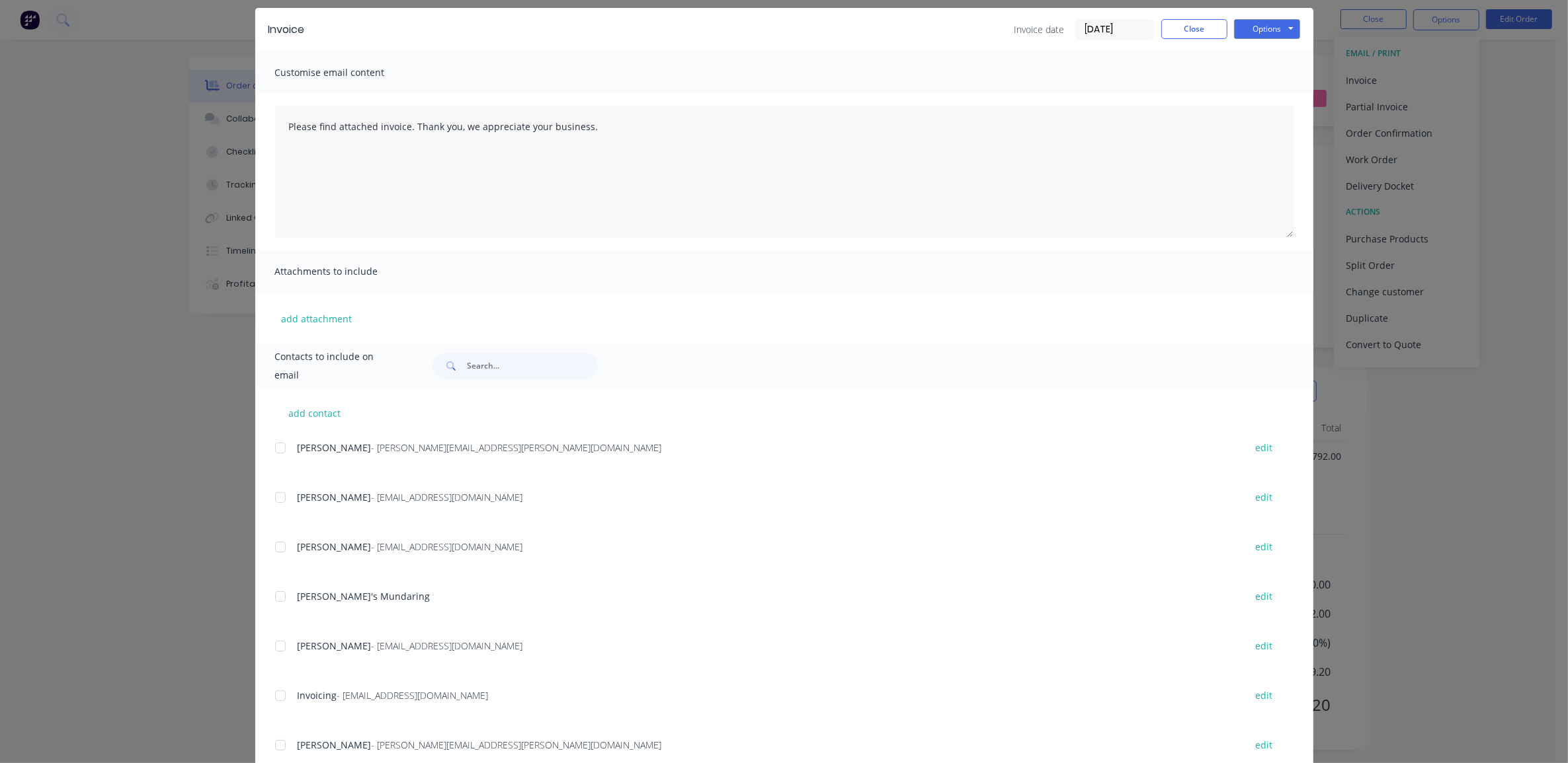
scroll to position [86, 0]
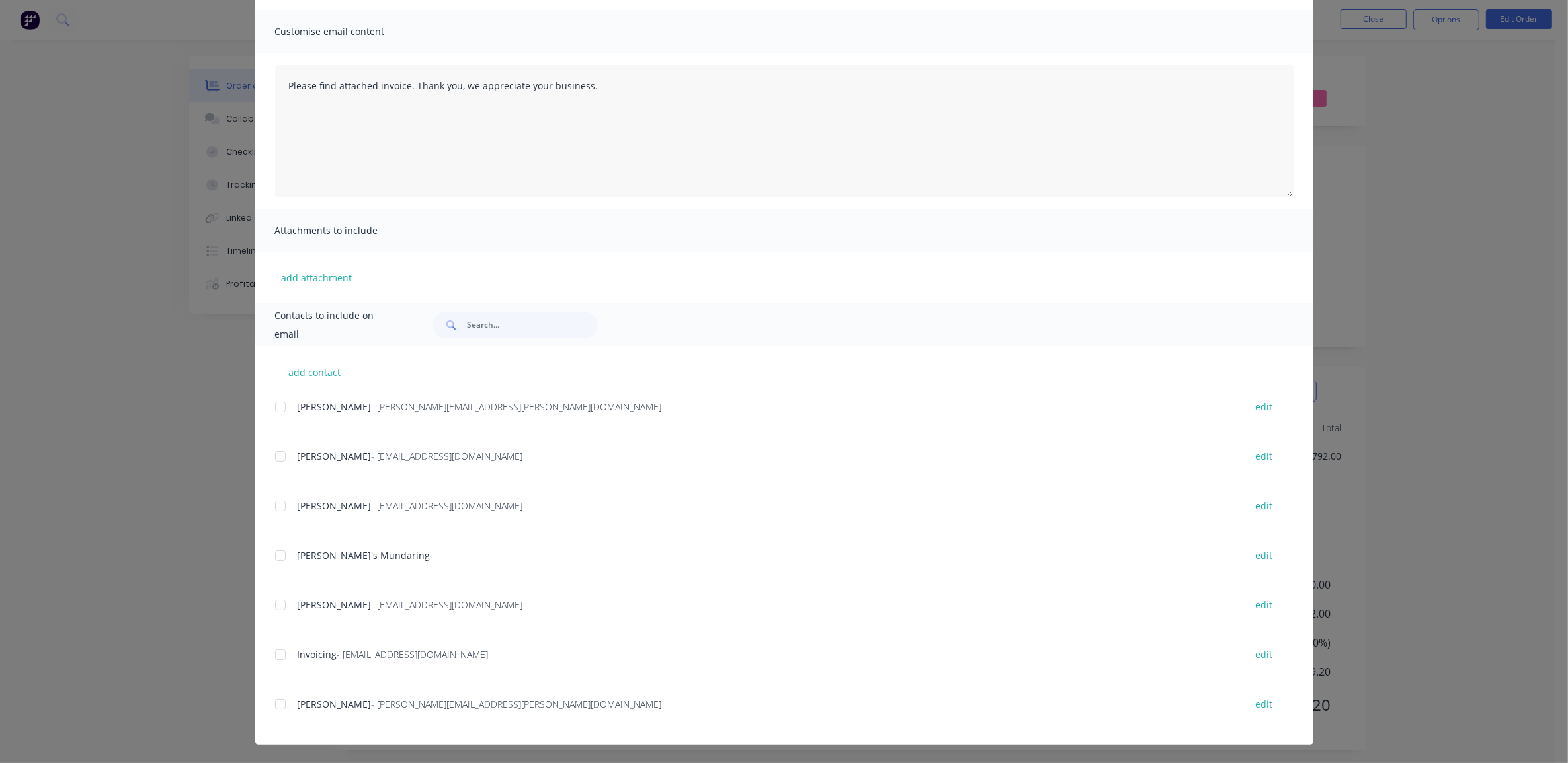
click at [273, 659] on div at bounding box center [280, 655] width 27 height 27
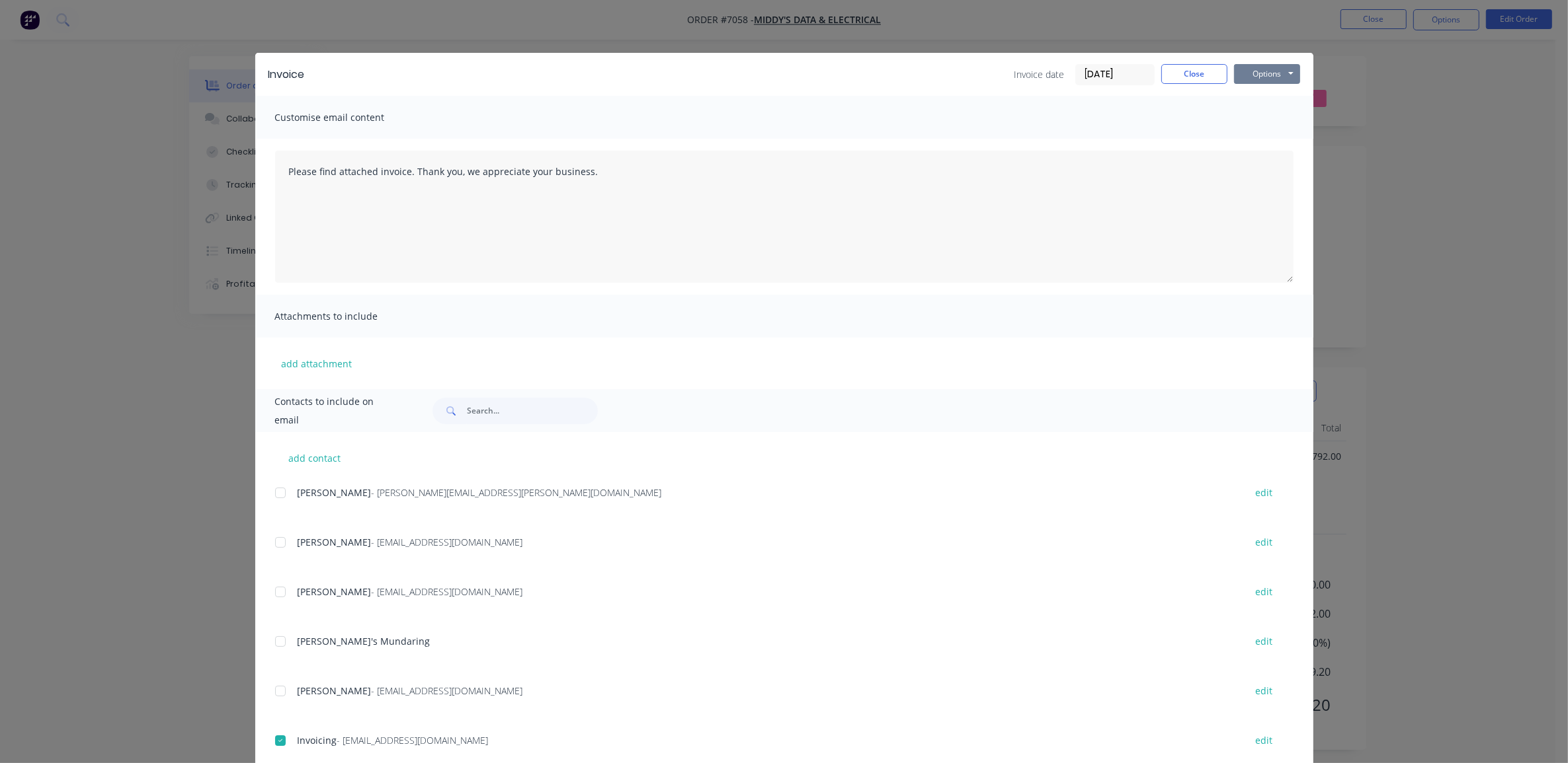
click at [1258, 68] on button "Options" at bounding box center [1267, 74] width 66 height 20
click at [1276, 99] on button "Preview" at bounding box center [1276, 98] width 85 height 22
click at [1087, 73] on input "[DATE]" at bounding box center [1114, 75] width 78 height 20
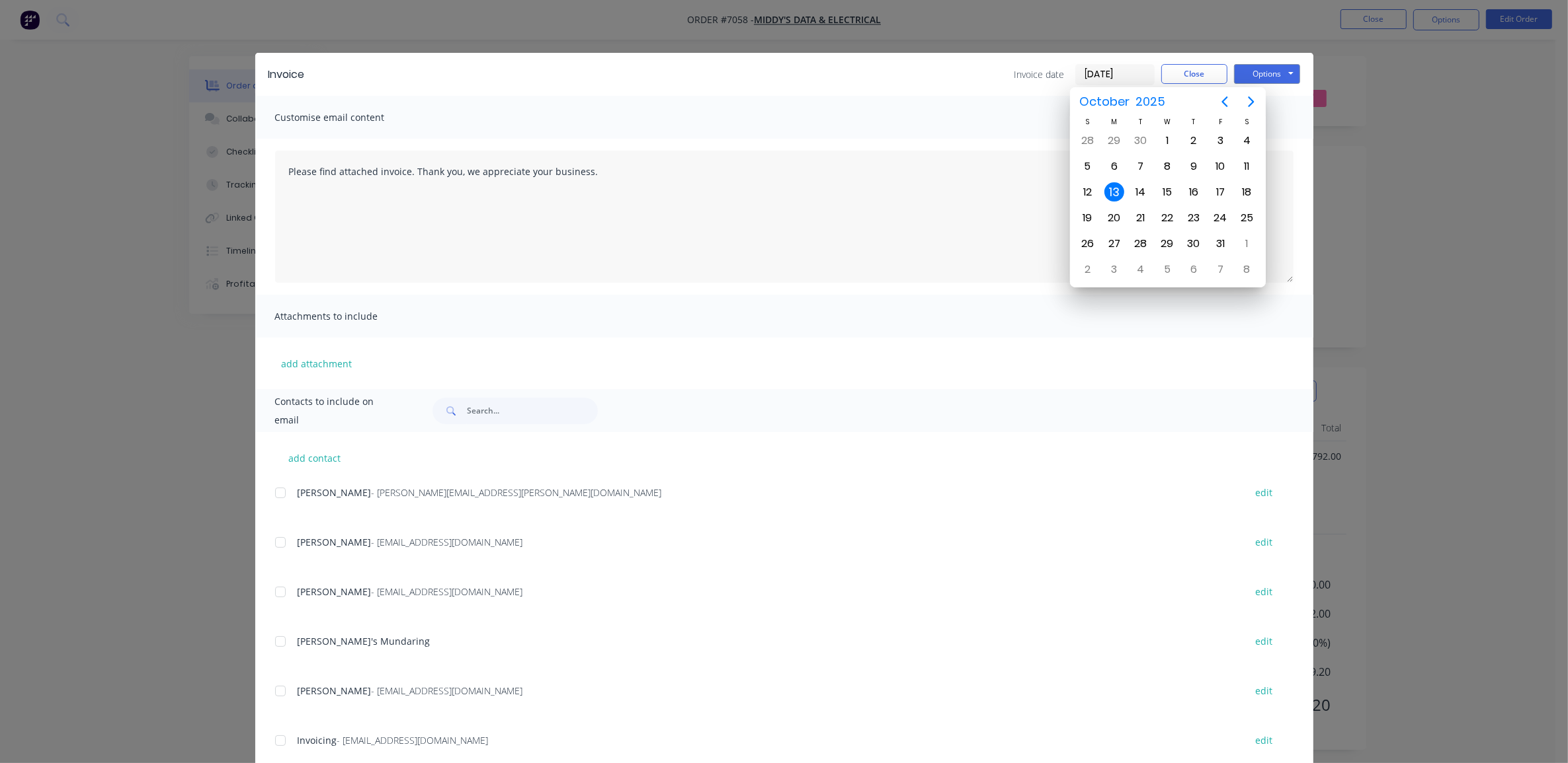
drag, startPoint x: 1087, startPoint y: 73, endPoint x: 1076, endPoint y: 73, distance: 11.0
click at [1076, 73] on input "[DATE]" at bounding box center [1114, 75] width 78 height 20
type input "[DATE]"
click at [936, 70] on div "Invoice date [DATE] Close Options Preview Print Email" at bounding box center [808, 74] width 982 height 21
click at [1220, 142] on div "3" at bounding box center [1220, 141] width 20 height 20
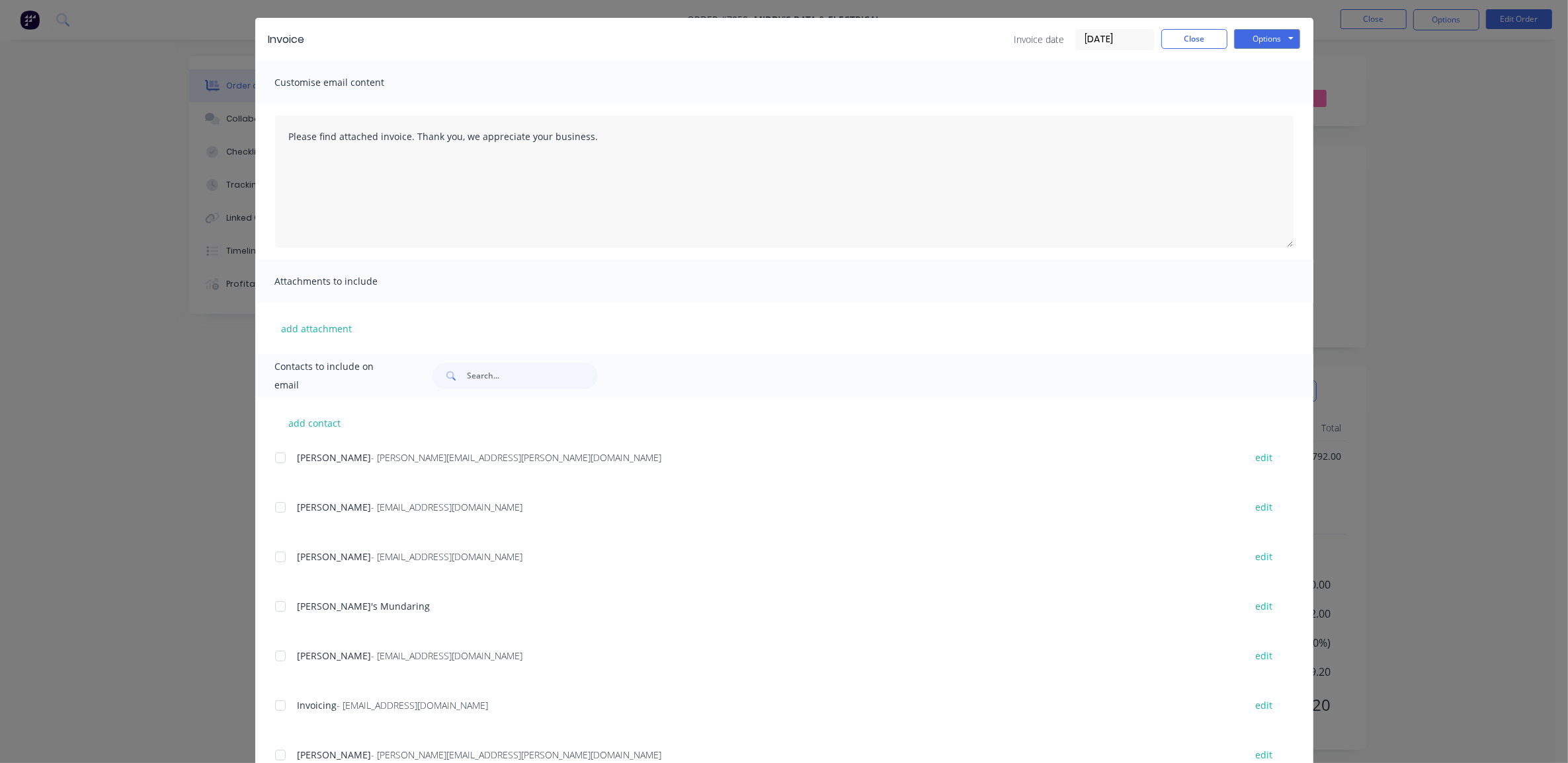
scroll to position [86, 0]
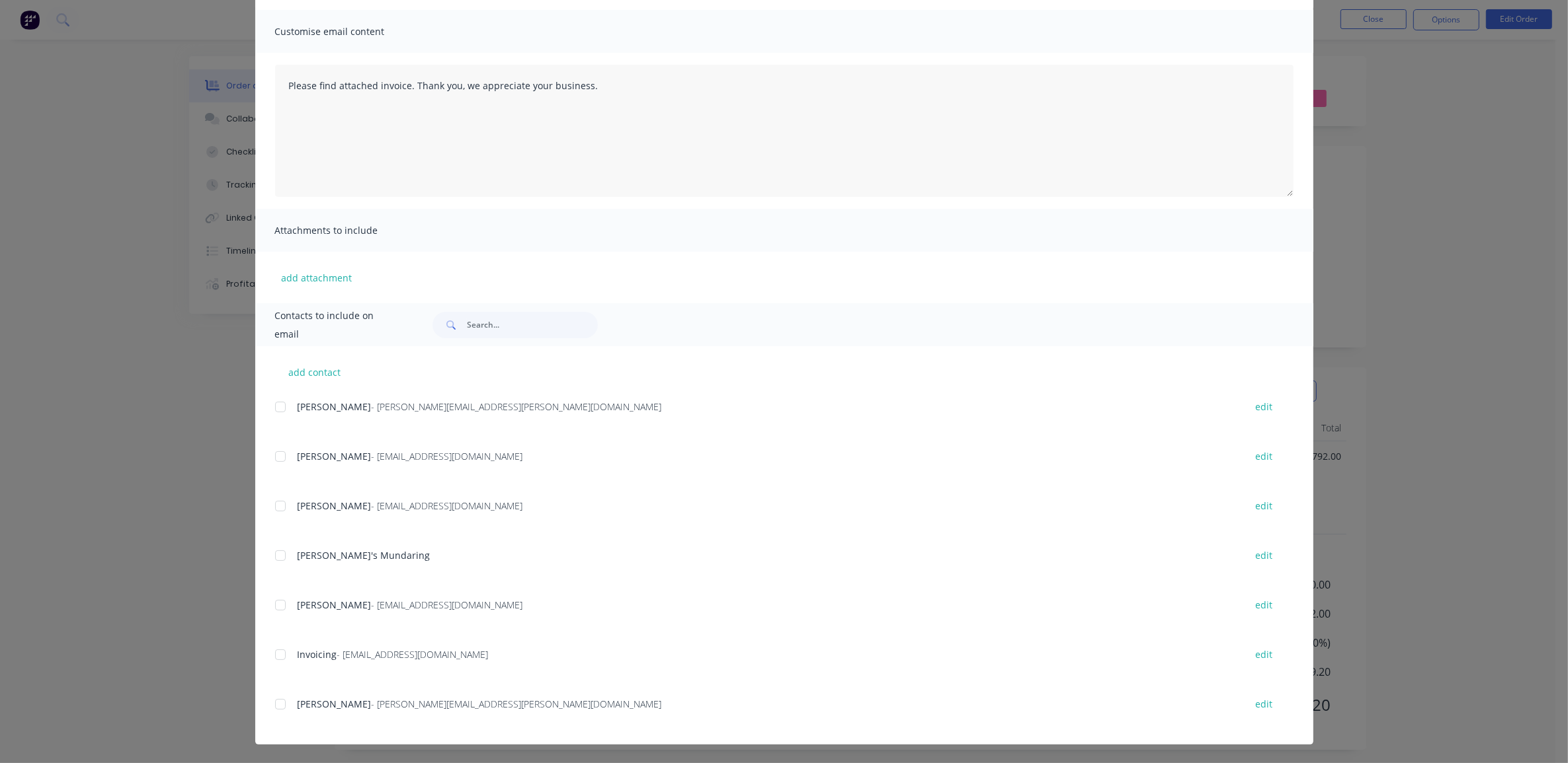
click at [281, 656] on div at bounding box center [280, 655] width 27 height 27
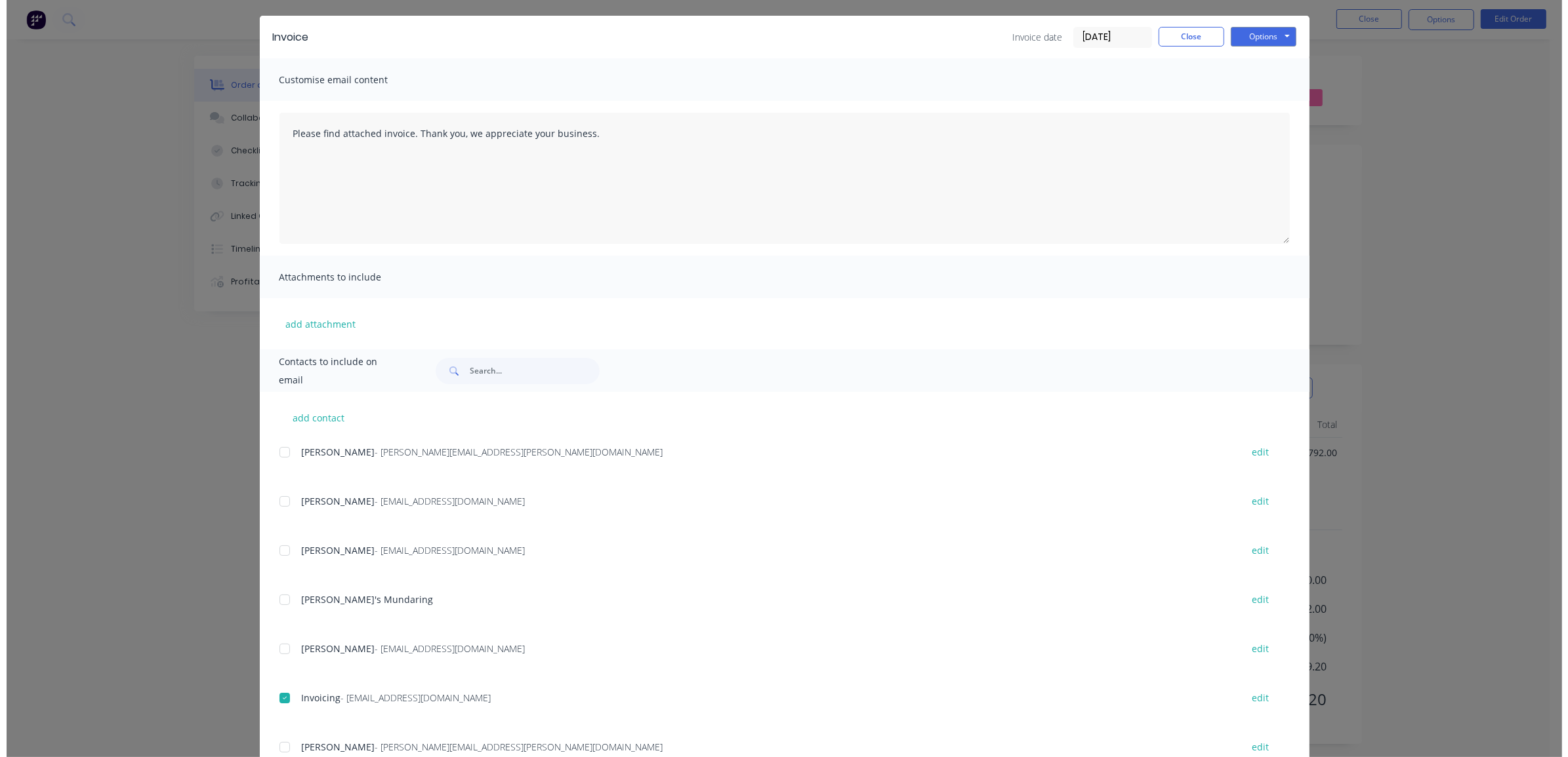
scroll to position [0, 0]
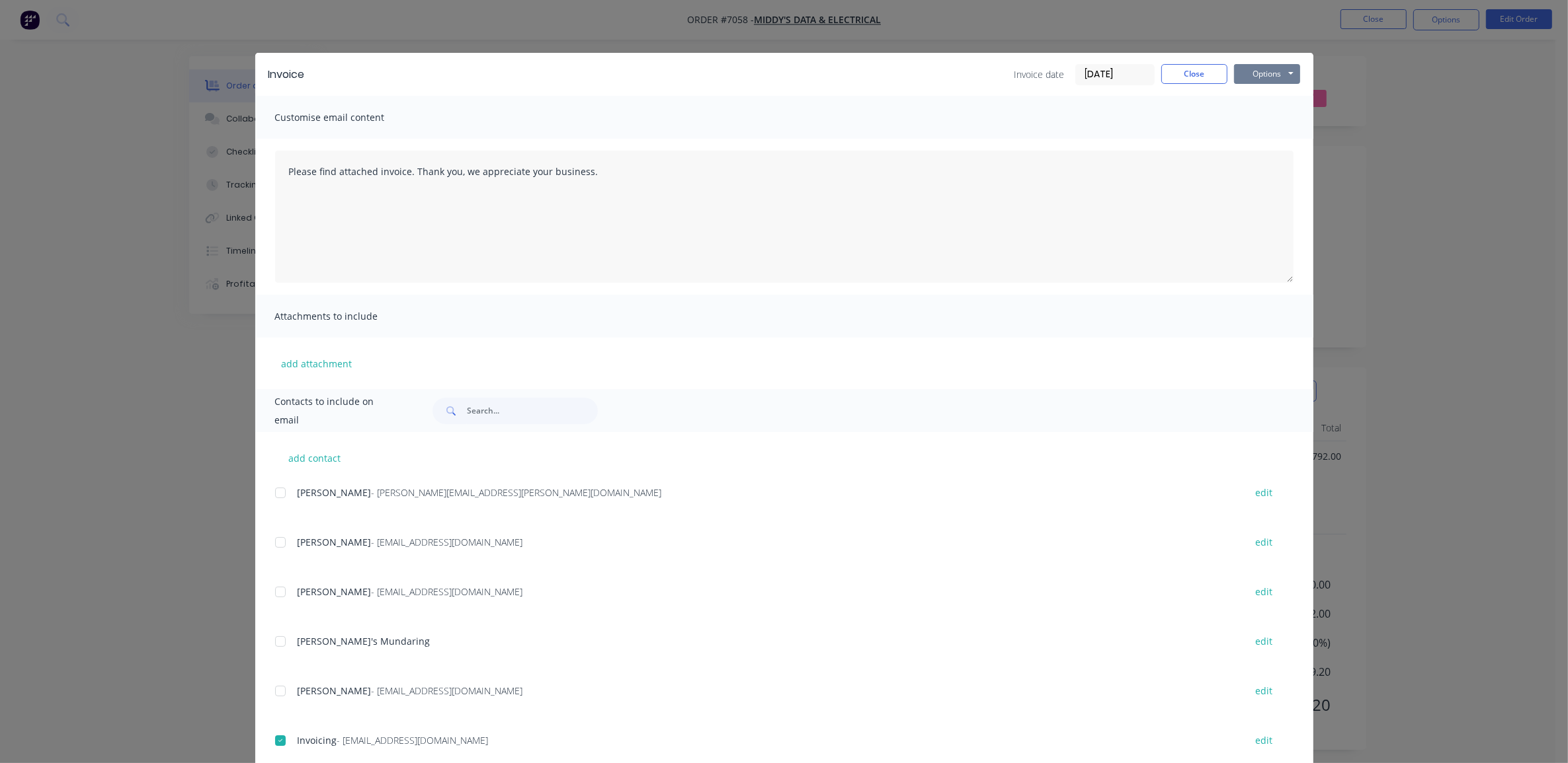
click at [1258, 72] on button "Options" at bounding box center [1267, 74] width 66 height 20
click at [1270, 143] on button "Email" at bounding box center [1276, 142] width 85 height 22
click at [1185, 73] on button "Close" at bounding box center [1194, 74] width 66 height 20
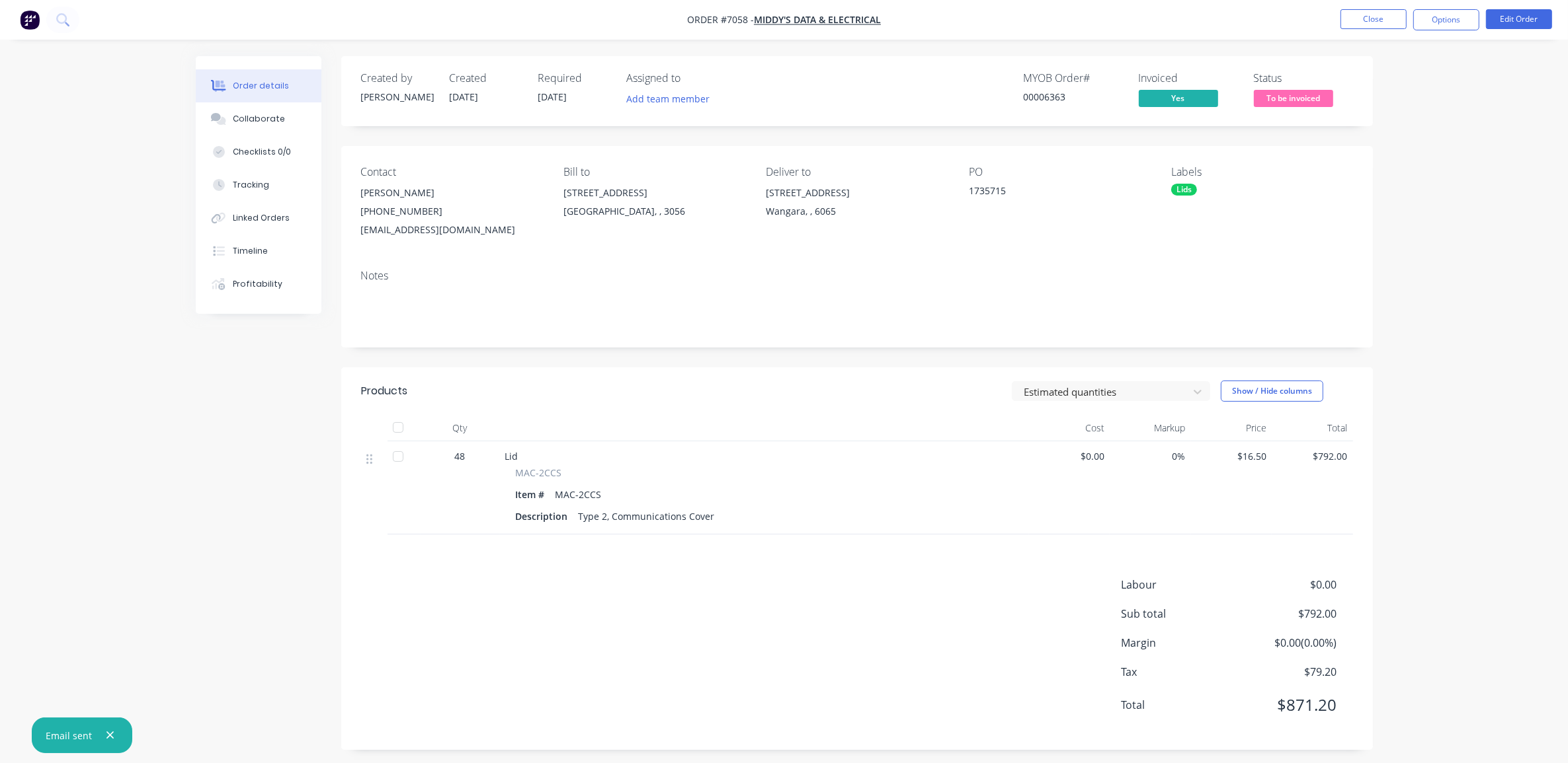
click at [1271, 94] on span "To be invoiced" at bounding box center [1293, 98] width 79 height 17
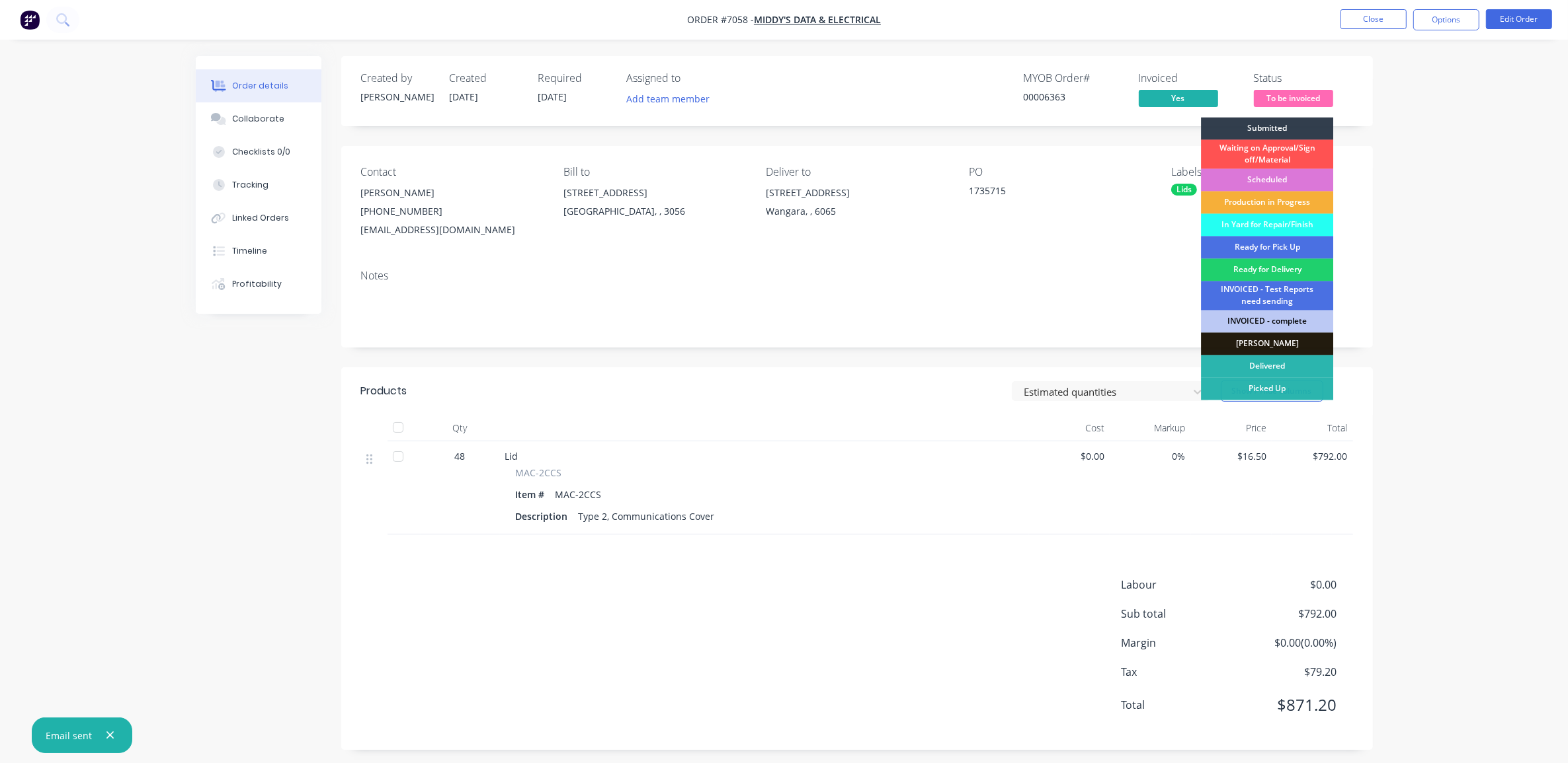
click at [1290, 315] on div "INVOICED - complete" at bounding box center [1267, 321] width 132 height 22
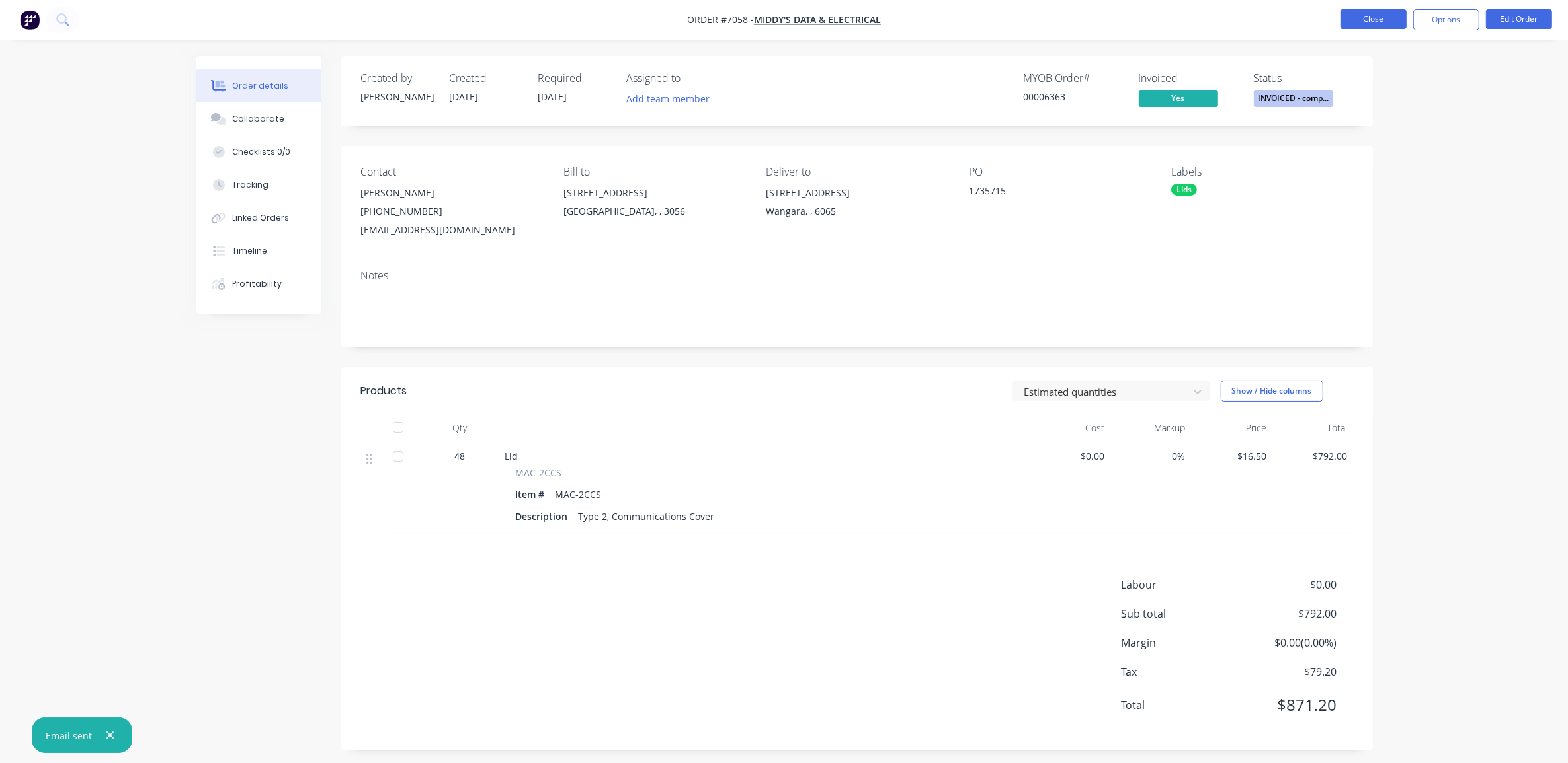
click at [1369, 12] on button "Close" at bounding box center [1373, 19] width 66 height 20
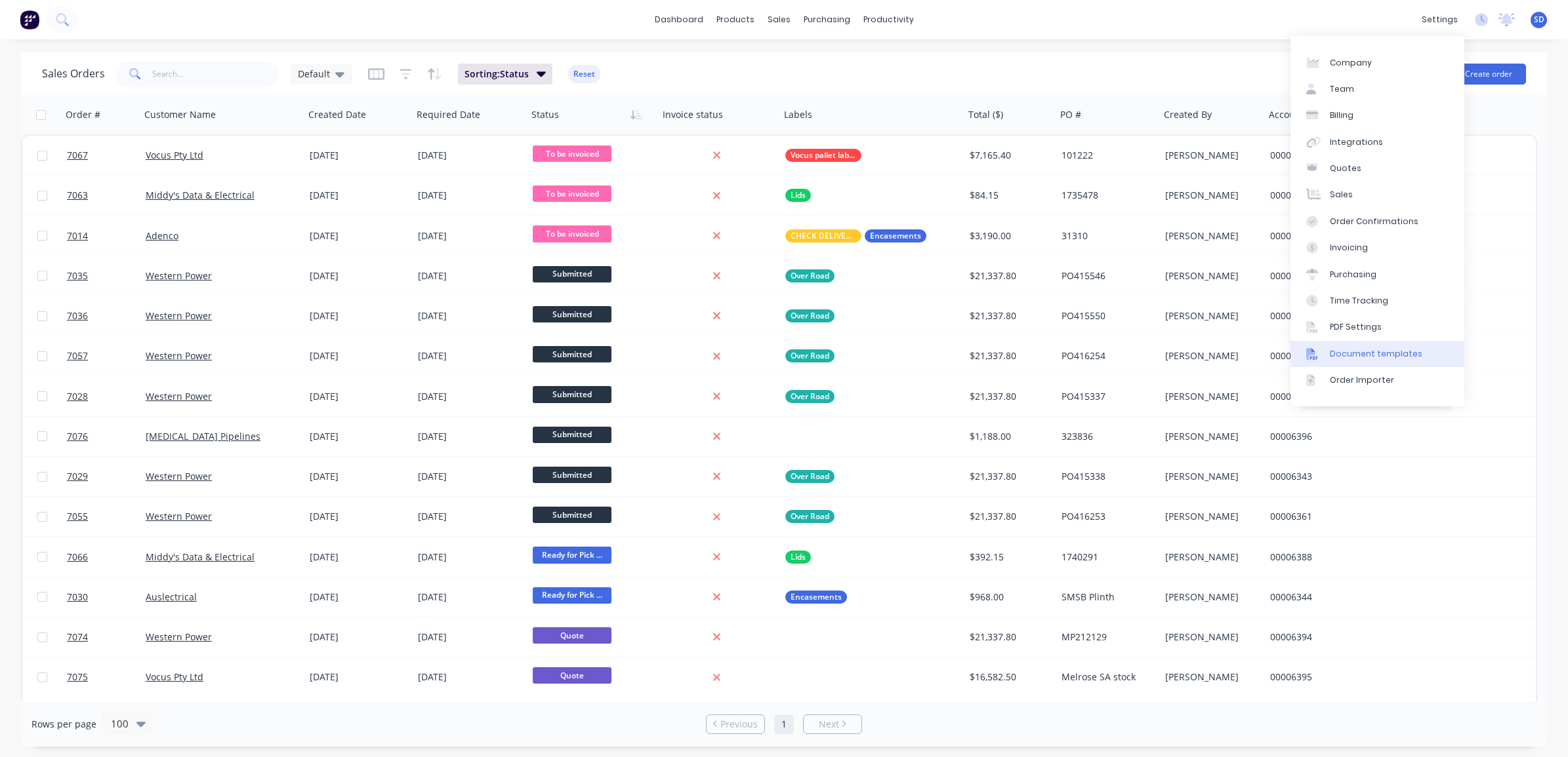
click at [1365, 352] on div "Document templates" at bounding box center [1376, 353] width 93 height 12
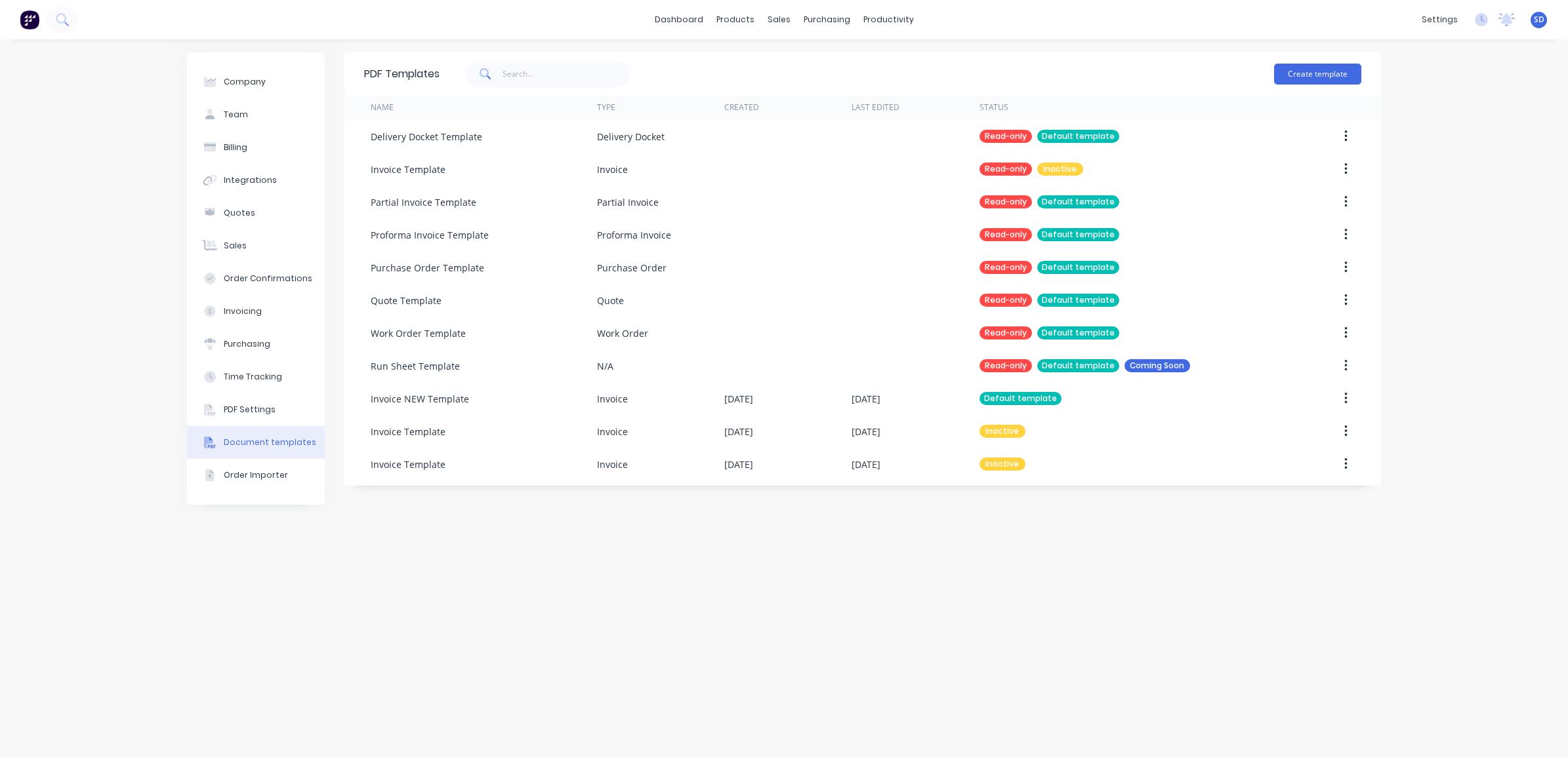
click at [1445, 537] on div "Company Team Billing Integrations Quotes Sales Order Confirmations Invoicing Pu…" at bounding box center [784, 398] width 1568 height 718
click at [734, 24] on div "products" at bounding box center [735, 20] width 51 height 20
click at [794, 63] on div "Product Catalogue" at bounding box center [793, 63] width 81 height 12
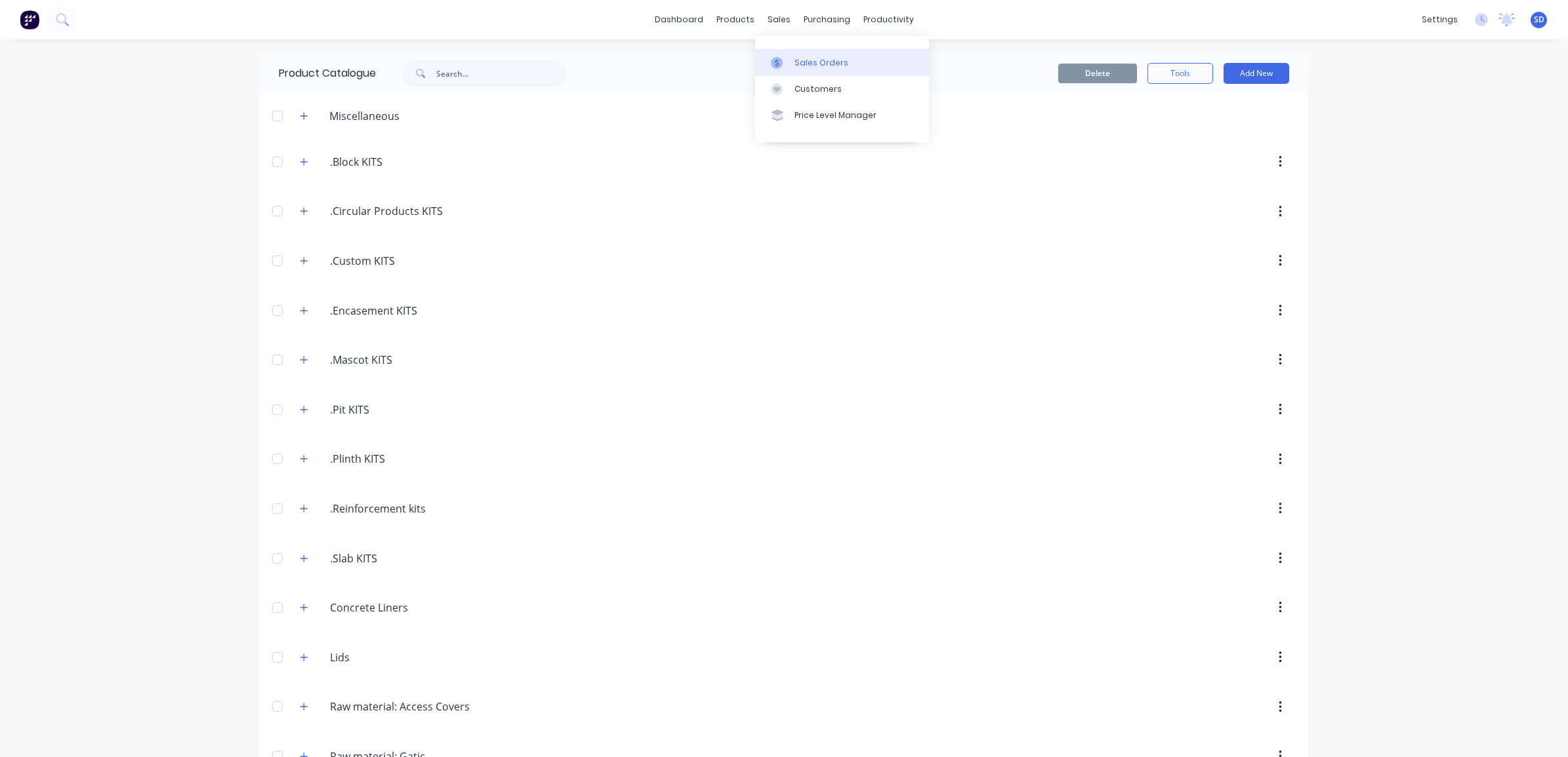
click at [801, 61] on div "Sales Orders" at bounding box center [821, 63] width 54 height 12
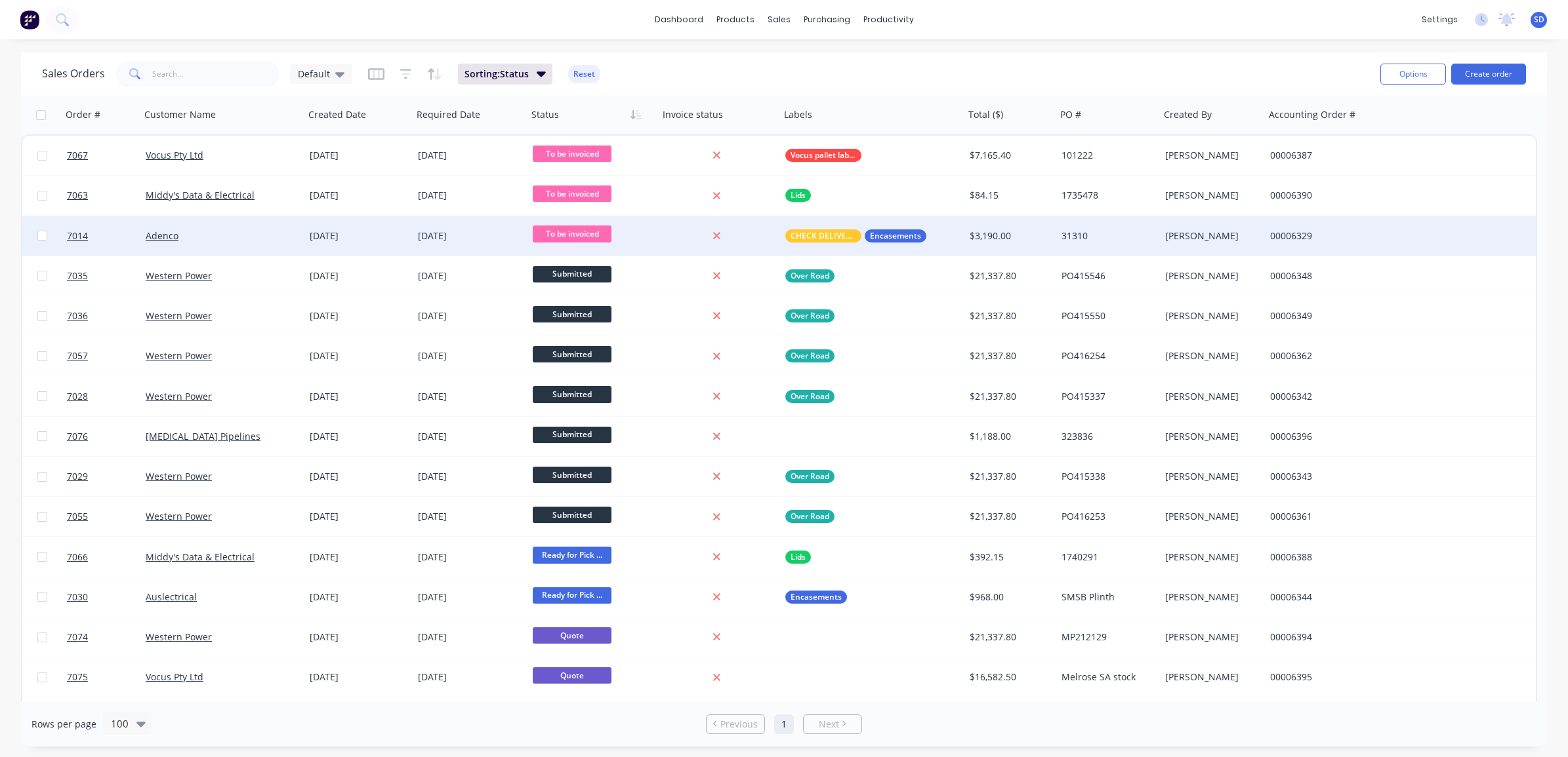
click at [233, 237] on div "Adenco" at bounding box center [219, 236] width 146 height 13
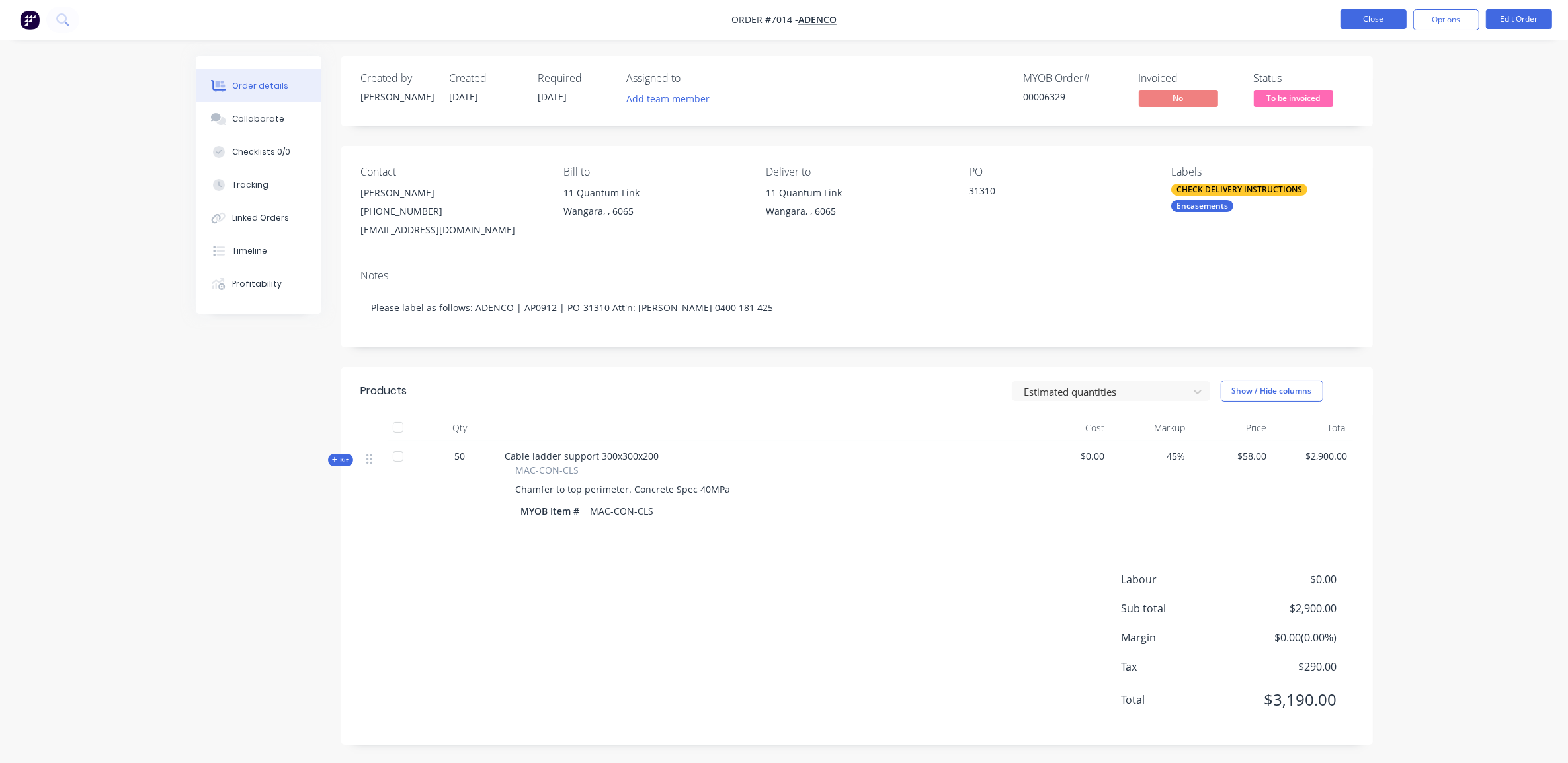
click at [1353, 17] on button "Close" at bounding box center [1373, 19] width 66 height 20
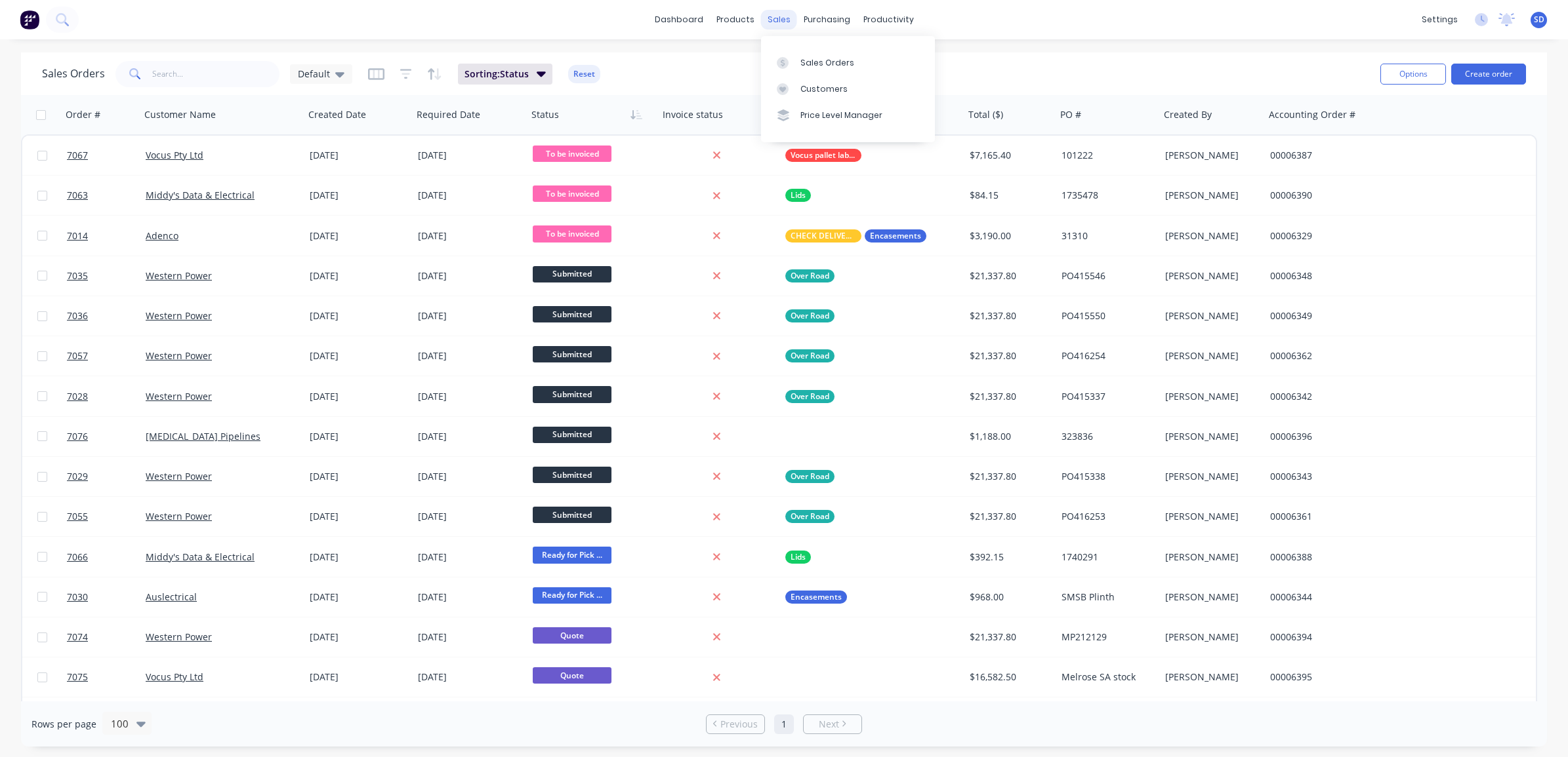
click at [779, 23] on div "sales" at bounding box center [779, 20] width 36 height 20
drag, startPoint x: 797, startPoint y: 57, endPoint x: 808, endPoint y: 81, distance: 26.4
click at [797, 57] on link "Sales Orders" at bounding box center [847, 62] width 174 height 26
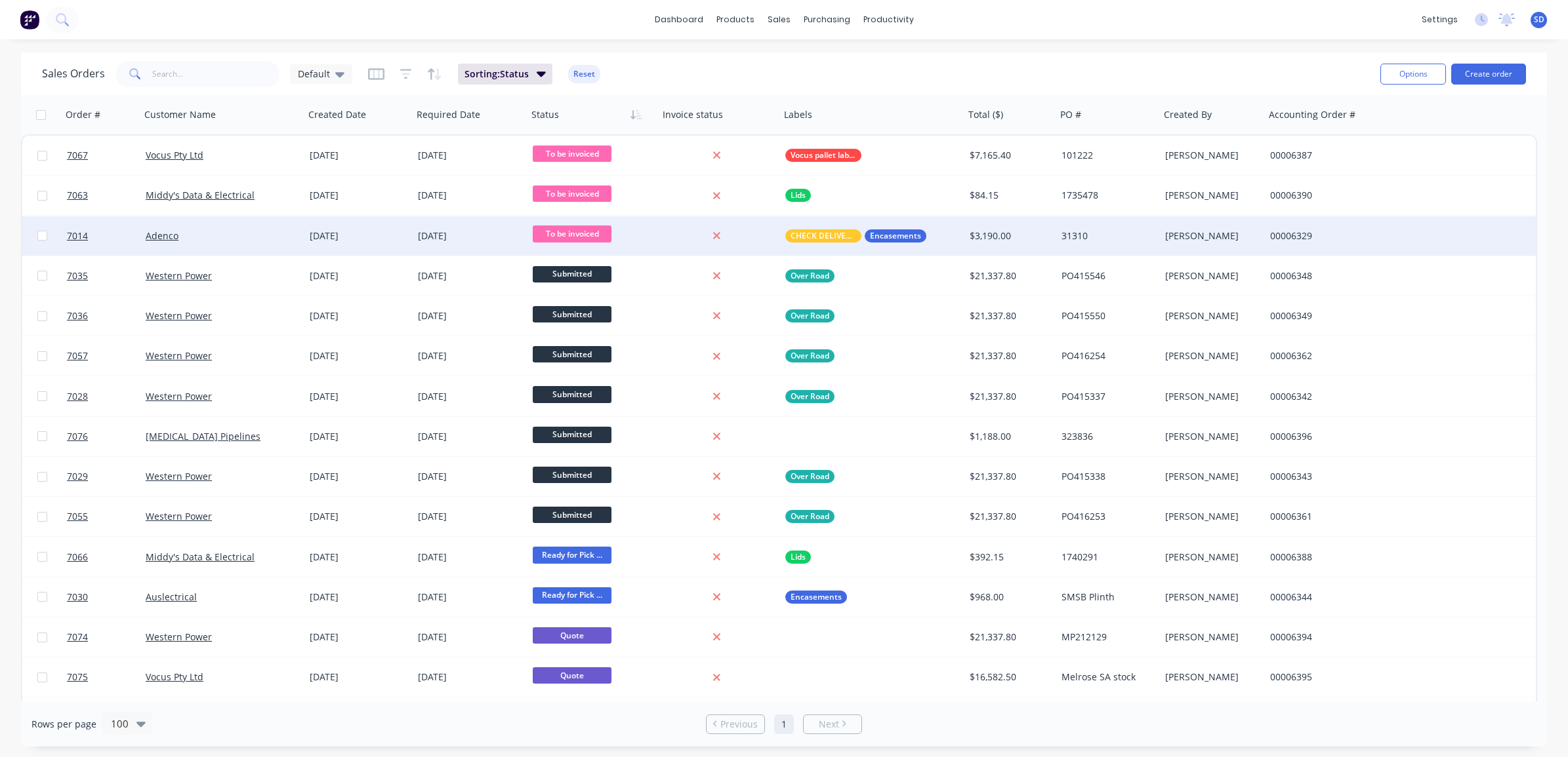
click at [220, 236] on div "Adenco" at bounding box center [219, 236] width 146 height 13
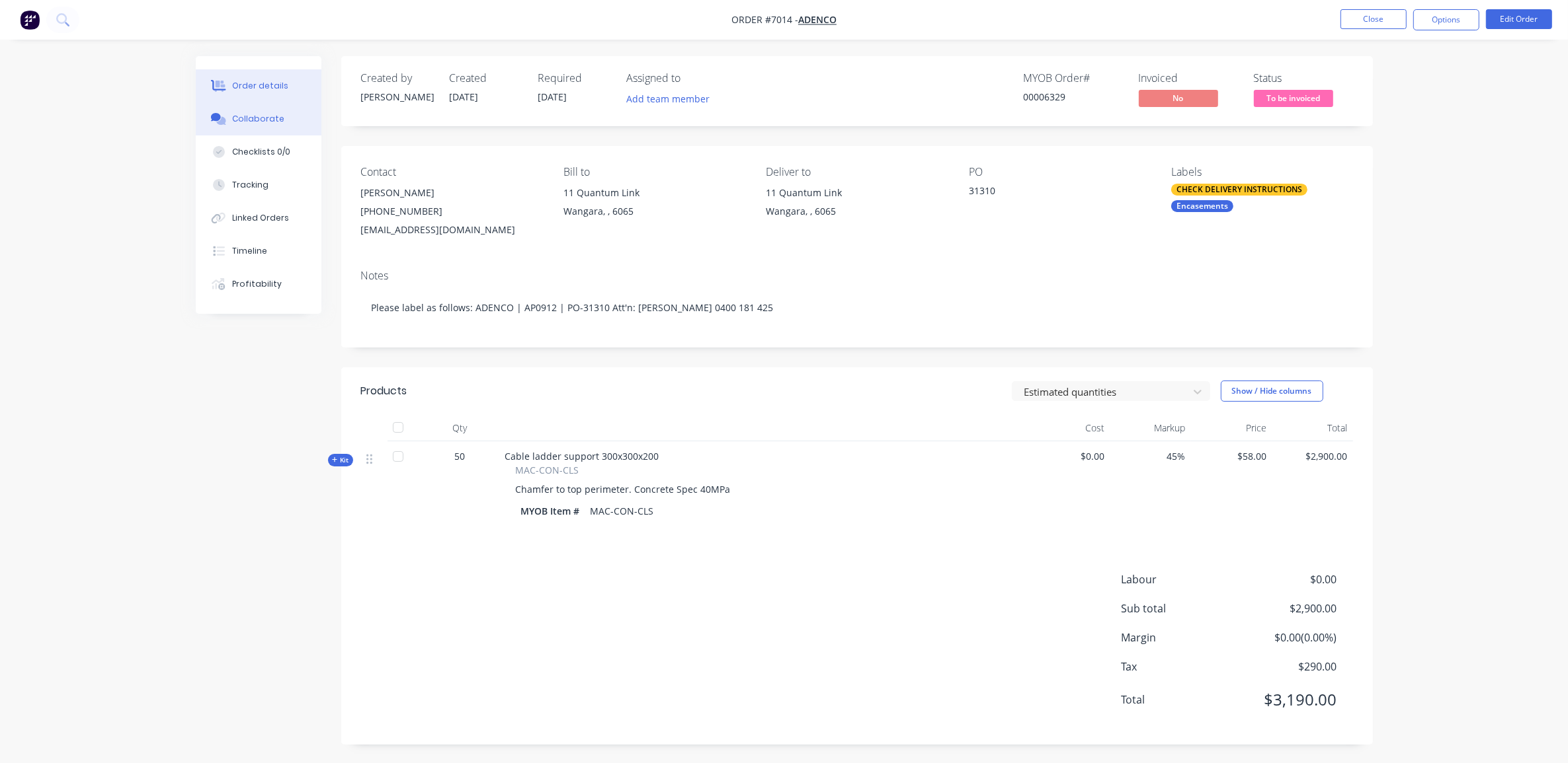
click at [261, 114] on div "Collaborate" at bounding box center [258, 118] width 52 height 12
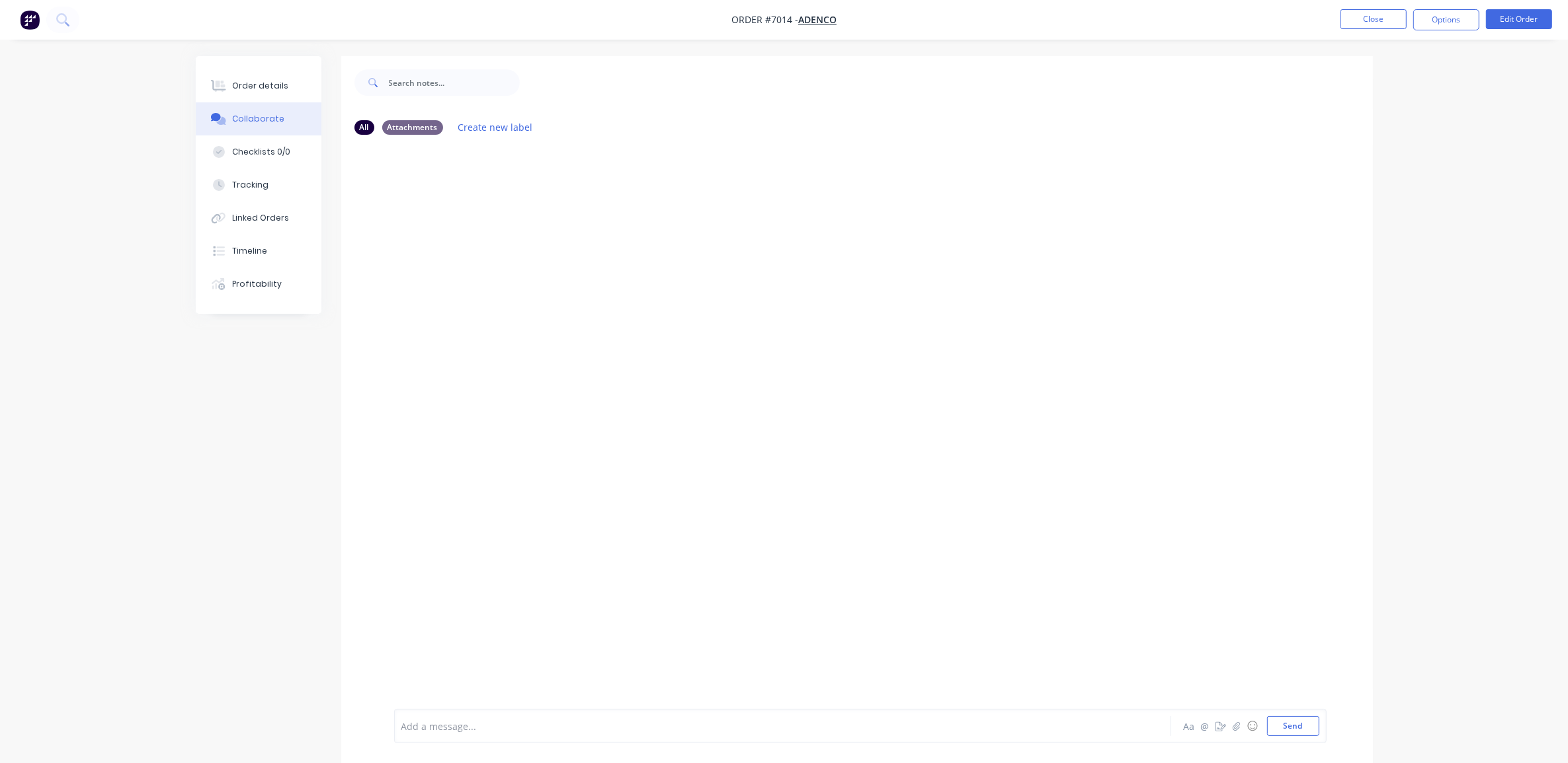
click at [808, 421] on div at bounding box center [856, 427] width 1032 height 564
click at [461, 728] on div at bounding box center [746, 726] width 688 height 14
click at [497, 457] on div at bounding box center [856, 427] width 1032 height 564
click at [553, 731] on div at bounding box center [746, 726] width 688 height 14
click at [521, 735] on div "Add a message..." at bounding box center [745, 726] width 688 height 20
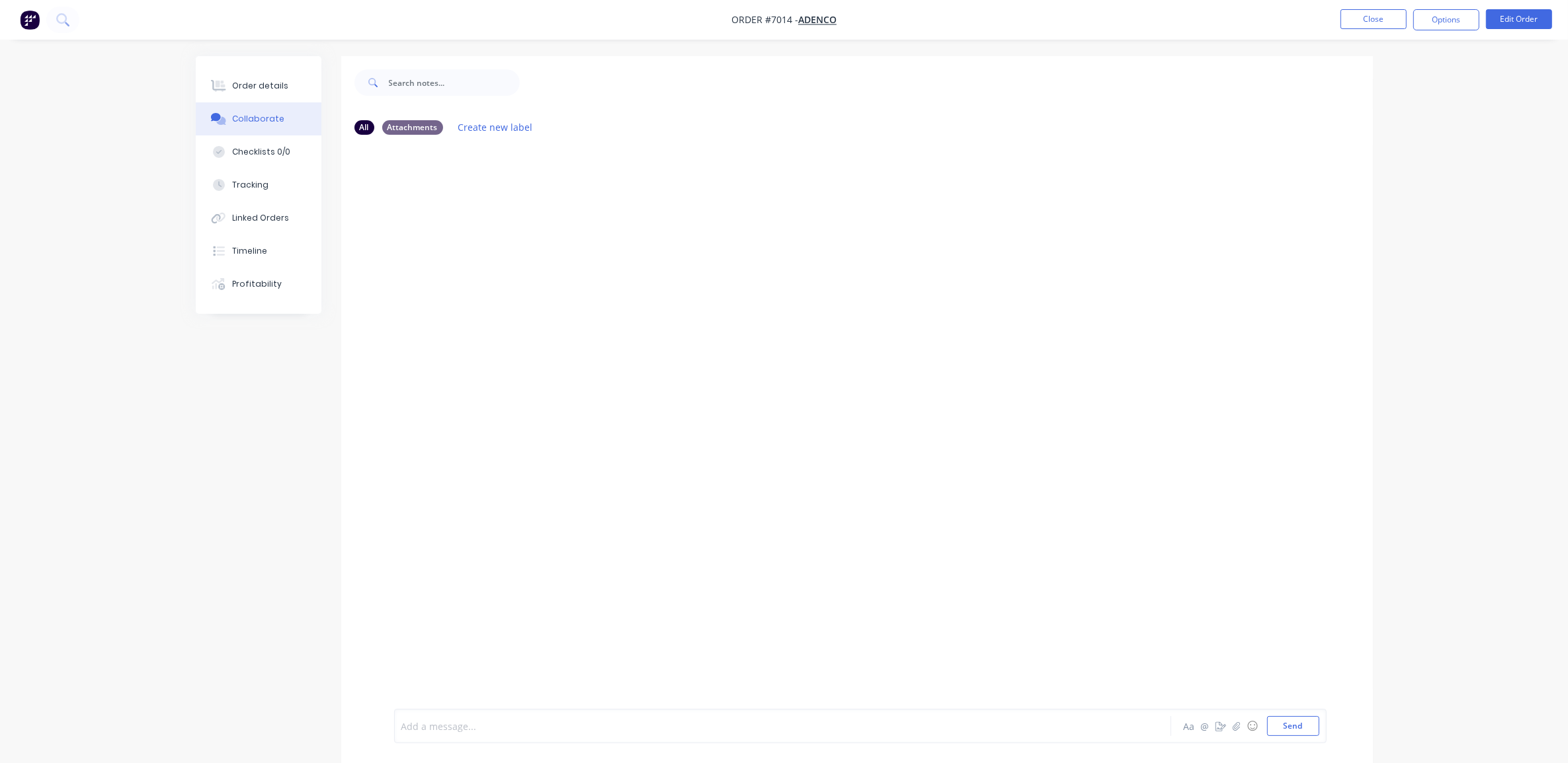
click at [453, 725] on div at bounding box center [746, 726] width 688 height 14
click at [287, 81] on button "Order details" at bounding box center [258, 86] width 126 height 33
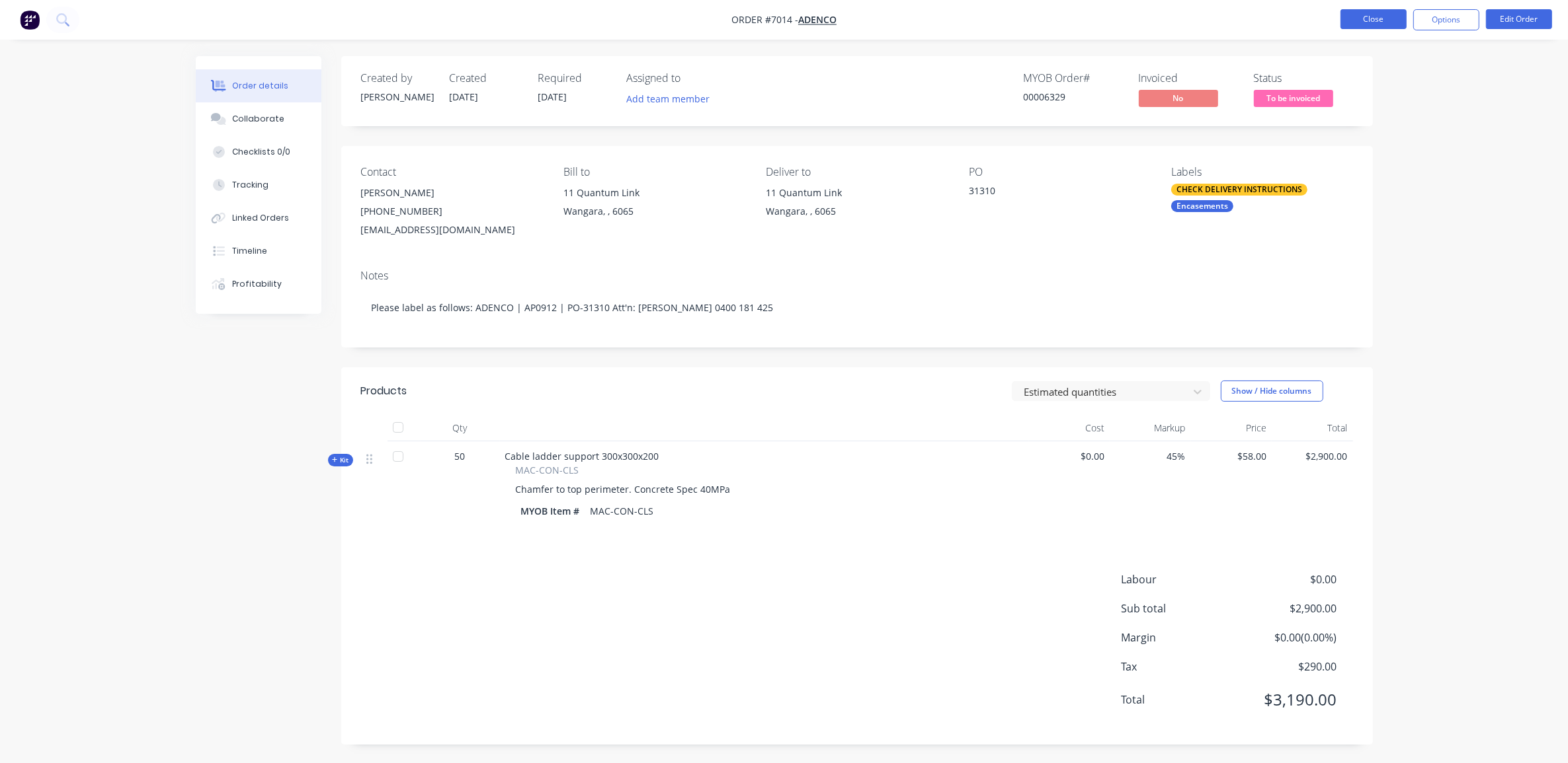
click at [1391, 20] on button "Close" at bounding box center [1373, 19] width 66 height 20
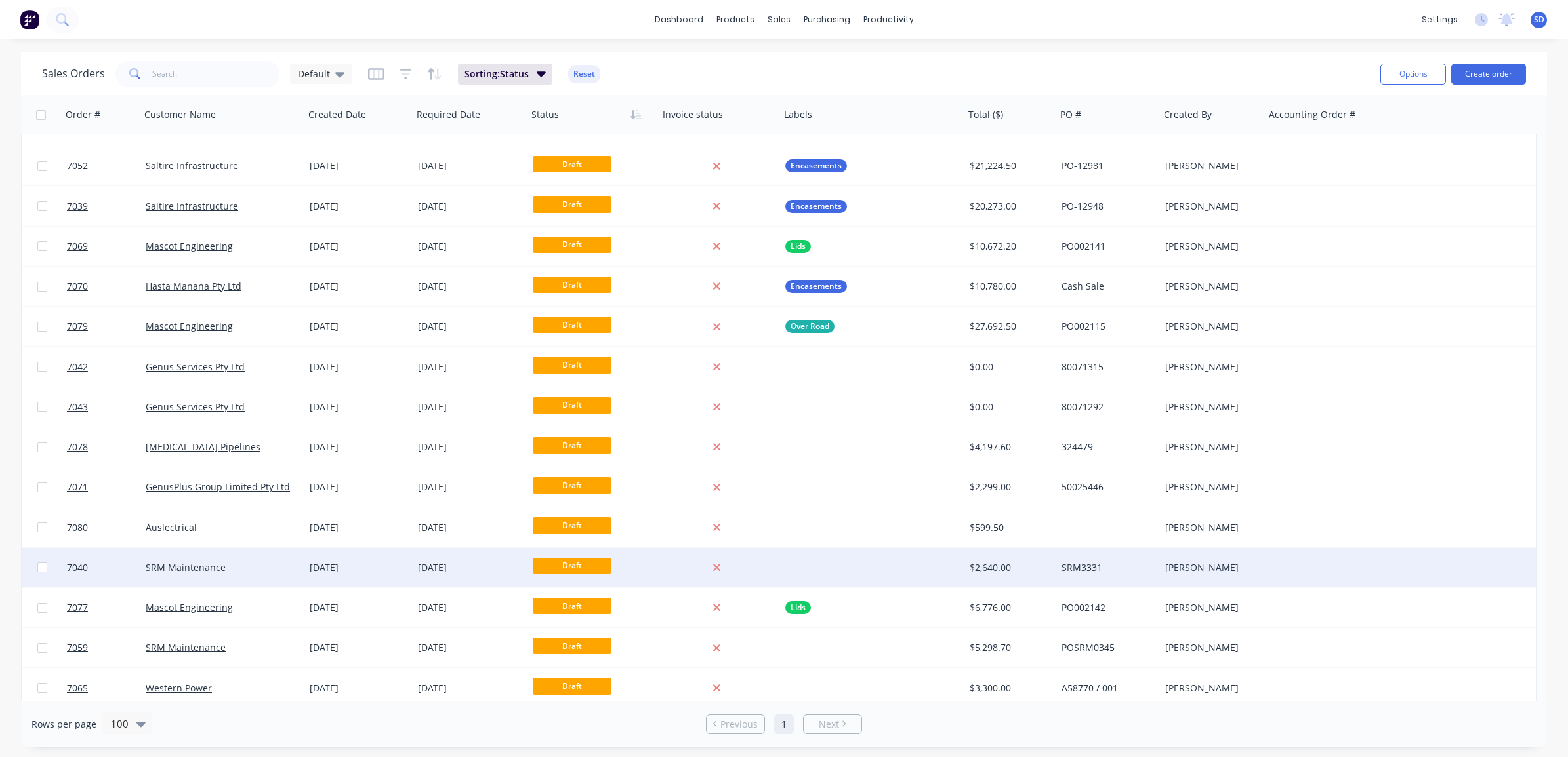
scroll to position [2365, 0]
